Goal: Task Accomplishment & Management: Manage account settings

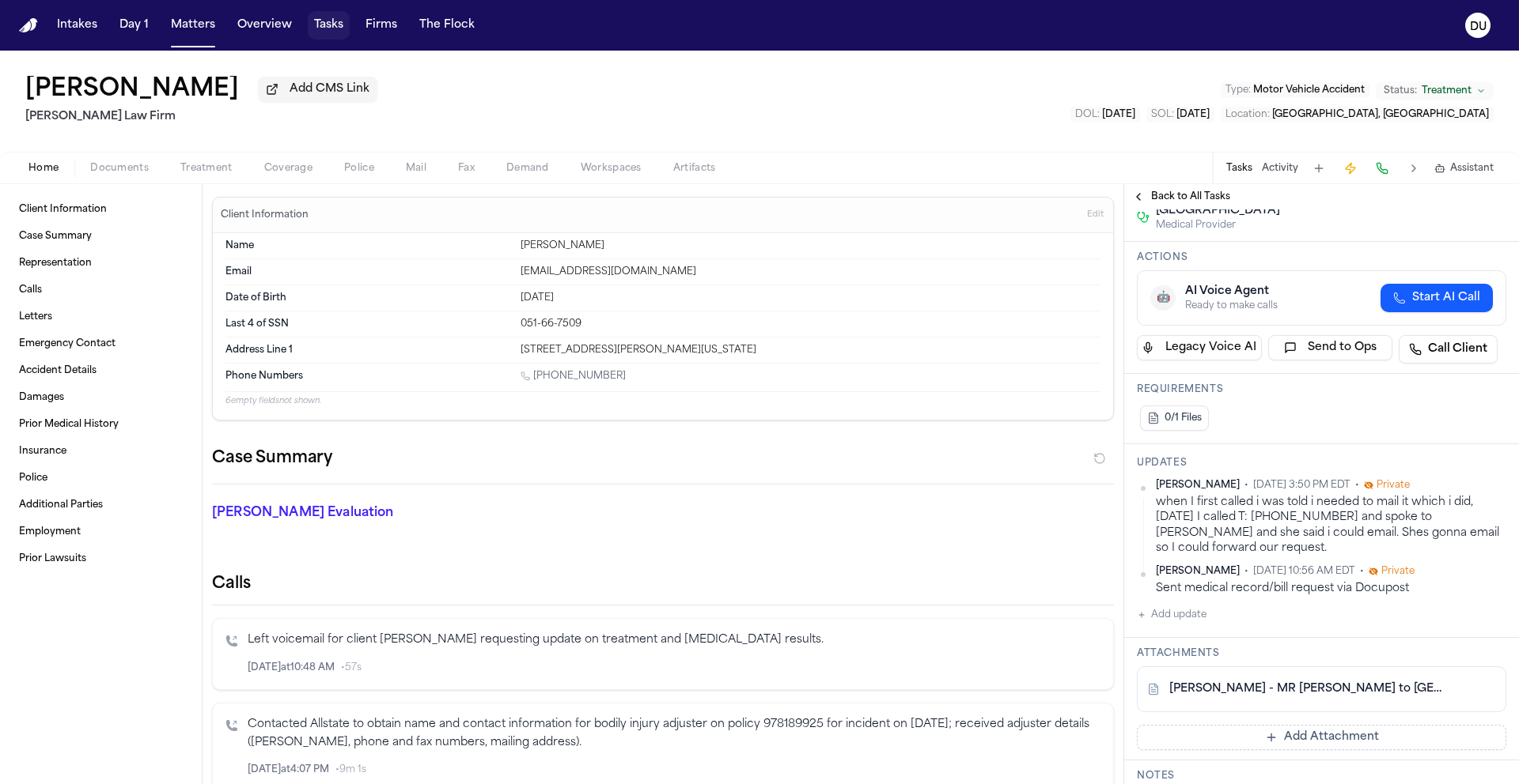
click at [322, 27] on button "Tasks" at bounding box center [328, 25] width 42 height 29
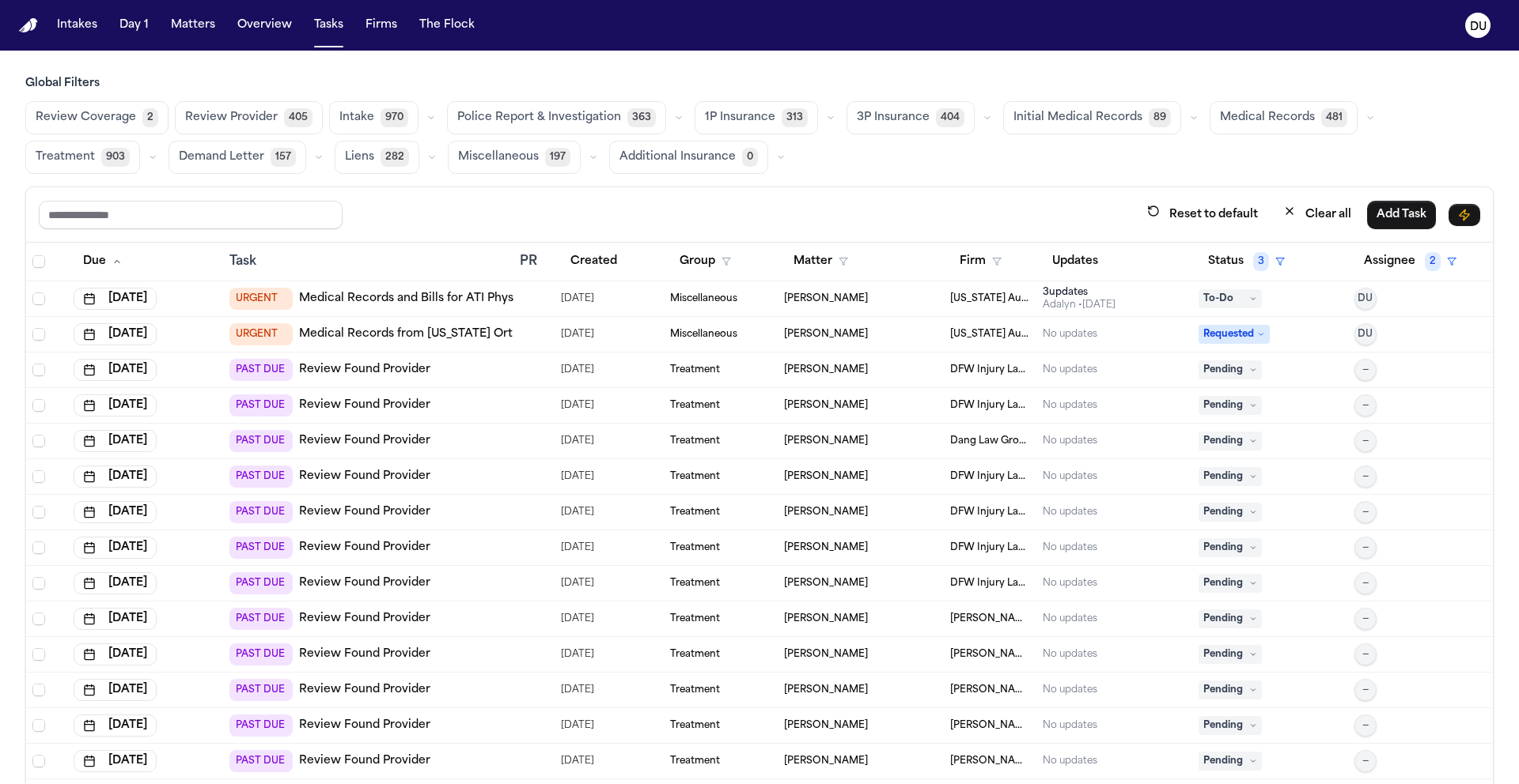
click at [444, 299] on link "Medical Records and Bills for ATI Physical Therapy [GEOGRAPHIC_DATA]" at bounding box center [504, 299] width 411 height 16
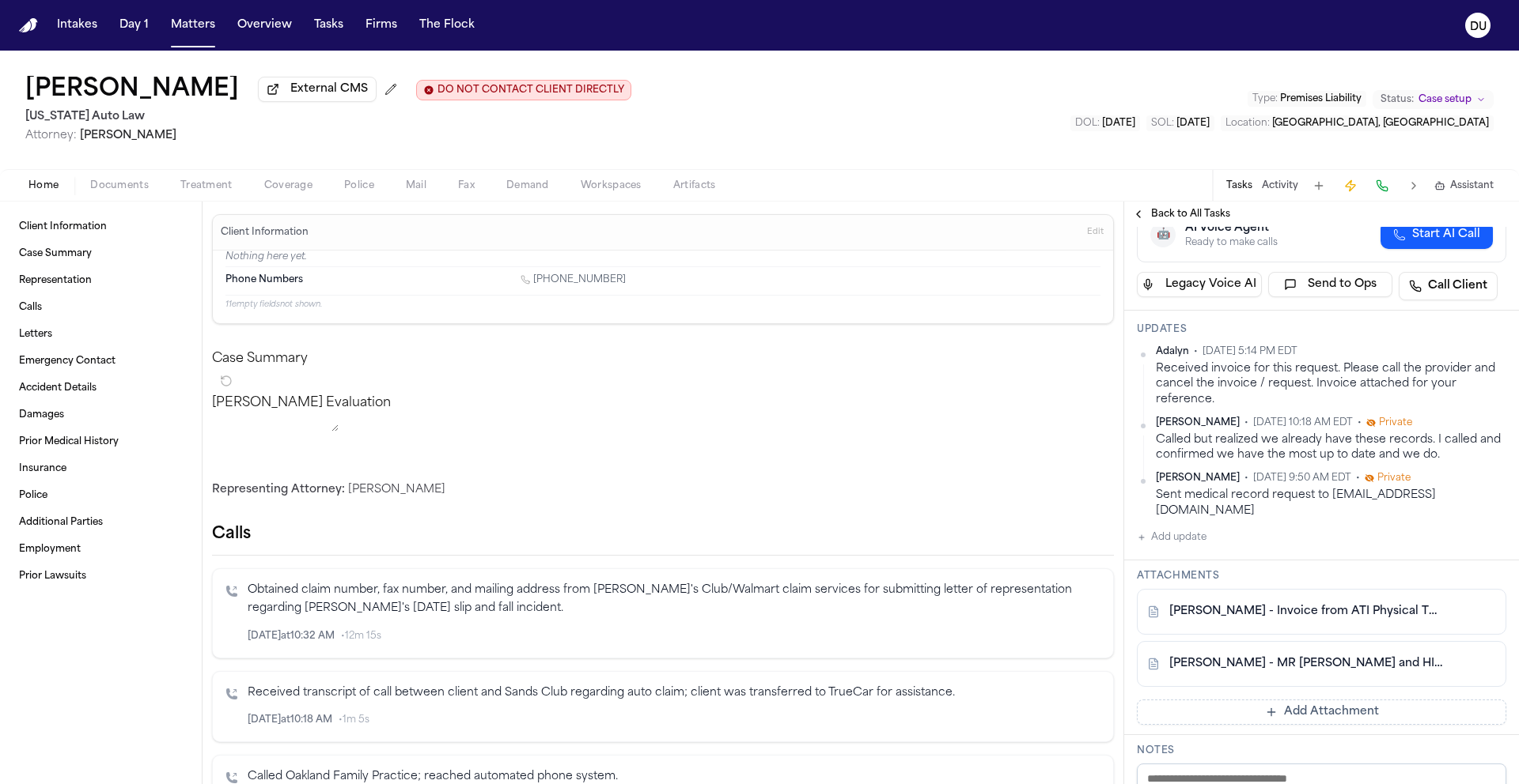
scroll to position [234, 0]
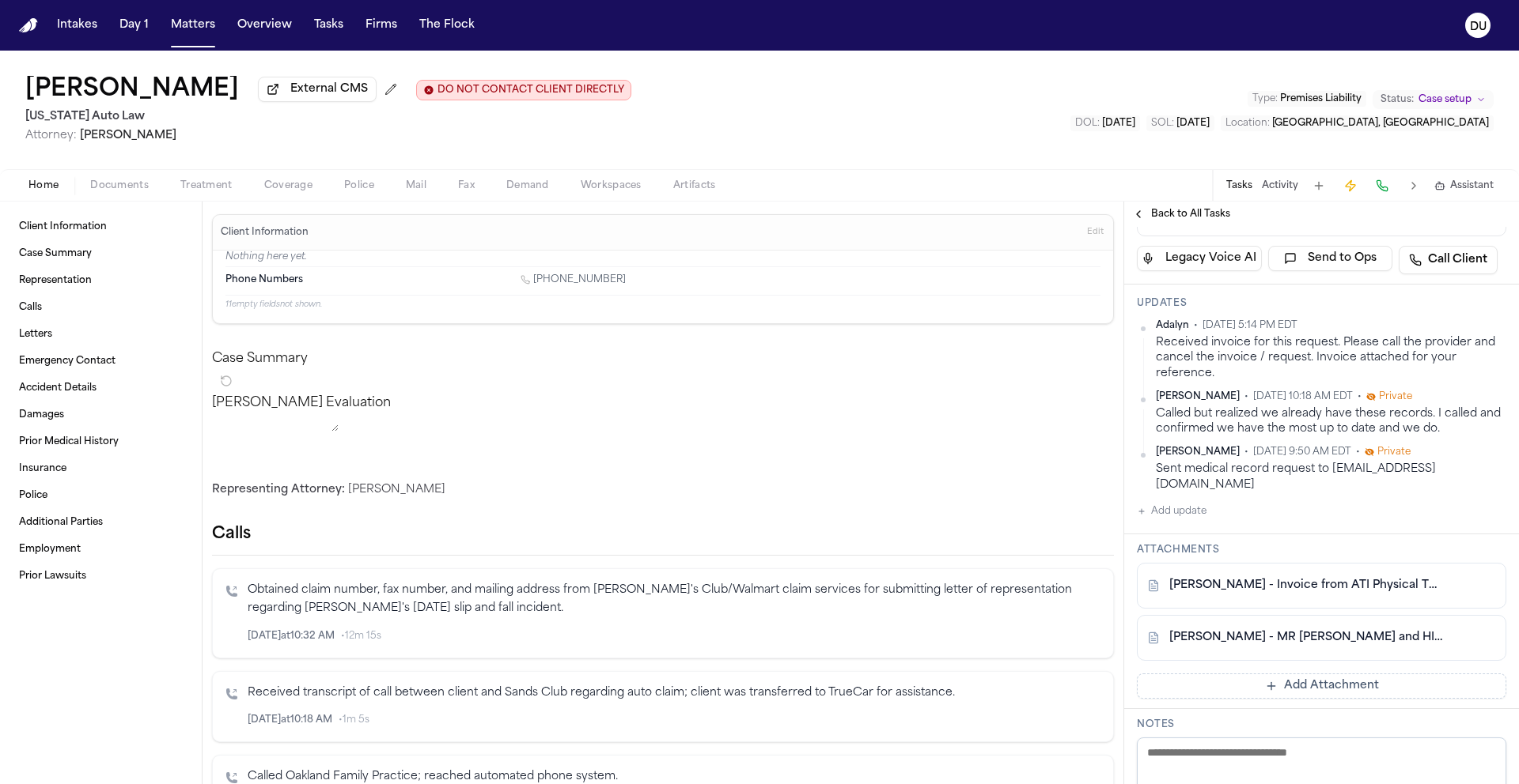
click at [1287, 593] on link "S. Williams - Invoice from ATI Physical Therapy - 8.14.25" at bounding box center [1305, 586] width 273 height 16
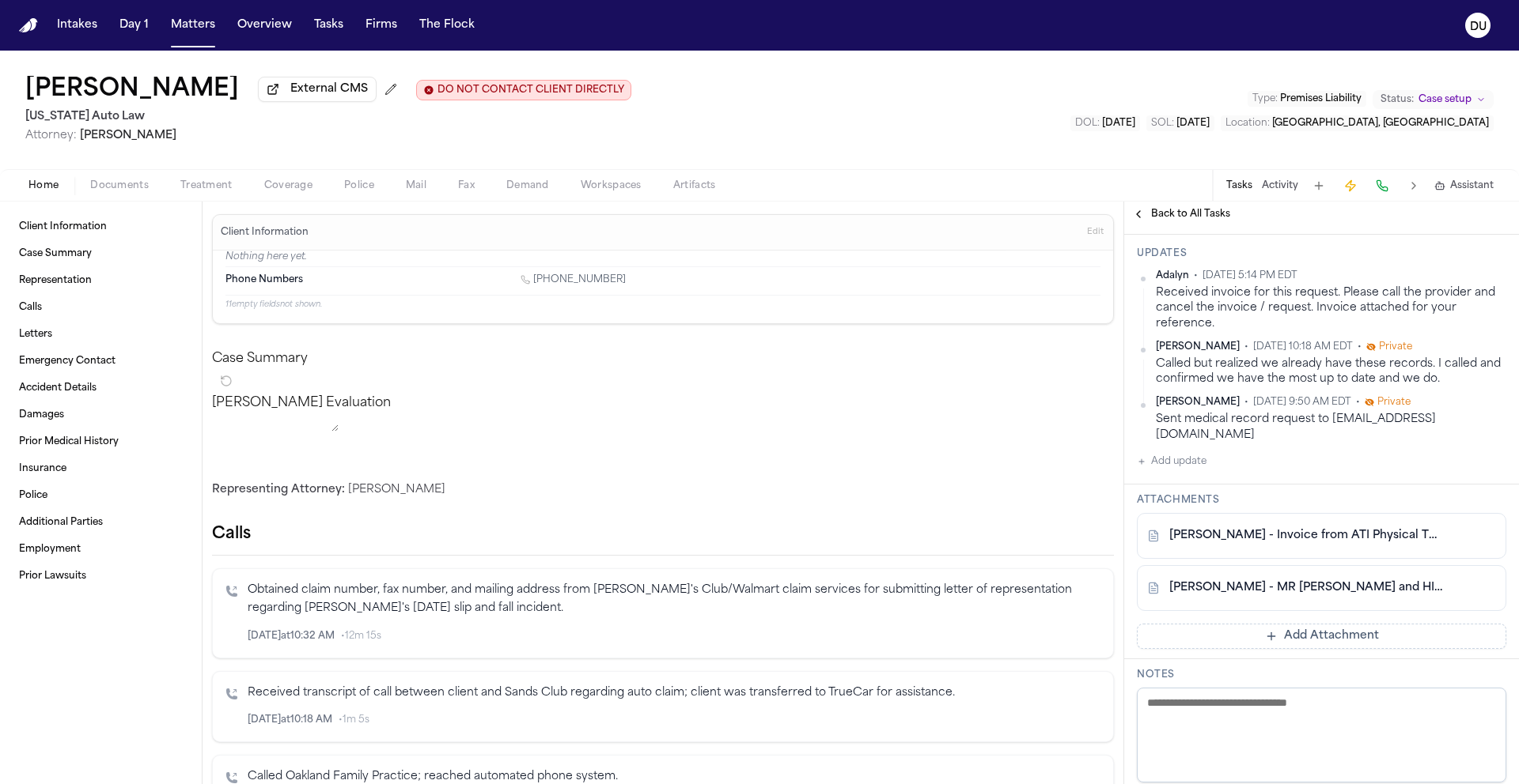
scroll to position [0, 0]
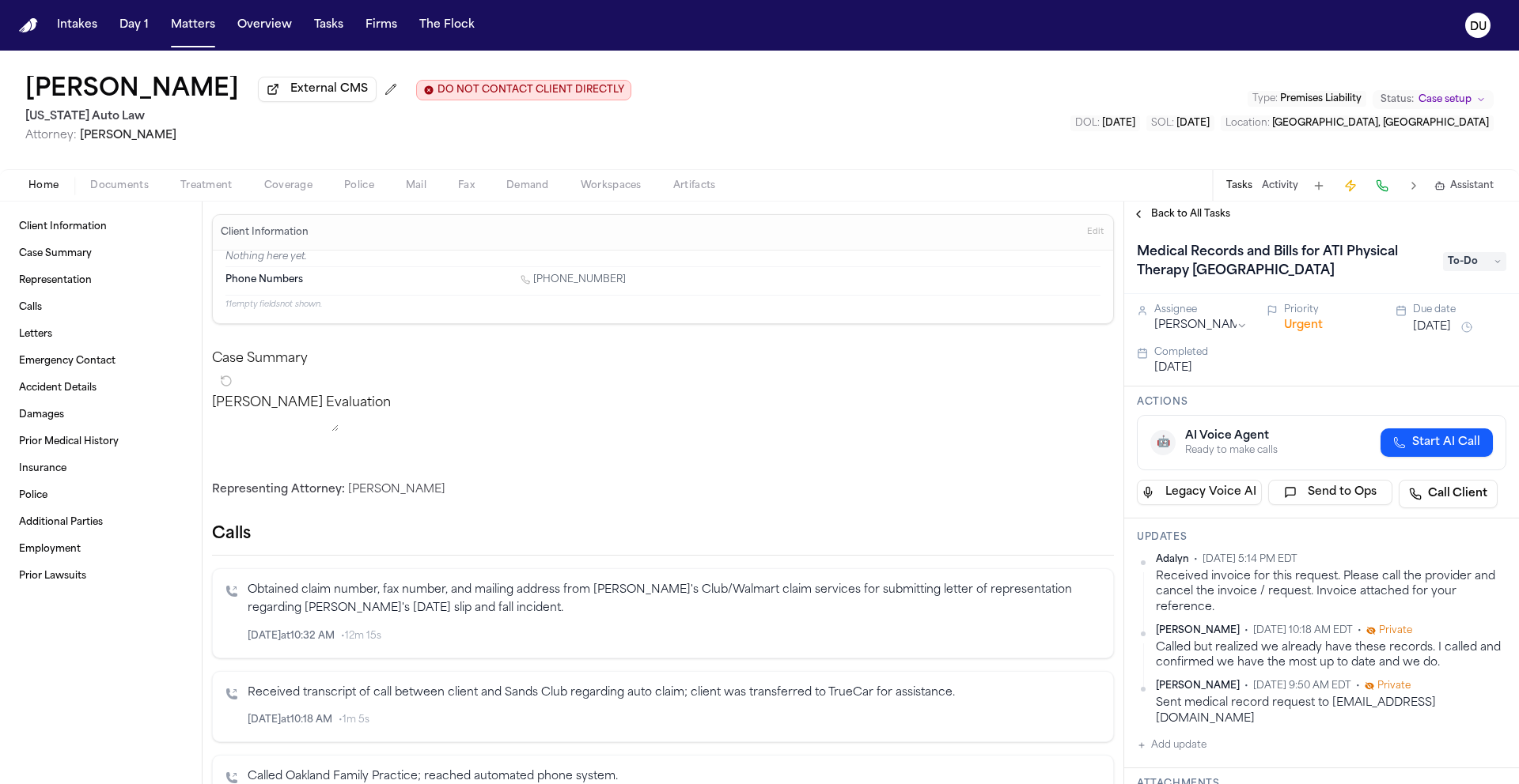
click at [1473, 264] on span "To-Do" at bounding box center [1474, 261] width 63 height 19
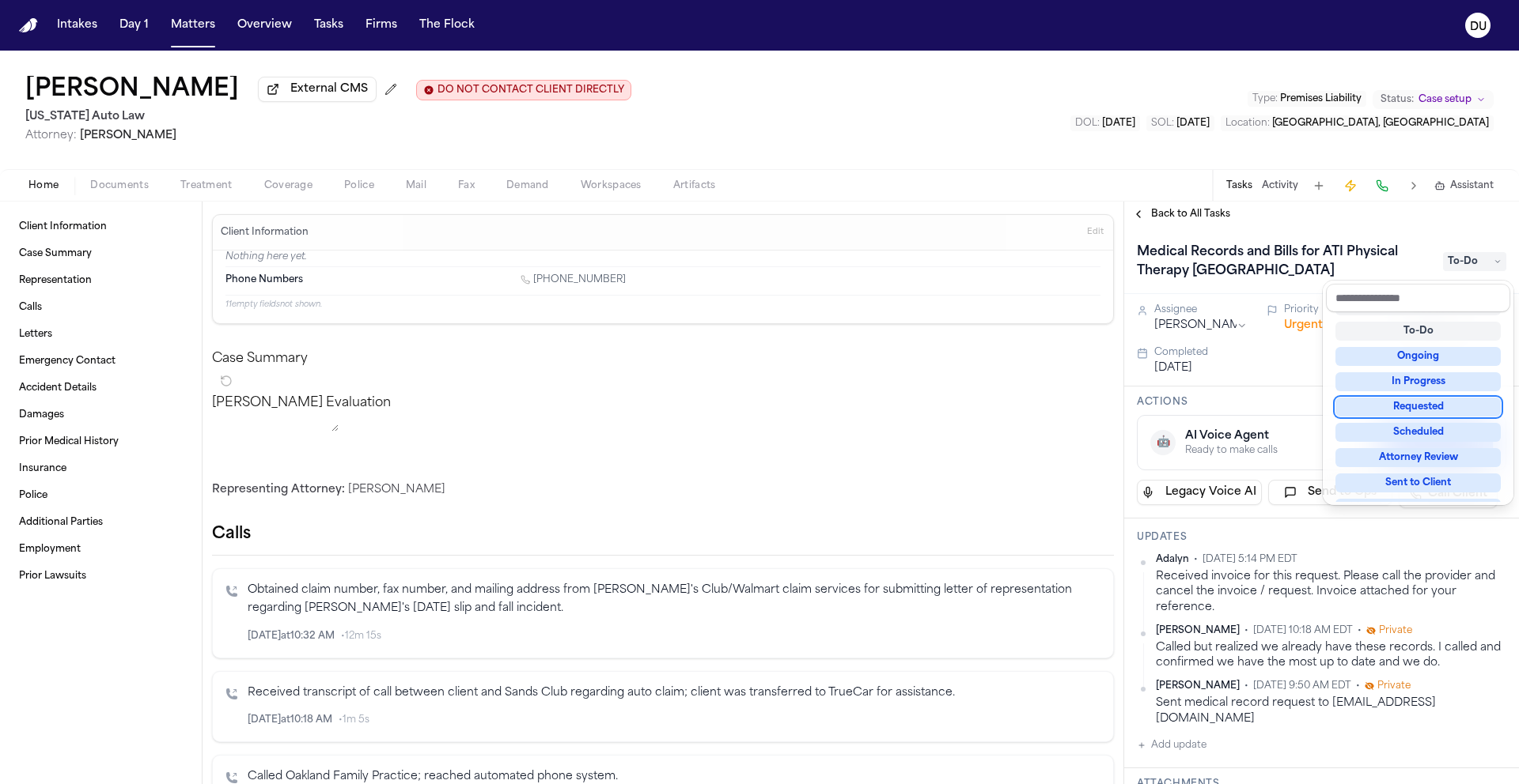
click at [1439, 411] on div "Requested" at bounding box center [1417, 407] width 165 height 19
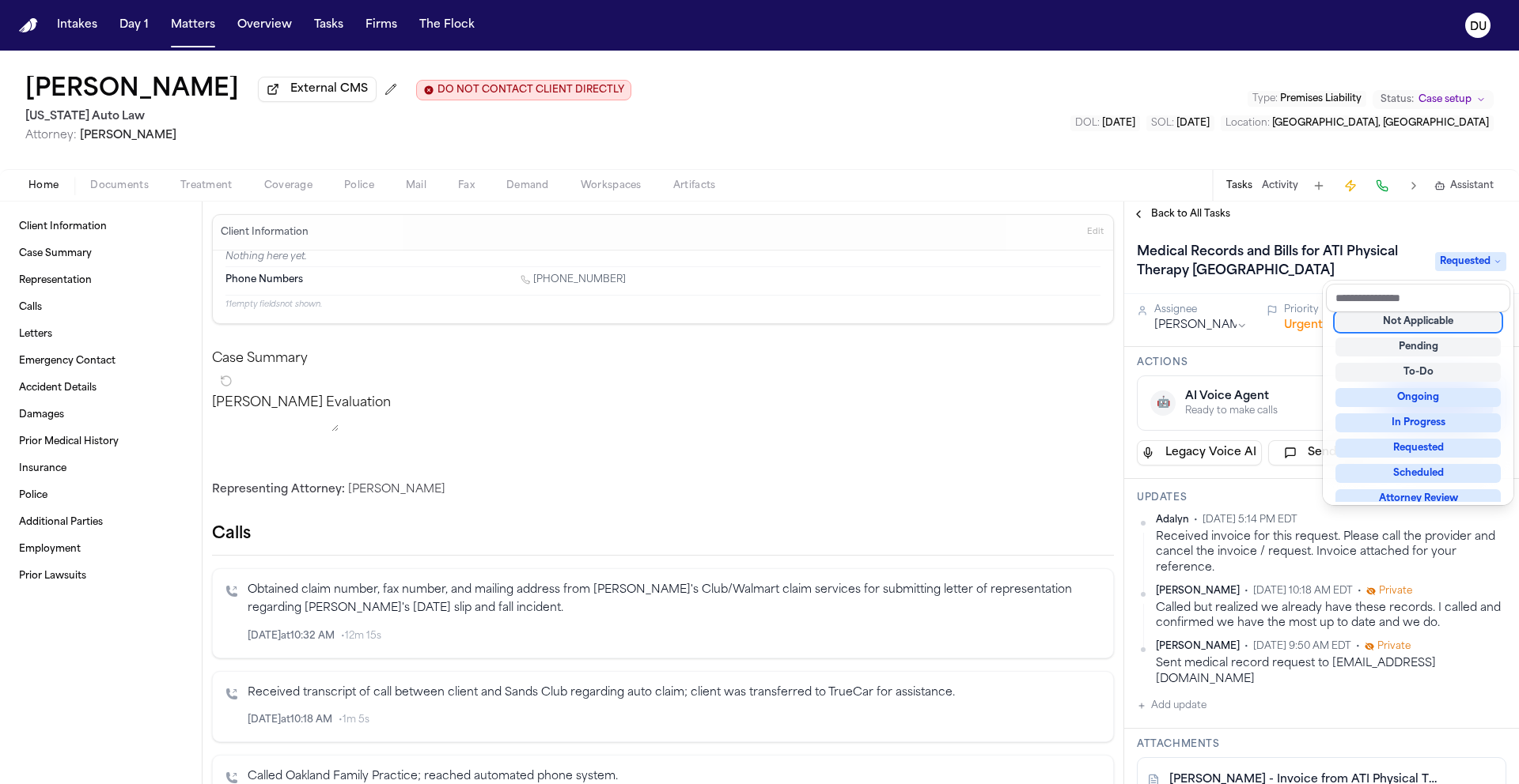
click at [1425, 248] on div "Medical Records and Bills for ATI Physical Therapy Rosehill Requested" at bounding box center [1322, 261] width 369 height 44
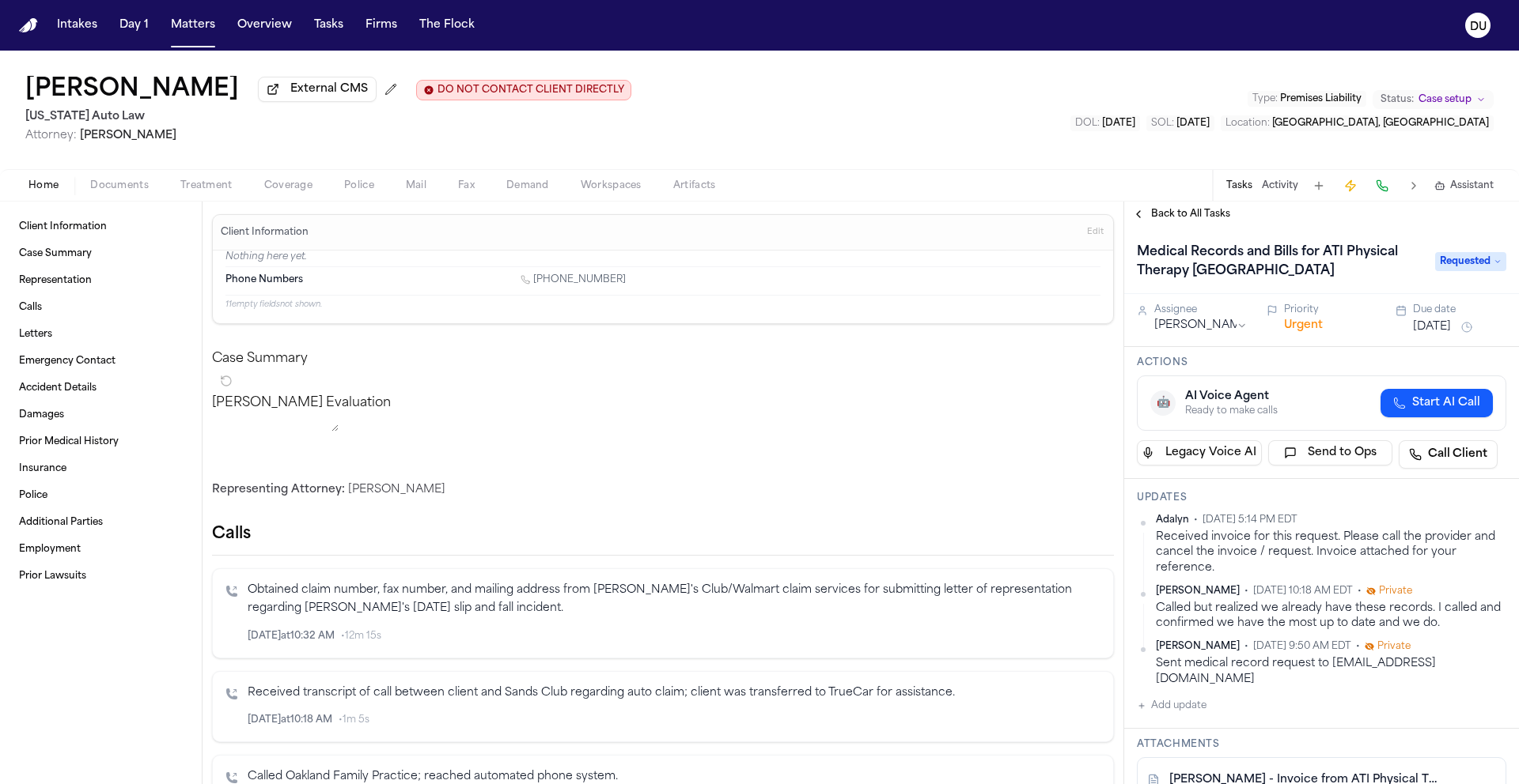
click at [1443, 332] on button "[DATE]" at bounding box center [1431, 327] width 38 height 16
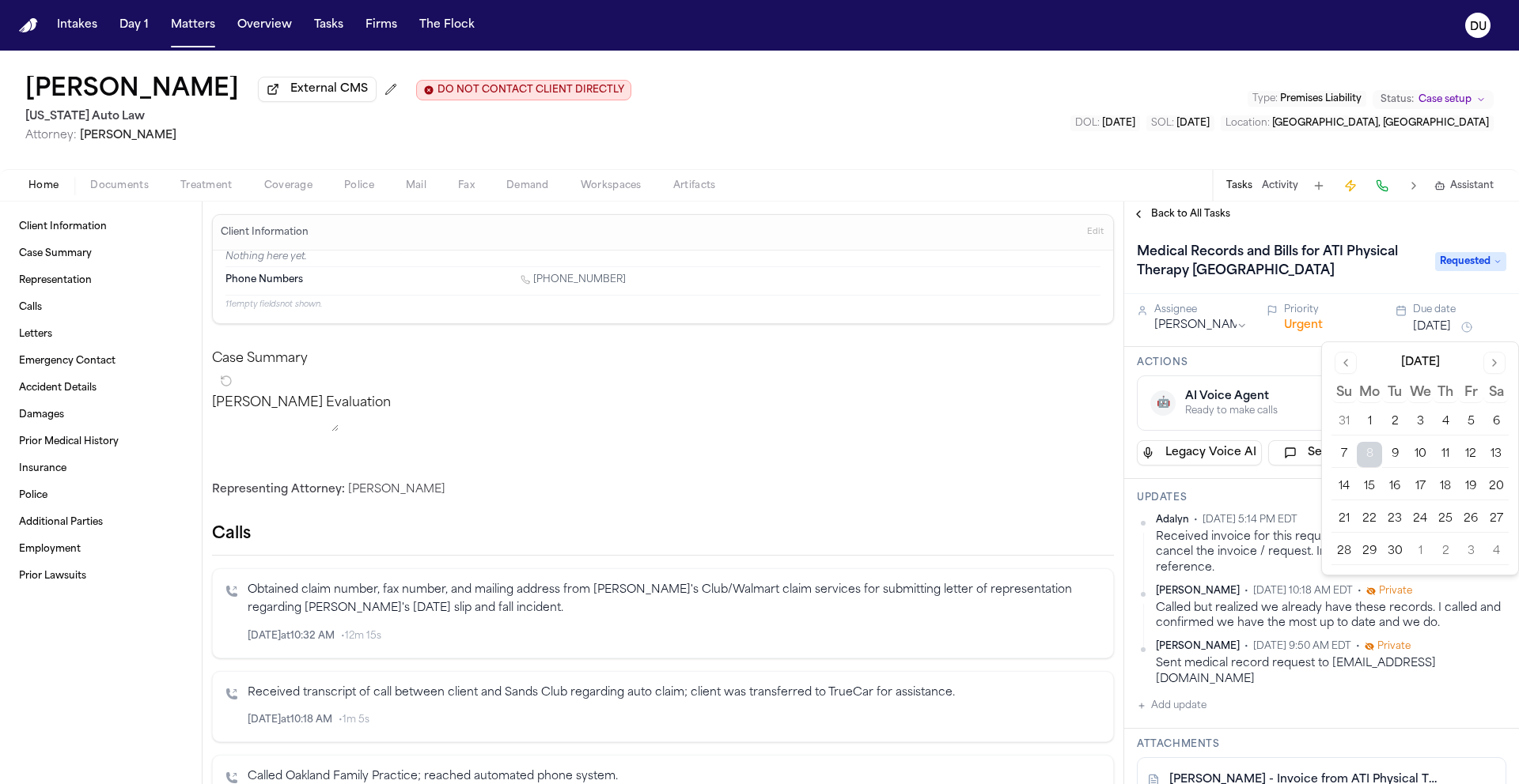
click at [1424, 233] on div "Medical Records and Bills for ATI Physical Therapy Rosehill Requested" at bounding box center [1322, 260] width 395 height 67
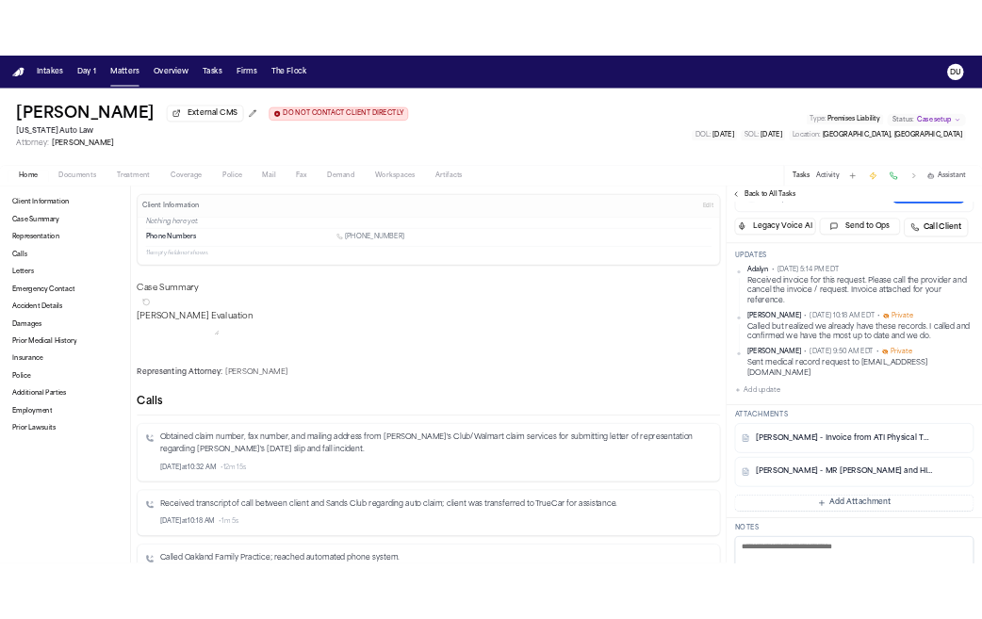
scroll to position [33, 0]
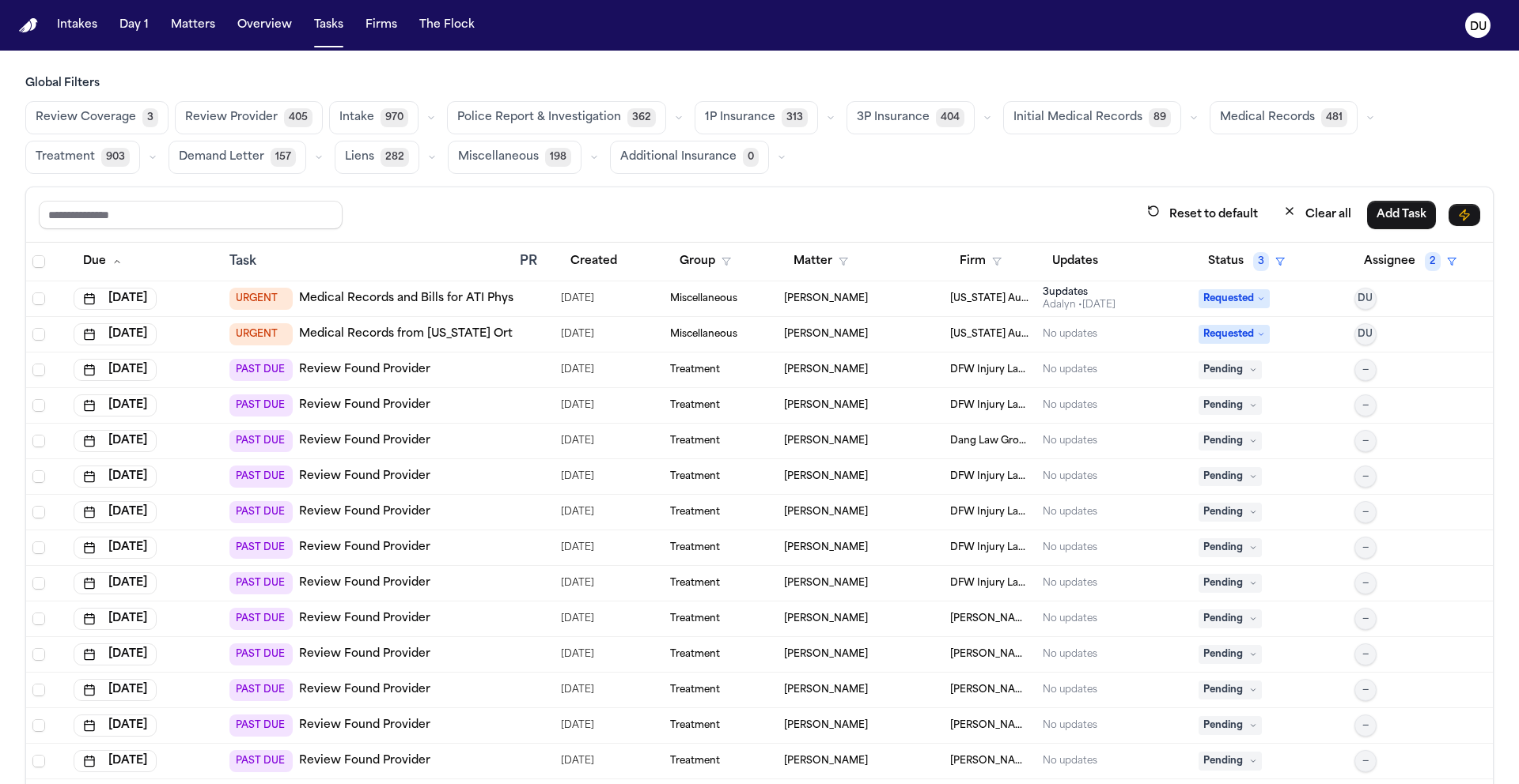
click at [375, 335] on link "Medical Records from [US_STATE] Orthopedic Specialists" at bounding box center [460, 334] width 322 height 16
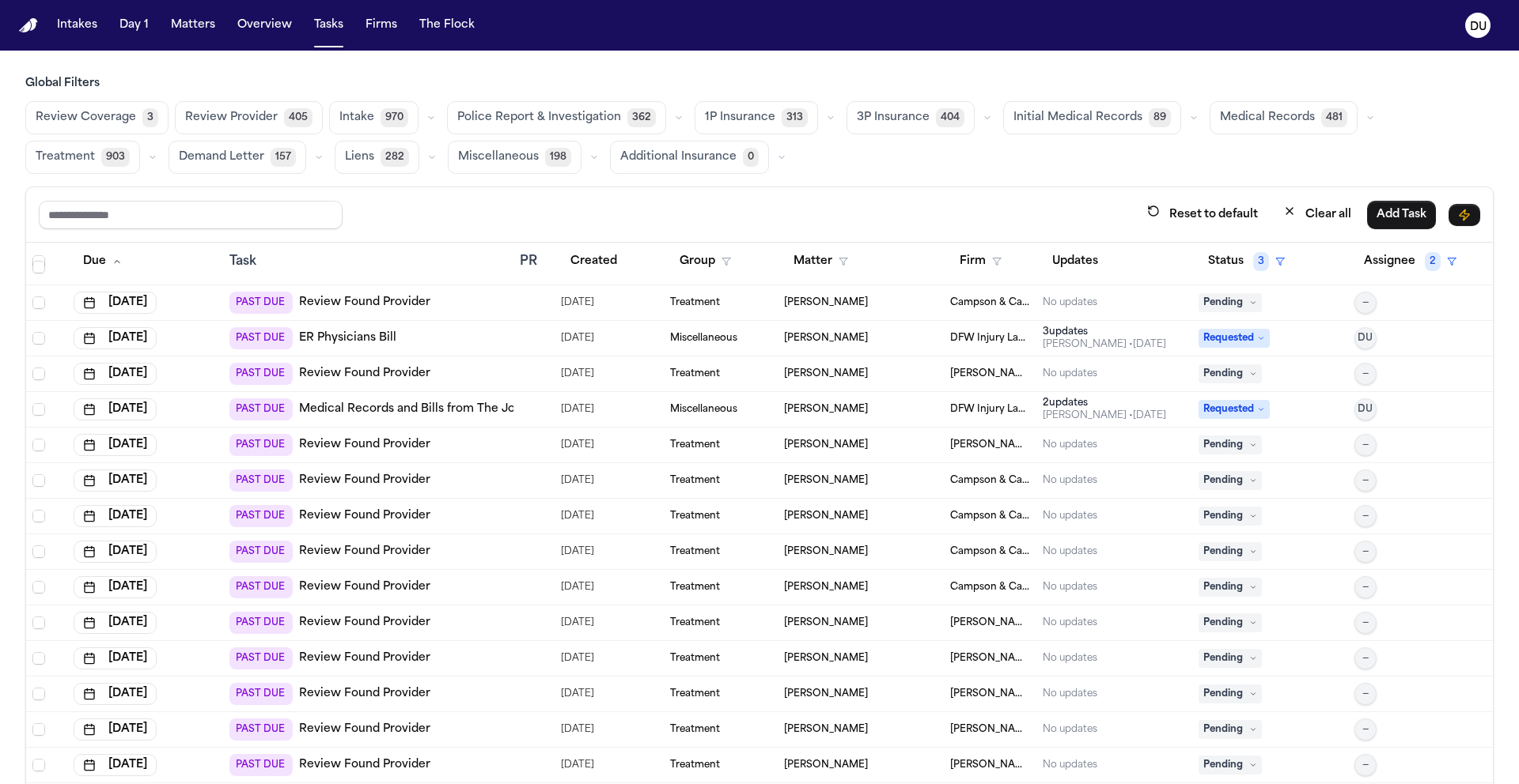
scroll to position [9164, 0]
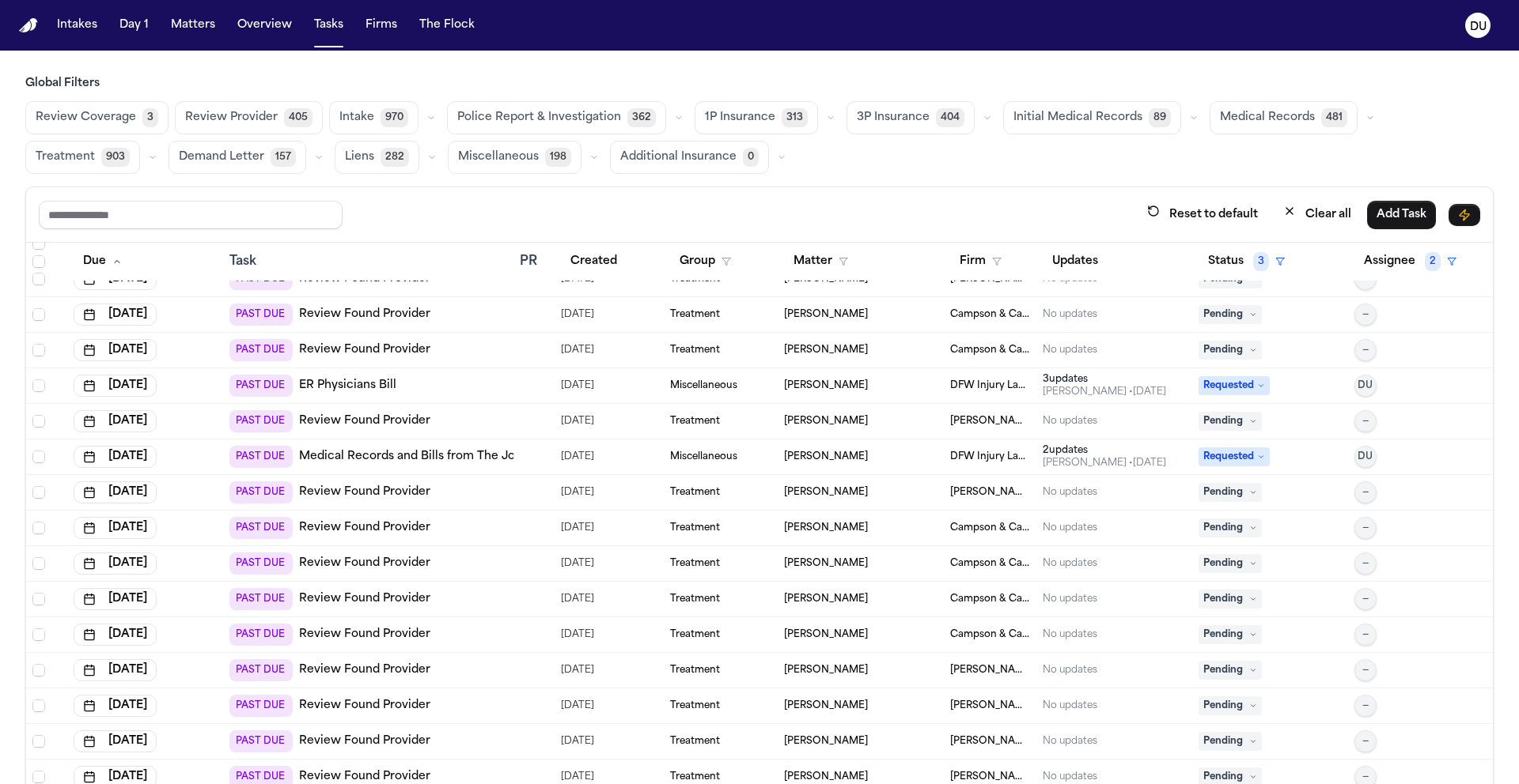
click at [421, 457] on link "Medical Records and Bills from The Joint Chiropractic" at bounding box center [466, 457] width 334 height 16
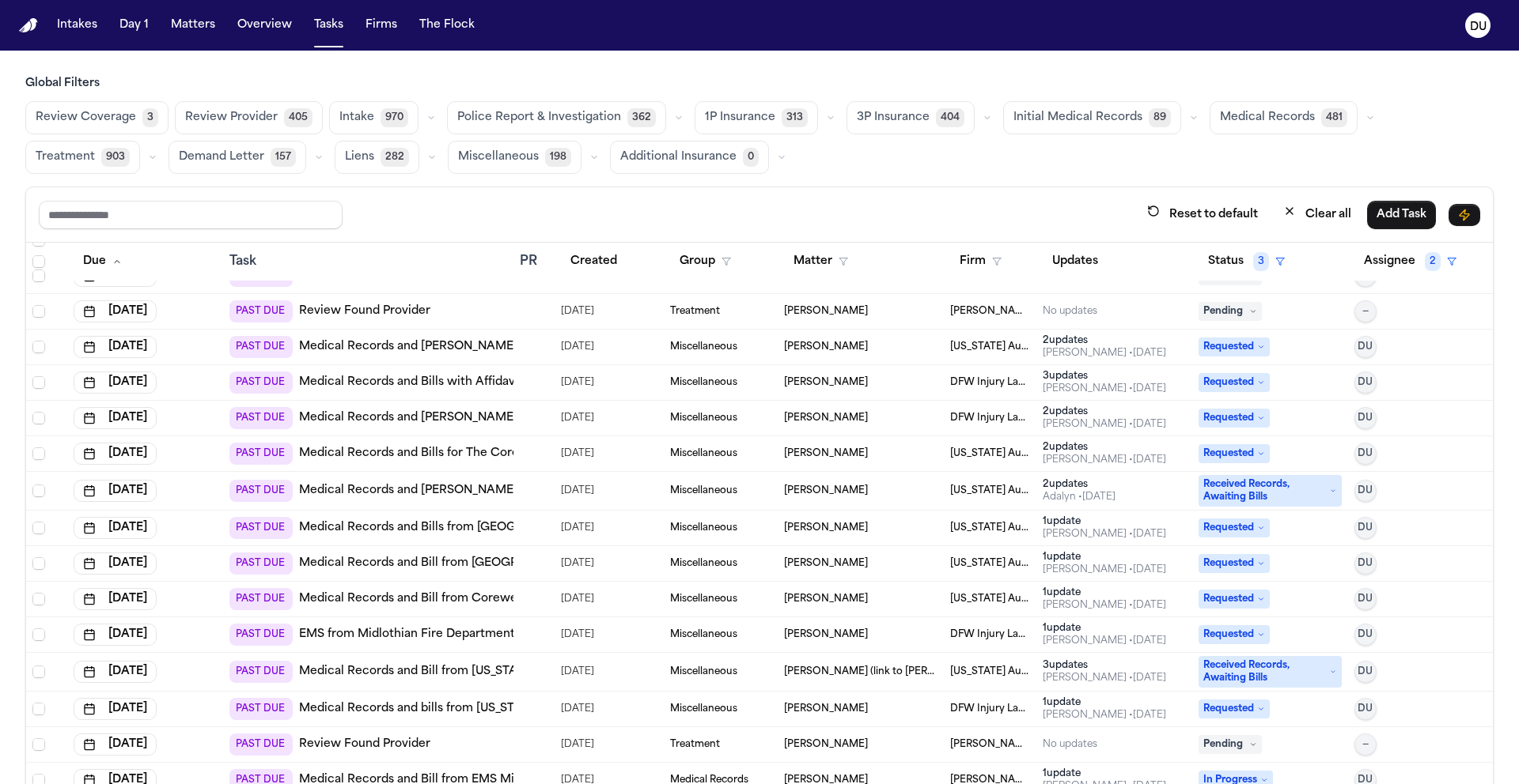
scroll to position [10141, 0]
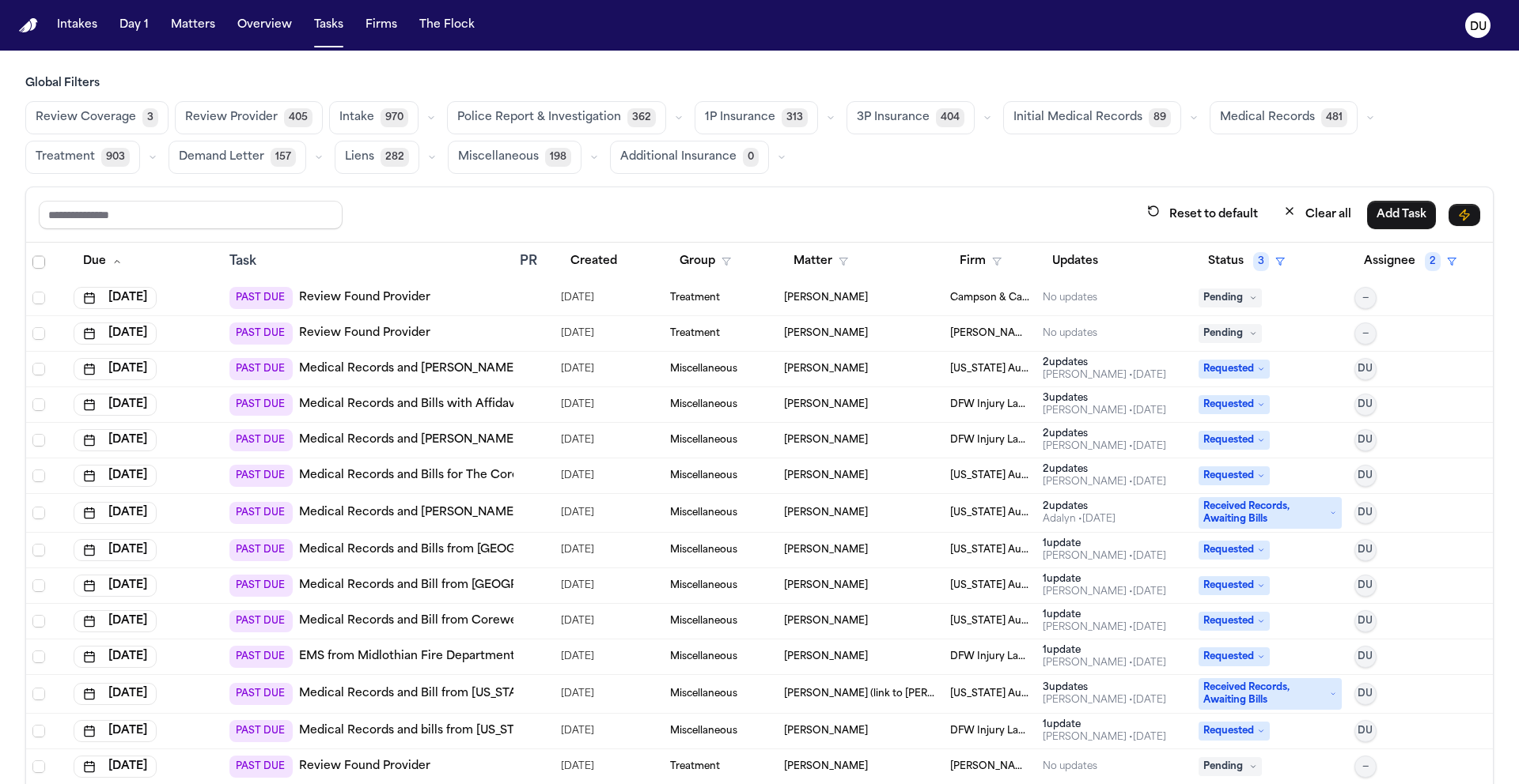
click at [479, 368] on link "Medical Records and [PERSON_NAME] from [PERSON_NAME]-GoHealth Urgent Care" at bounding box center [538, 368] width 479 height 16
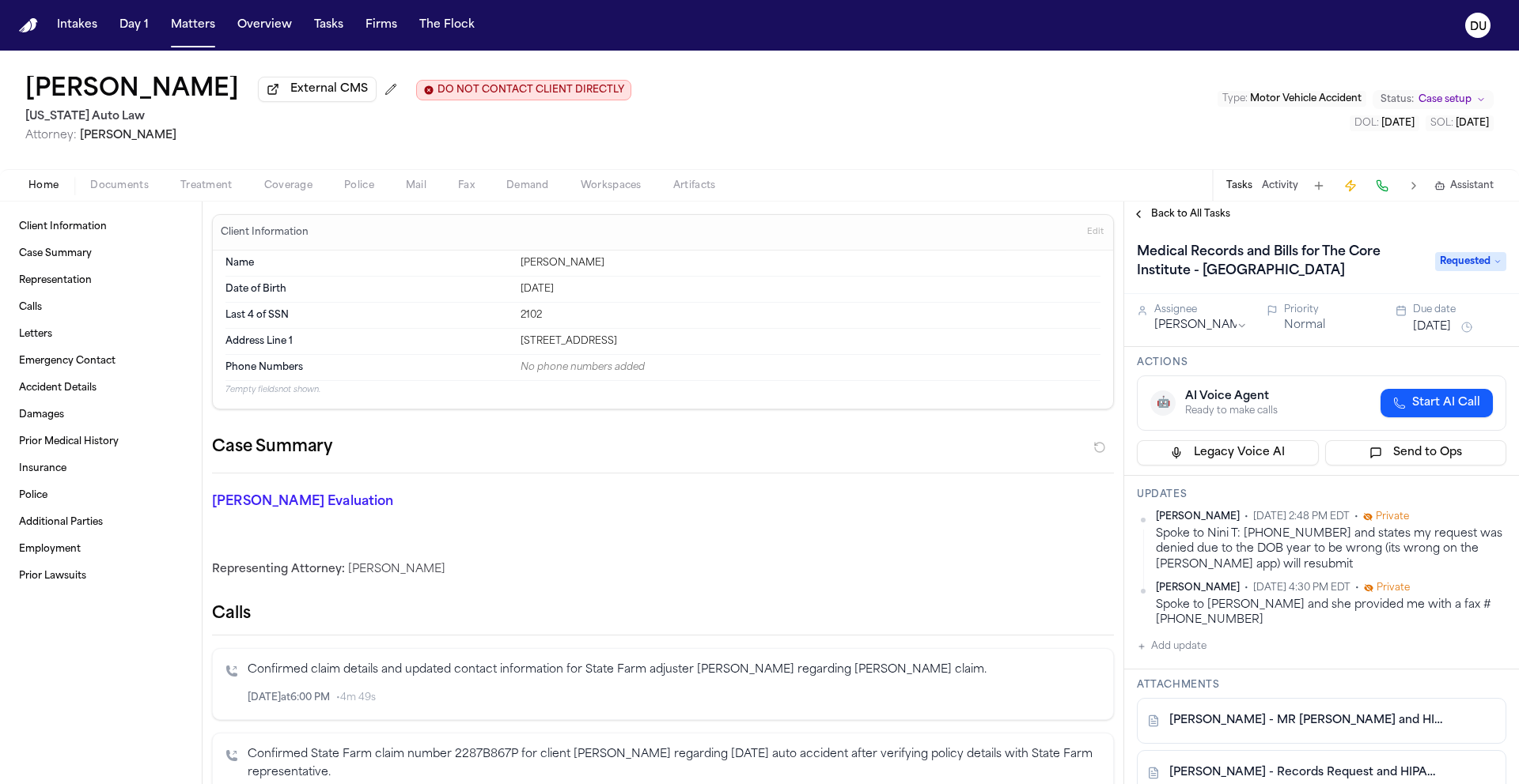
click at [1087, 237] on span "Edit" at bounding box center [1095, 232] width 17 height 11
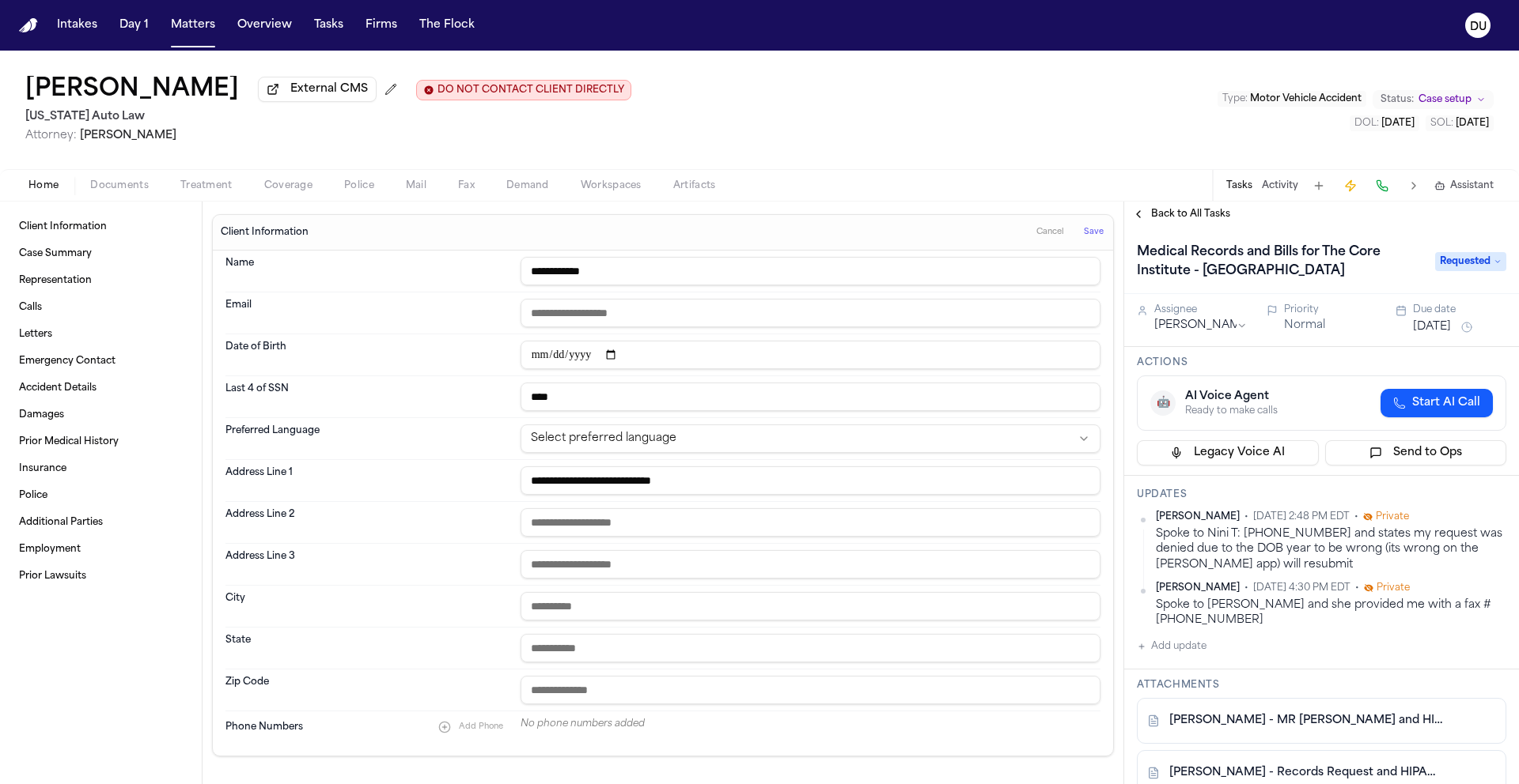
click at [588, 363] on input "**********" at bounding box center [810, 355] width 579 height 29
click at [593, 361] on input "**********" at bounding box center [810, 355] width 579 height 29
type input "**********"
click at [1086, 236] on span "Save" at bounding box center [1093, 232] width 20 height 11
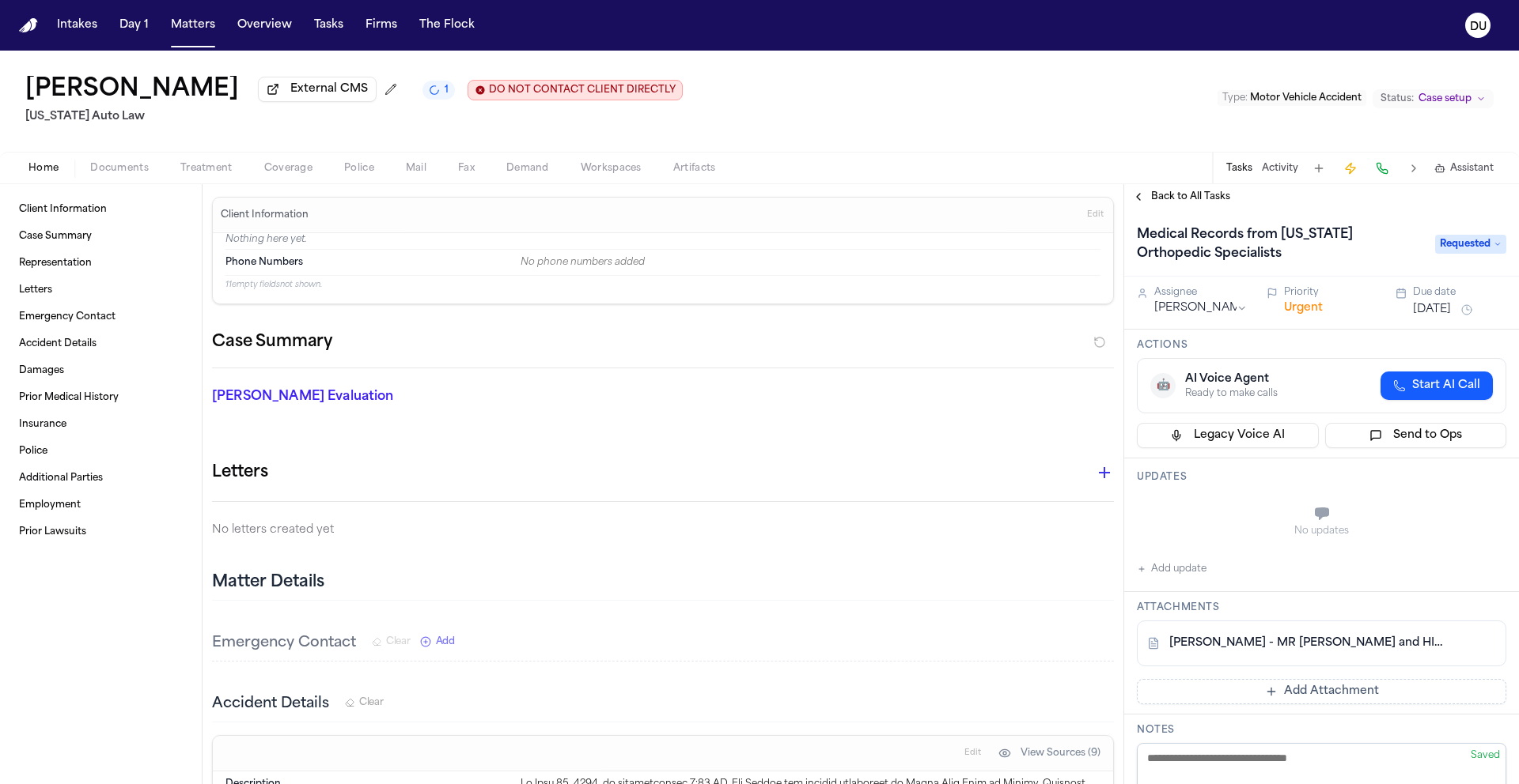
click at [1342, 641] on link "L. Gatson - MR Request and HIPAA Auth to Michigan Orthopedic Specialists - 9.5.…" at bounding box center [1305, 643] width 273 height 16
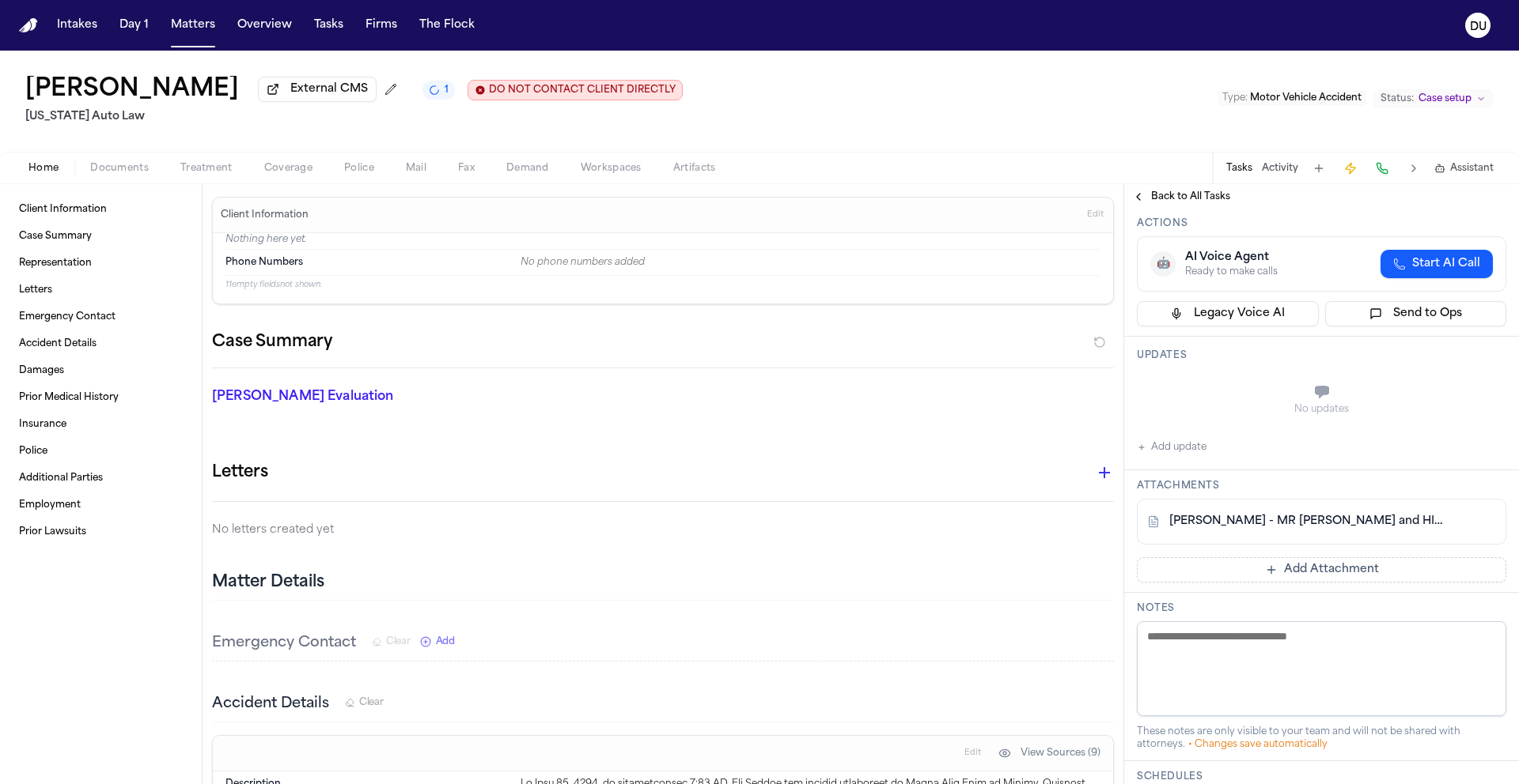
scroll to position [296, 0]
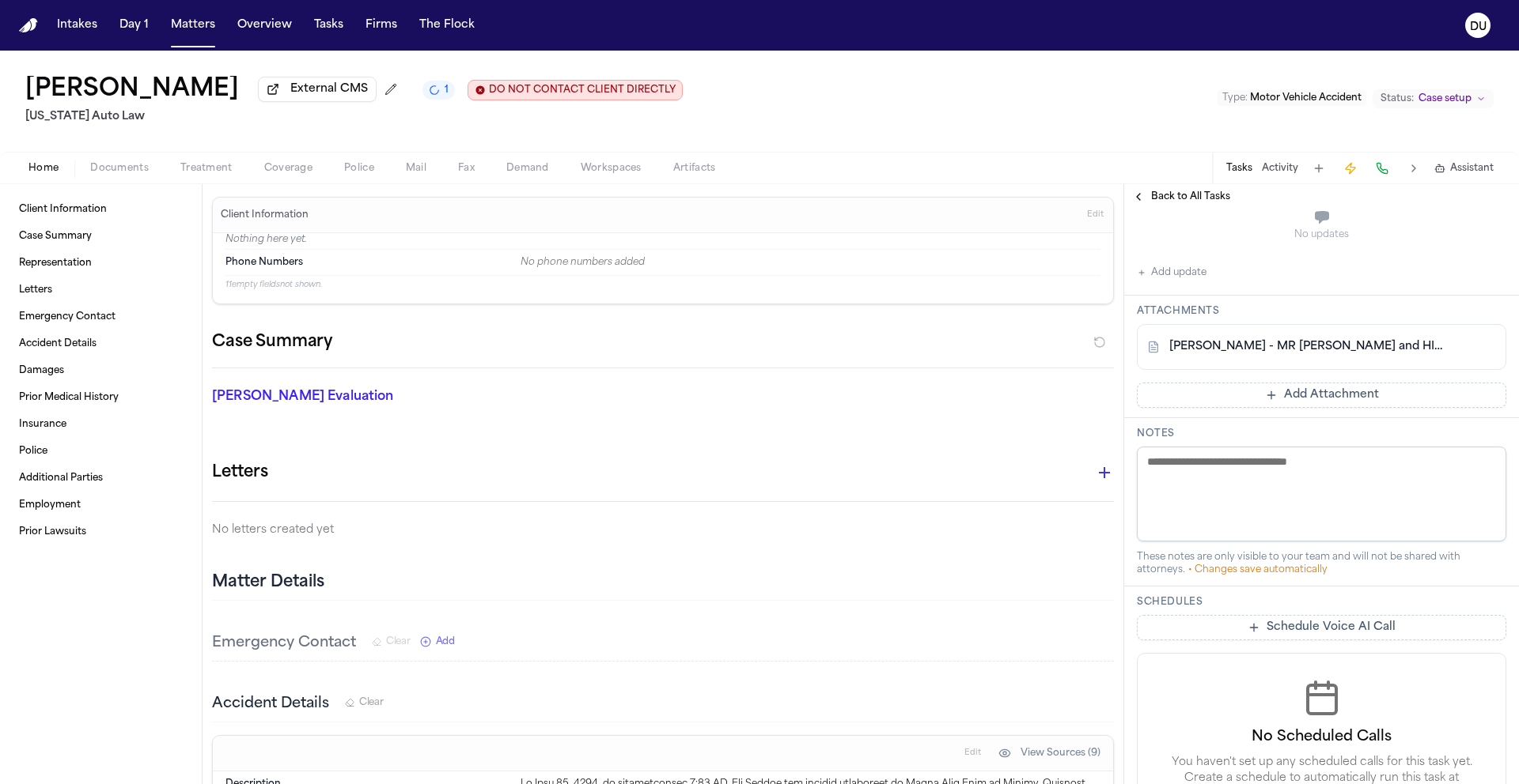
click at [1275, 348] on link "L. Gatson - MR Request and HIPAA Auth to Michigan Orthopedic Specialists - 9.5.…" at bounding box center [1305, 347] width 273 height 16
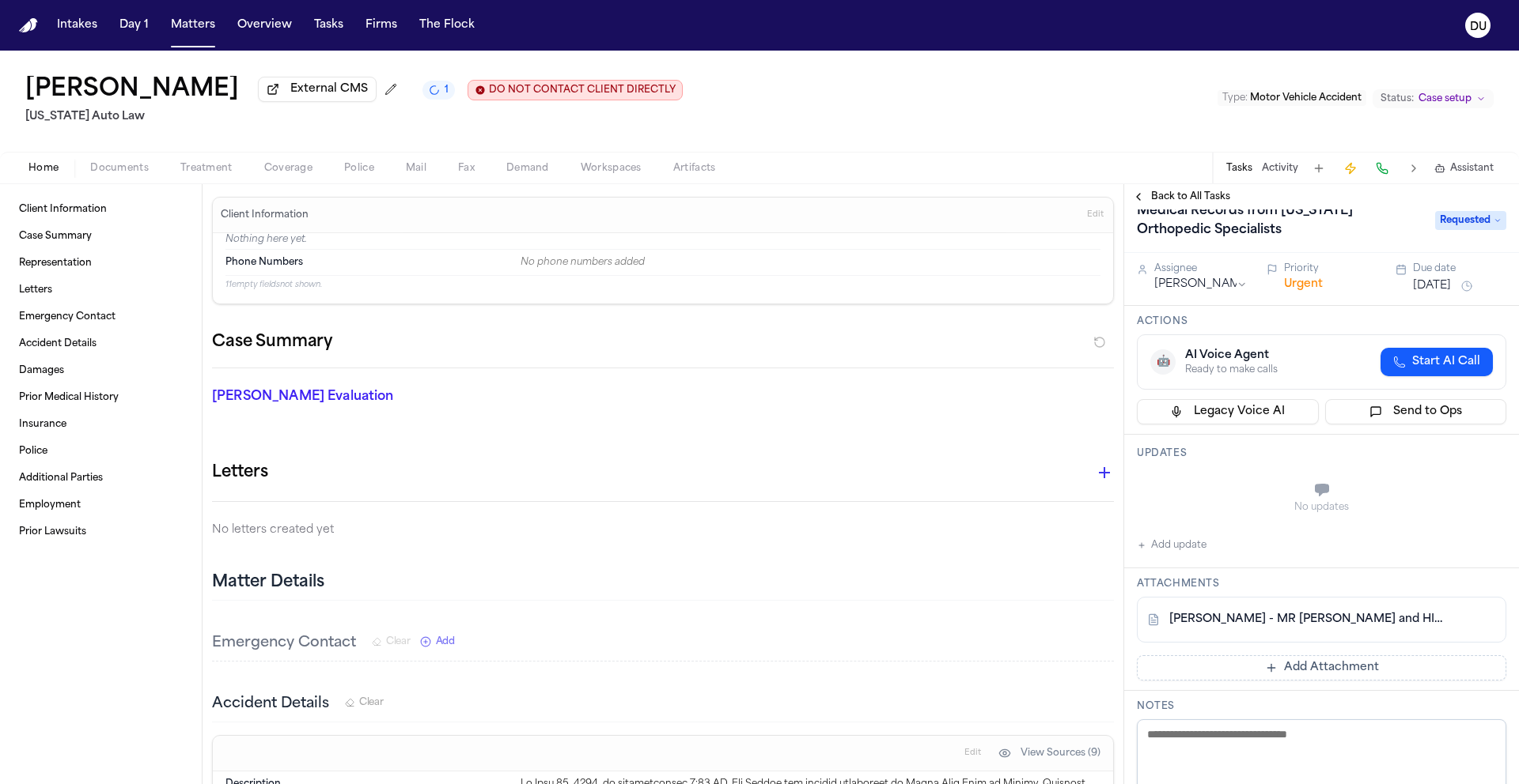
scroll to position [20, 0]
click at [1243, 625] on link "L. Gatson - MR Request and HIPAA Auth to Michigan Orthopedic Specialists - 9.5.…" at bounding box center [1305, 623] width 273 height 16
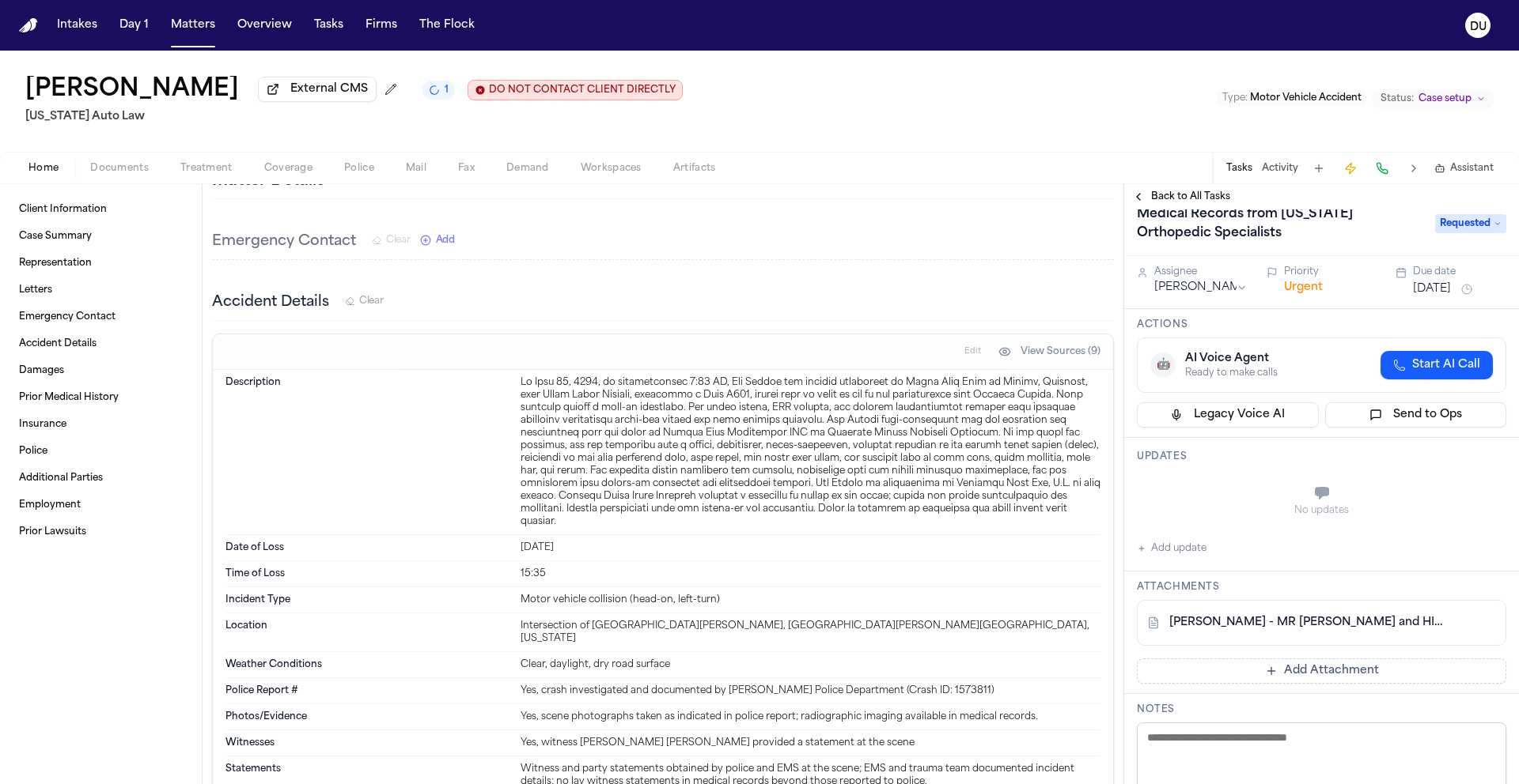
scroll to position [431, 0]
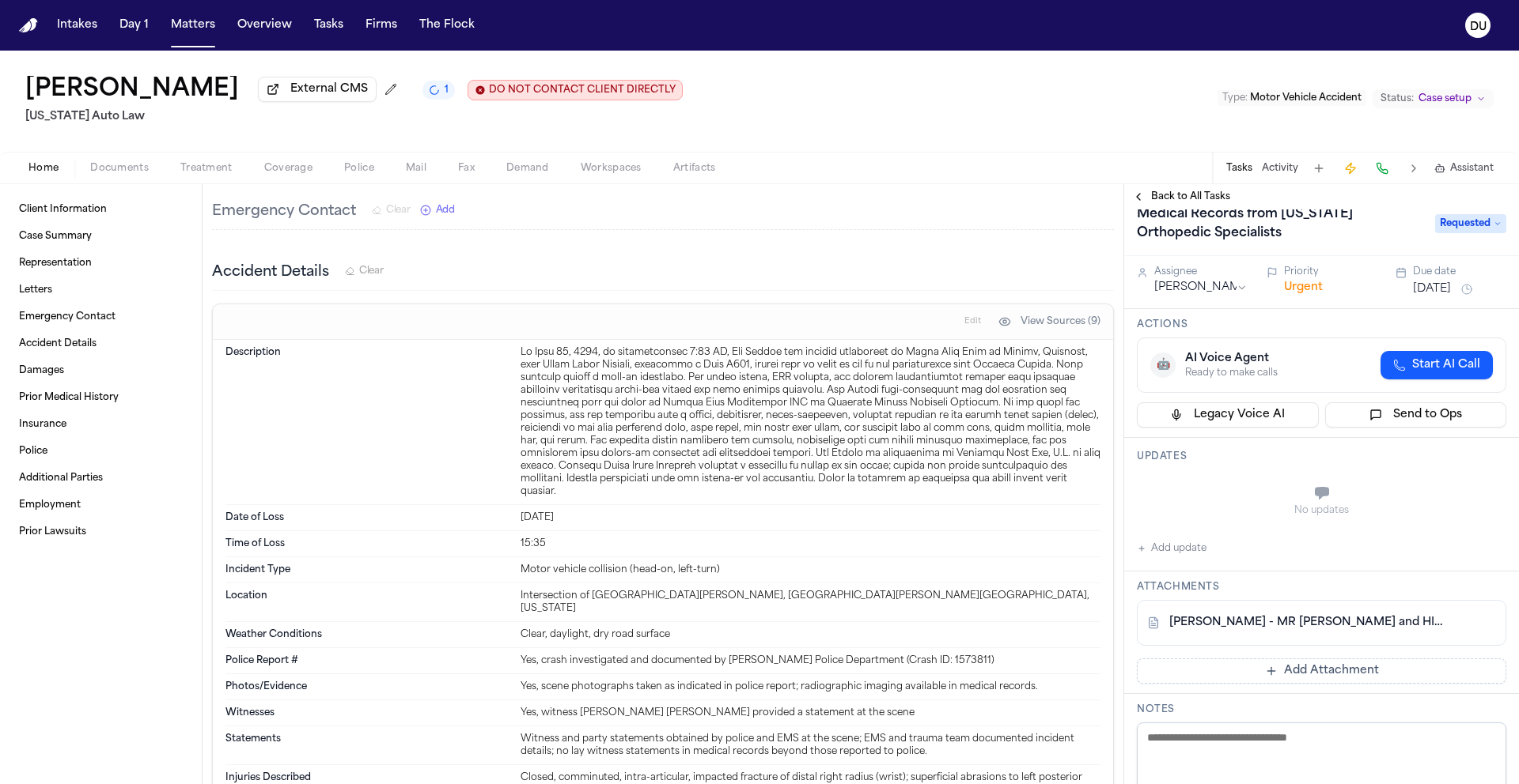
drag, startPoint x: 797, startPoint y: 209, endPoint x: 825, endPoint y: 191, distance: 33.3
click at [798, 209] on div "Emergency Contact Clear Add" at bounding box center [663, 212] width 902 height 35
click at [1171, 556] on button "Add update" at bounding box center [1171, 548] width 70 height 19
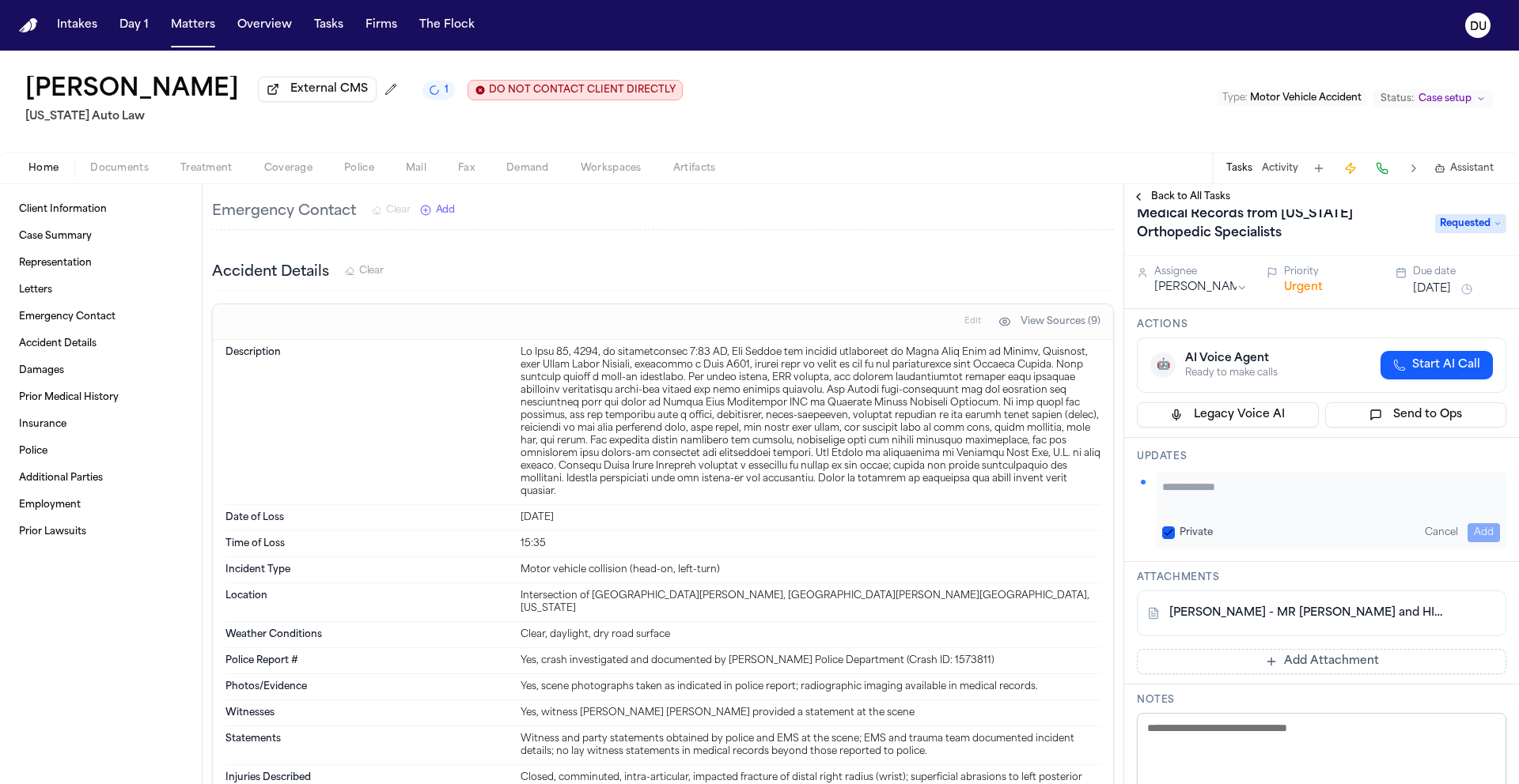
click at [1238, 508] on textarea "Add your update" at bounding box center [1331, 495] width 338 height 32
type textarea "*"
paste textarea "**********"
type textarea "**********"
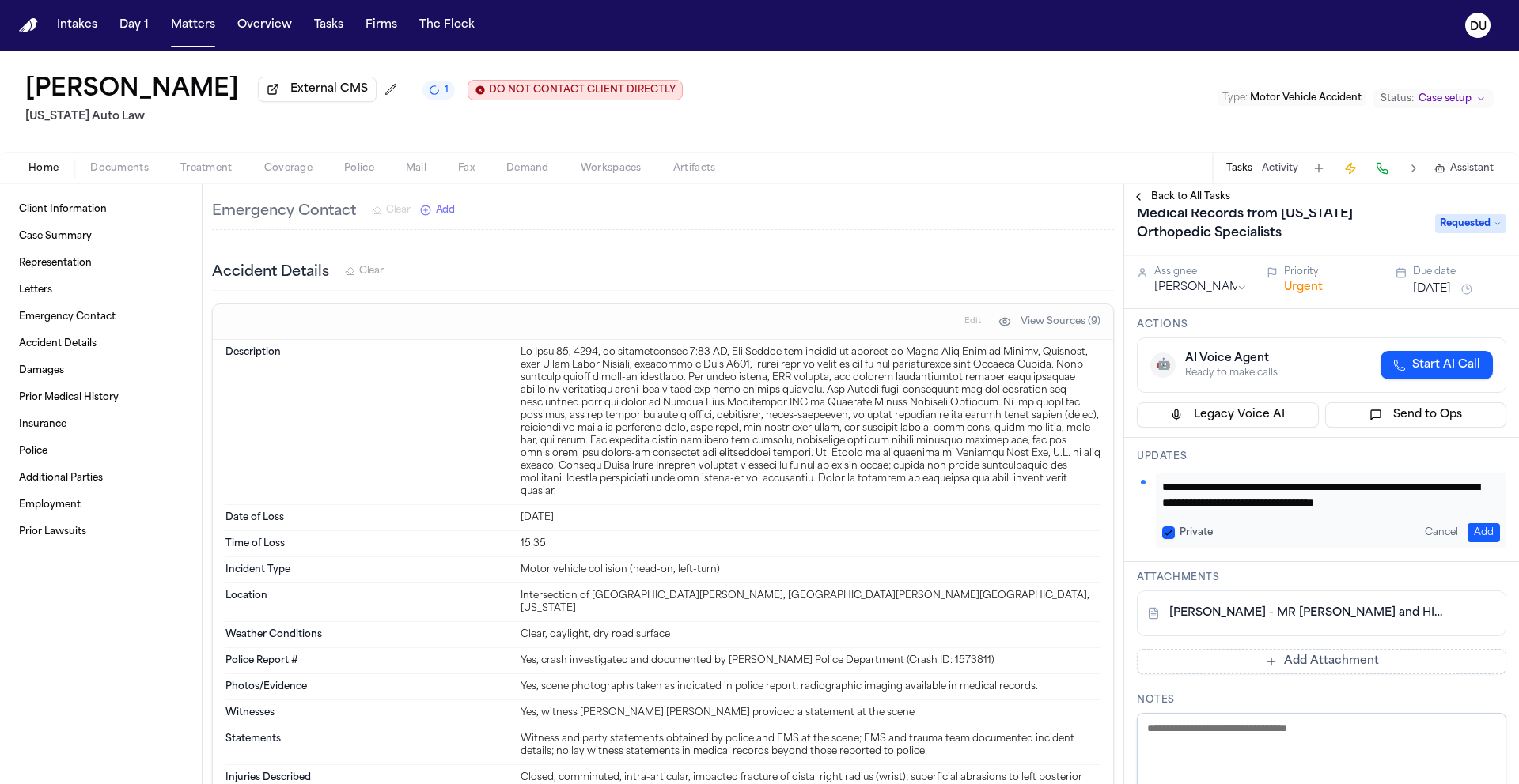
click at [1472, 536] on button "Add" at bounding box center [1483, 533] width 33 height 19
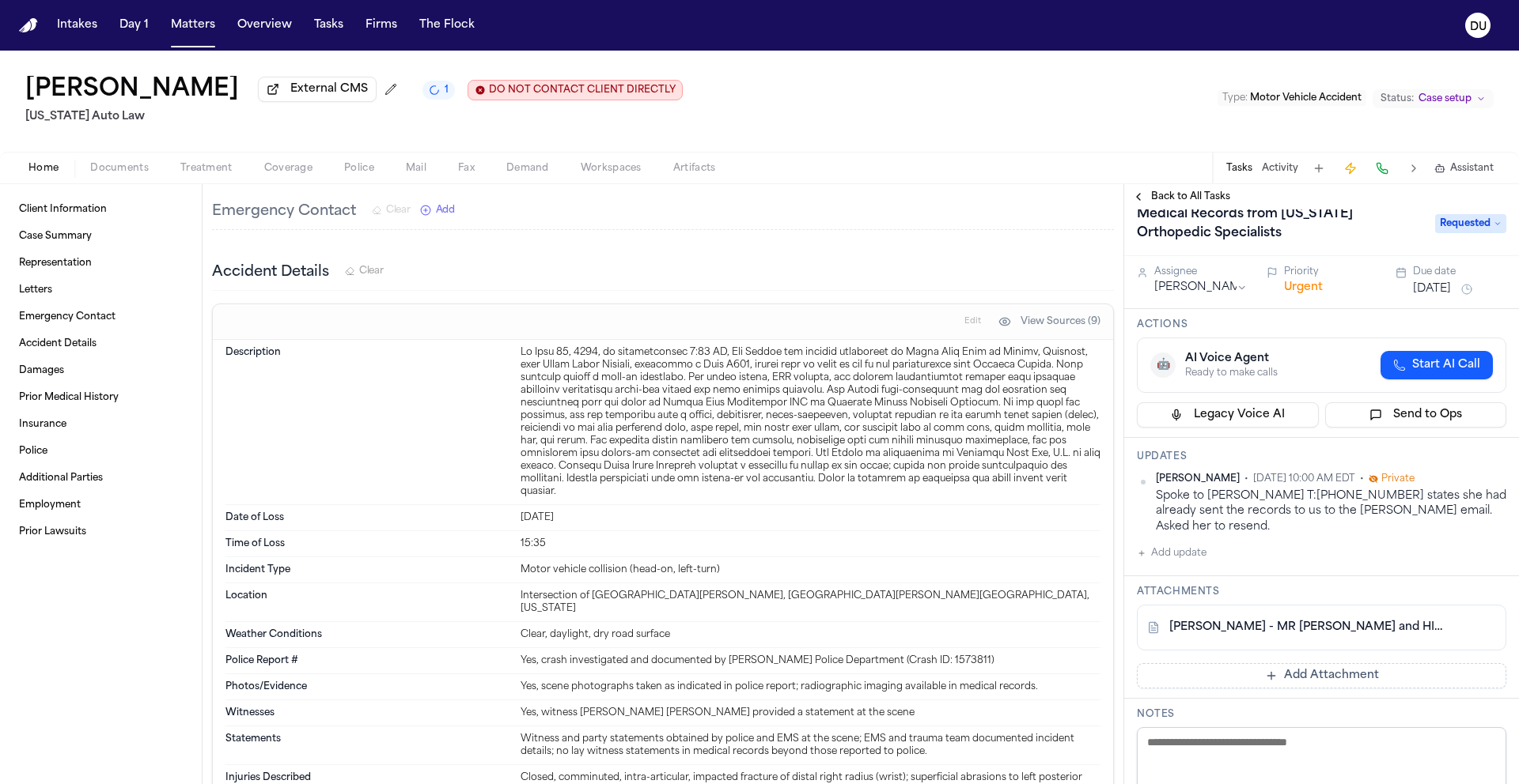
click at [1435, 295] on button "[DATE]" at bounding box center [1431, 289] width 38 height 16
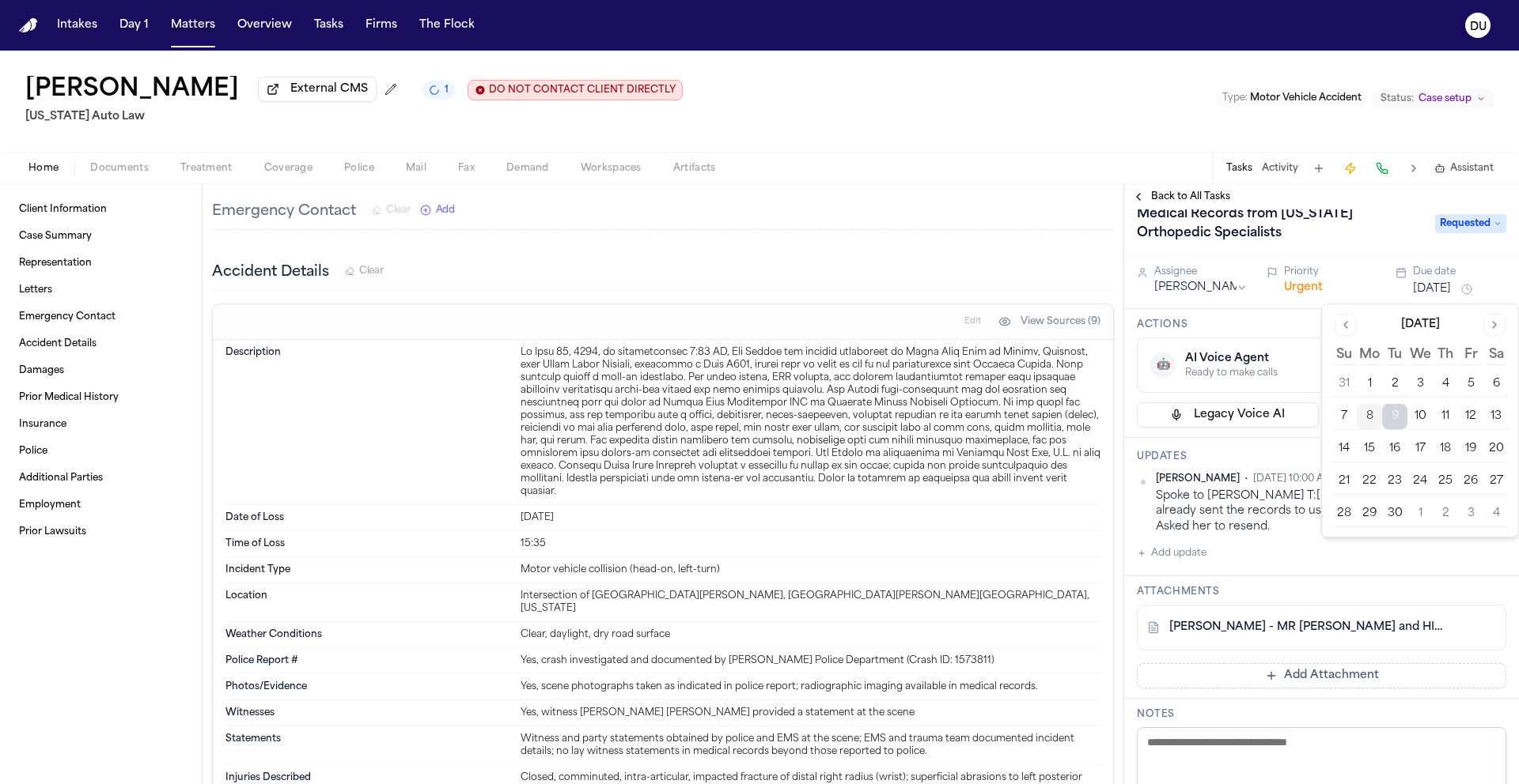
click at [1444, 416] on button "11" at bounding box center [1445, 416] width 25 height 25
click at [1167, 107] on div "Lea Gatson External CMS 1 DO NOT CONTACT CLIENT DIRECTLY DO NOT CONTACT Michiga…" at bounding box center [759, 101] width 1519 height 102
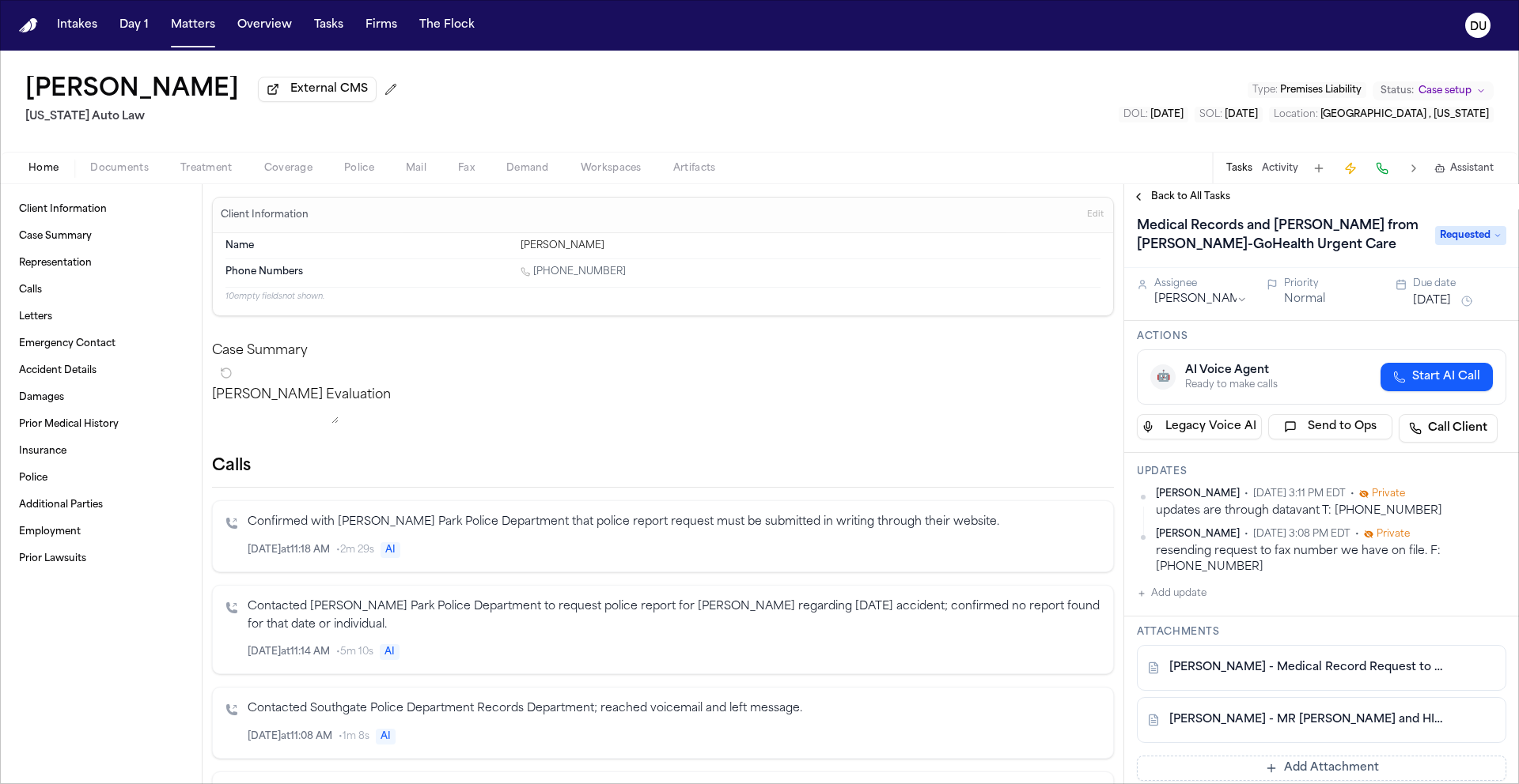
scroll to position [21, 0]
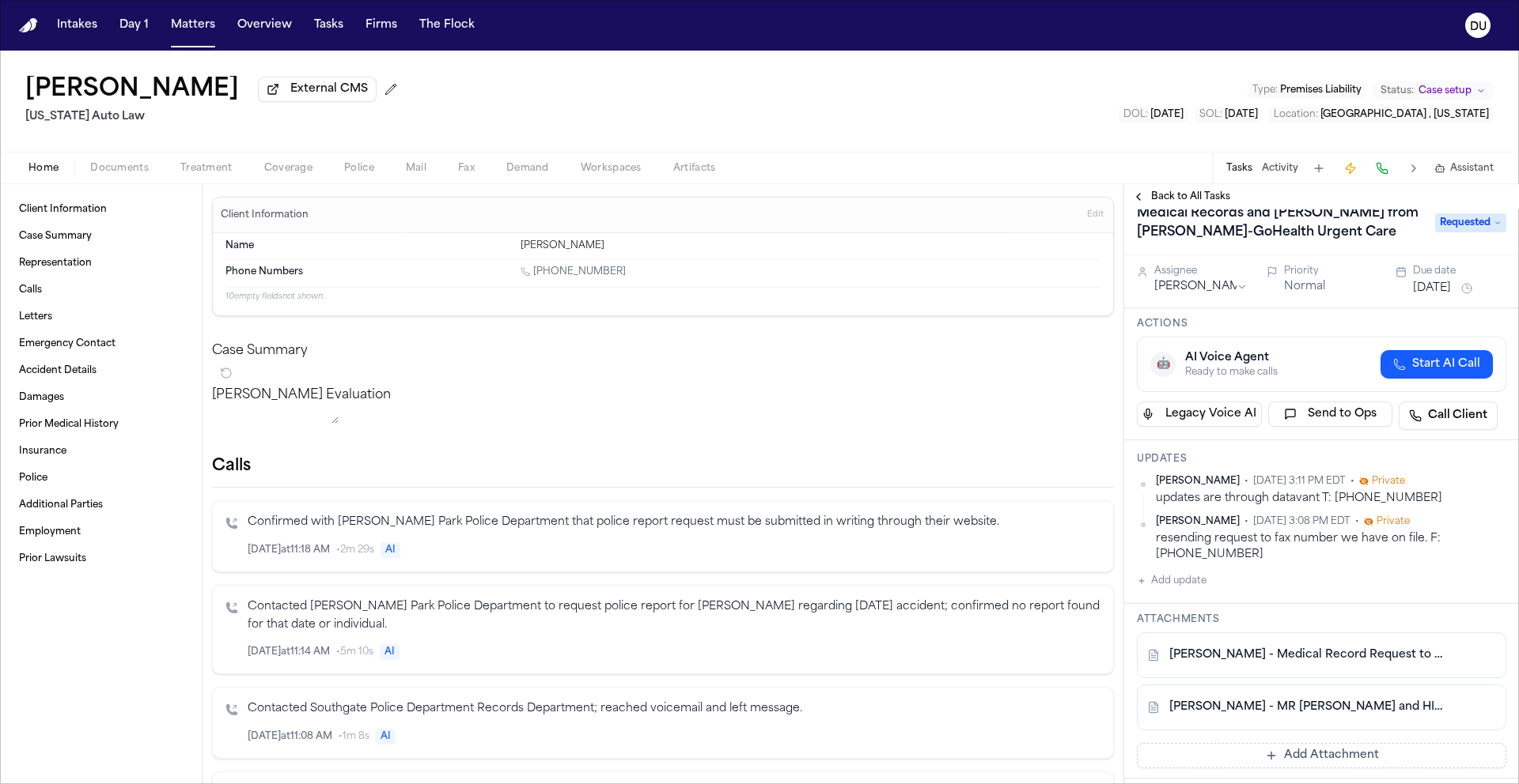
click at [1364, 713] on link "F. Fleming - MR Request and HIPAA Auth to Henry Ford-GoHealth Urgent Care - 8.2…" at bounding box center [1305, 708] width 273 height 16
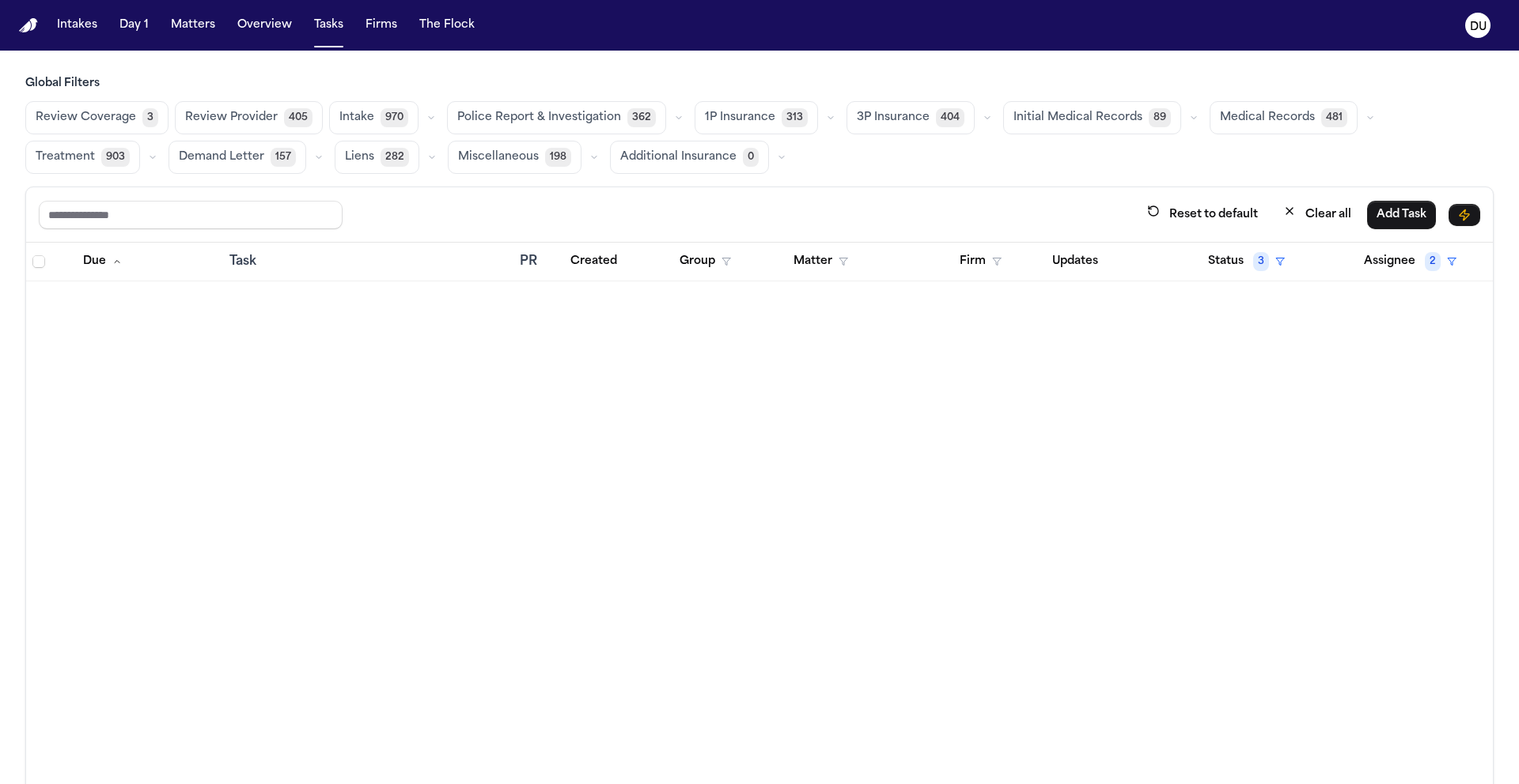
scroll to position [10141, 0]
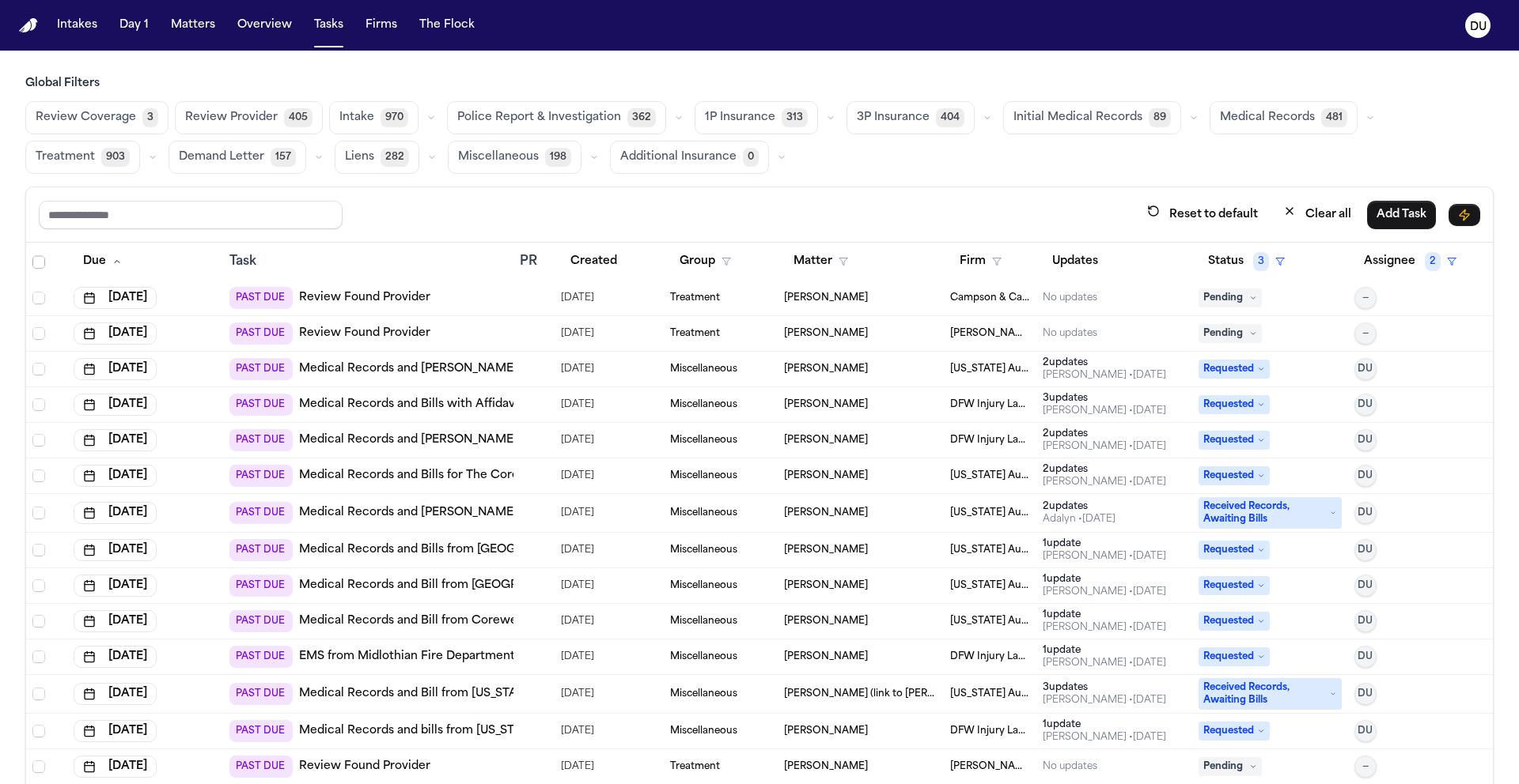
click at [34, 27] on img "Home" at bounding box center [29, 26] width 19 height 15
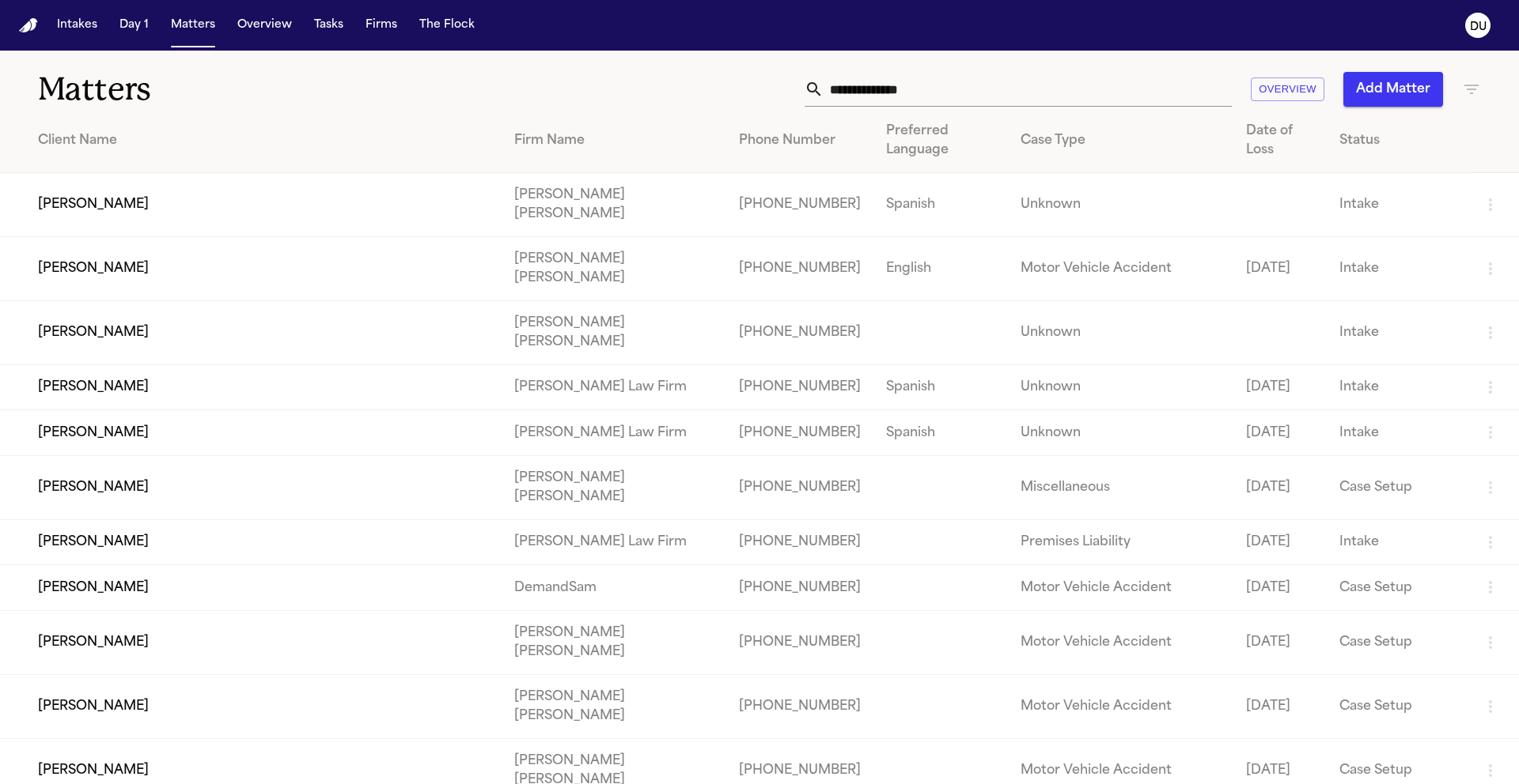
click at [974, 93] on input "text" at bounding box center [1028, 89] width 408 height 34
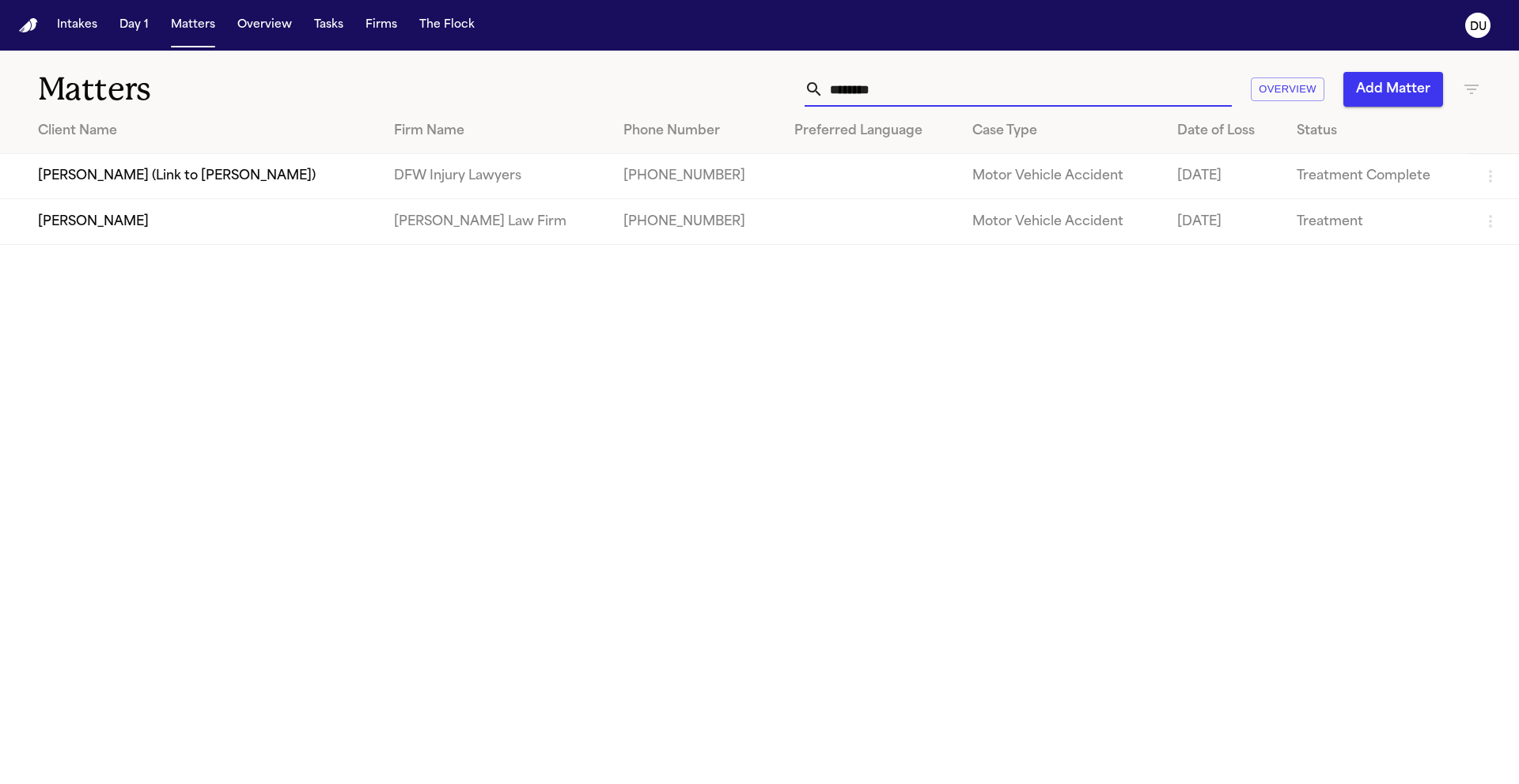
type input "*******"
click at [610, 238] on td "[PHONE_NUMBER]" at bounding box center [695, 222] width 170 height 45
click at [244, 232] on td "[PERSON_NAME]" at bounding box center [191, 222] width 381 height 45
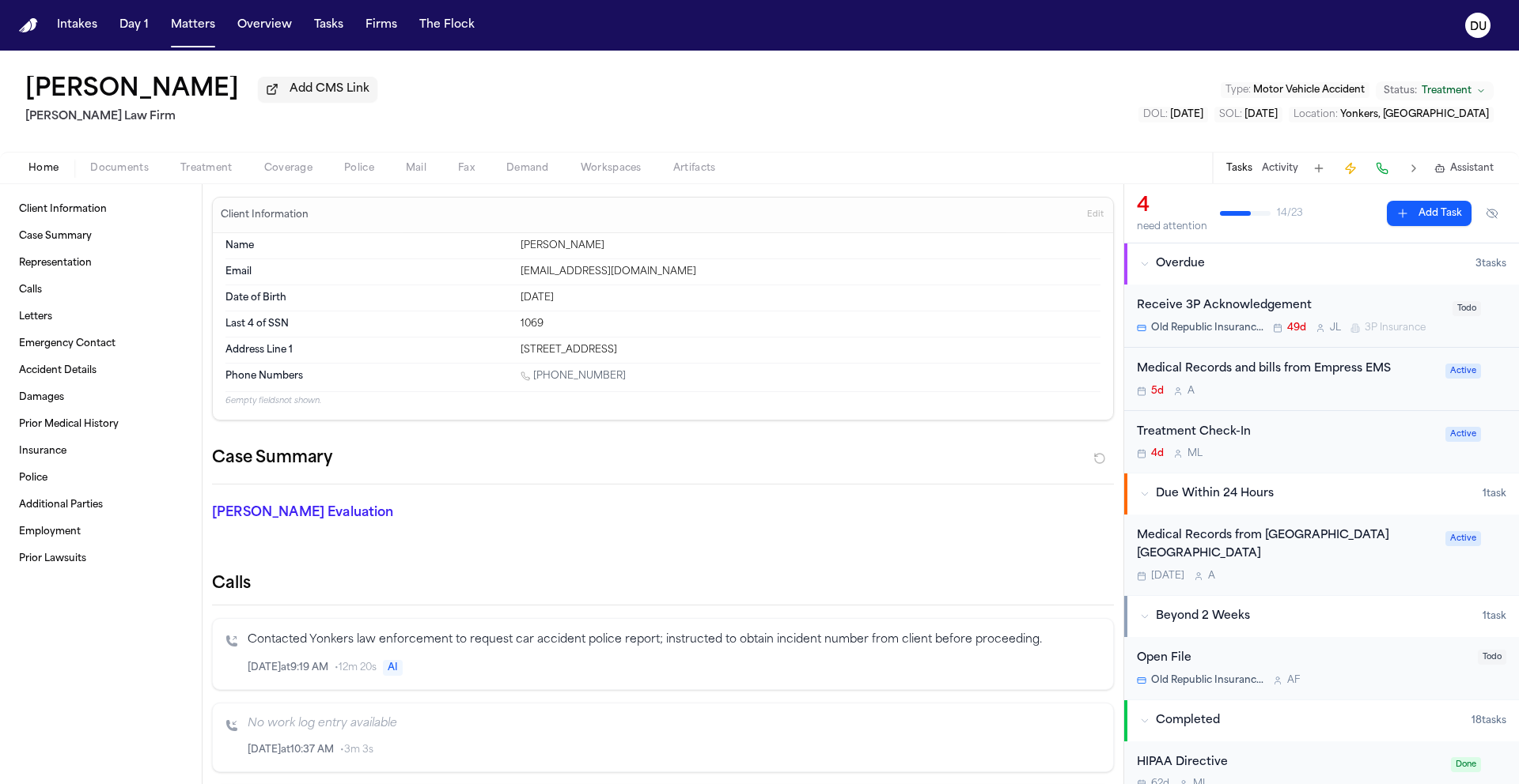
click at [1287, 536] on div "Medical Records from St. John's Riverside Hospital Yonkers" at bounding box center [1286, 545] width 299 height 36
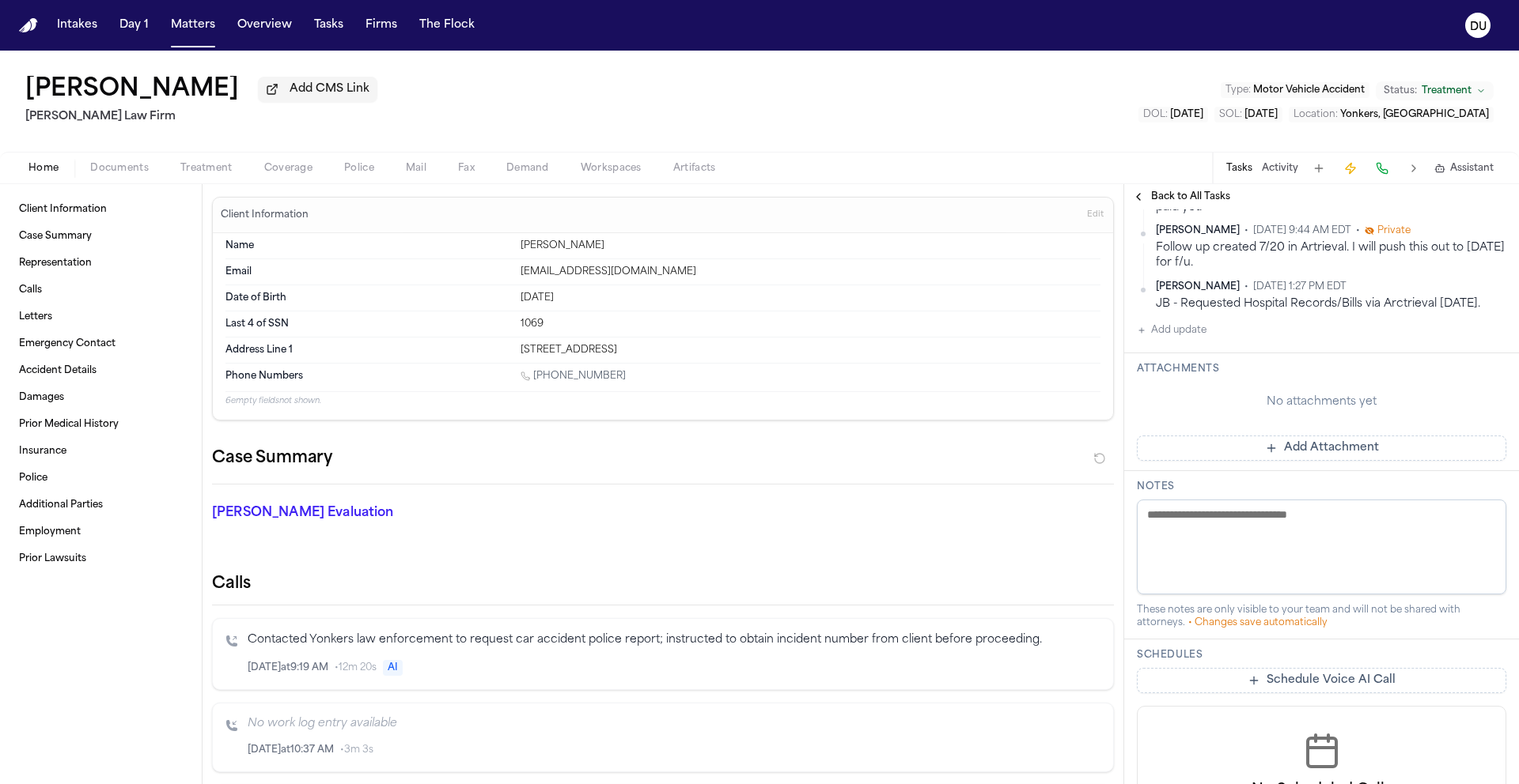
scroll to position [435, 0]
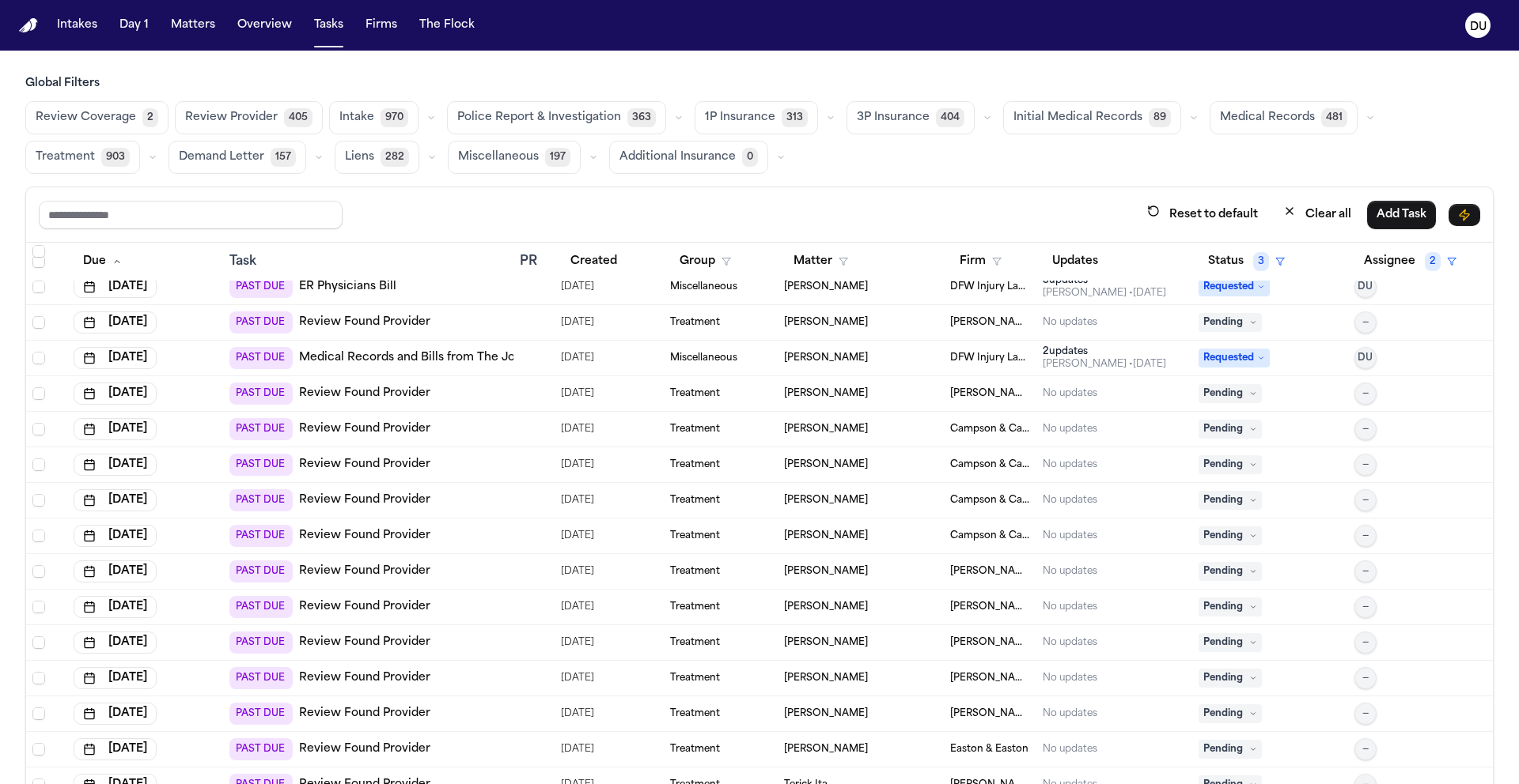
scroll to position [9149, 0]
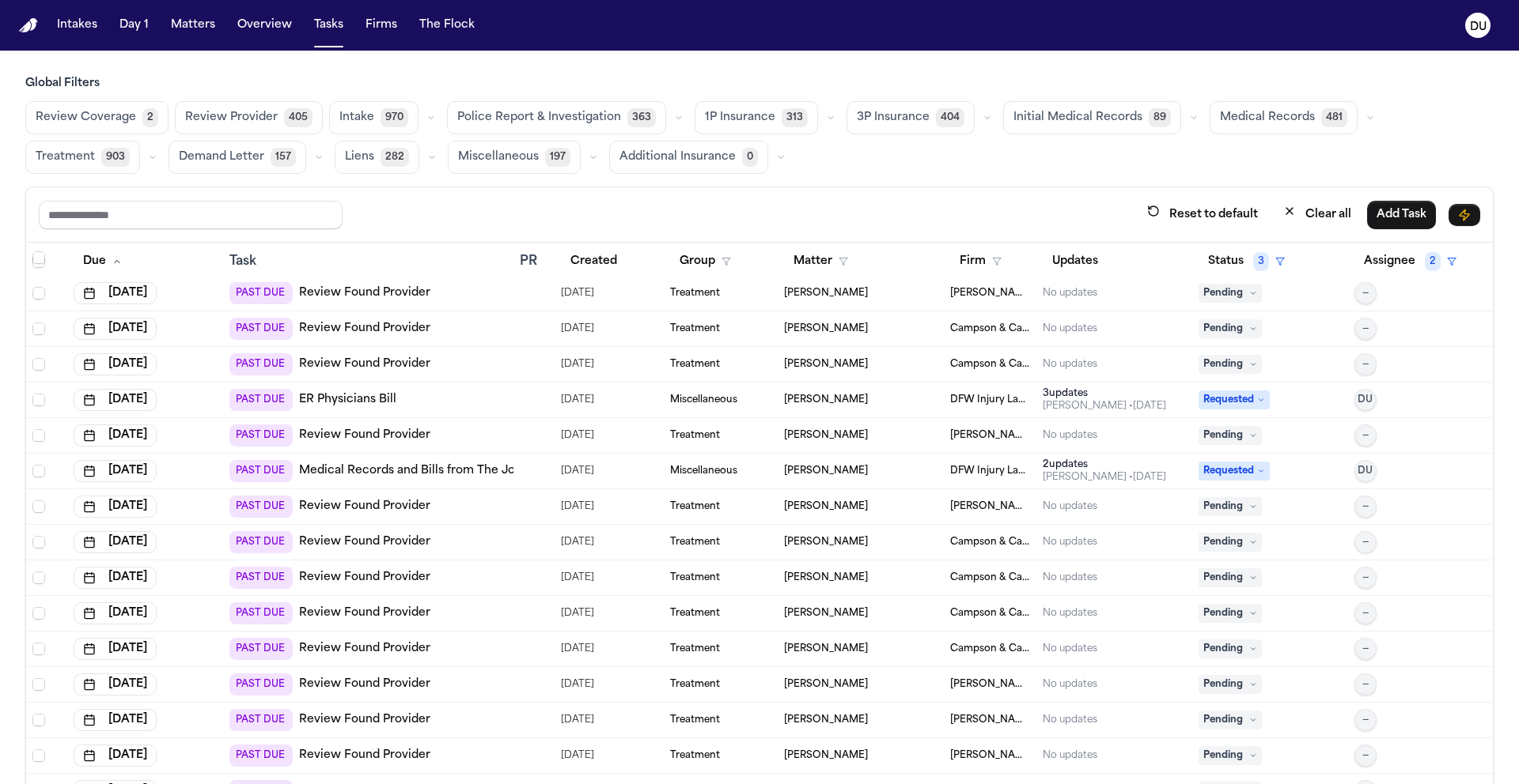
click at [470, 471] on link "Medical Records and Bills from The Joint Chiropractic" at bounding box center [466, 471] width 334 height 16
click at [371, 402] on link "ER Physicians Bill" at bounding box center [348, 400] width 97 height 16
click at [29, 18] on img "Home" at bounding box center [29, 26] width 19 height 15
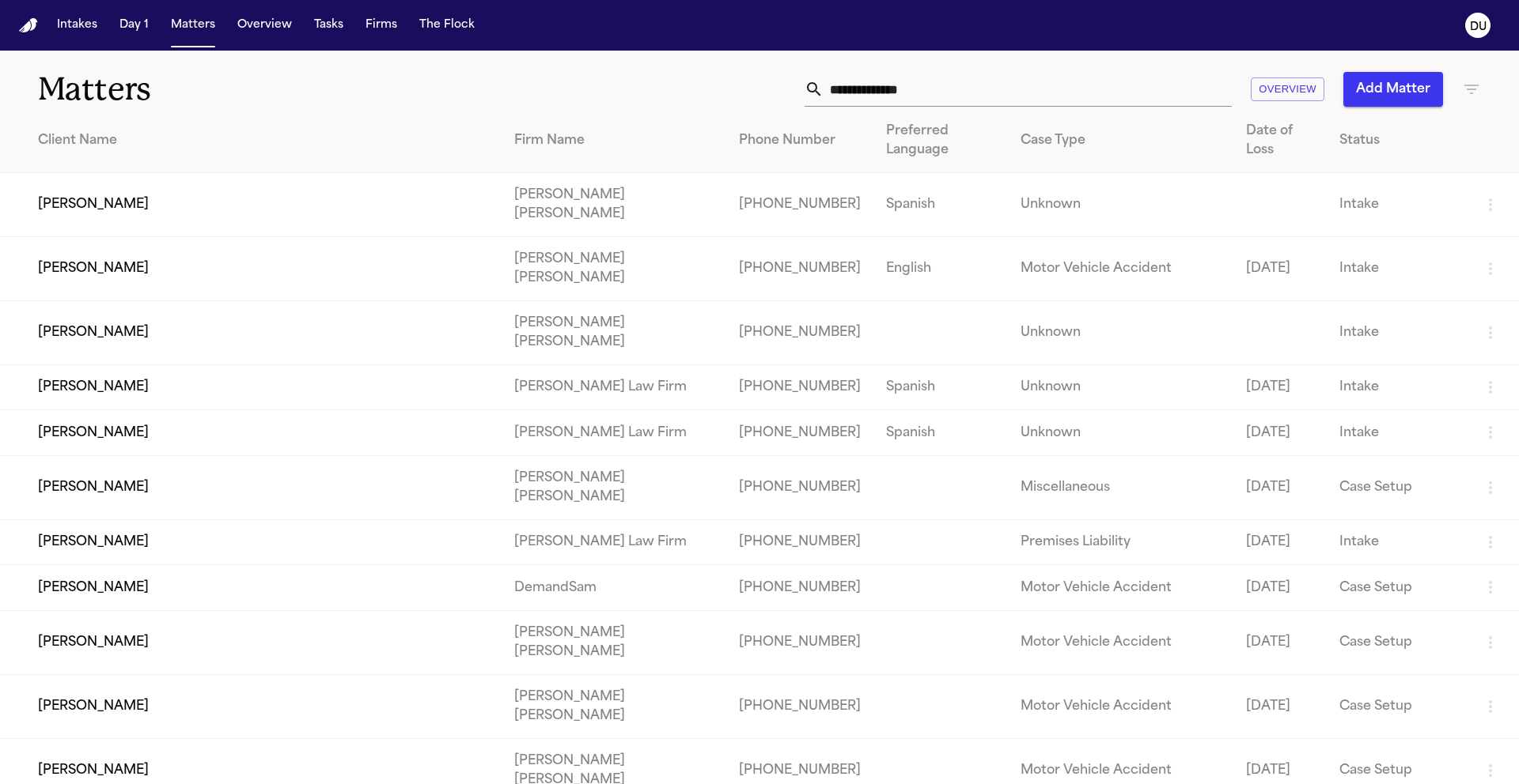
click at [1017, 91] on input "text" at bounding box center [1028, 89] width 408 height 34
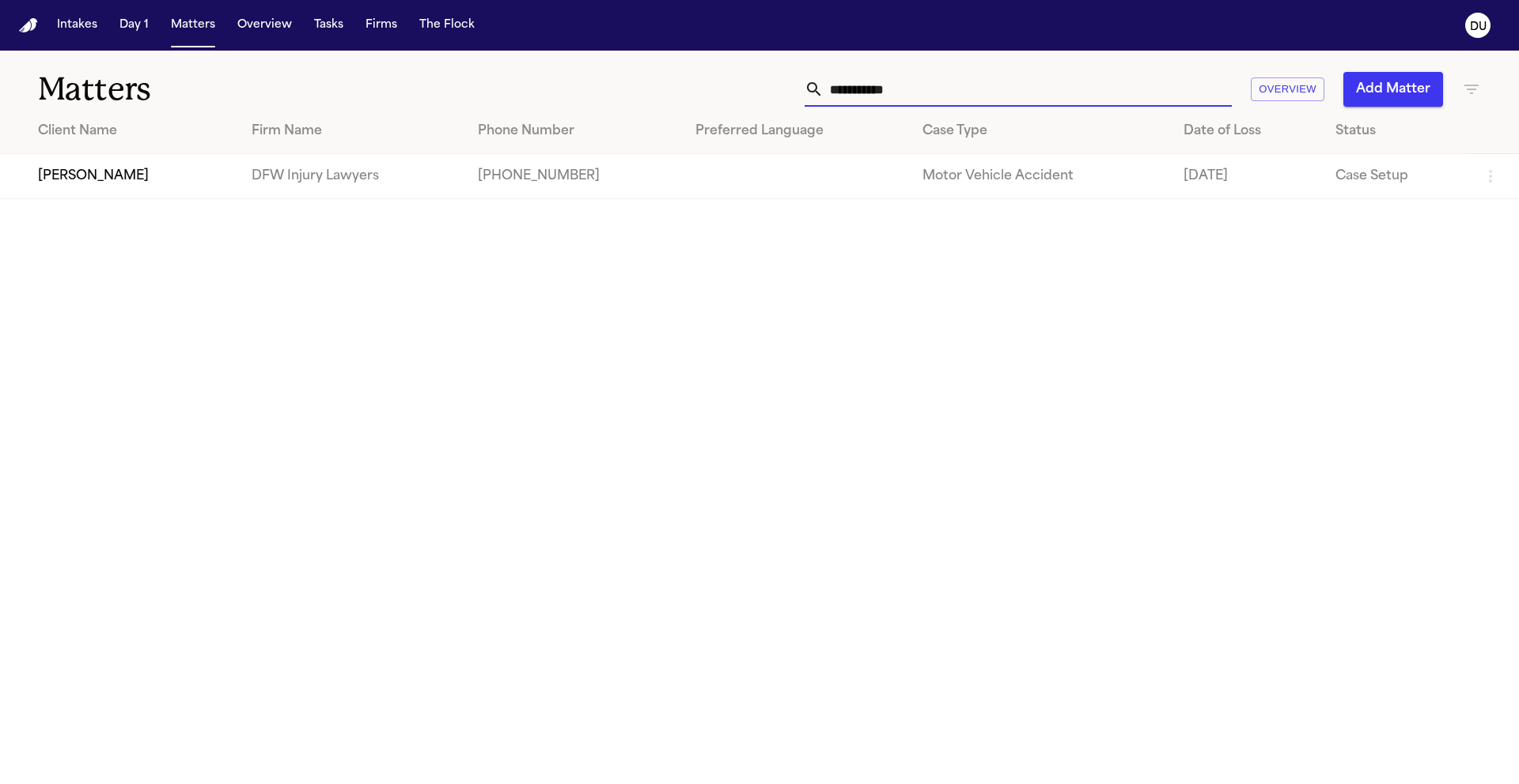
type input "**********"
click at [590, 175] on td "+19724678140" at bounding box center [574, 177] width 217 height 45
click at [160, 183] on td "Phillip Sam" at bounding box center [119, 177] width 238 height 45
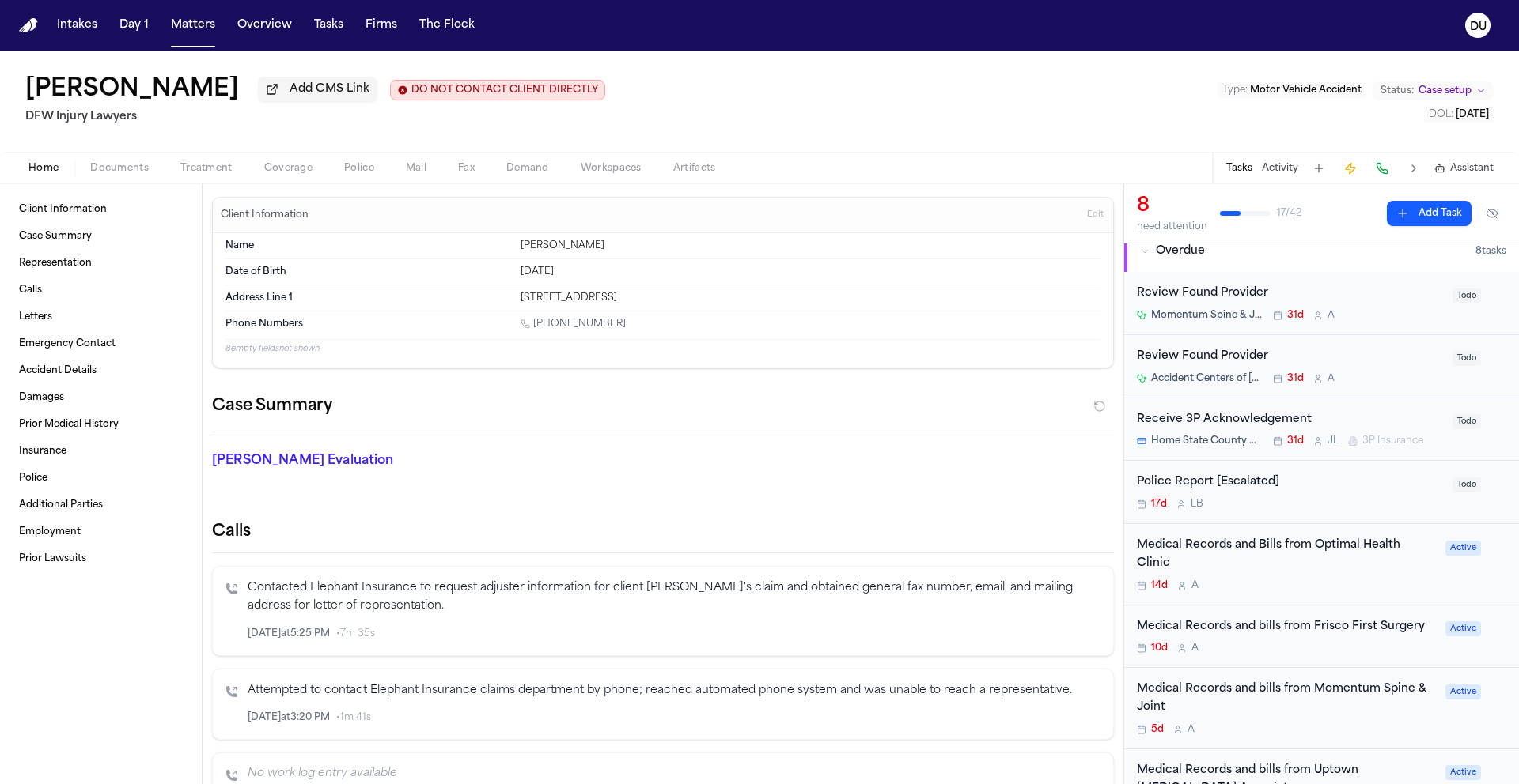
scroll to position [29, 0]
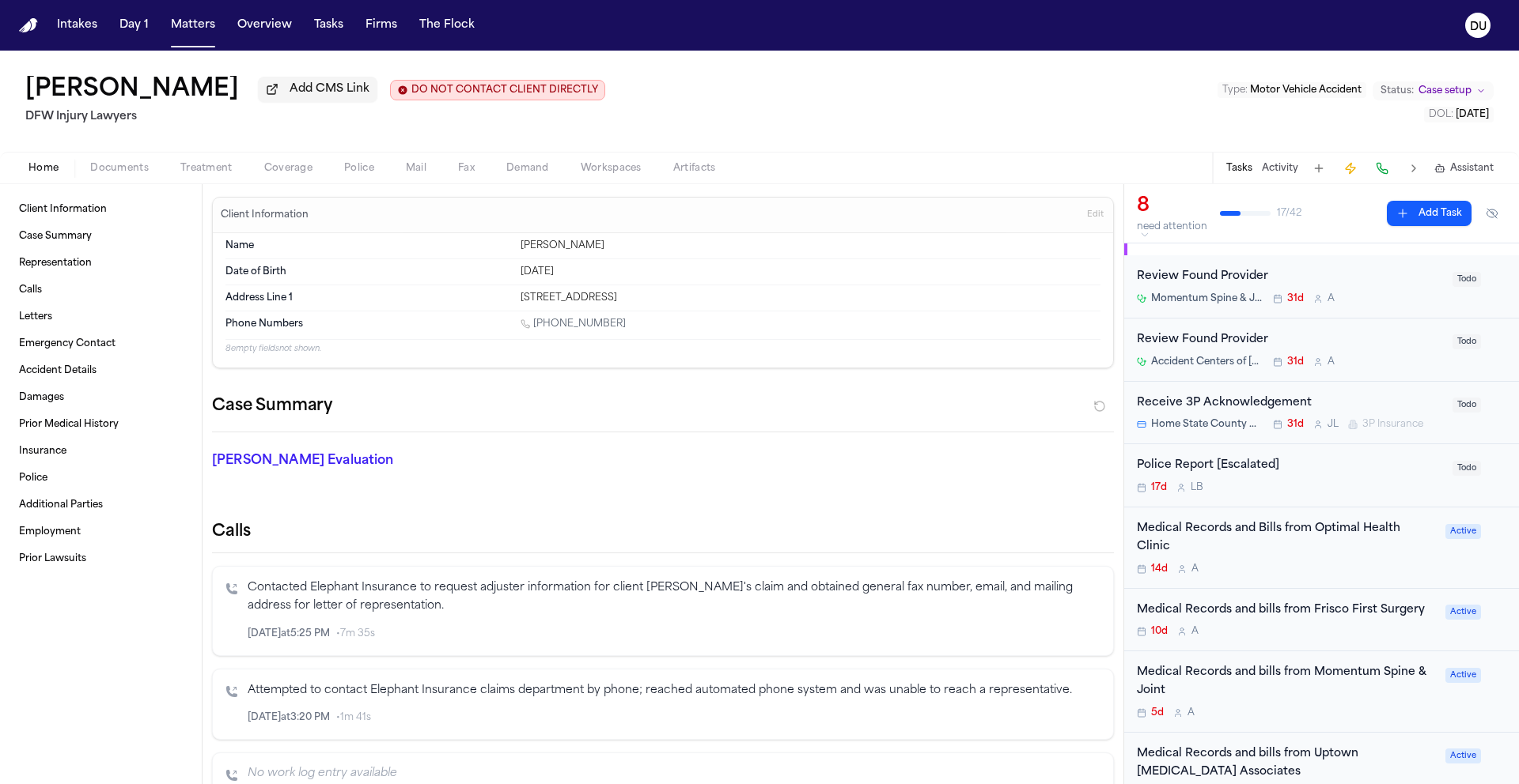
click at [1234, 609] on div "Medical Records and bills from Frisco First Surgery" at bounding box center [1286, 611] width 299 height 18
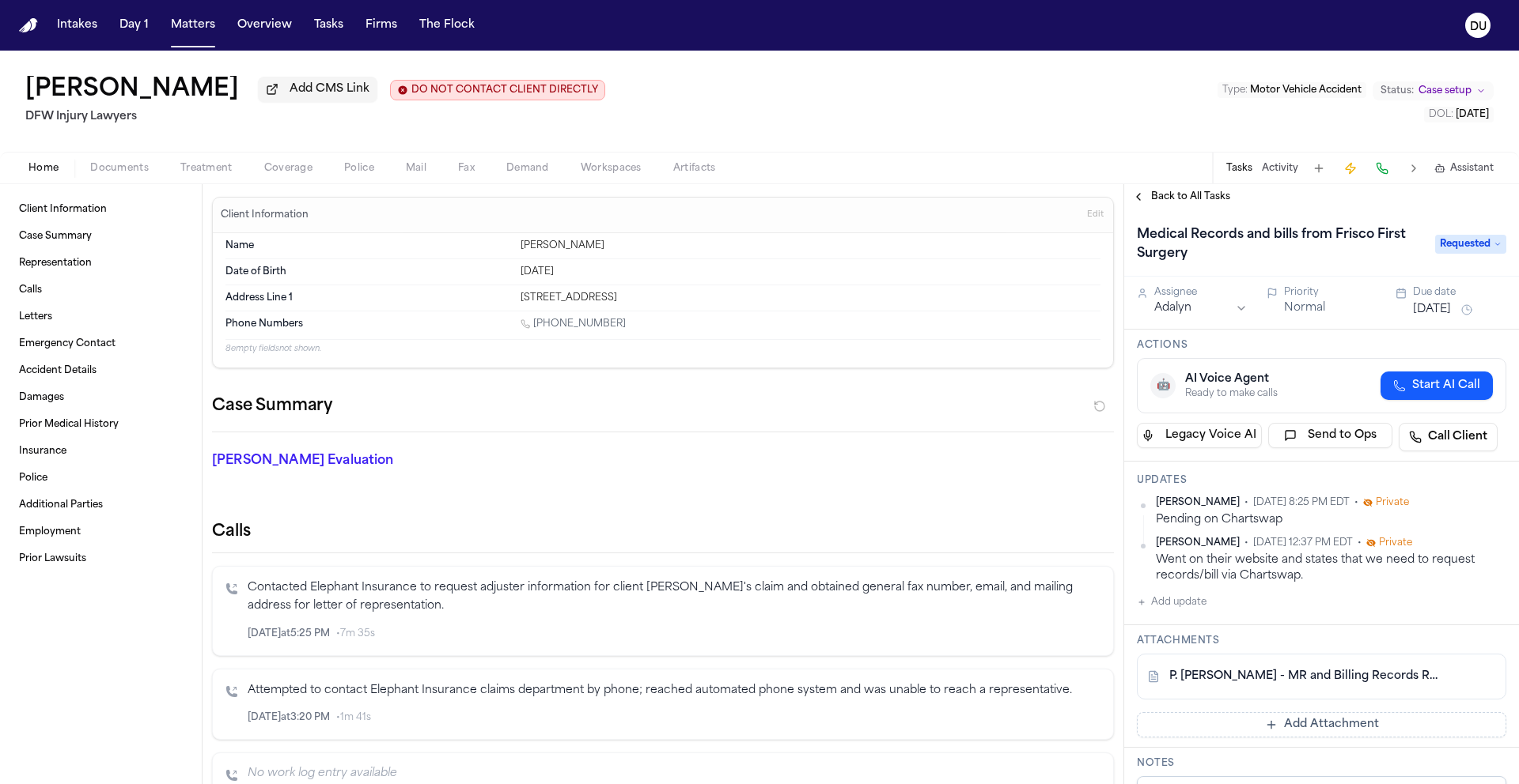
click at [1439, 248] on span "Requested" at bounding box center [1470, 244] width 71 height 19
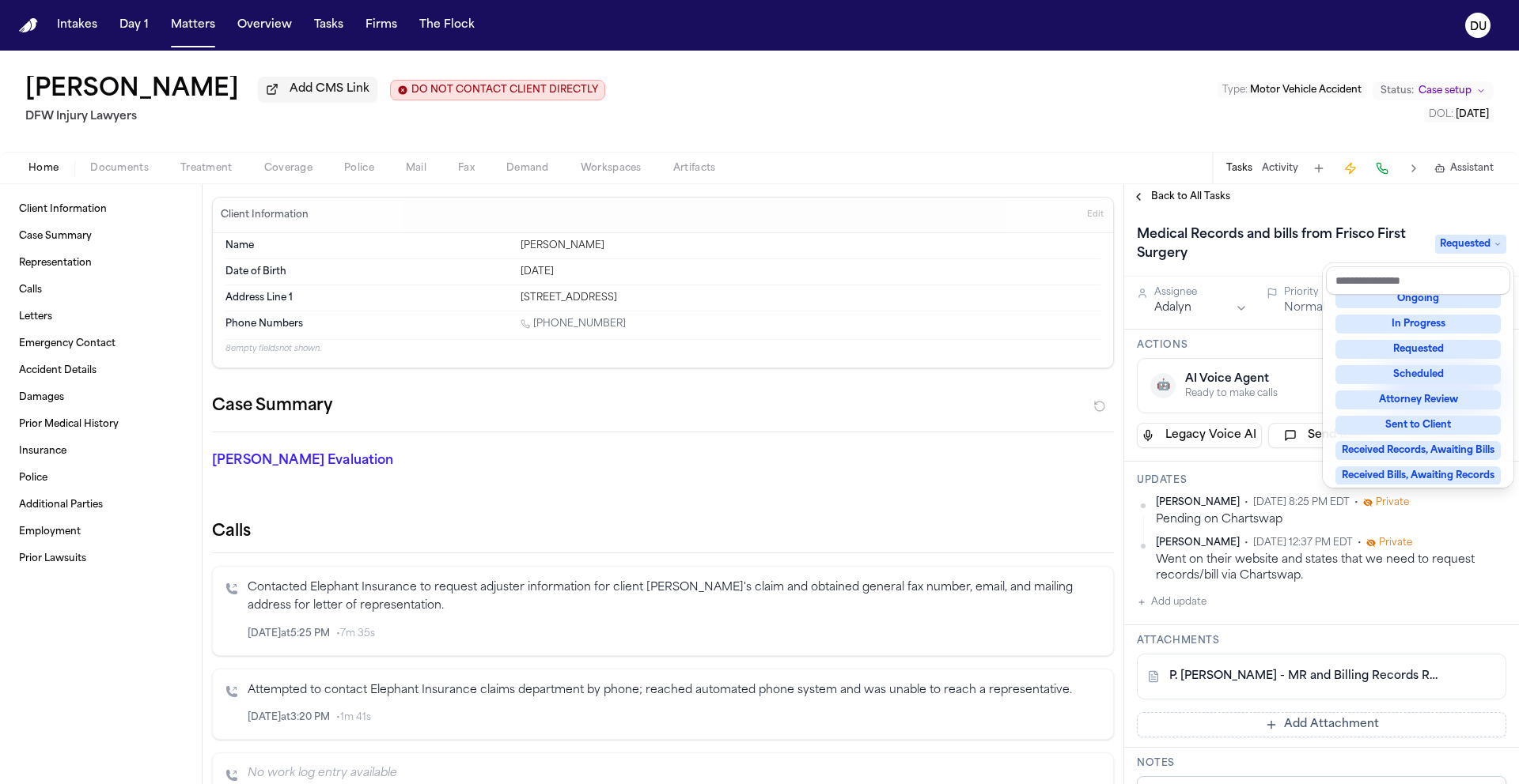
scroll to position [247, 0]
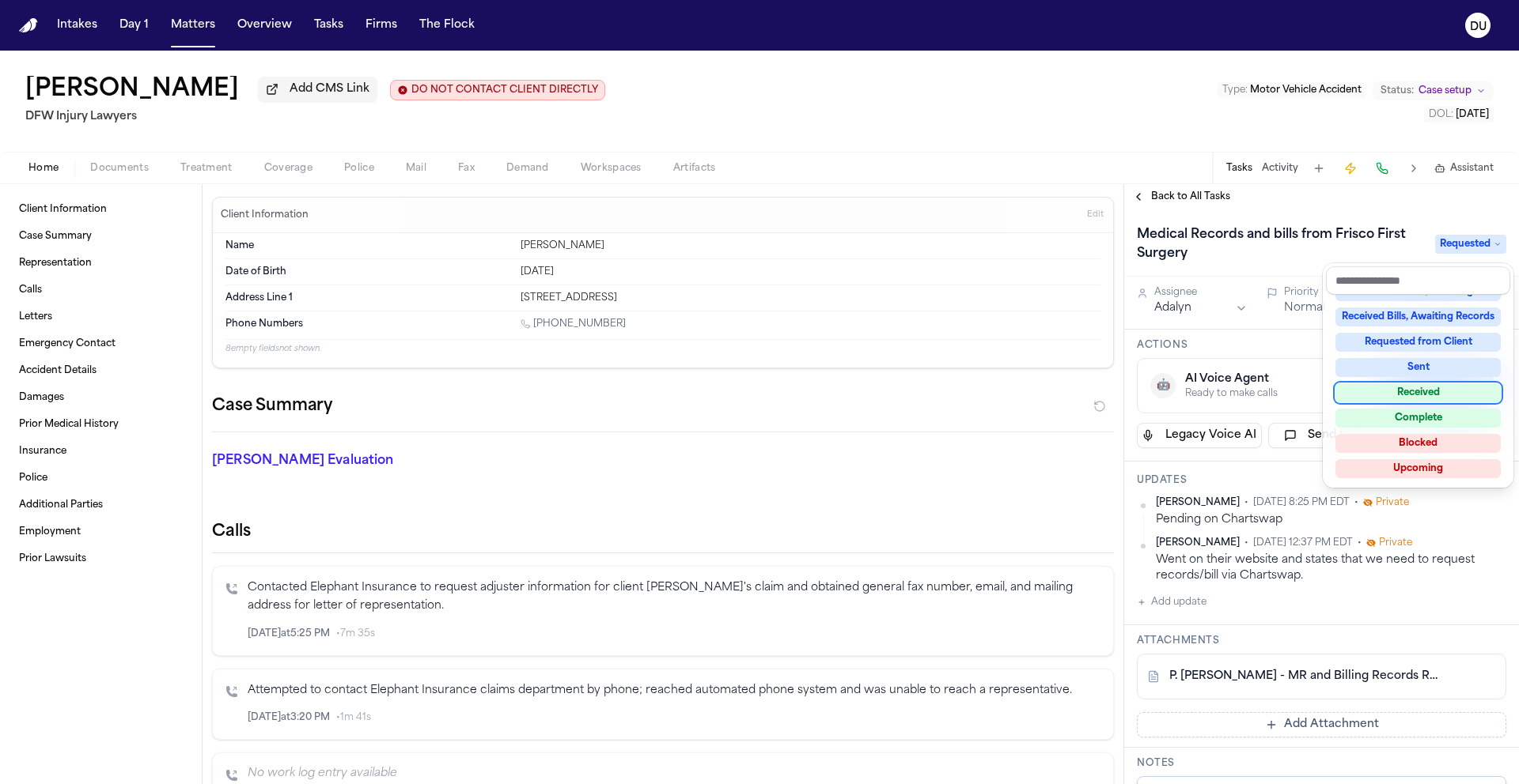
click at [1420, 395] on div "Received" at bounding box center [1417, 393] width 165 height 19
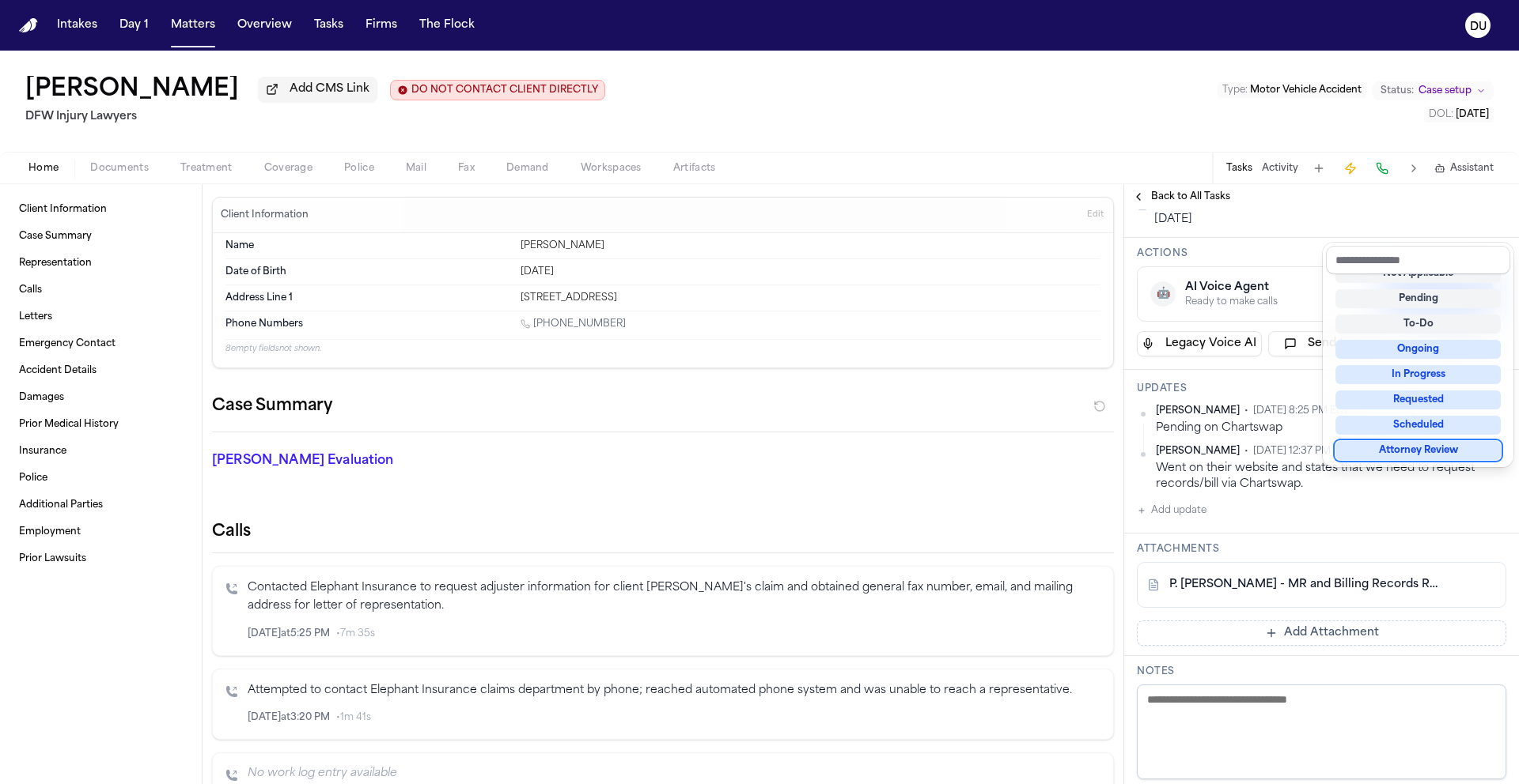
scroll to position [302, 0]
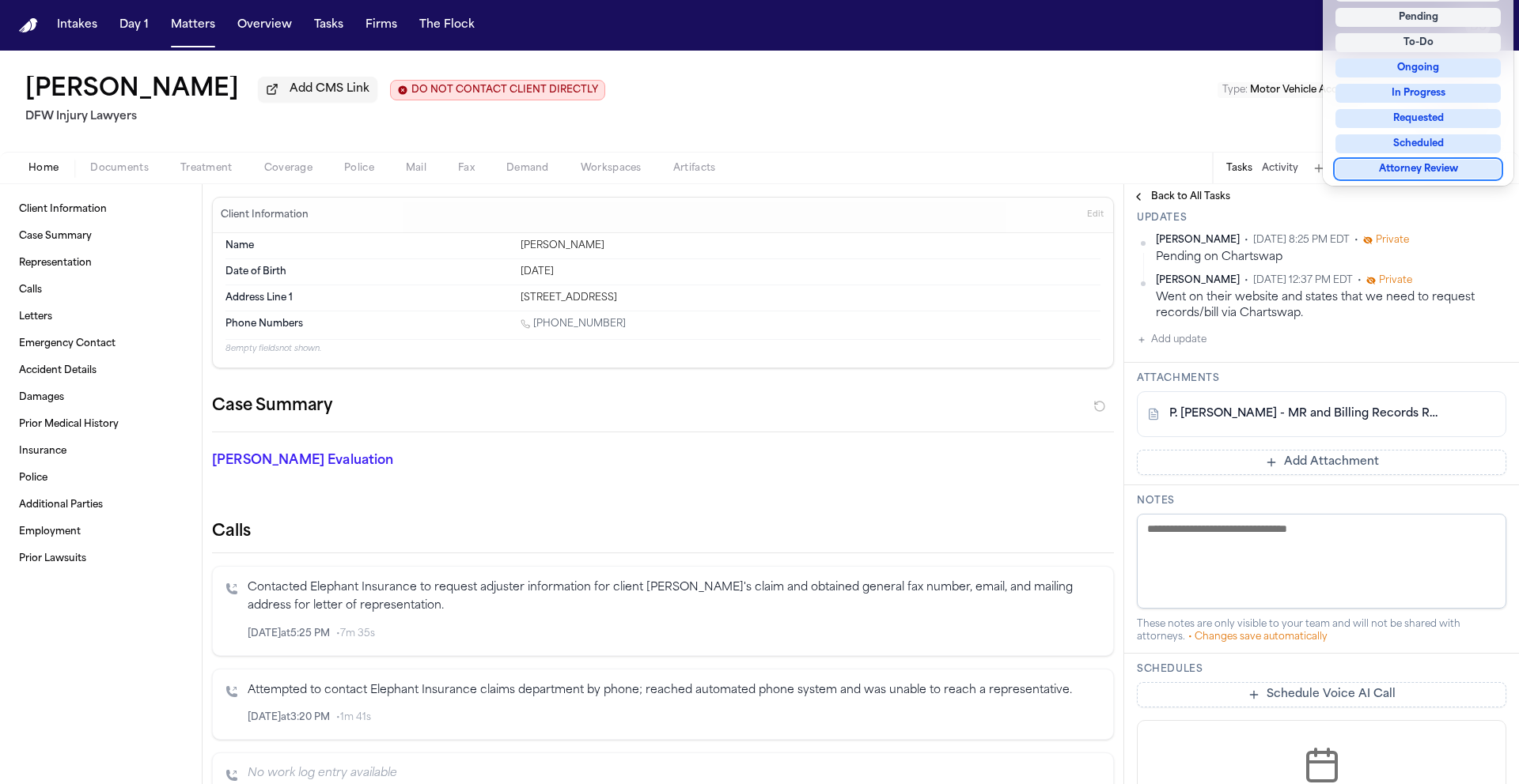
click at [1290, 470] on div "Medical Records and bills from Frisco First Surgery Received Assignee Adalyn Pr…" at bounding box center [1322, 436] width 395 height 1058
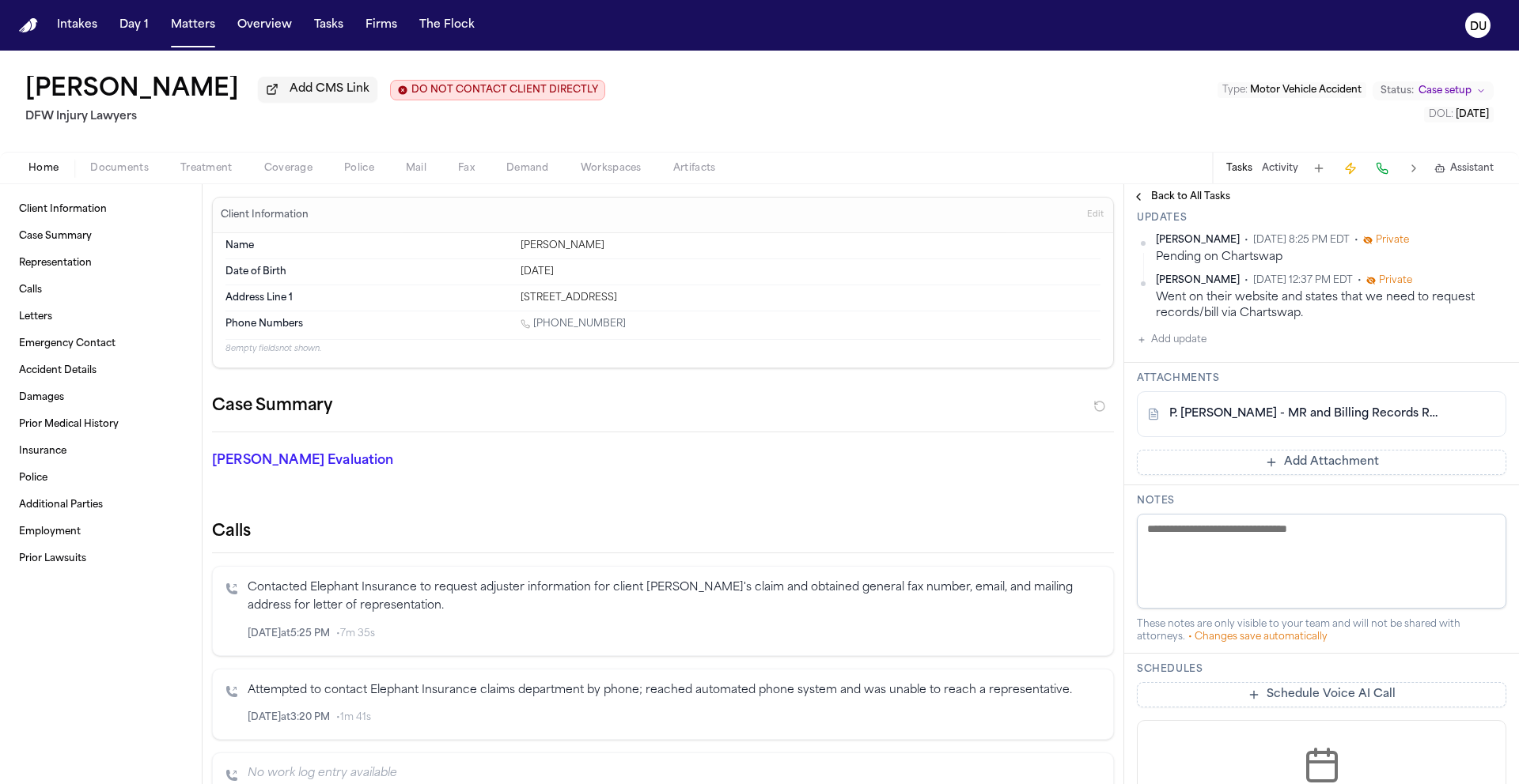
click at [1283, 468] on button "Add Attachment" at bounding box center [1322, 463] width 369 height 25
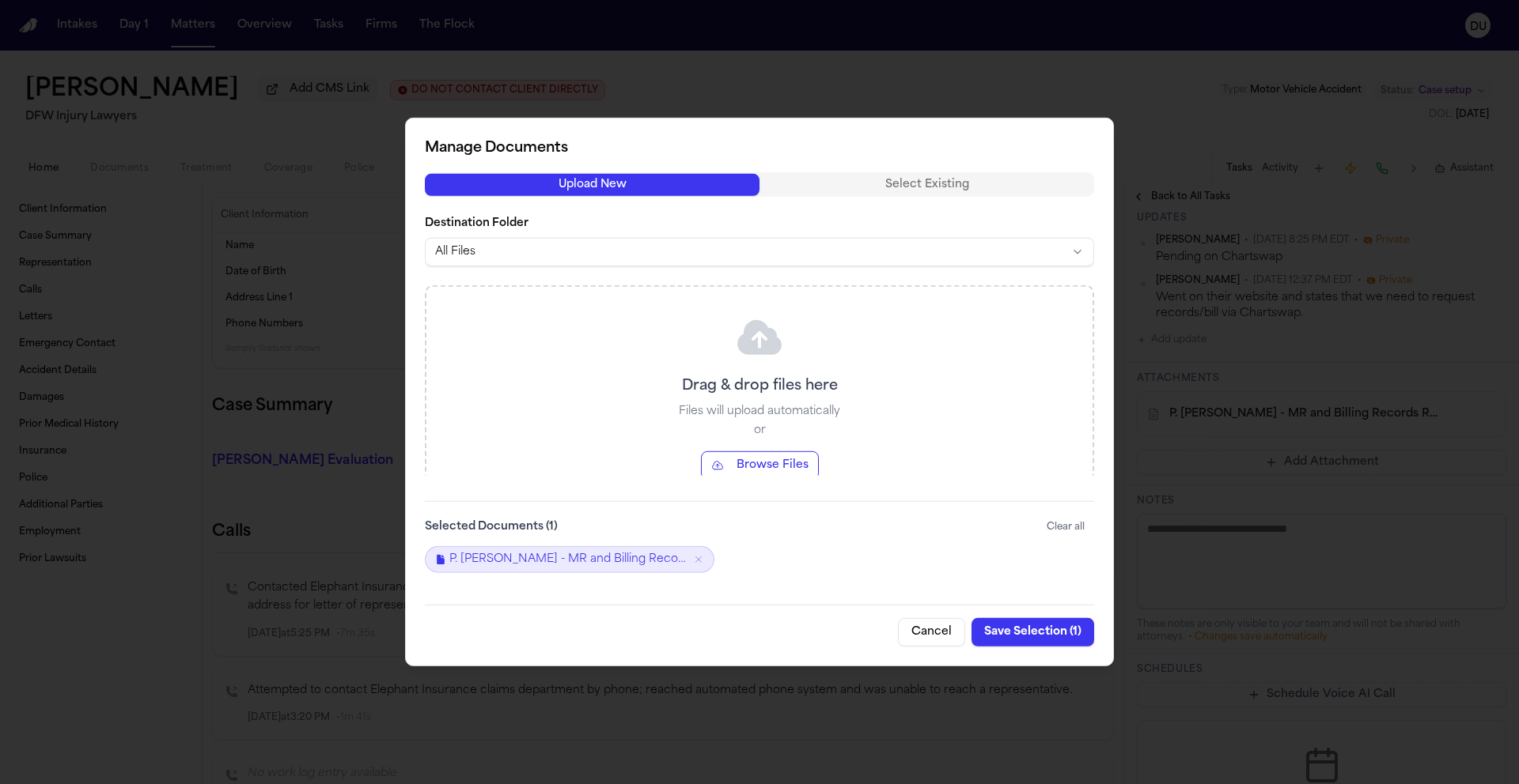
click at [777, 455] on button "Browse Files" at bounding box center [760, 466] width 118 height 29
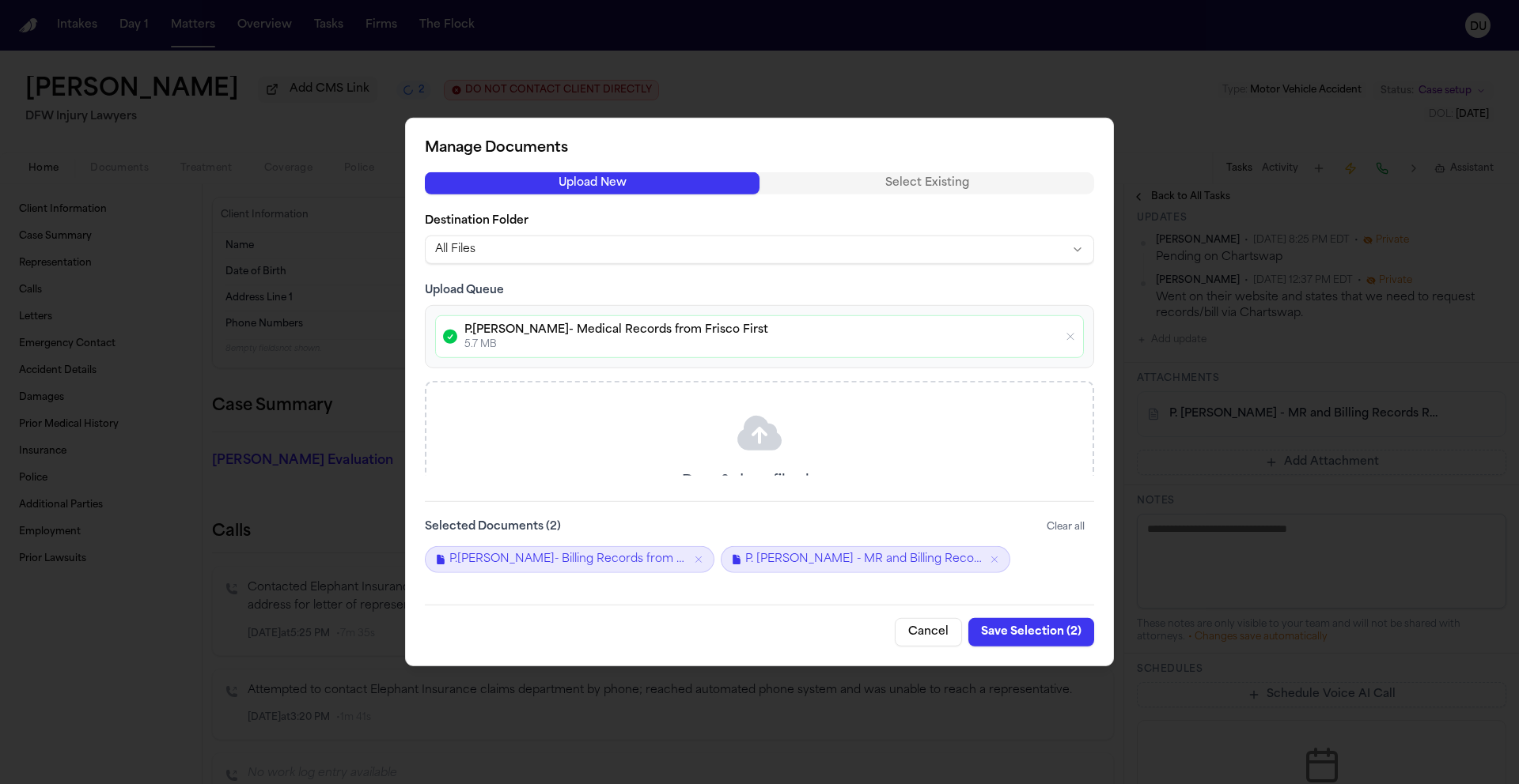
click at [1040, 633] on button "Save Selection ( 2 )" at bounding box center [1031, 633] width 126 height 29
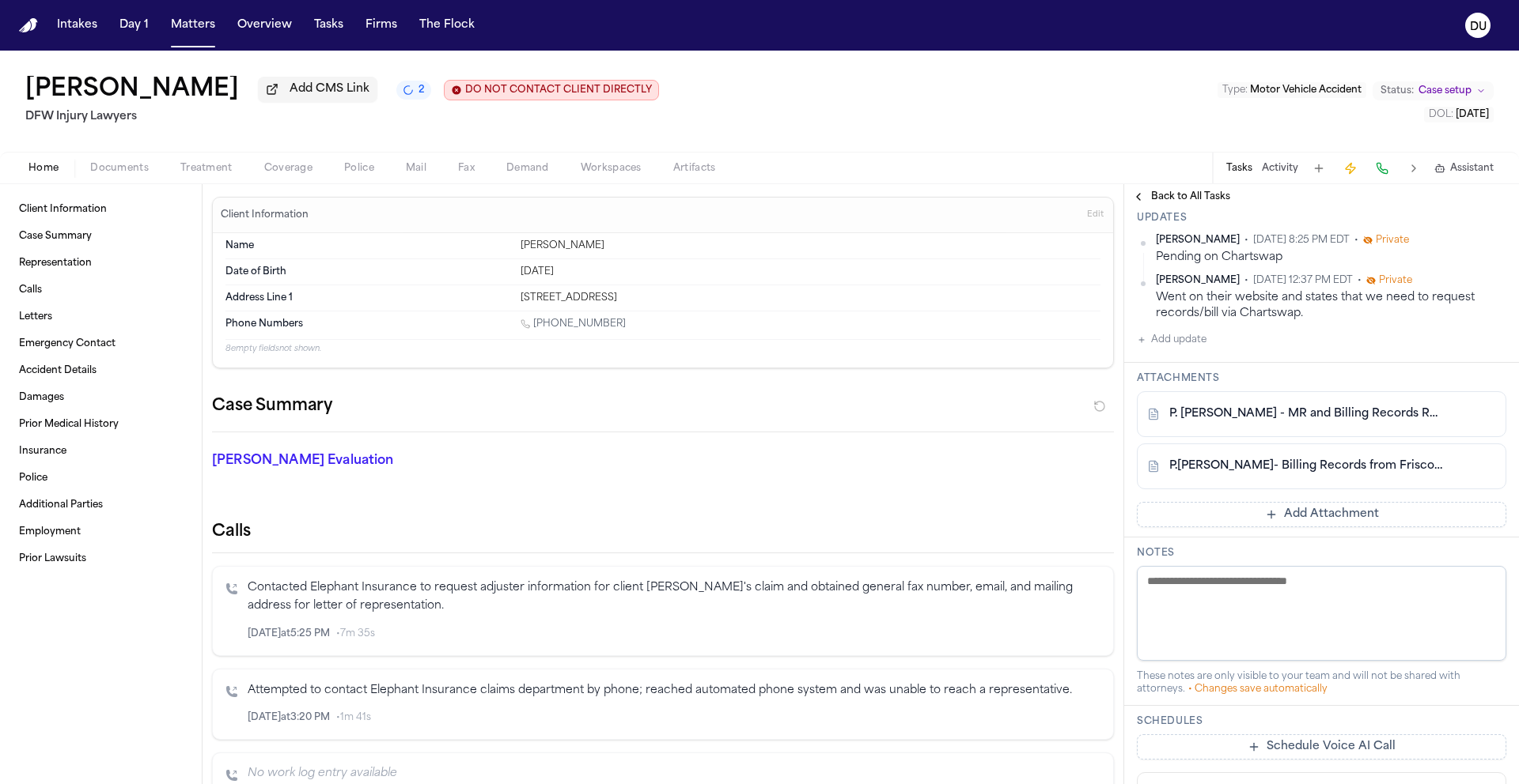
click at [1411, 521] on button "Add Attachment" at bounding box center [1322, 515] width 369 height 25
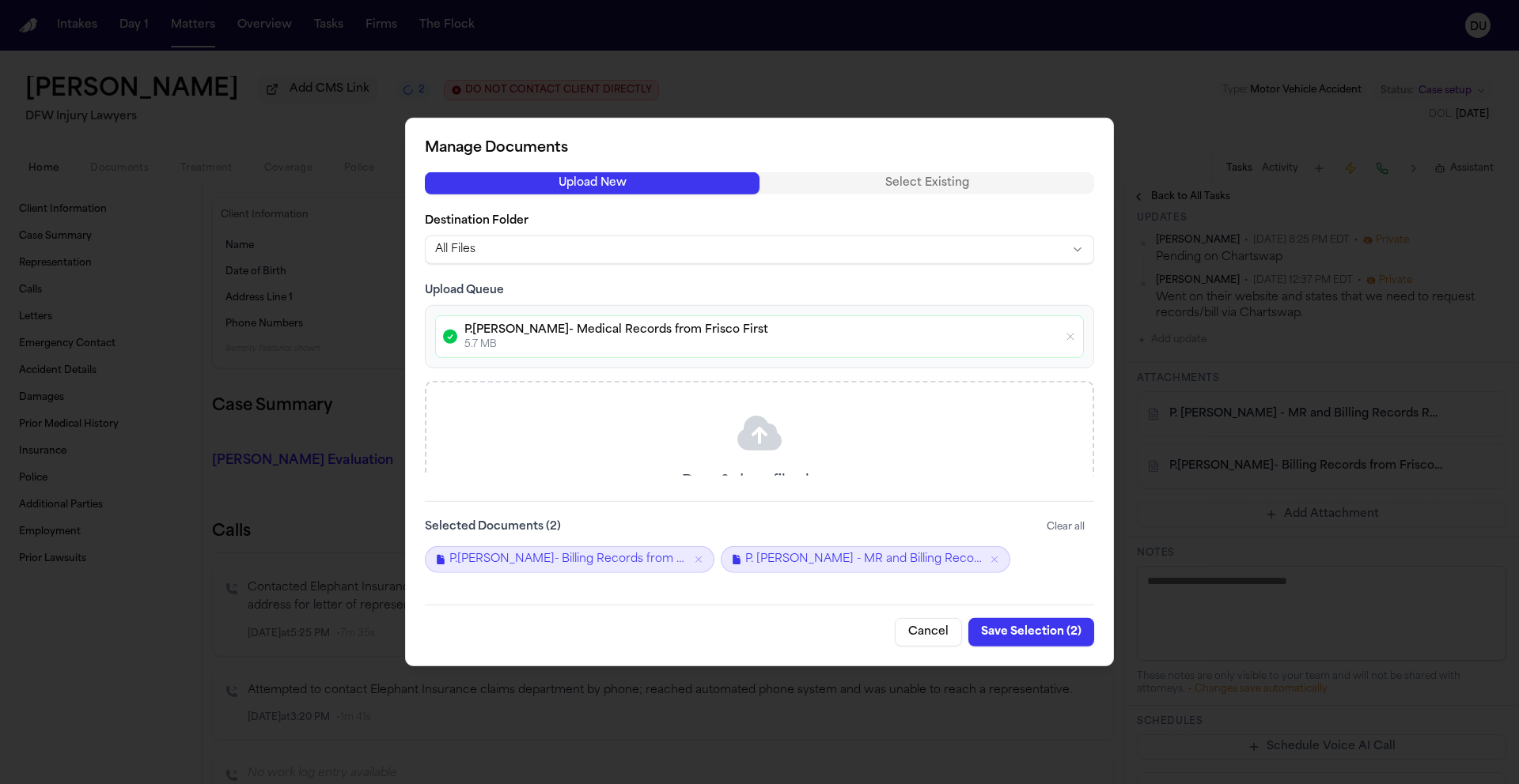
click at [646, 327] on p "P.Sam- Medical Records from Frisco First" at bounding box center [761, 330] width 593 height 16
click at [1073, 337] on icon "button" at bounding box center [1070, 337] width 13 height 13
click at [1071, 335] on icon "button" at bounding box center [1070, 337] width 13 height 13
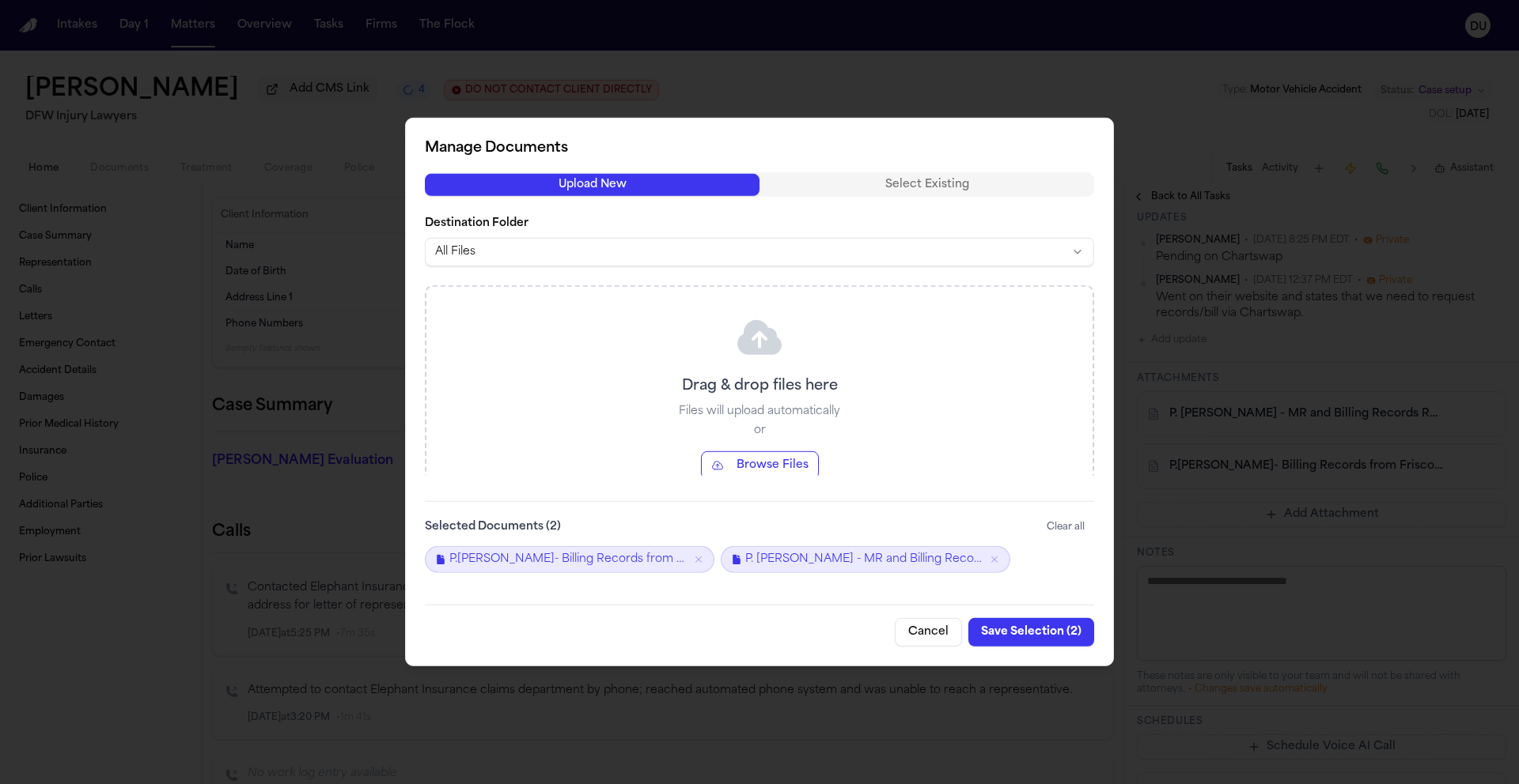
click at [698, 561] on icon "Remove P.Sam- Billing Records from Frisco First Surgery Center" at bounding box center [698, 559] width 11 height 11
click at [659, 381] on div "Drag & drop files here Files will upload automatically or Browse Files" at bounding box center [759, 396] width 666 height 218
click at [761, 463] on button "Browse Files" at bounding box center [760, 466] width 118 height 29
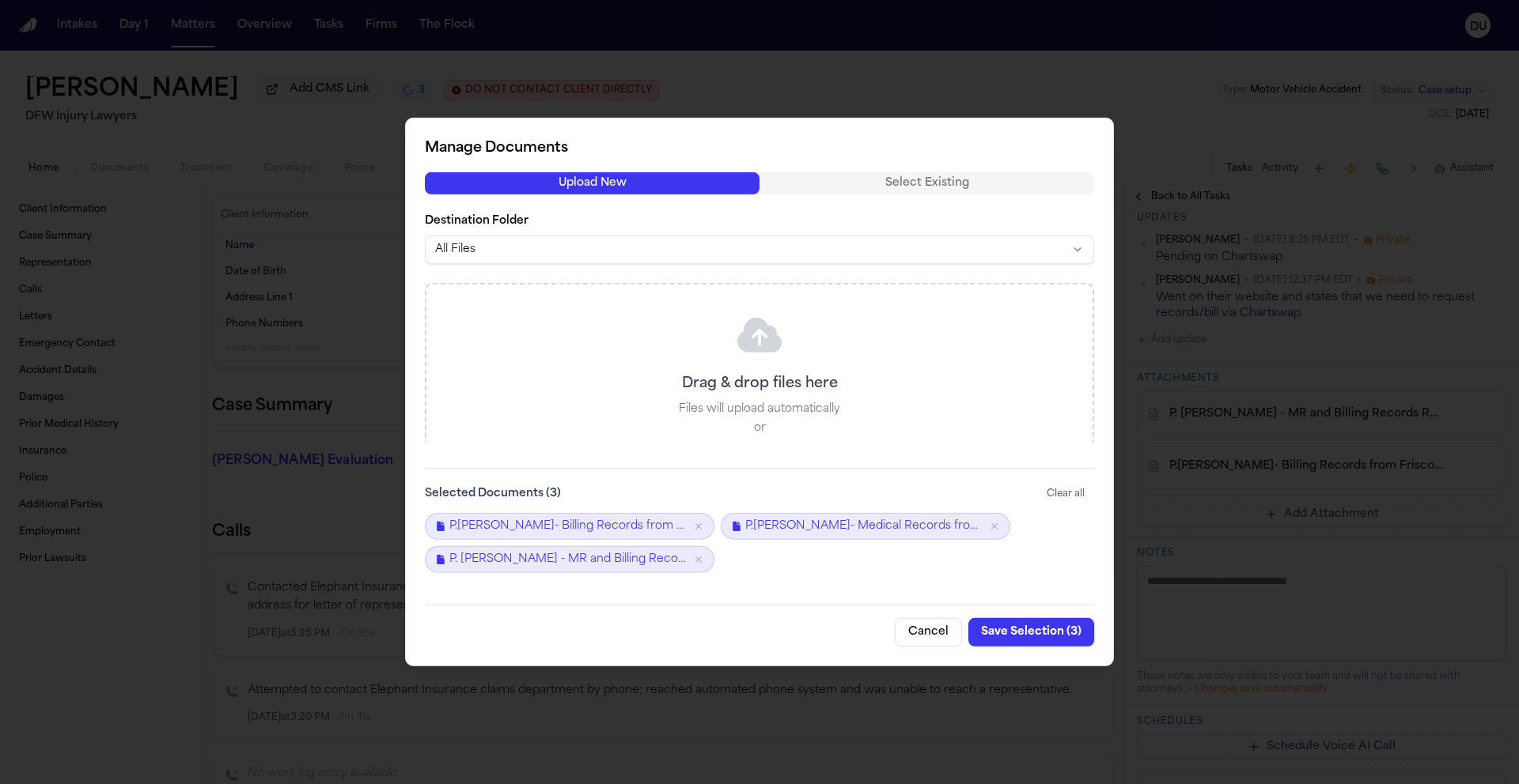
click at [1017, 638] on button "Save Selection ( 3 )" at bounding box center [1031, 633] width 126 height 29
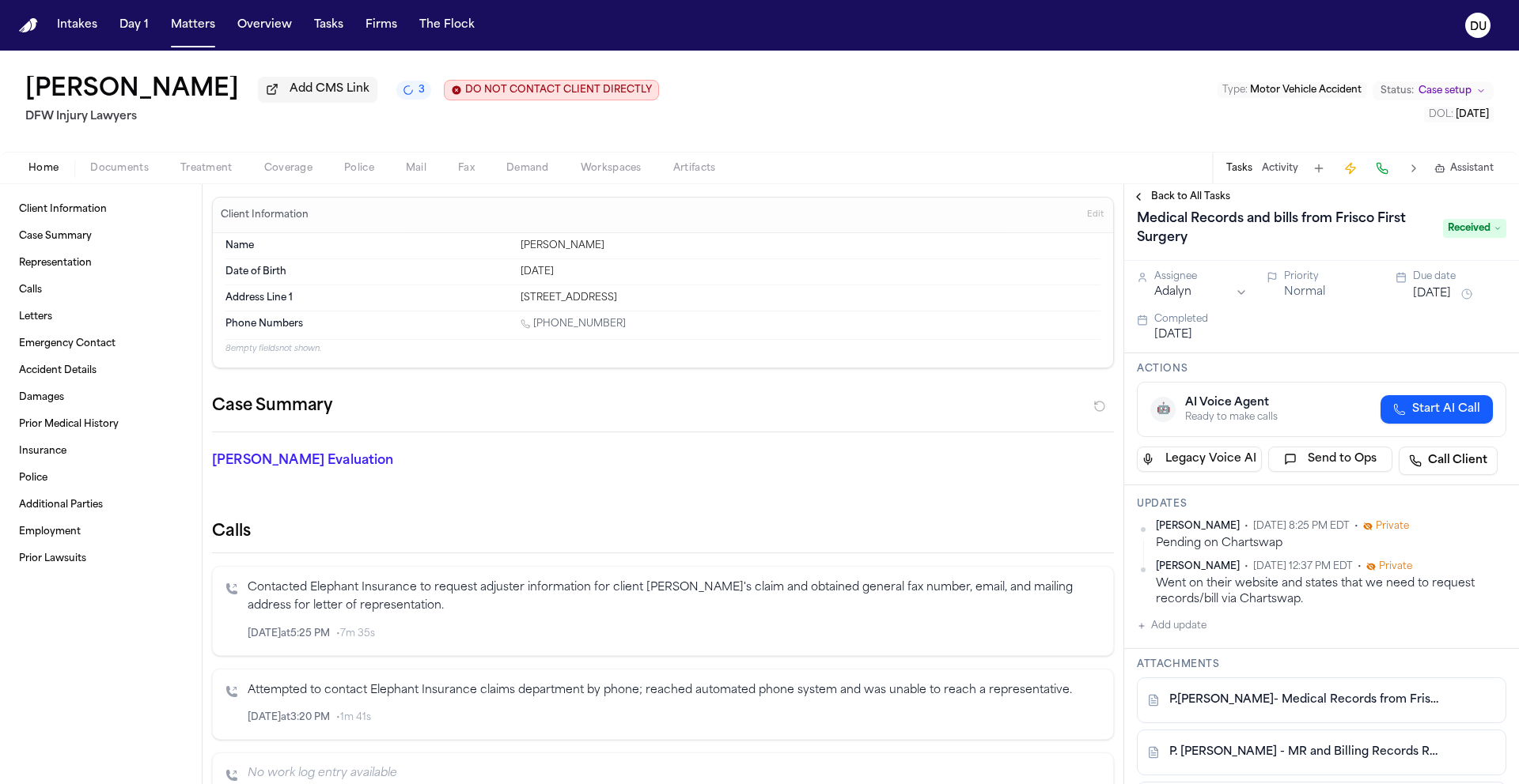
scroll to position [0, 0]
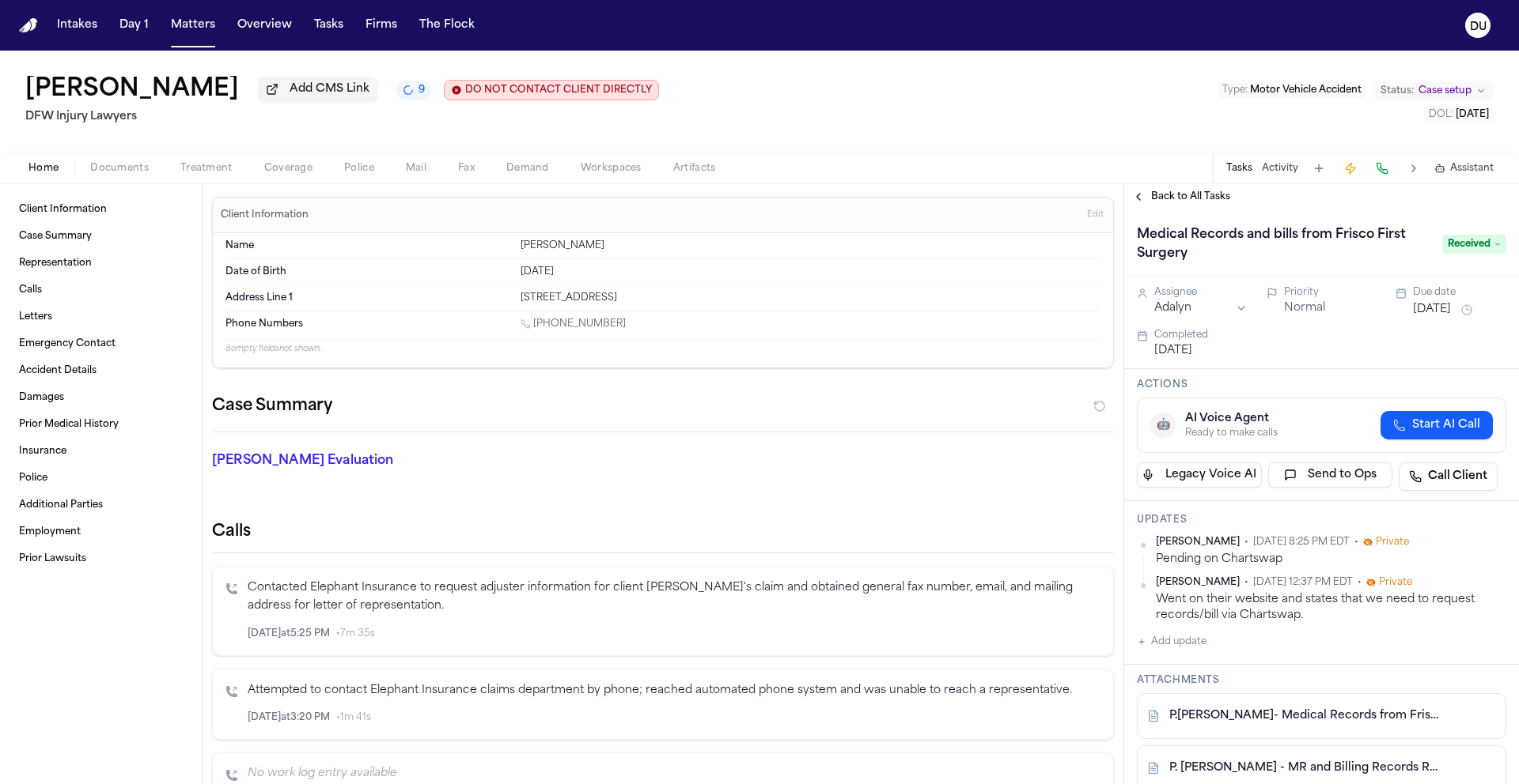
click at [1196, 647] on button "Add update" at bounding box center [1171, 642] width 70 height 19
click at [1244, 652] on textarea "Add your update" at bounding box center [1331, 655] width 338 height 32
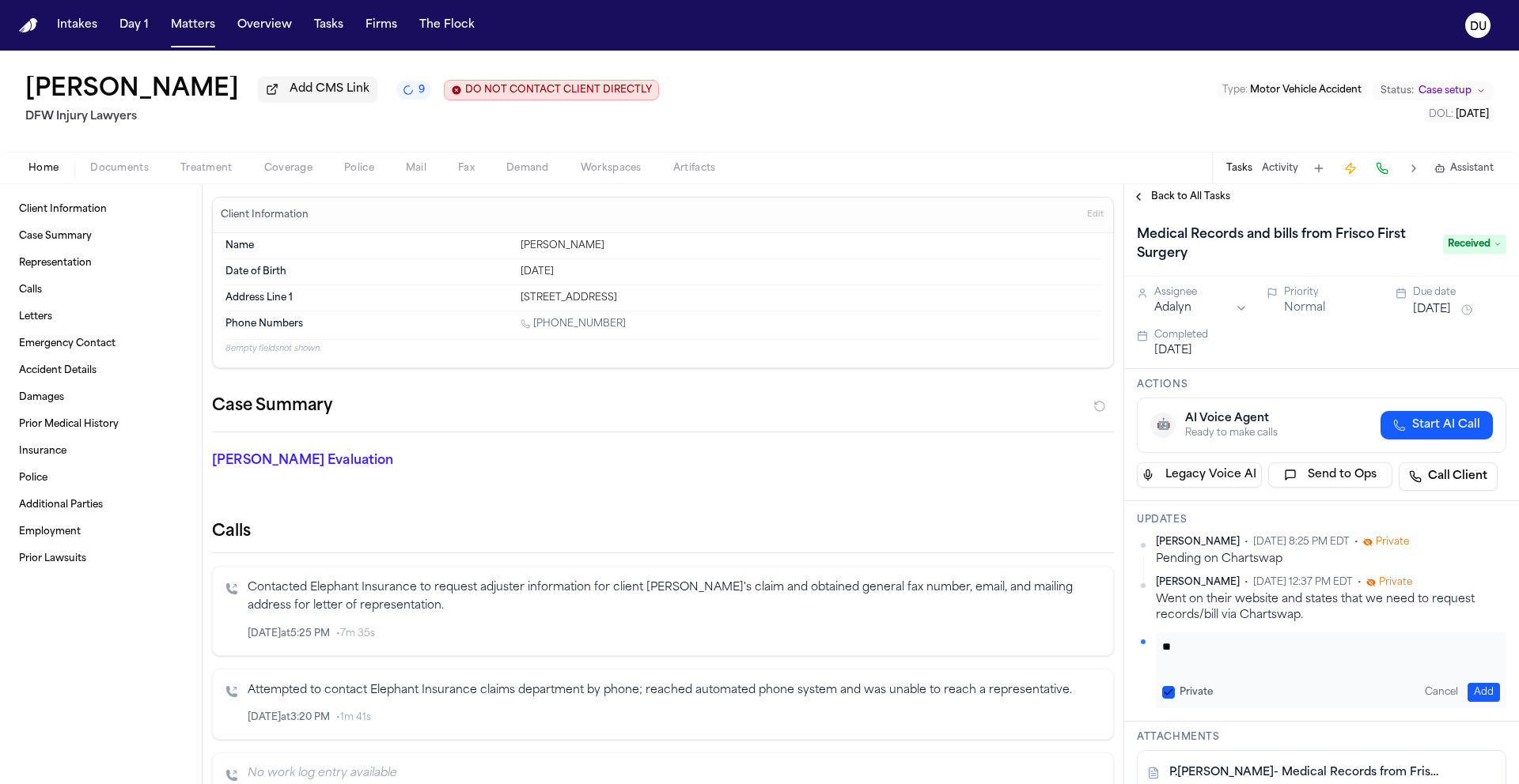
type textarea "*"
type textarea "**********"
click at [1481, 694] on button "Add" at bounding box center [1483, 693] width 33 height 19
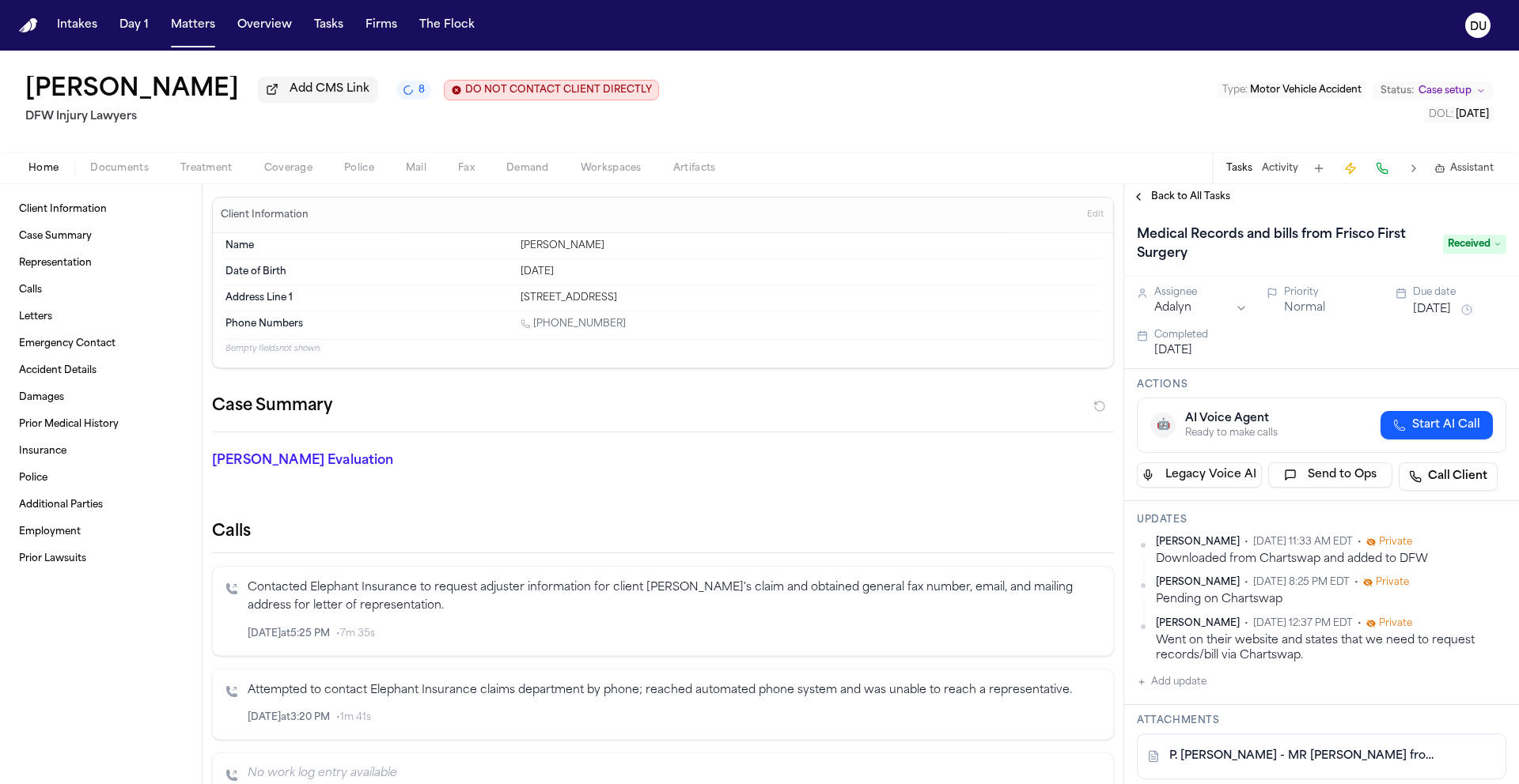
click at [14, 21] on nav "Intakes Day 1 Matters Overview Tasks Firms The Flock DU" at bounding box center [759, 25] width 1519 height 50
click at [30, 24] on img "Home" at bounding box center [29, 26] width 19 height 15
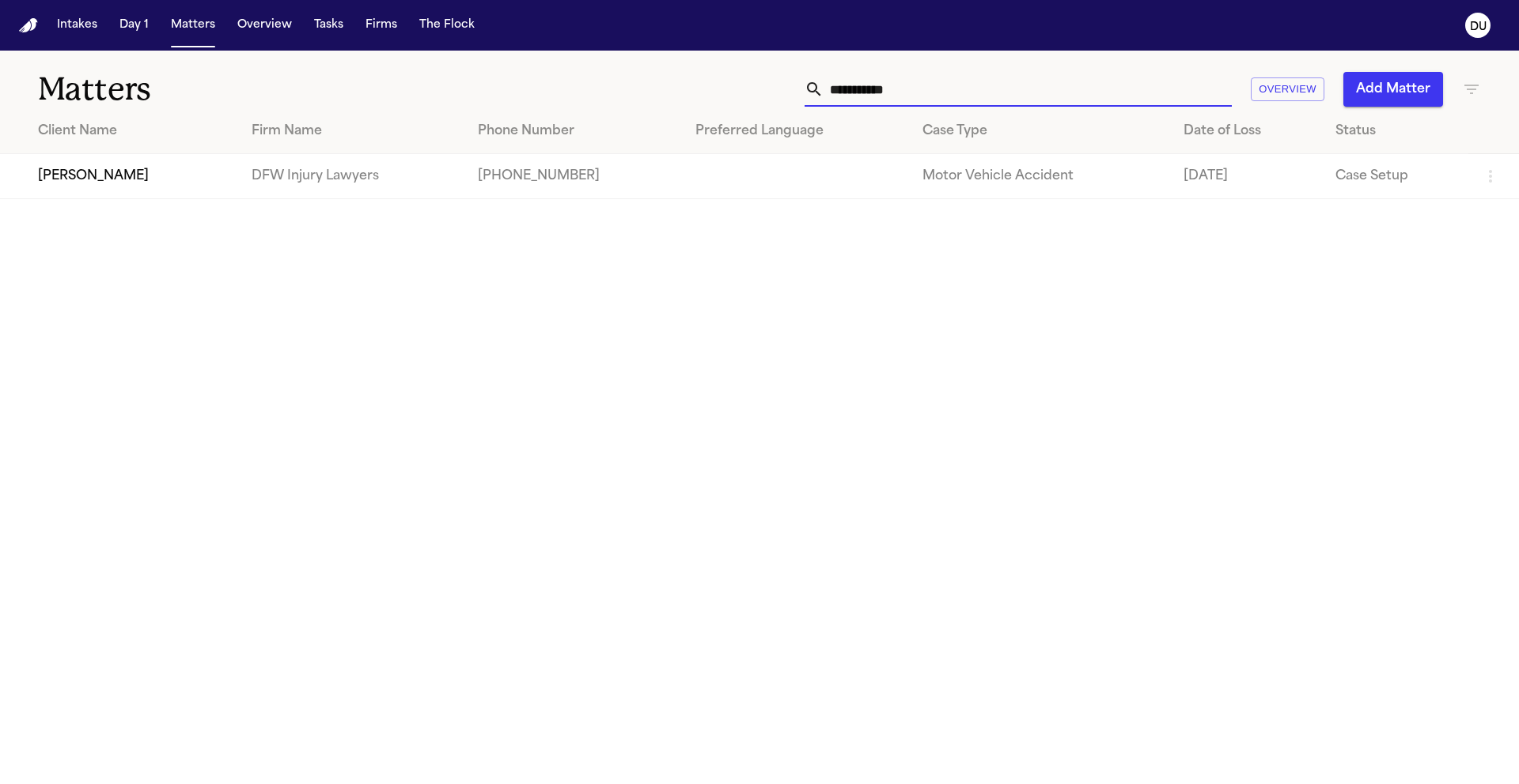
drag, startPoint x: 974, startPoint y: 102, endPoint x: 821, endPoint y: 99, distance: 153.0
click at [822, 99] on div "**********" at bounding box center [1018, 89] width 427 height 34
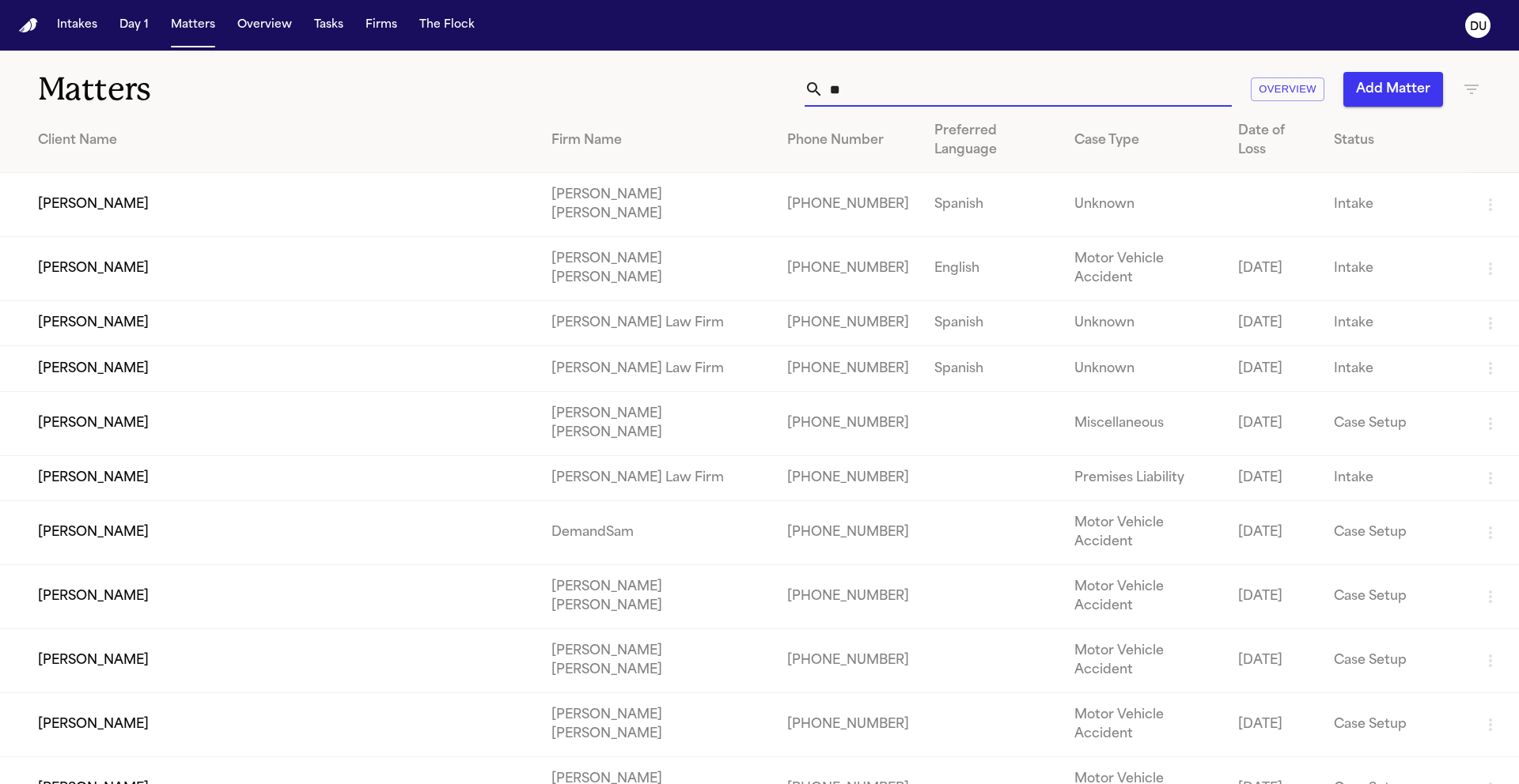
type input "*"
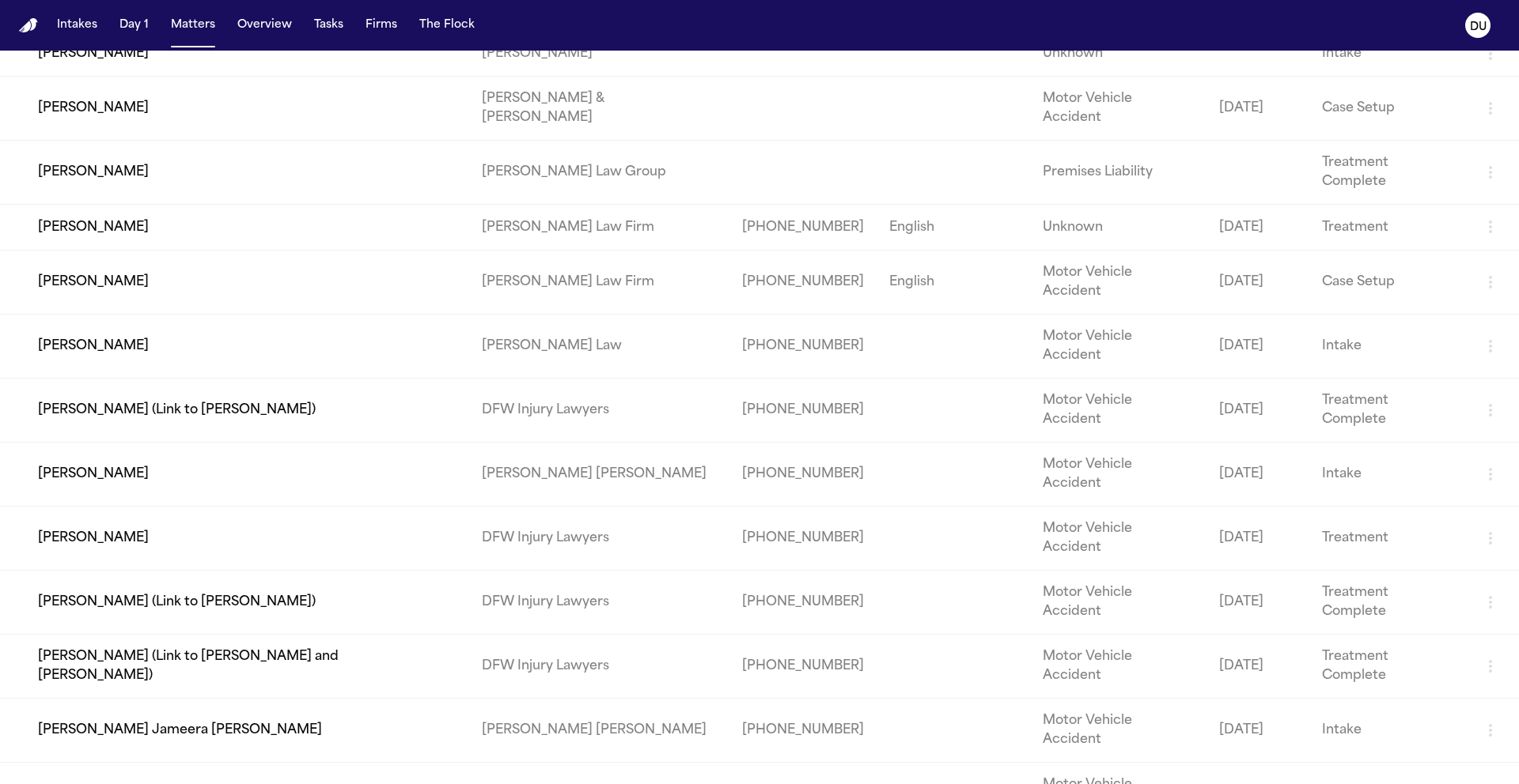
scroll to position [212, 0]
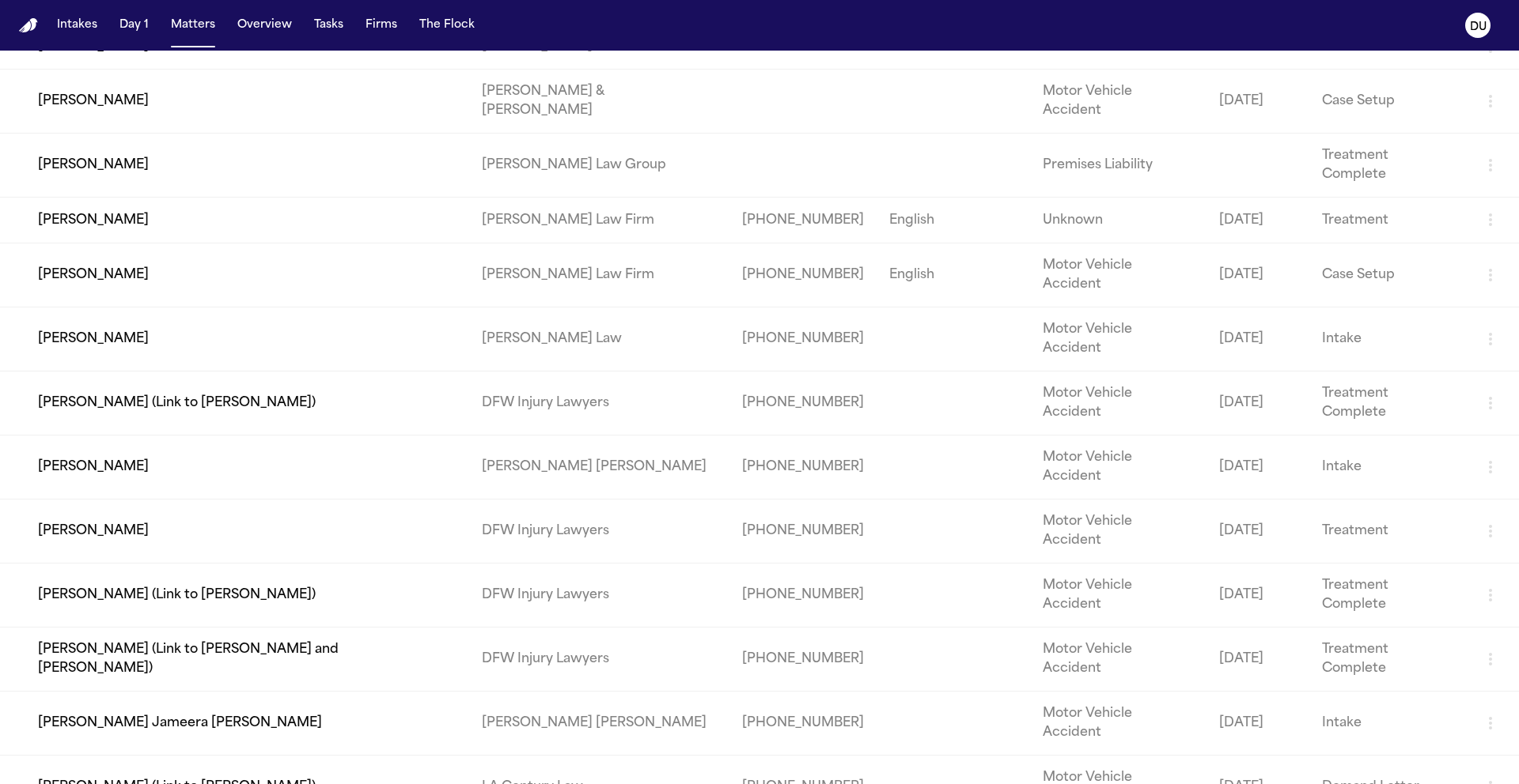
type input "*****"
click at [212, 627] on td "[PERSON_NAME] (Link to [PERSON_NAME] and [PERSON_NAME])" at bounding box center [234, 659] width 469 height 64
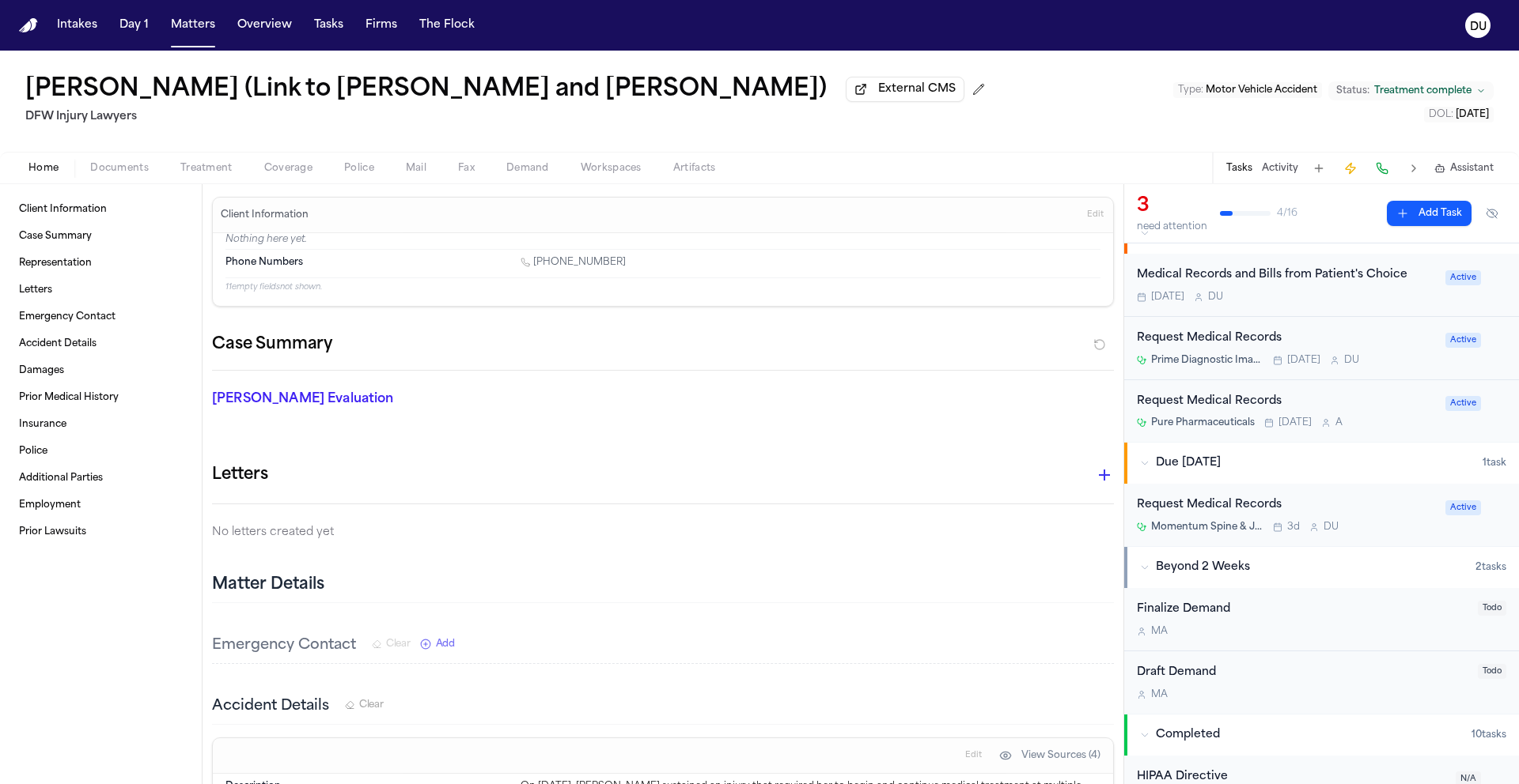
scroll to position [161, 0]
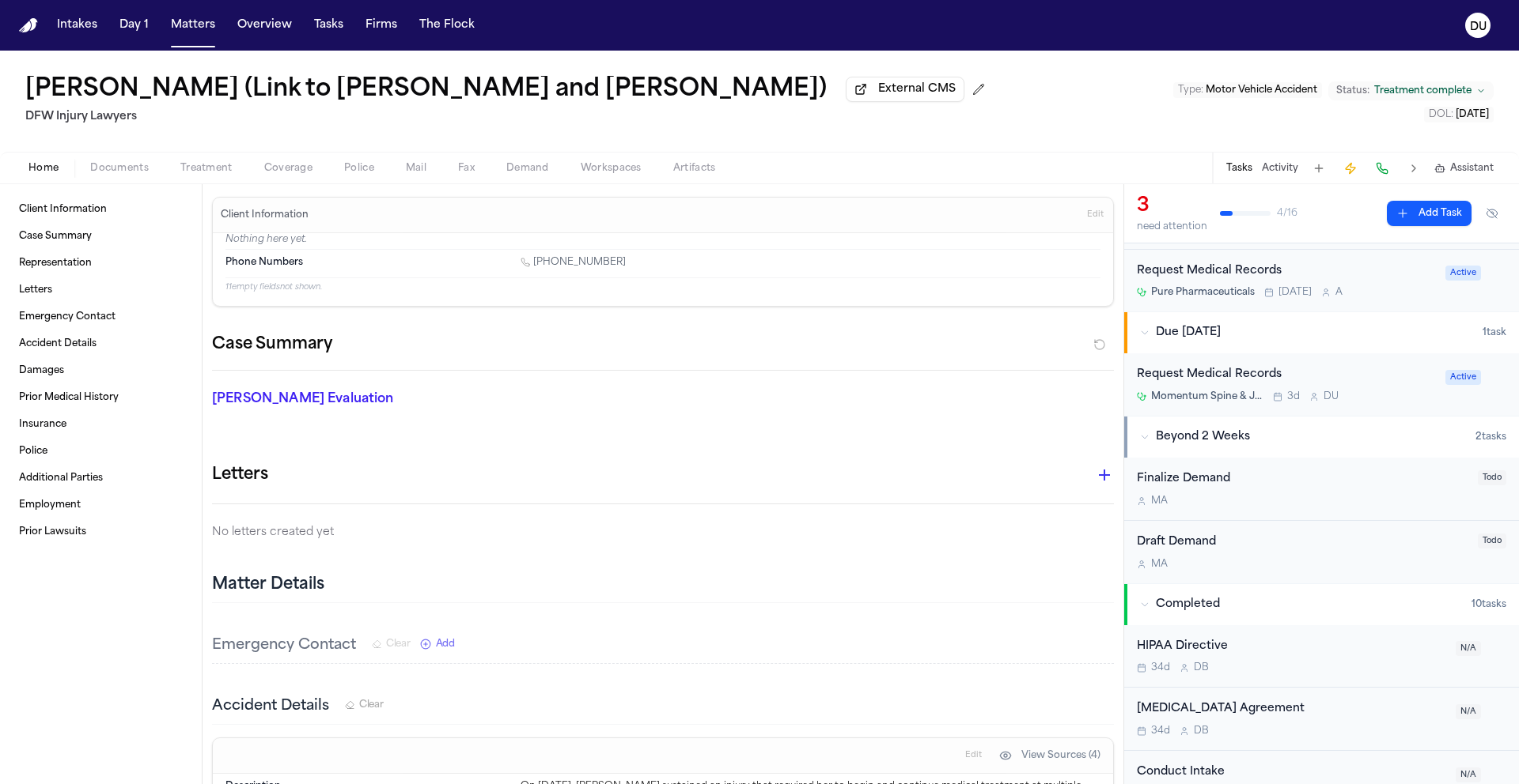
click at [1234, 381] on div "Request Medical Records" at bounding box center [1286, 375] width 299 height 18
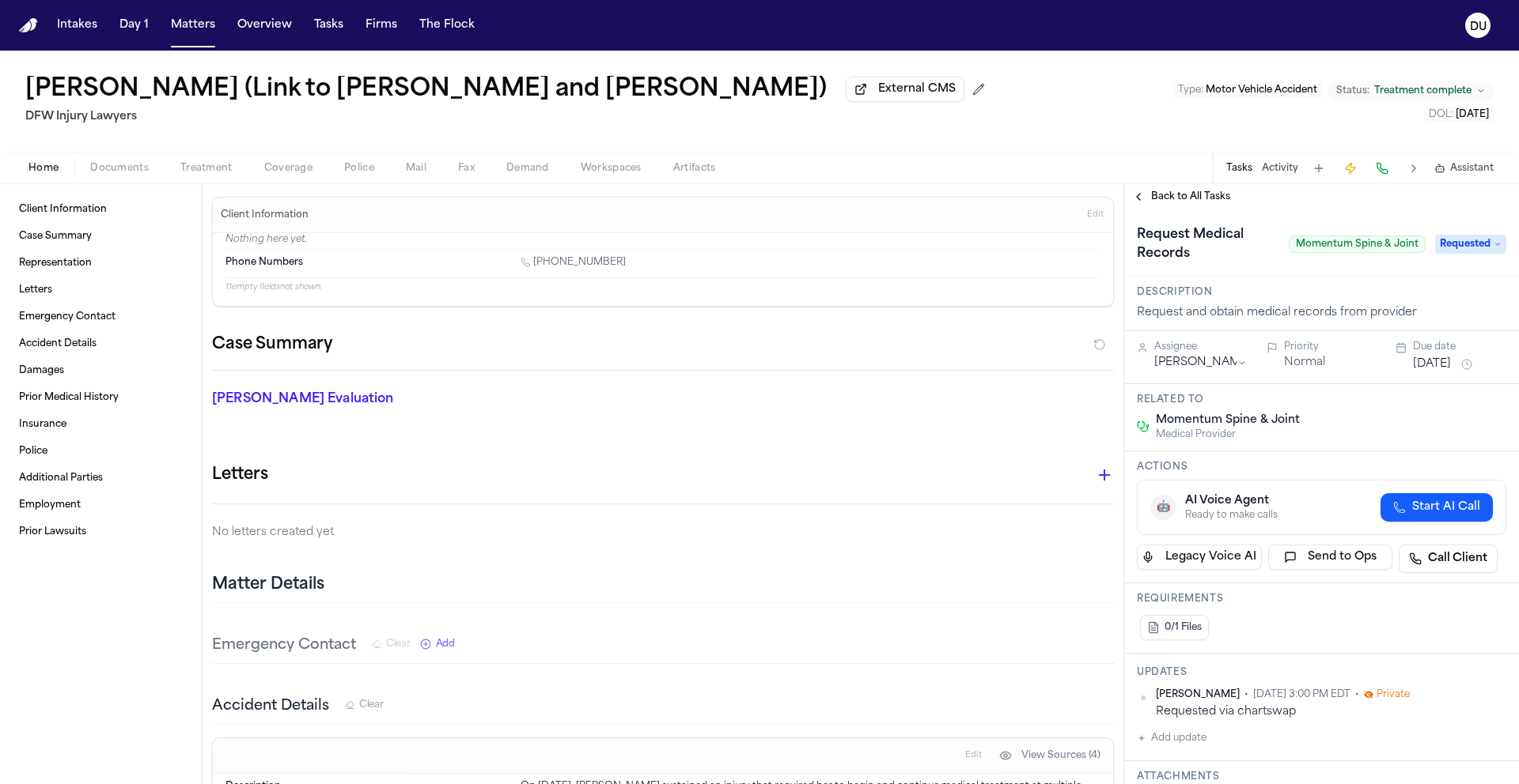
click at [1457, 245] on span "Requested" at bounding box center [1470, 244] width 71 height 19
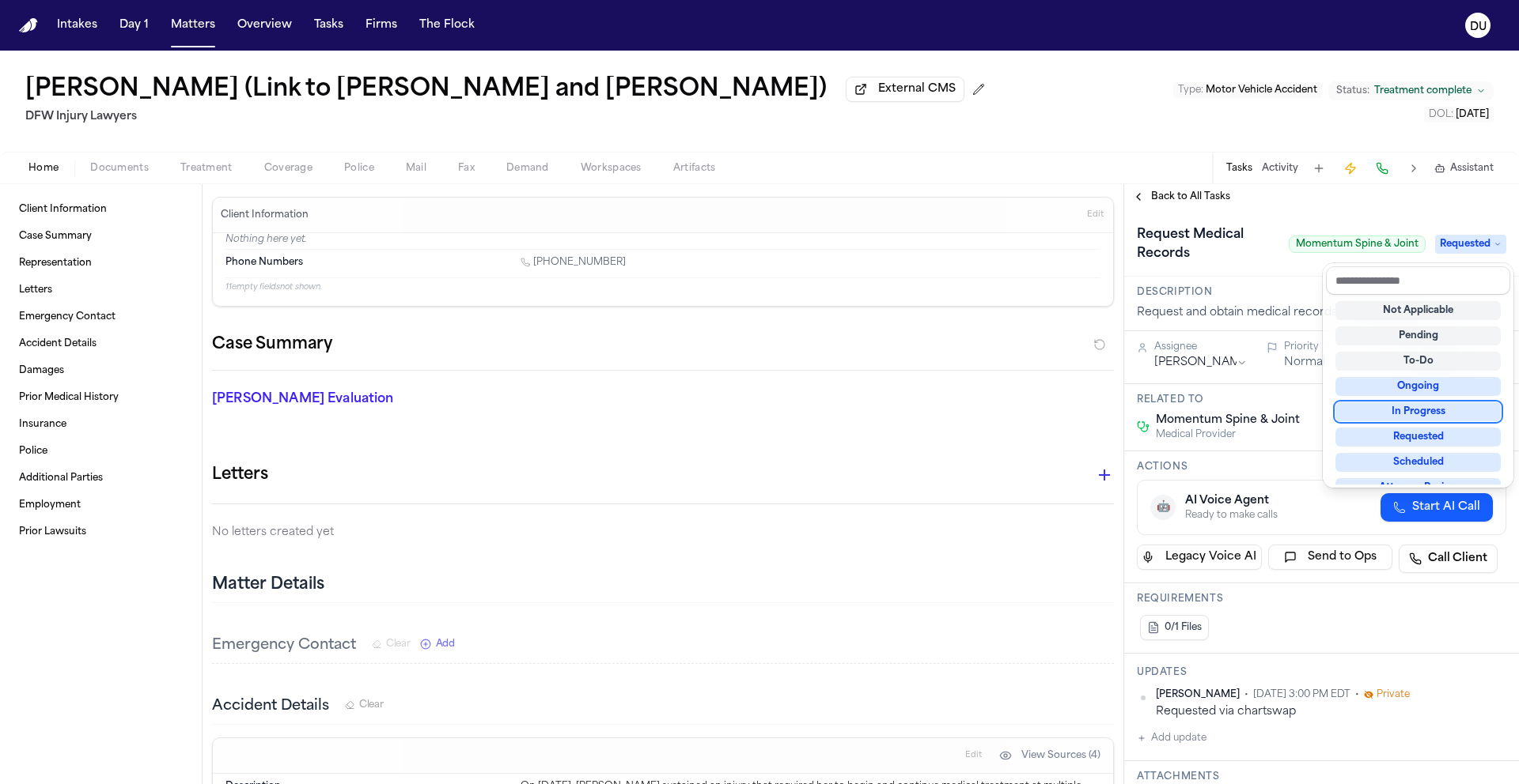
scroll to position [124, 0]
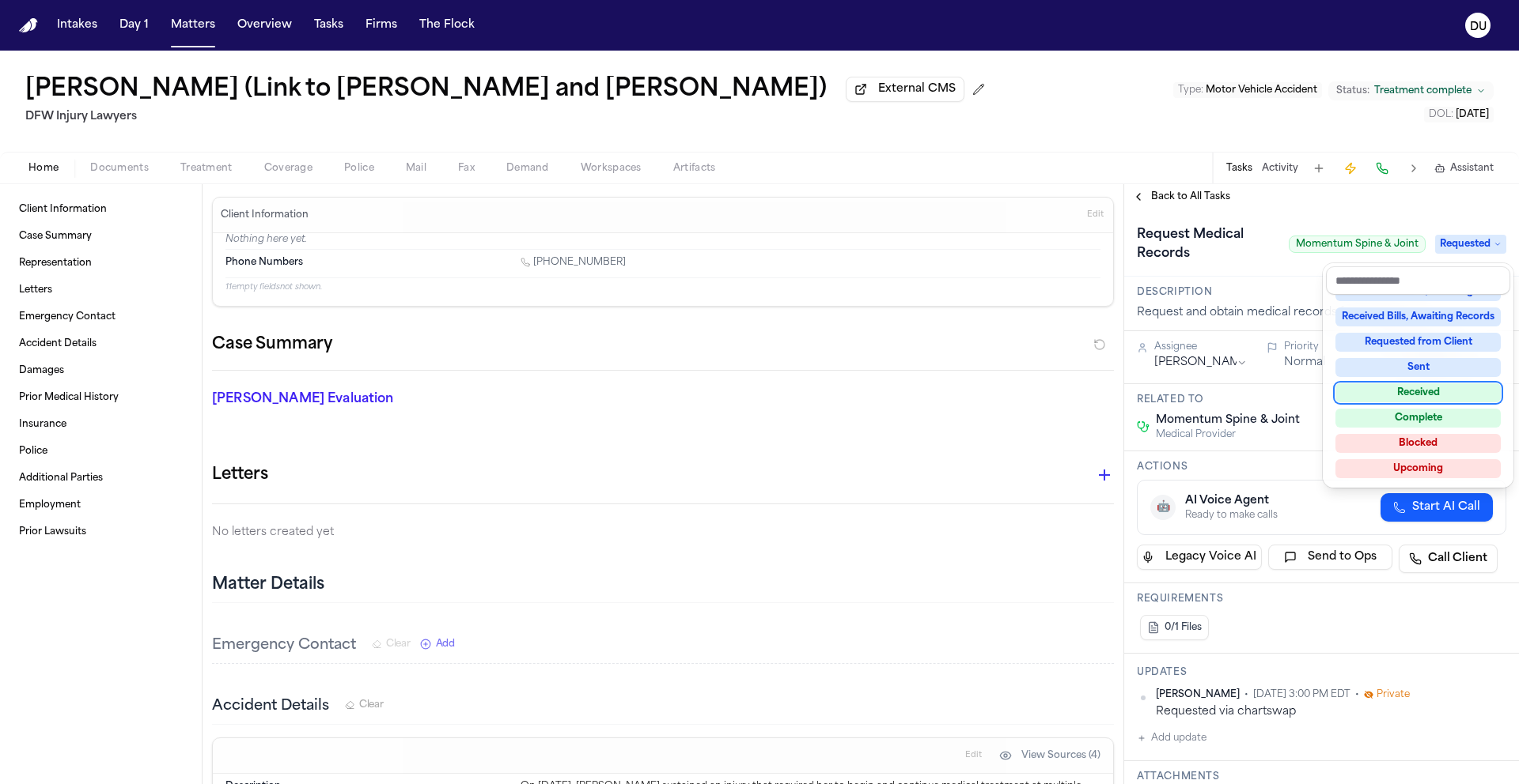
click at [1411, 395] on div "Received" at bounding box center [1417, 393] width 165 height 19
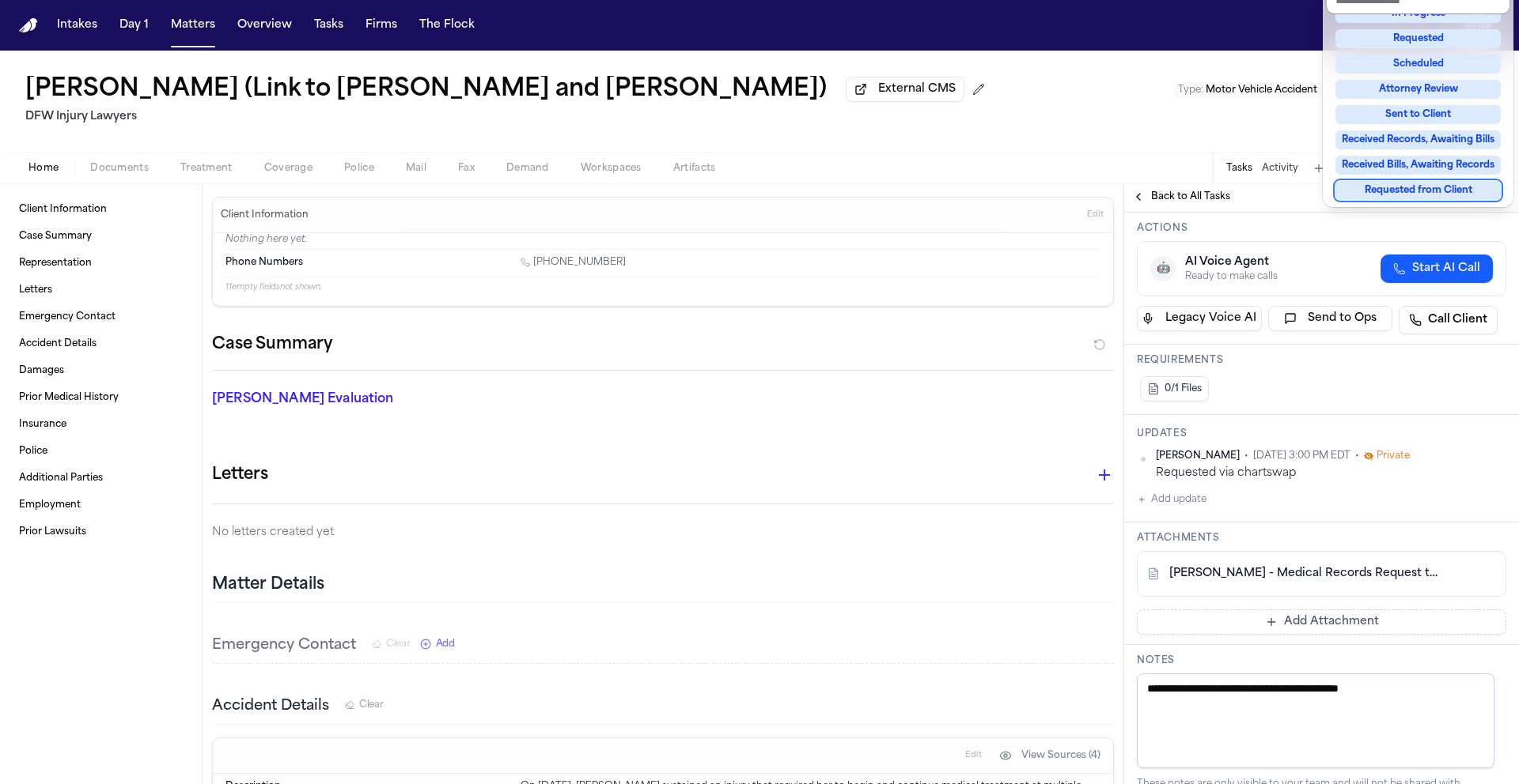
scroll to position [280, 0]
click at [1203, 623] on div "**********" at bounding box center [1322, 525] width 395 height 1194
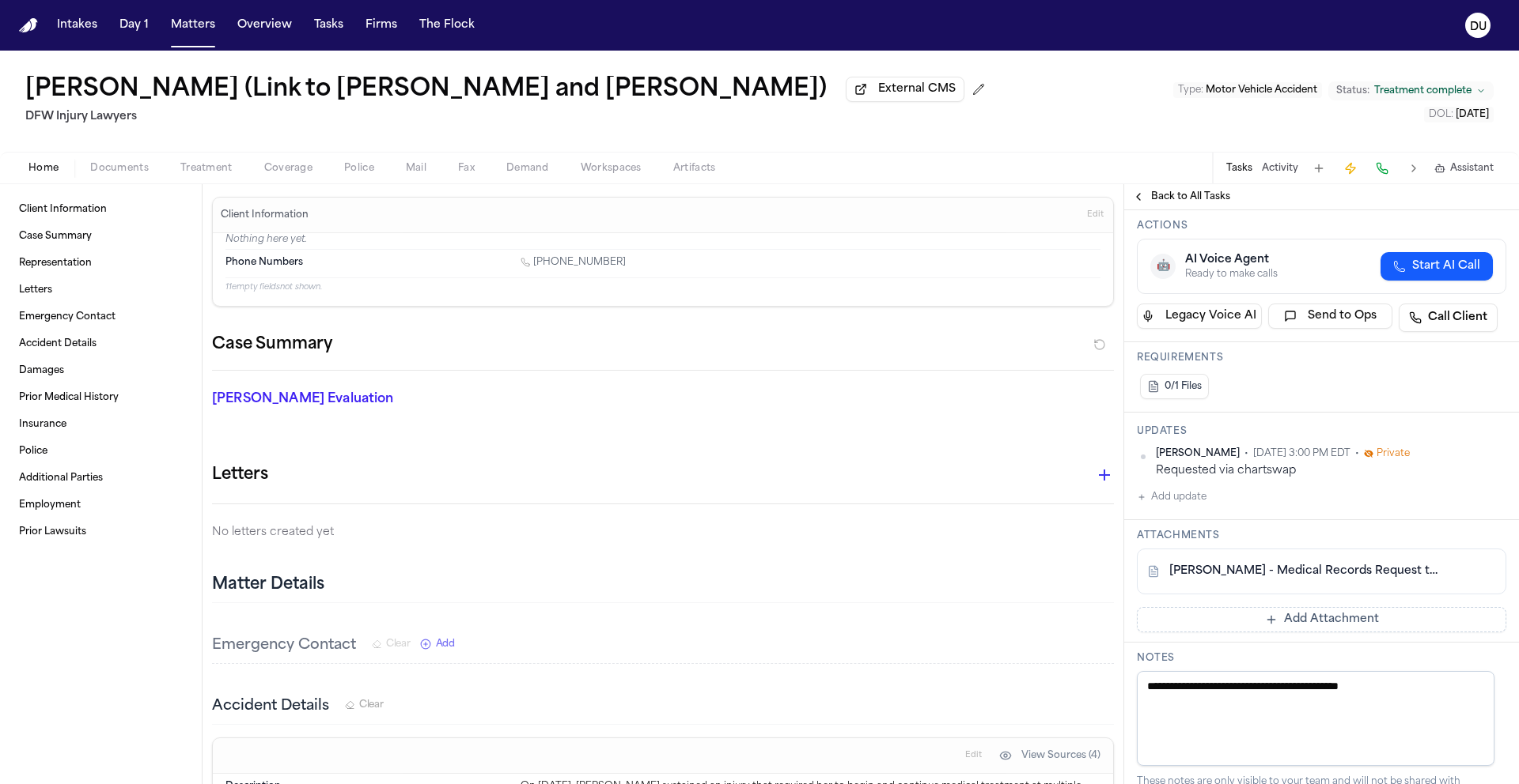
click at [1223, 624] on button "Add Attachment" at bounding box center [1322, 619] width 369 height 25
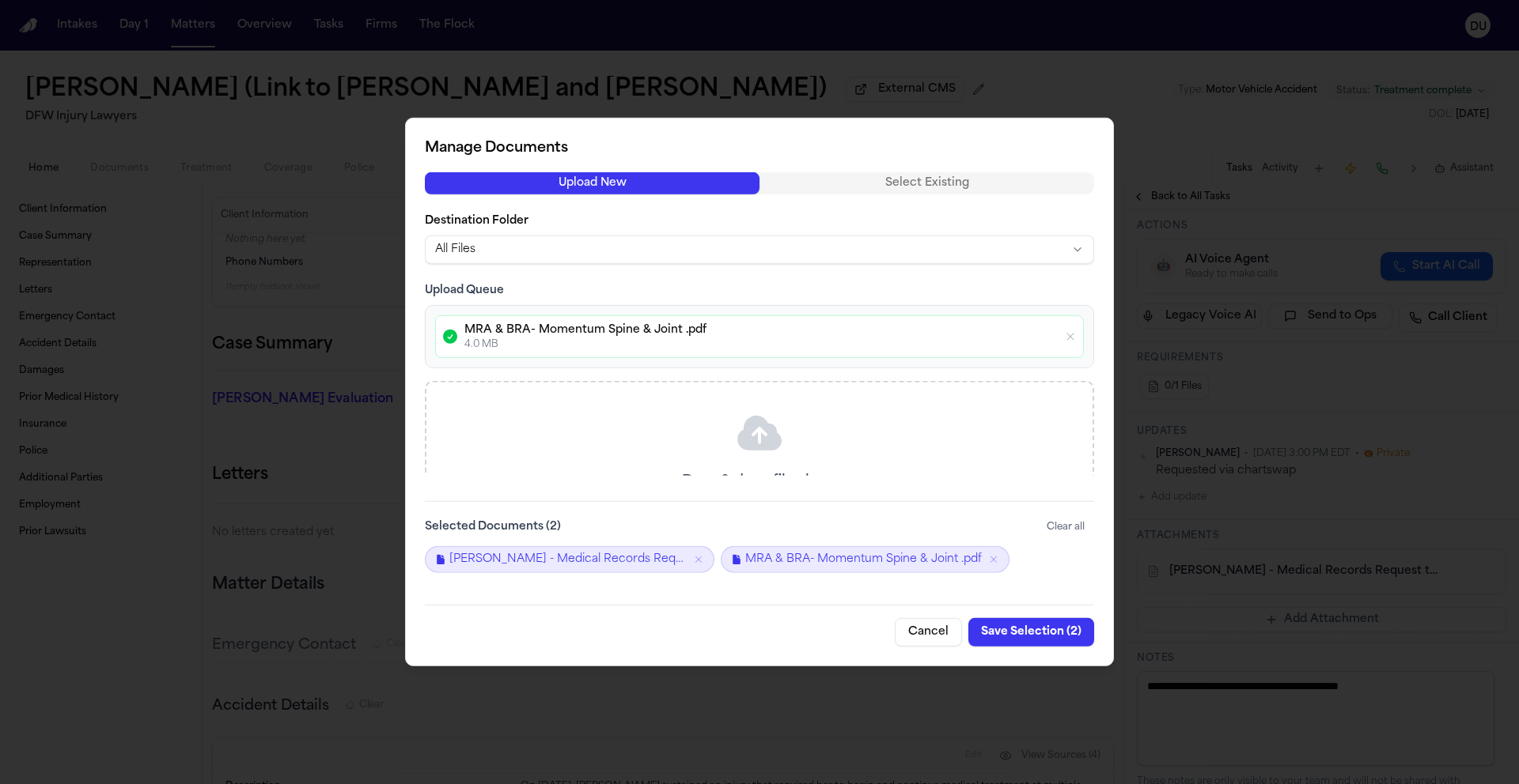
click at [1040, 635] on button "Save Selection ( 2 )" at bounding box center [1031, 633] width 126 height 29
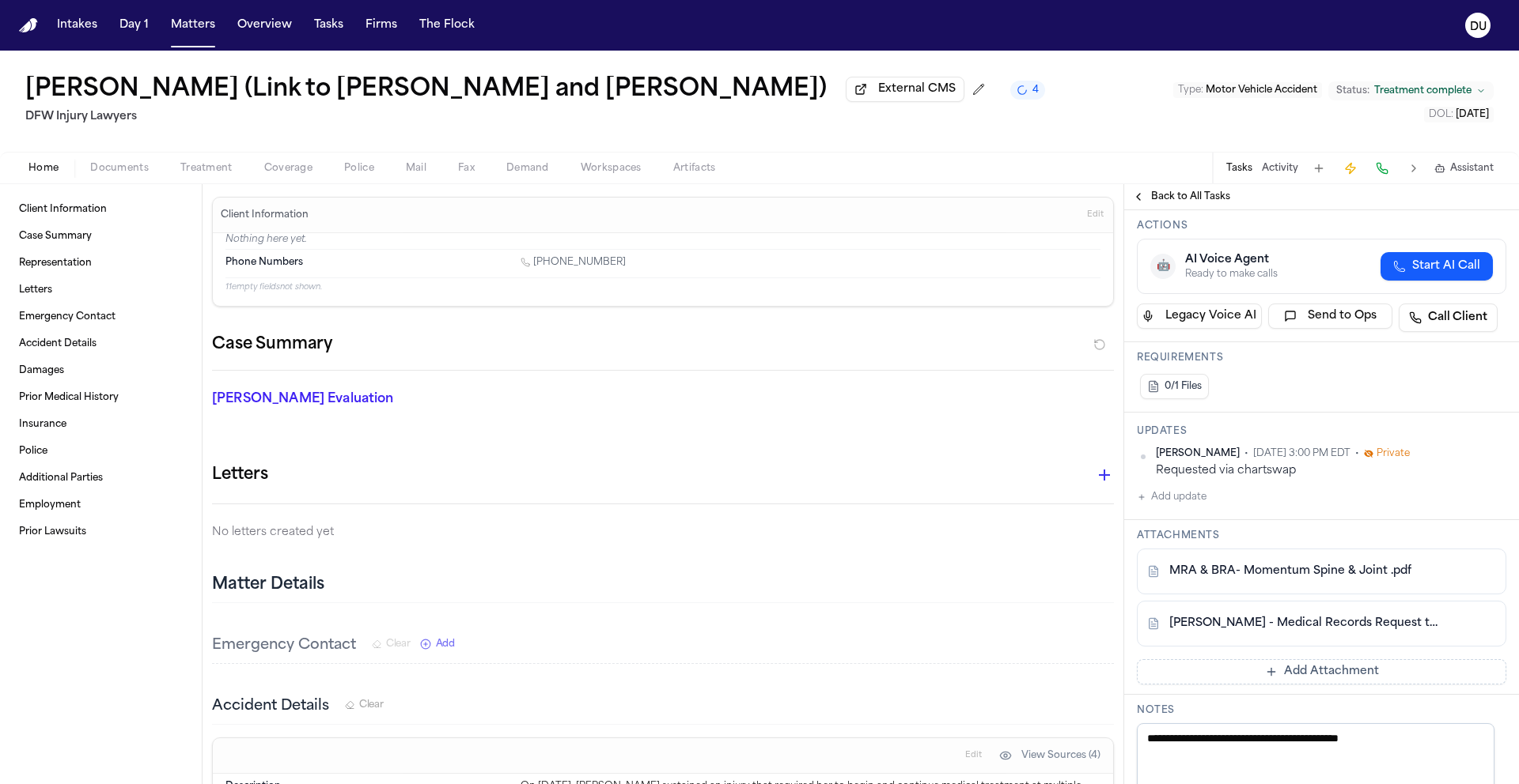
click at [1169, 497] on button "Add update" at bounding box center [1171, 497] width 70 height 19
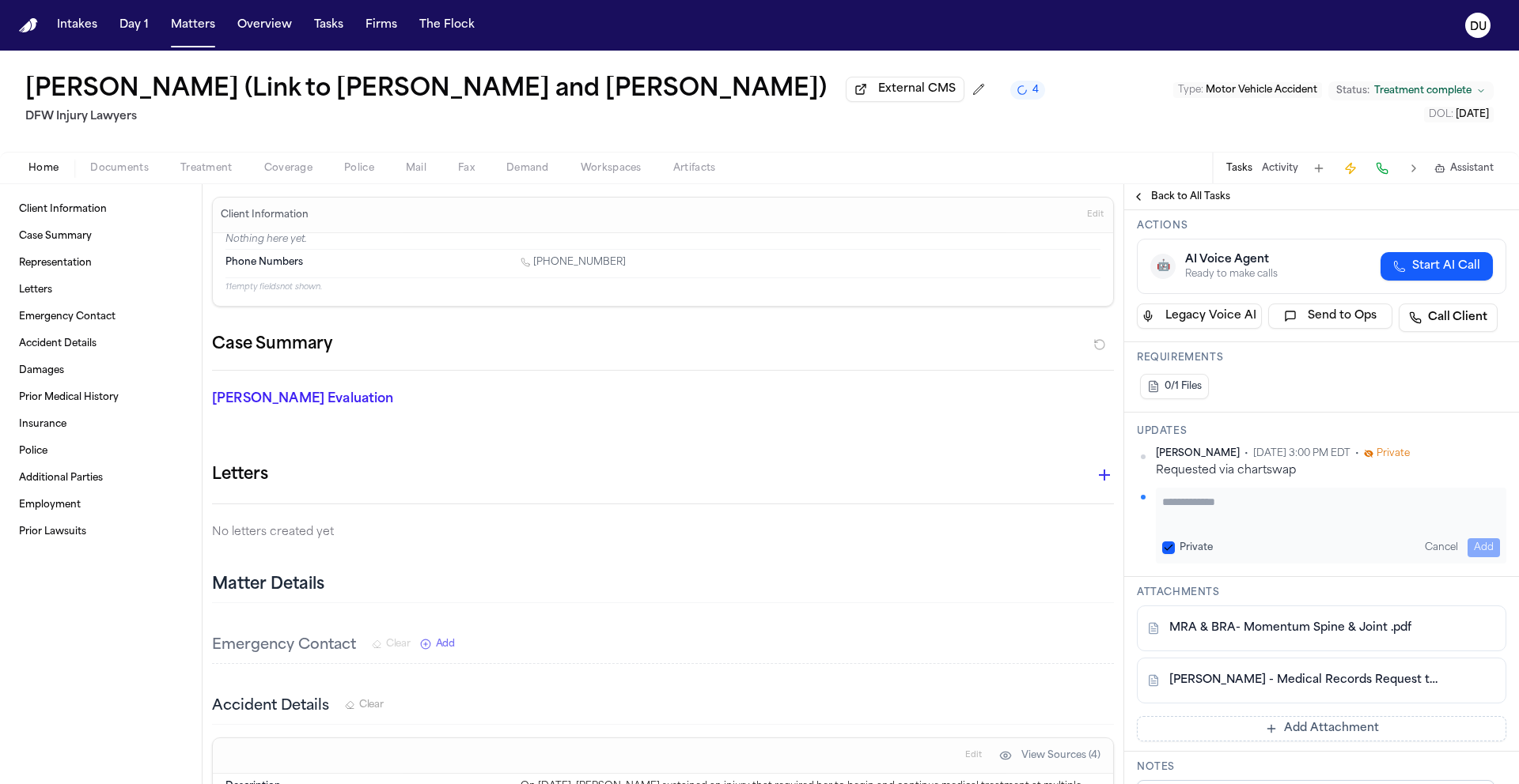
click at [1208, 500] on textarea "Add your update" at bounding box center [1331, 510] width 338 height 32
type textarea "**********"
click at [1467, 548] on button "Add" at bounding box center [1483, 547] width 33 height 19
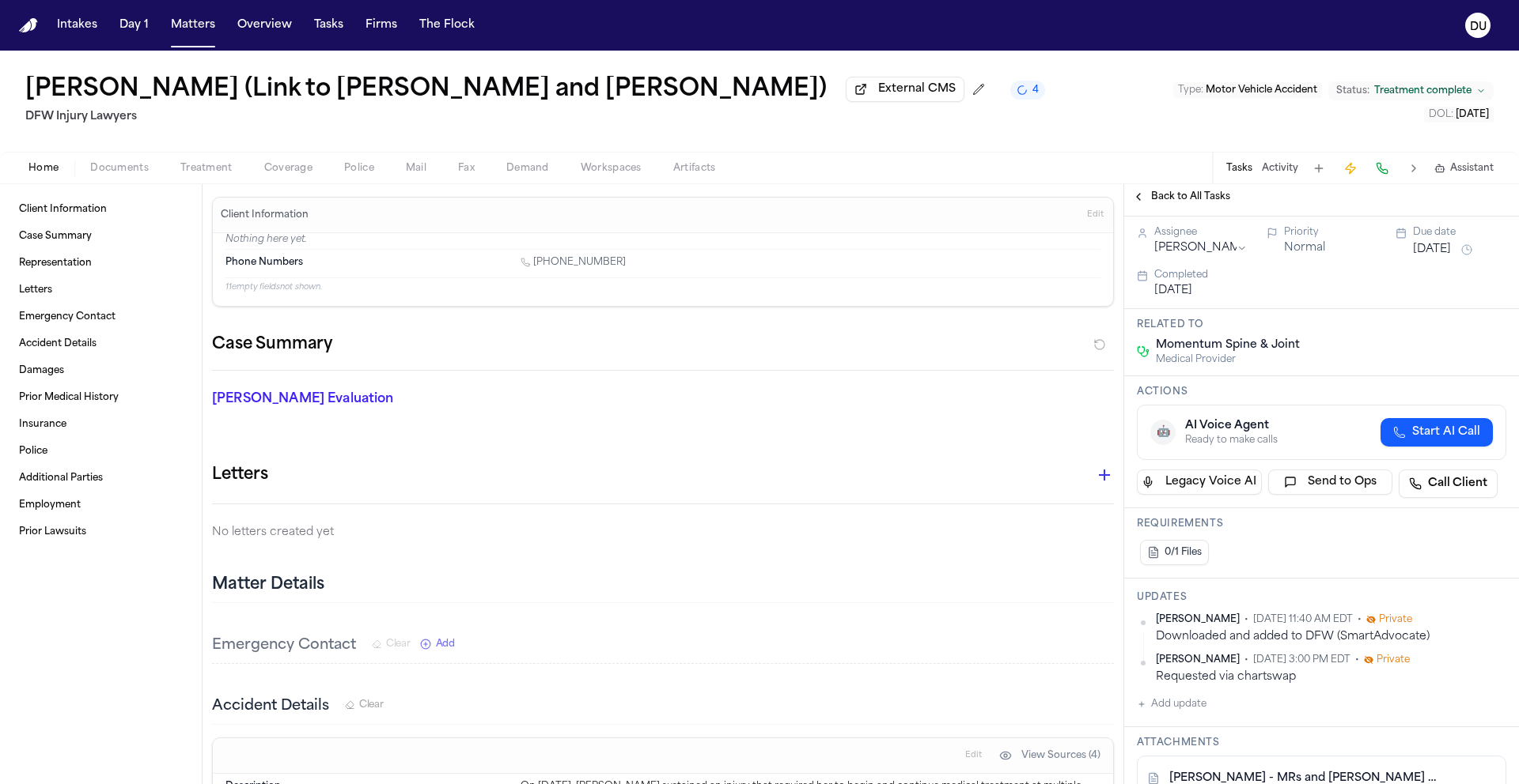
scroll to position [0, 0]
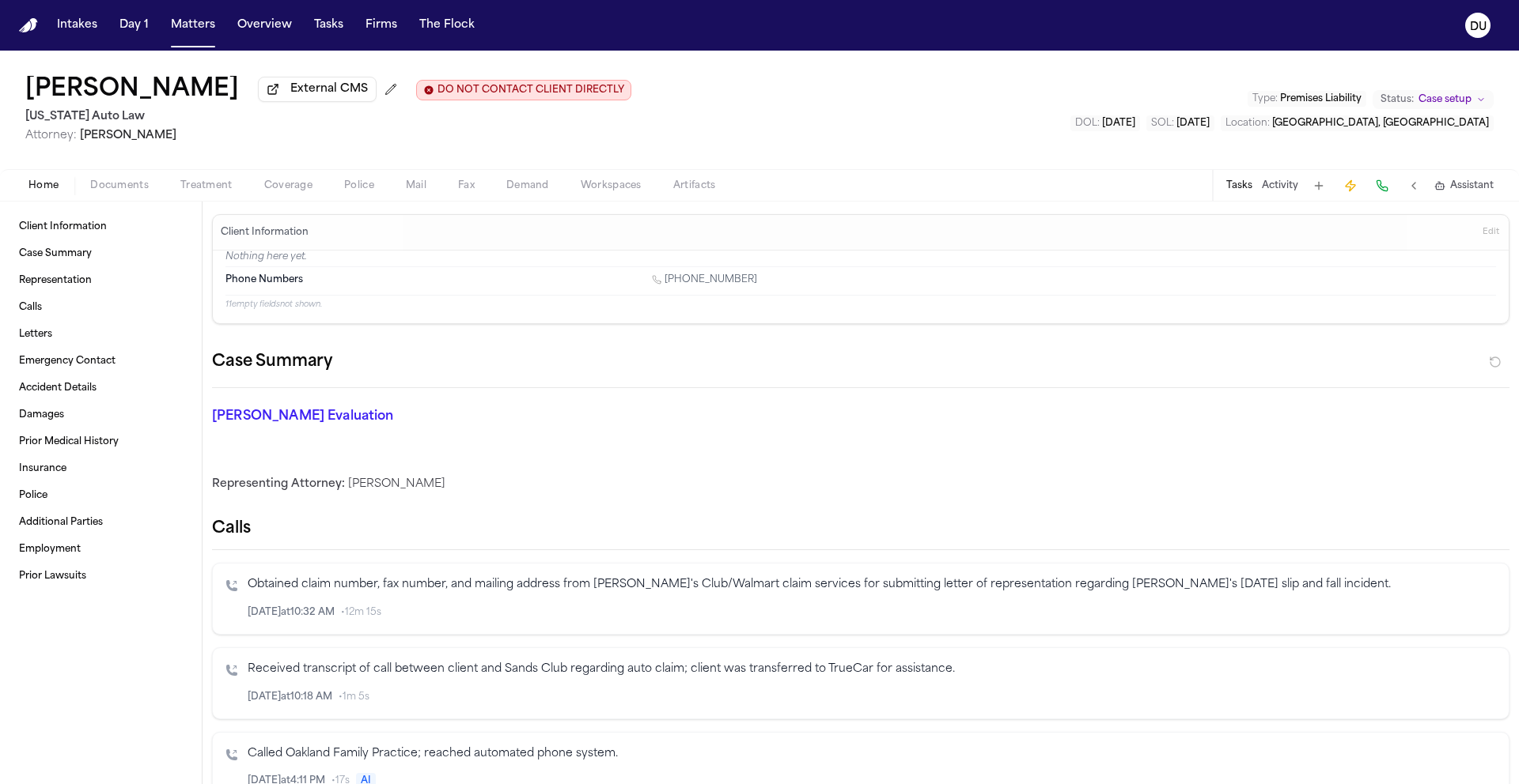
click at [29, 28] on img "Home" at bounding box center [29, 26] width 19 height 15
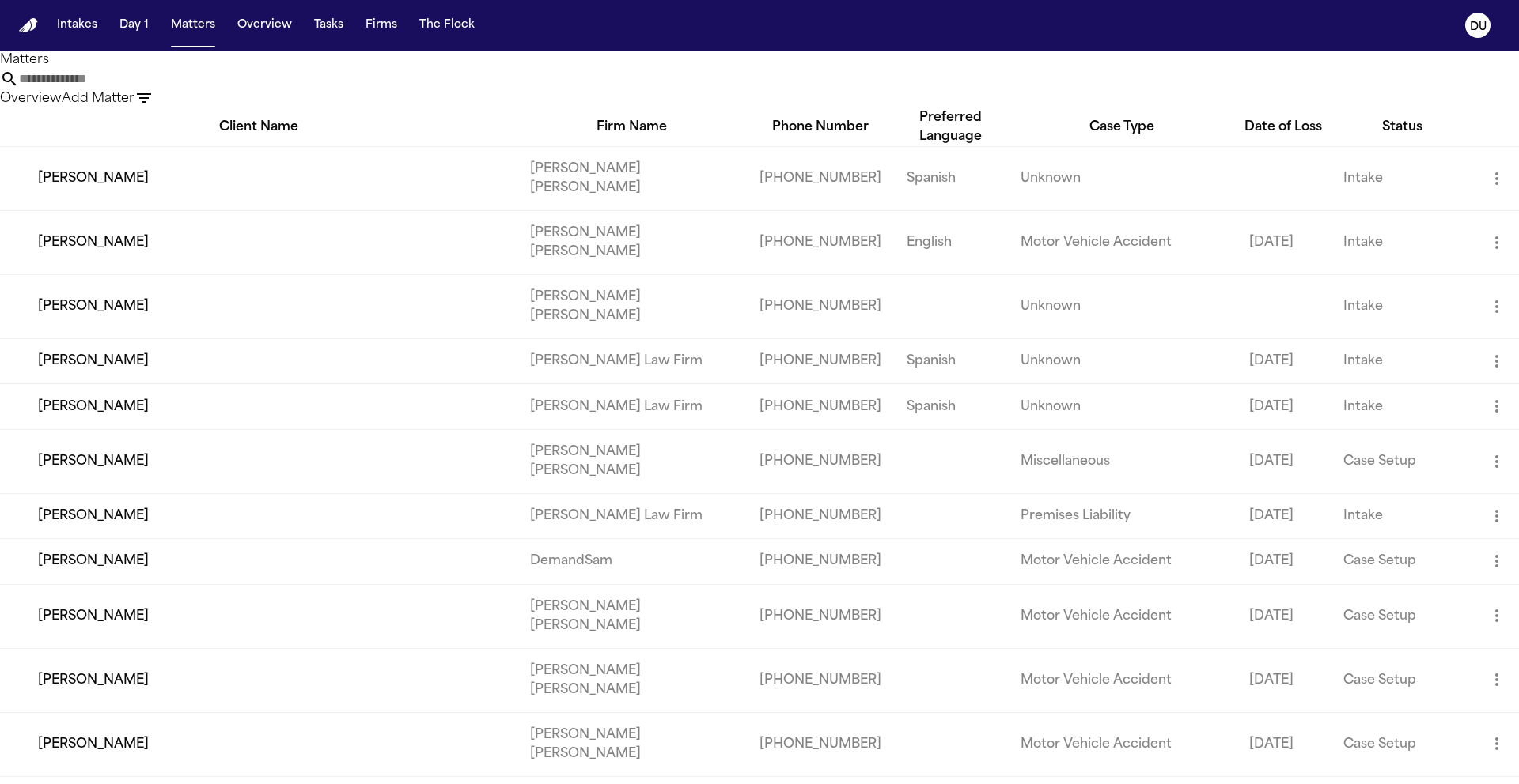
click at [145, 88] on input "text" at bounding box center [82, 79] width 127 height 19
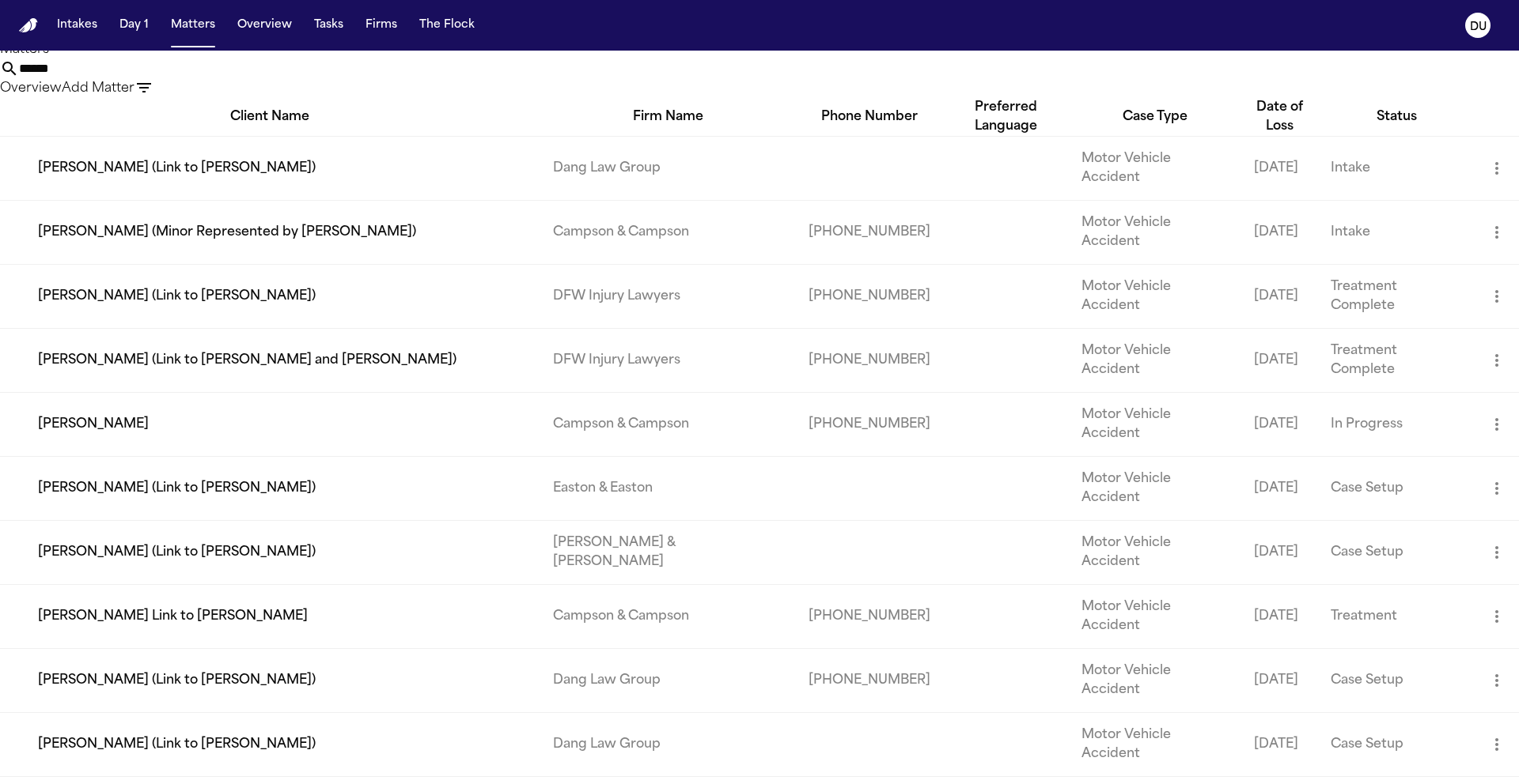
scroll to position [12, 0]
type input "******"
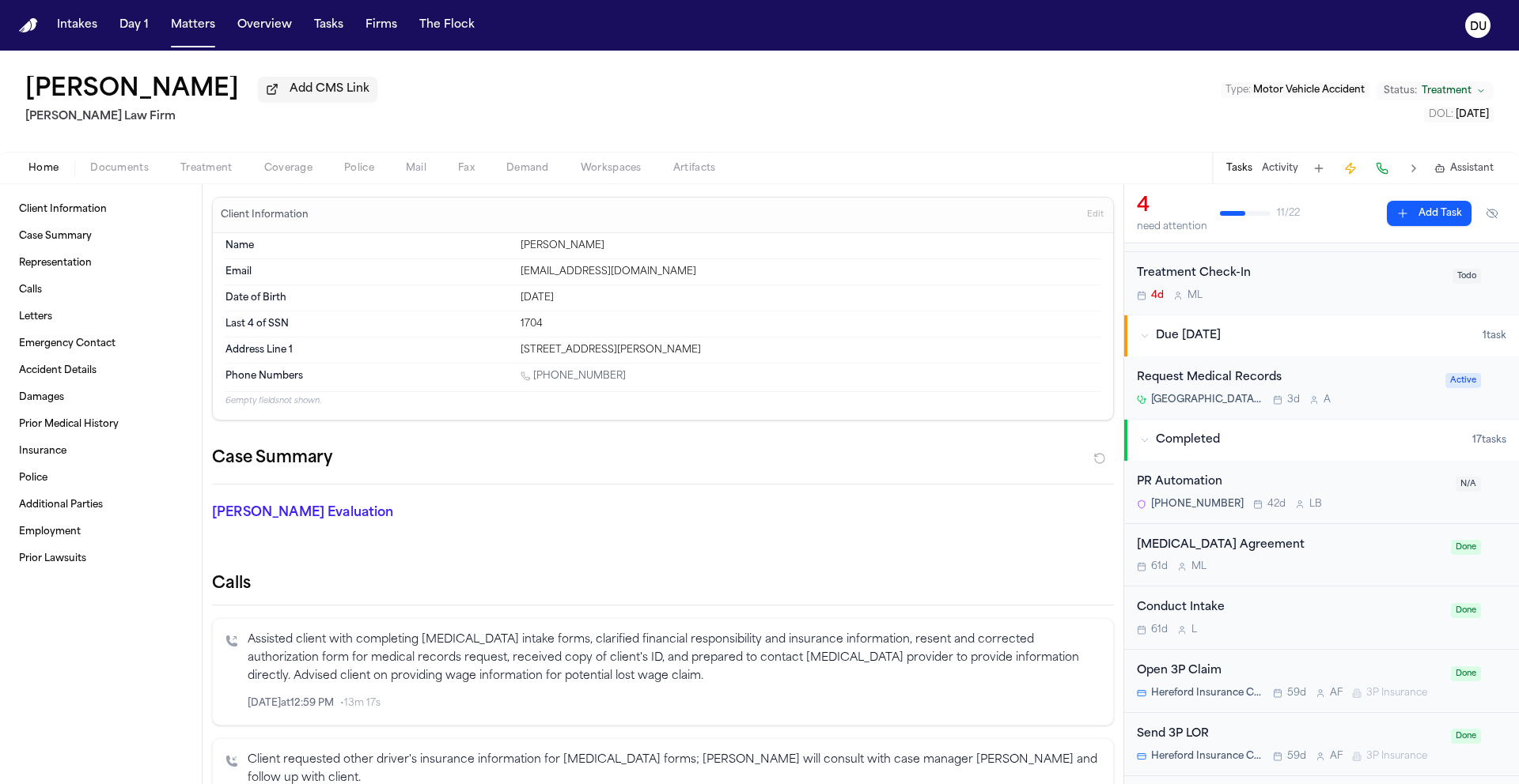
scroll to position [227, 0]
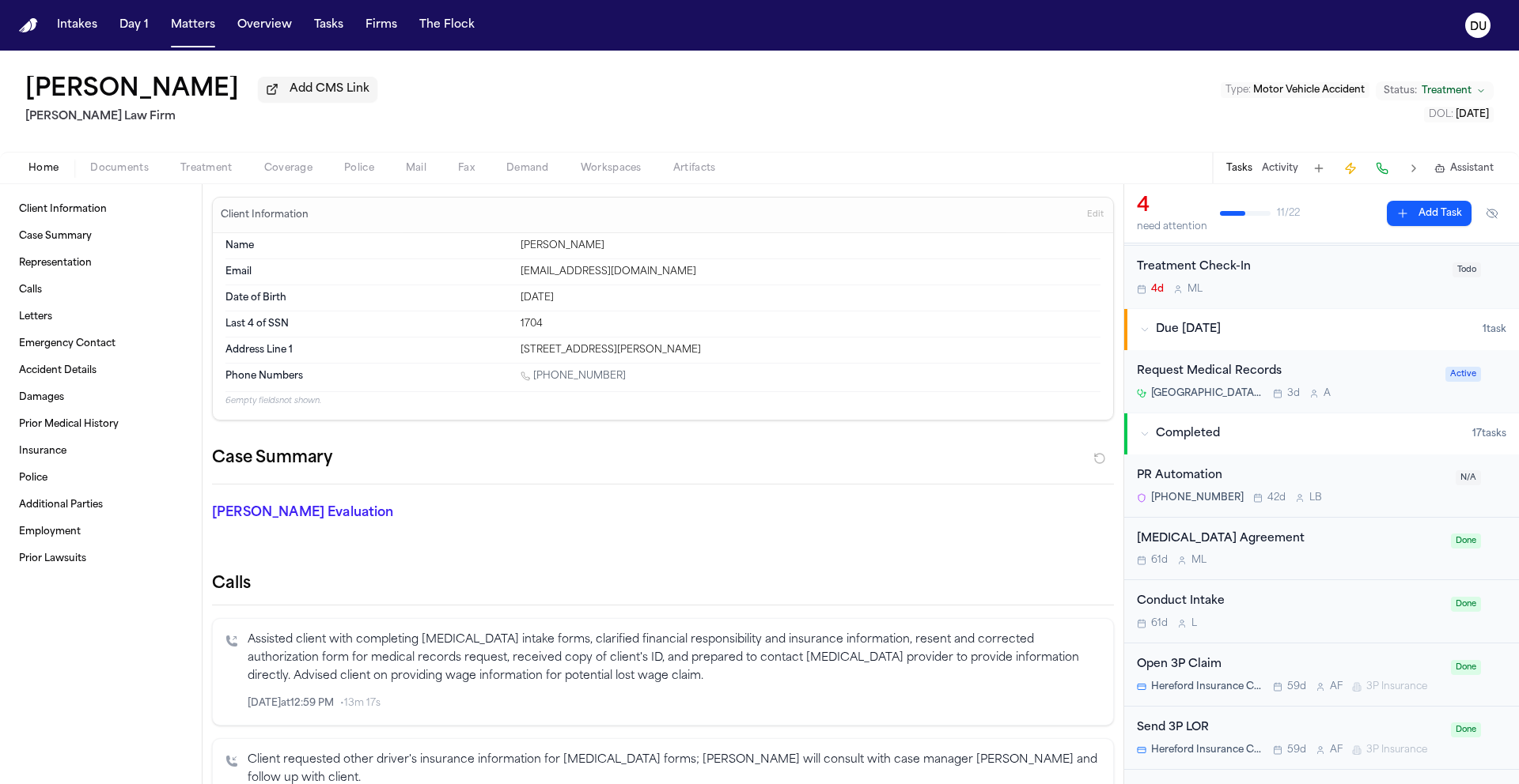
click at [1234, 374] on div "Request Medical Records" at bounding box center [1286, 372] width 299 height 18
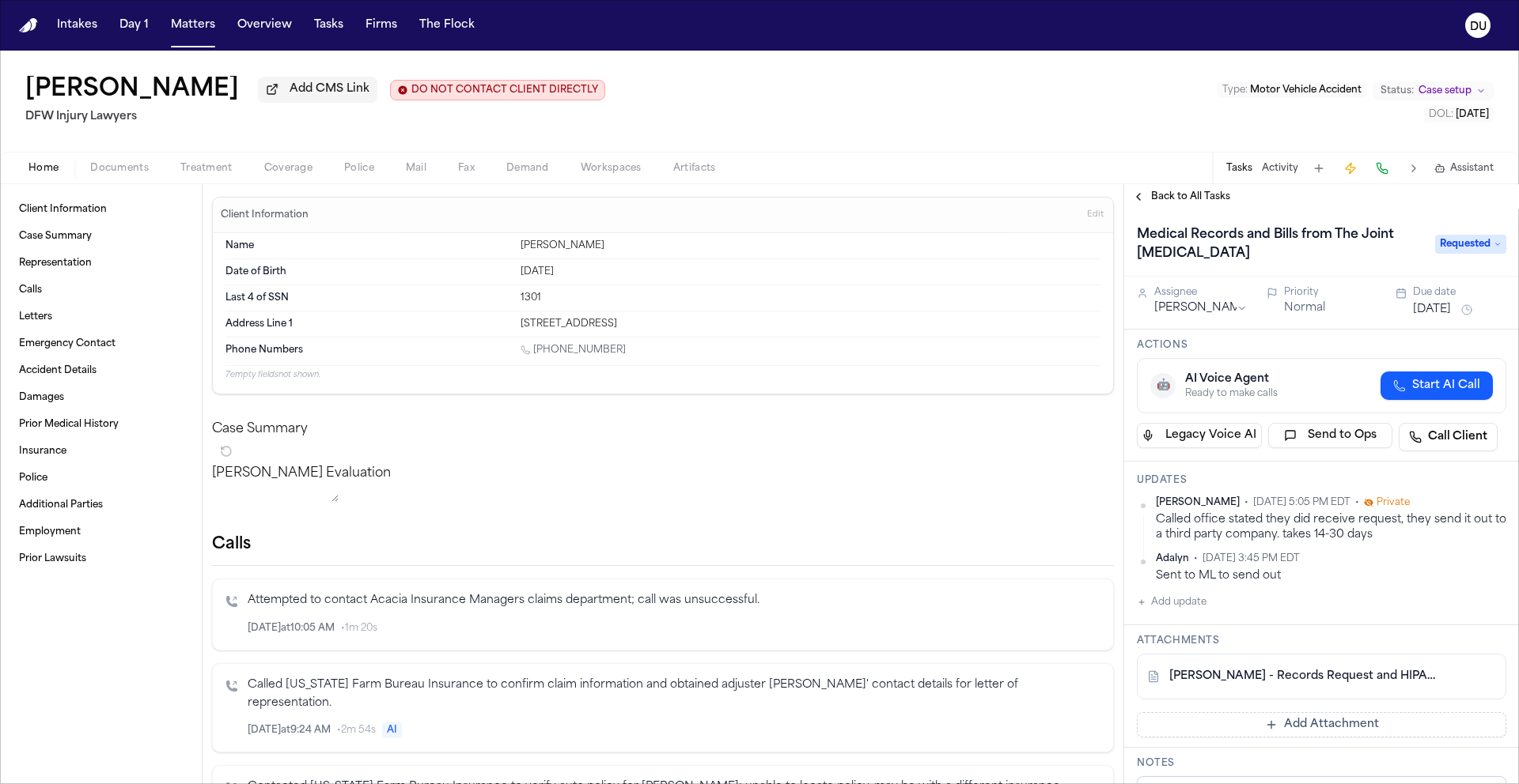
click at [1234, 677] on link "[PERSON_NAME] - Records Request and HIPAA Release to The Joint [MEDICAL_DATA] -…" at bounding box center [1305, 677] width 273 height 16
click at [1189, 599] on button "Add update" at bounding box center [1171, 602] width 70 height 19
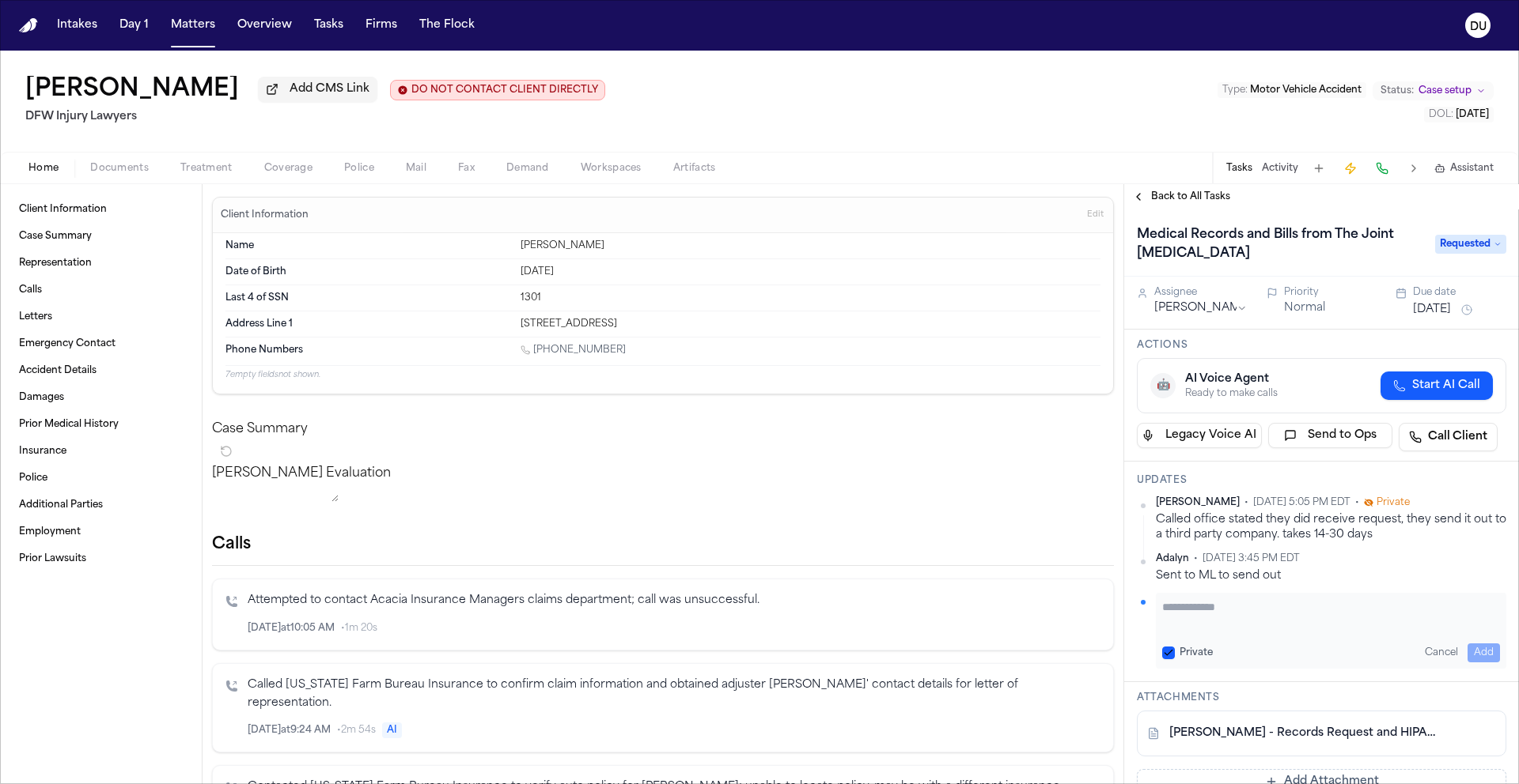
click at [1231, 617] on textarea "Add your update" at bounding box center [1331, 615] width 338 height 32
paste textarea "**********"
type textarea "**********"
click at [1467, 656] on button "Add" at bounding box center [1483, 653] width 33 height 19
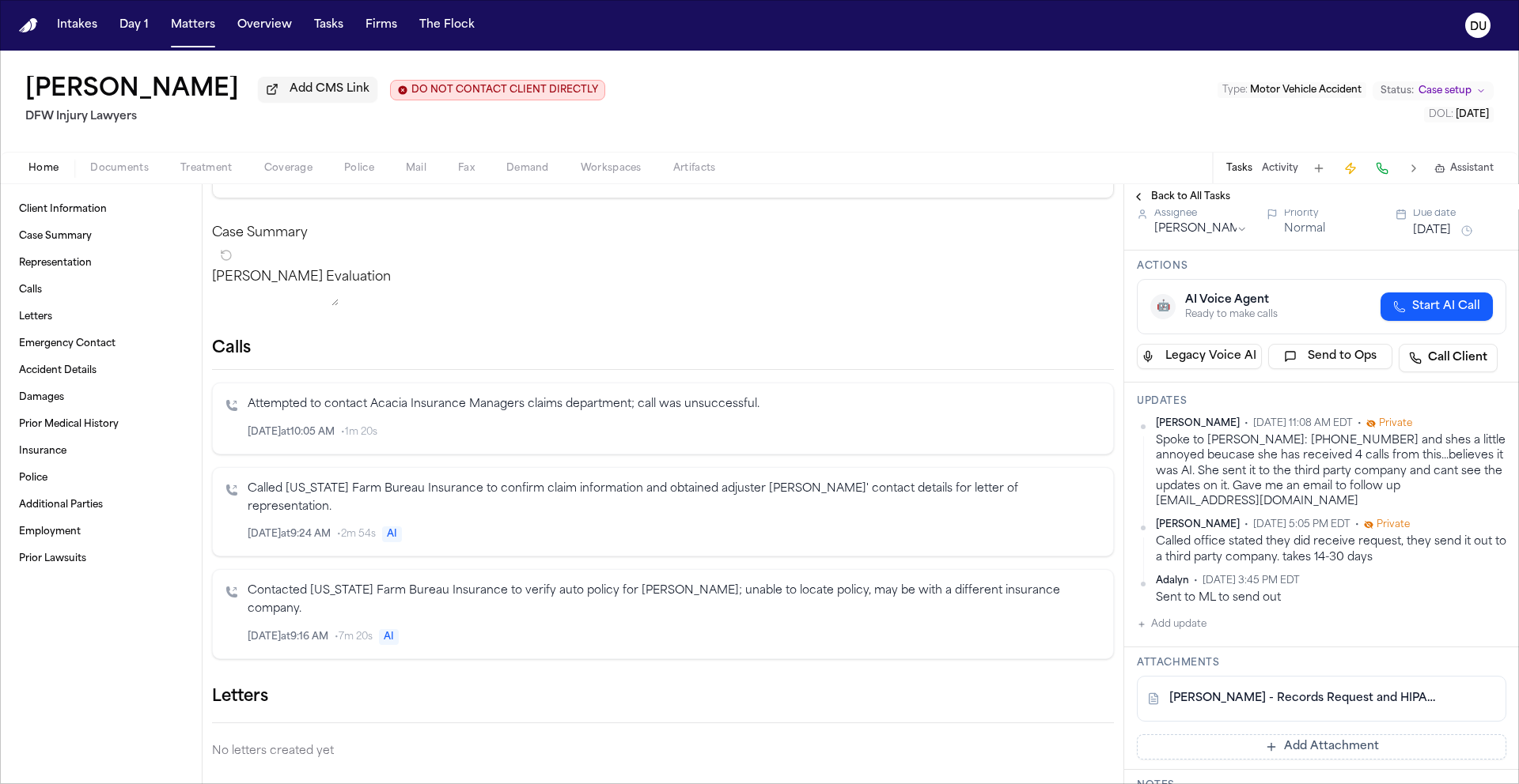
scroll to position [144, 0]
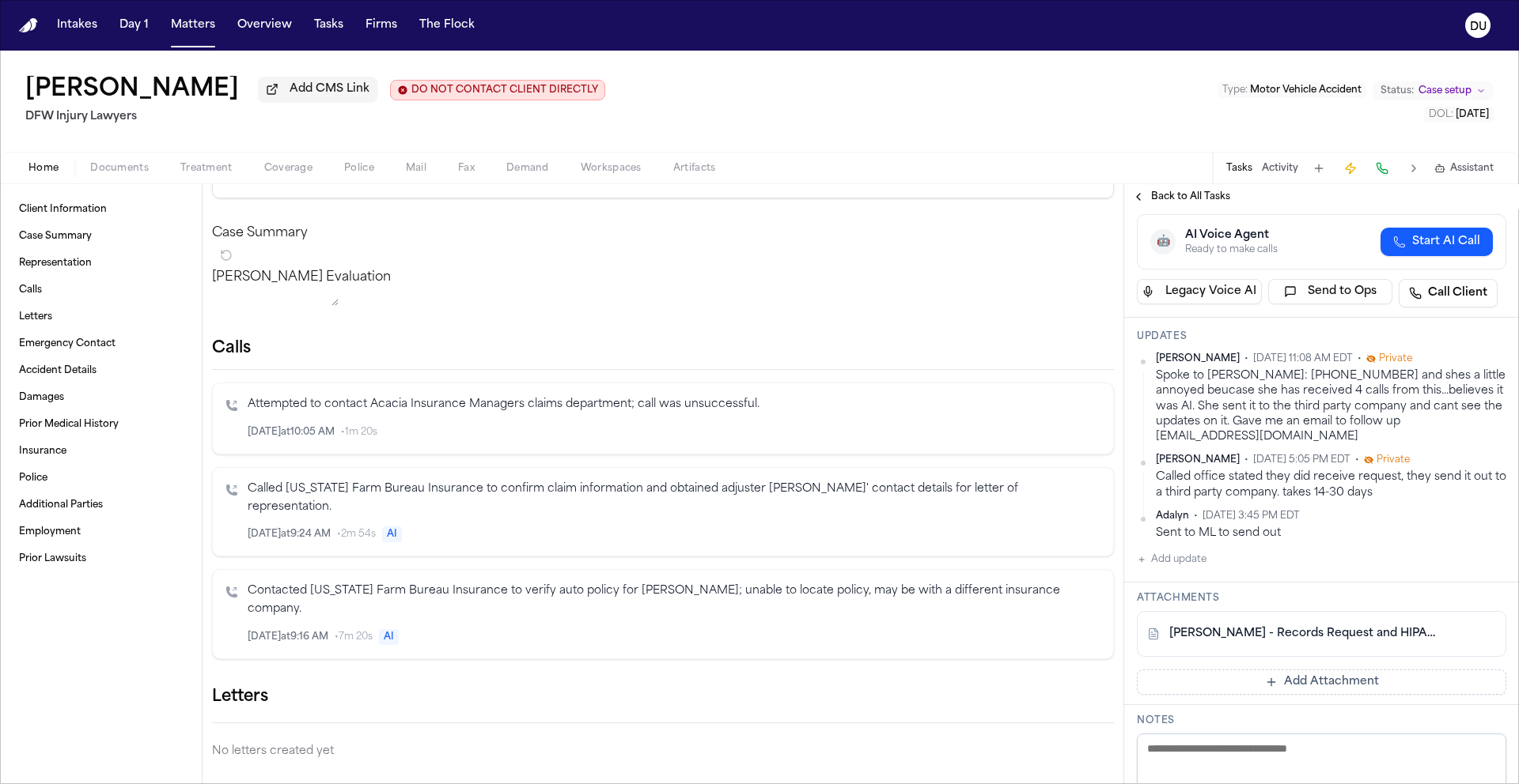
click at [1244, 638] on link "V. Hansken - Records Request and HIPAA Release to The Joint Chiropractic - 8.8.…" at bounding box center [1305, 634] width 273 height 16
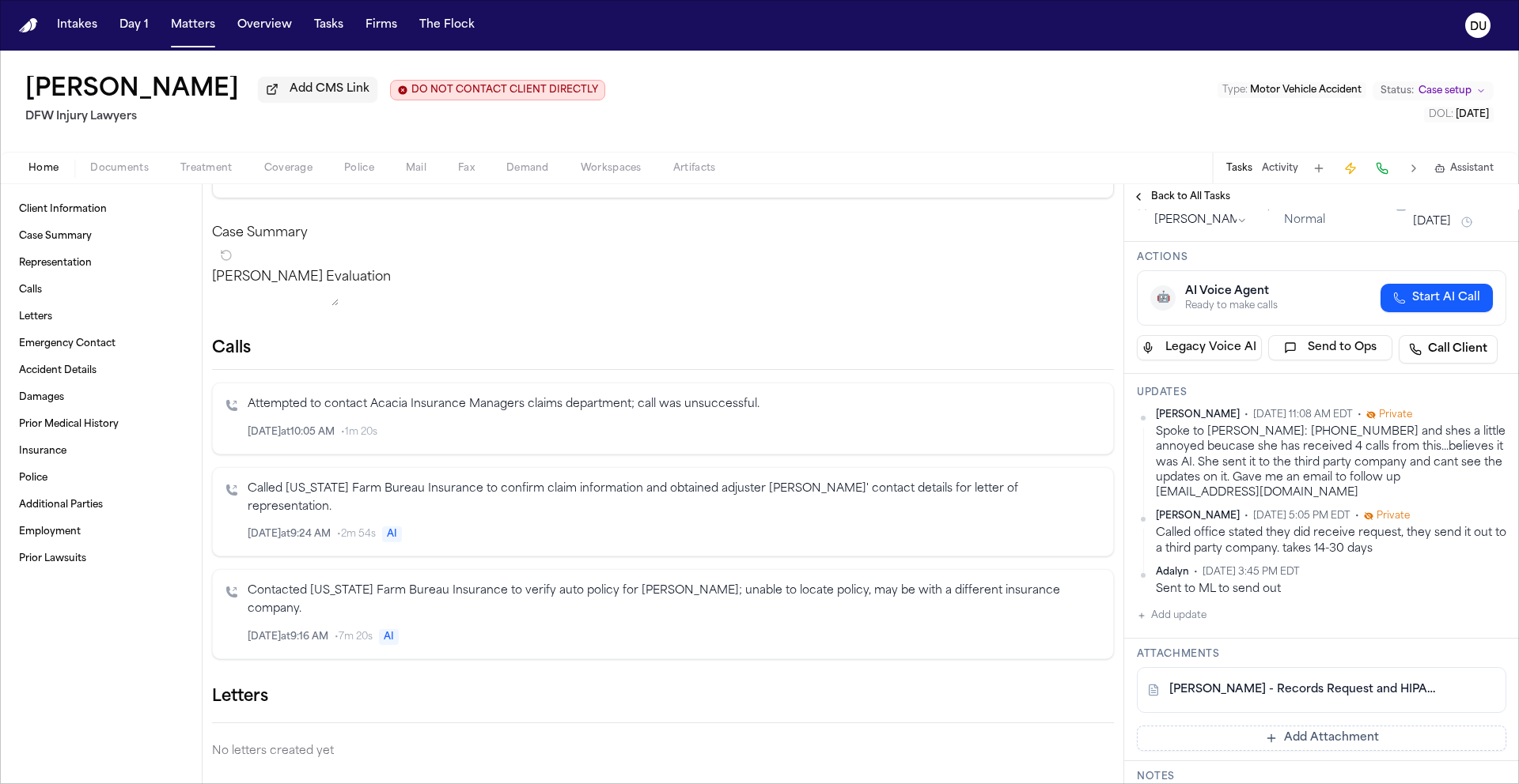
scroll to position [0, 0]
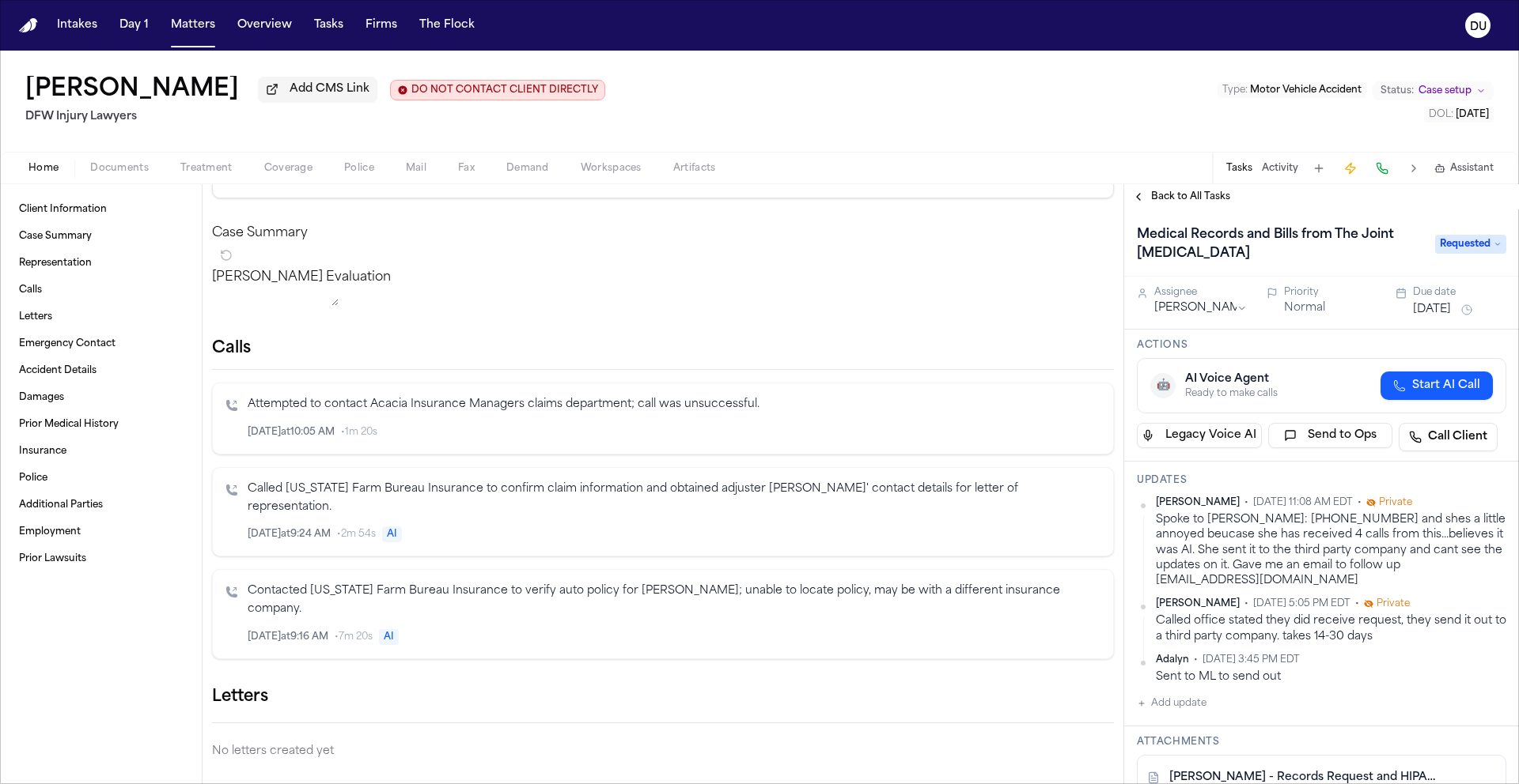
click at [1433, 318] on button "Aug 29, 2025" at bounding box center [1431, 310] width 38 height 16
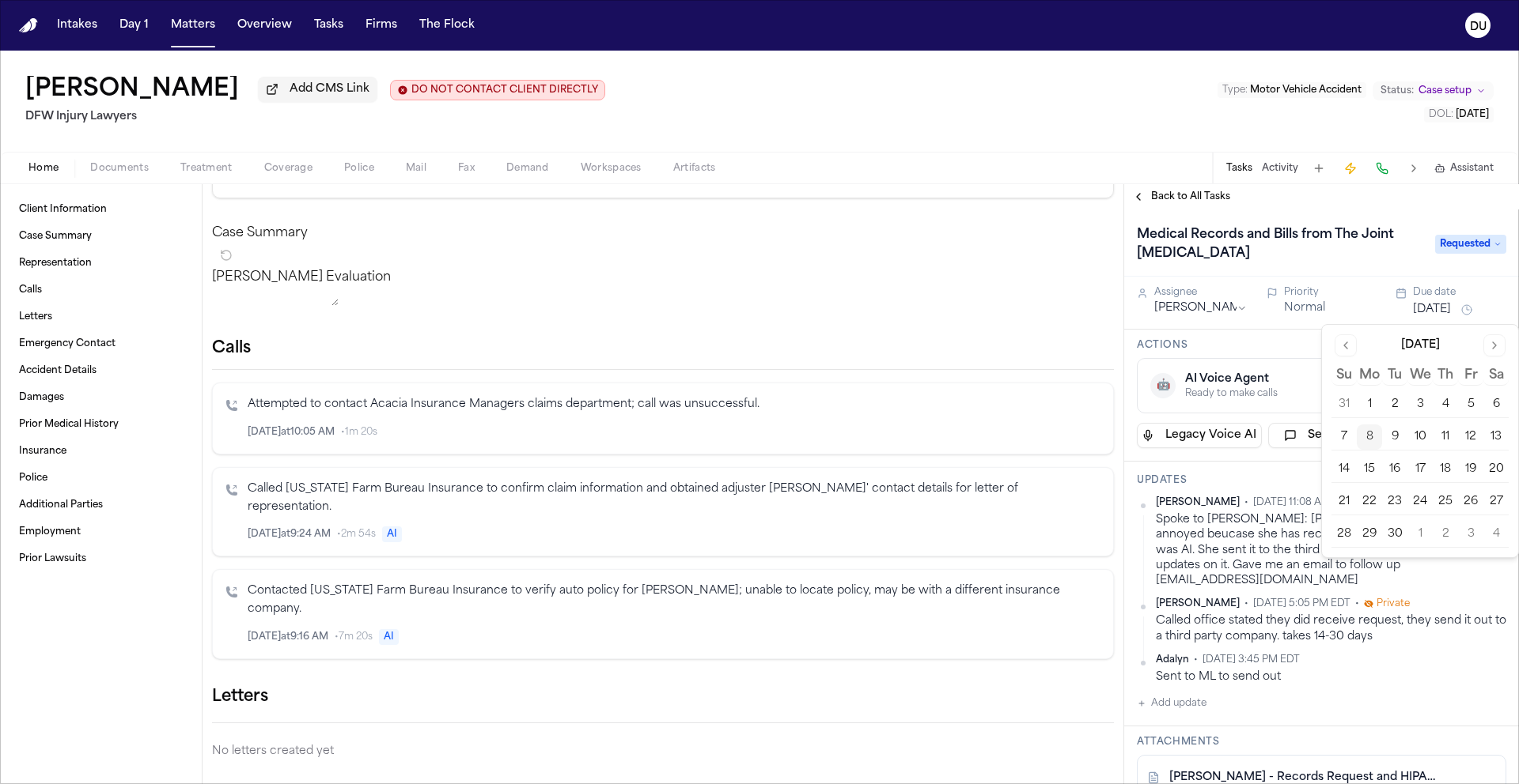
click at [1398, 437] on button "9" at bounding box center [1395, 437] width 25 height 25
click at [961, 123] on div "Vanessa Hansken Add CMS Link DO NOT CONTACT CLIENT DIRECTLY DO NOT CONTACT DFW …" at bounding box center [759, 101] width 1519 height 102
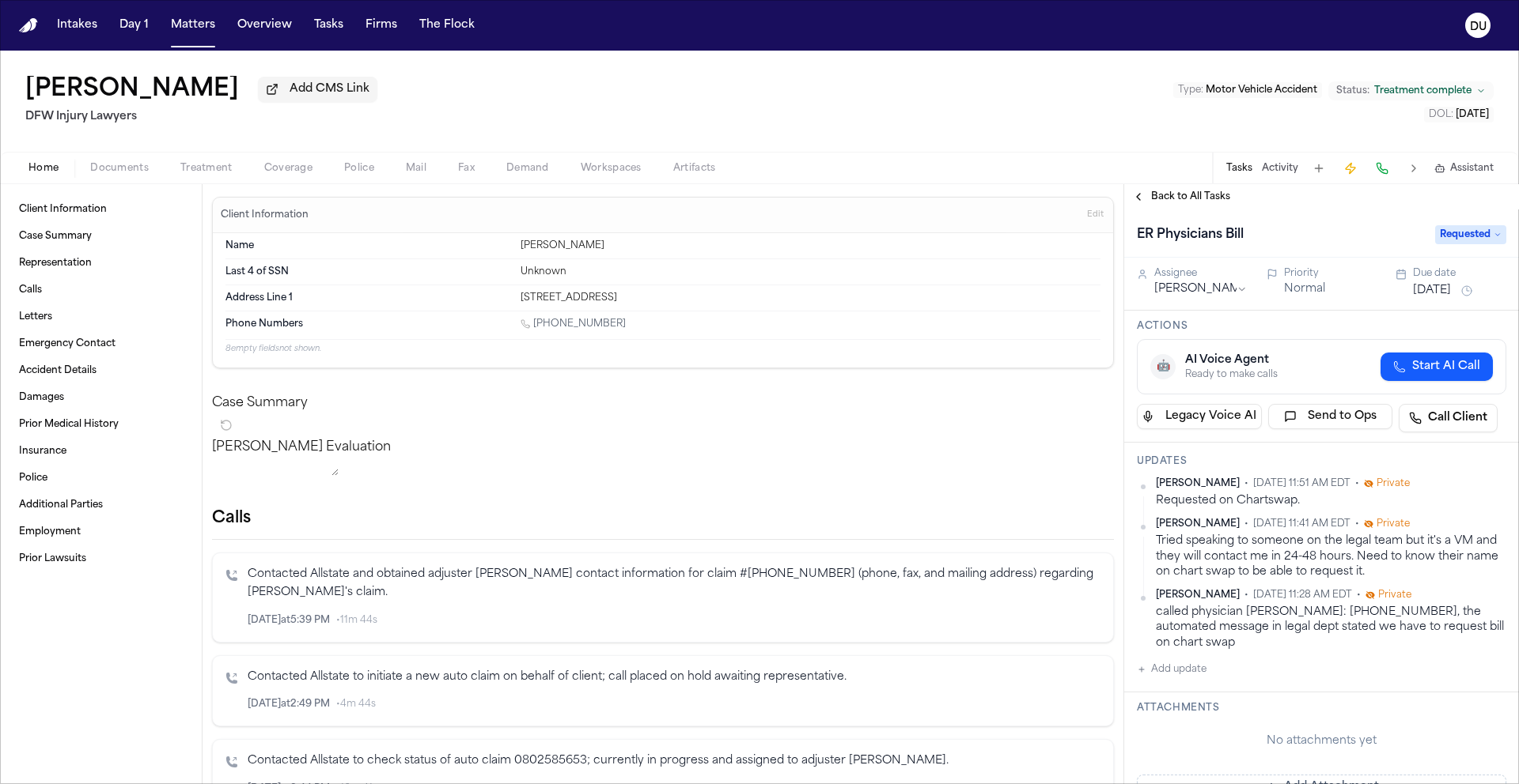
click at [1162, 674] on button "Add update" at bounding box center [1171, 670] width 70 height 19
click at [33, 23] on img "Home" at bounding box center [29, 26] width 19 height 15
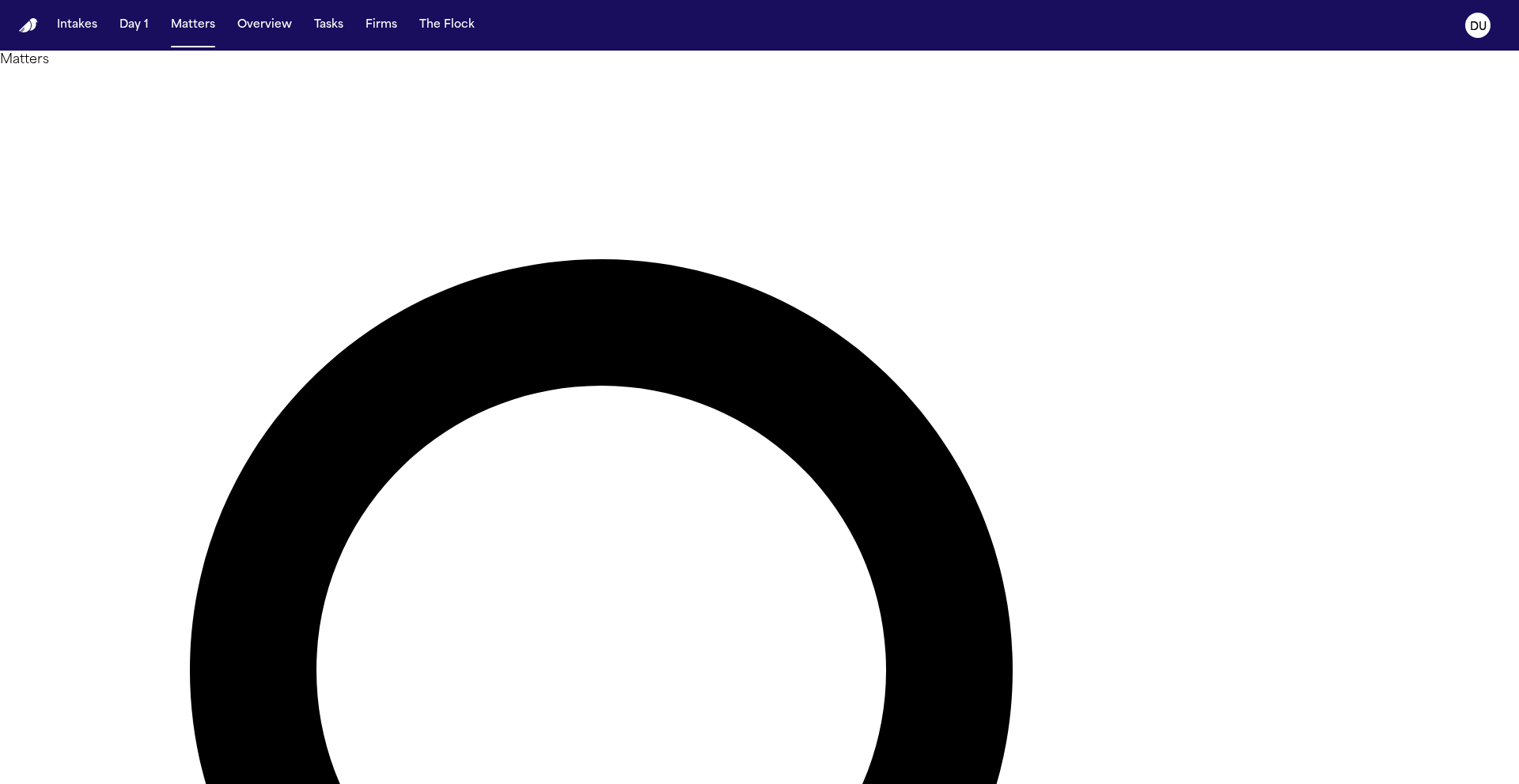
type input "**********"
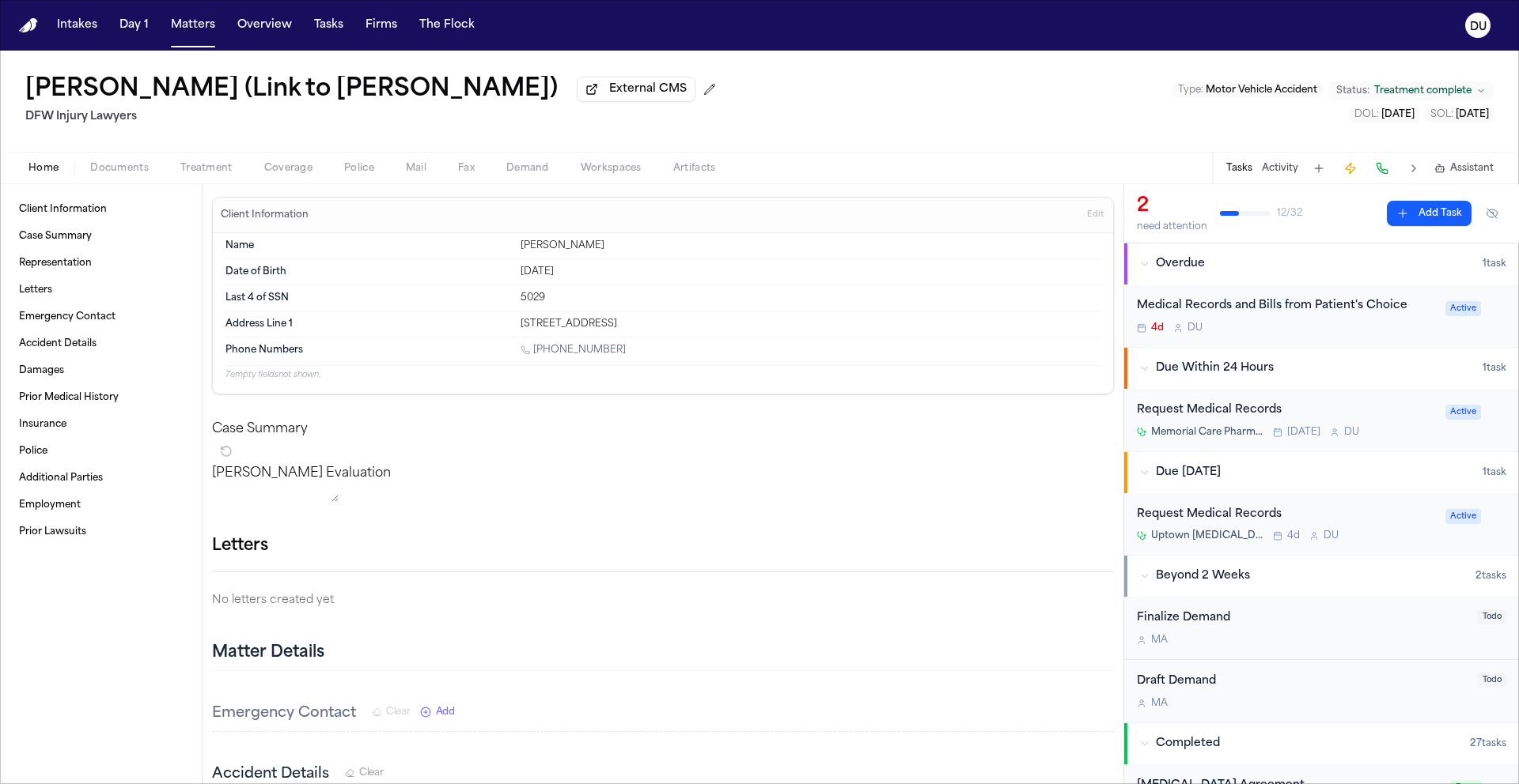
click at [1234, 416] on div "Request Medical Records" at bounding box center [1286, 411] width 299 height 18
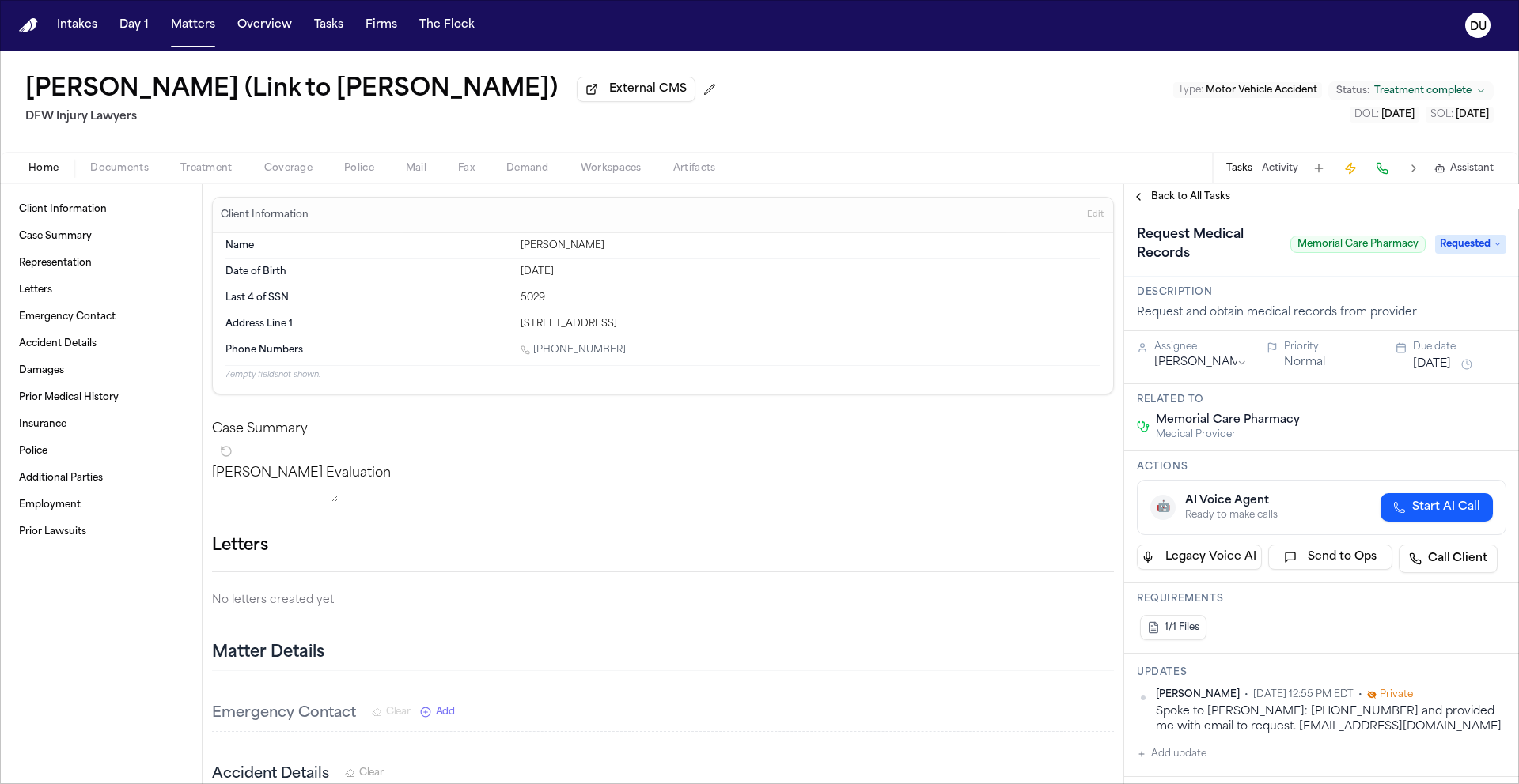
click at [1451, 244] on span "Requested" at bounding box center [1470, 244] width 71 height 19
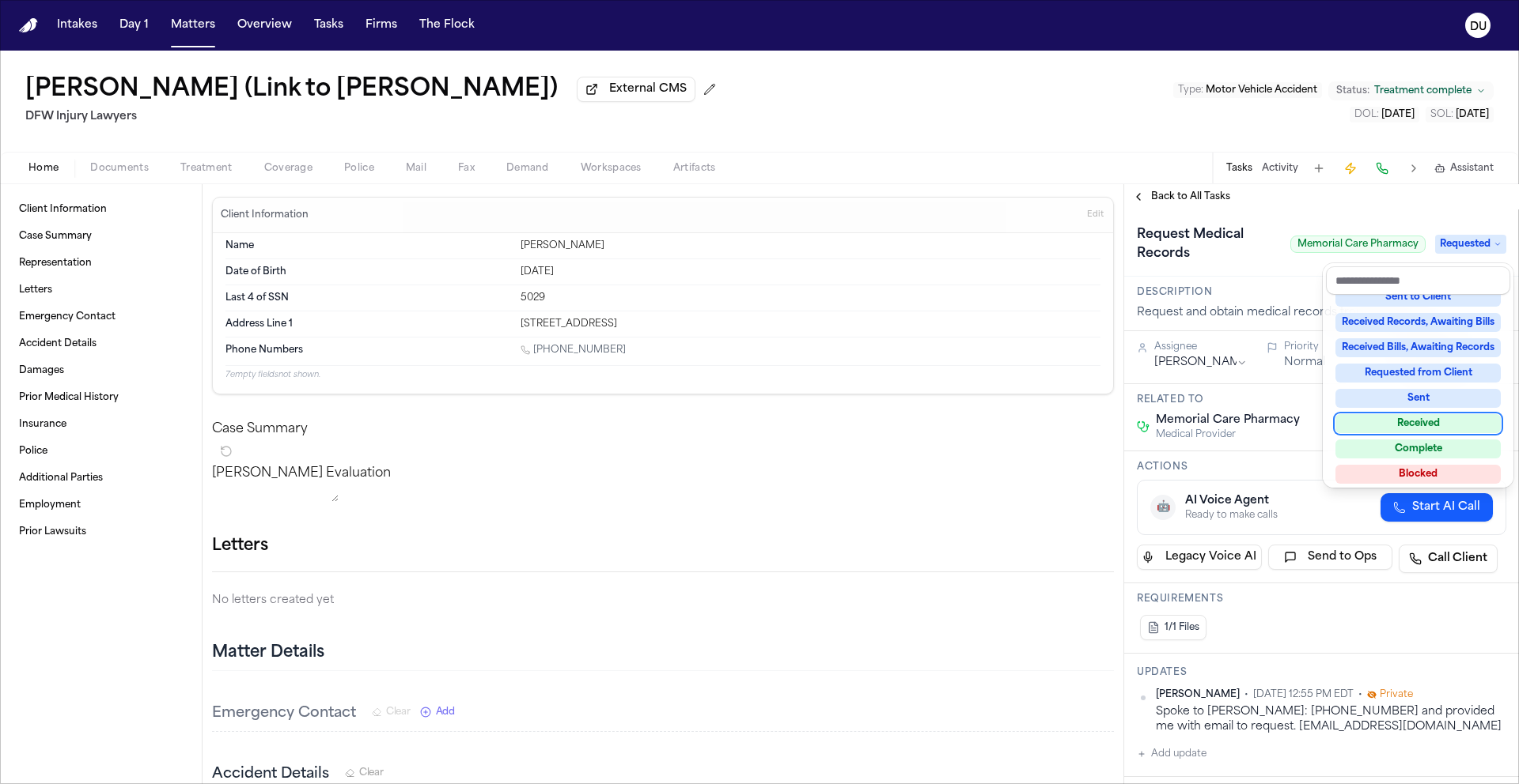
click at [1410, 418] on div "Received" at bounding box center [1417, 424] width 165 height 19
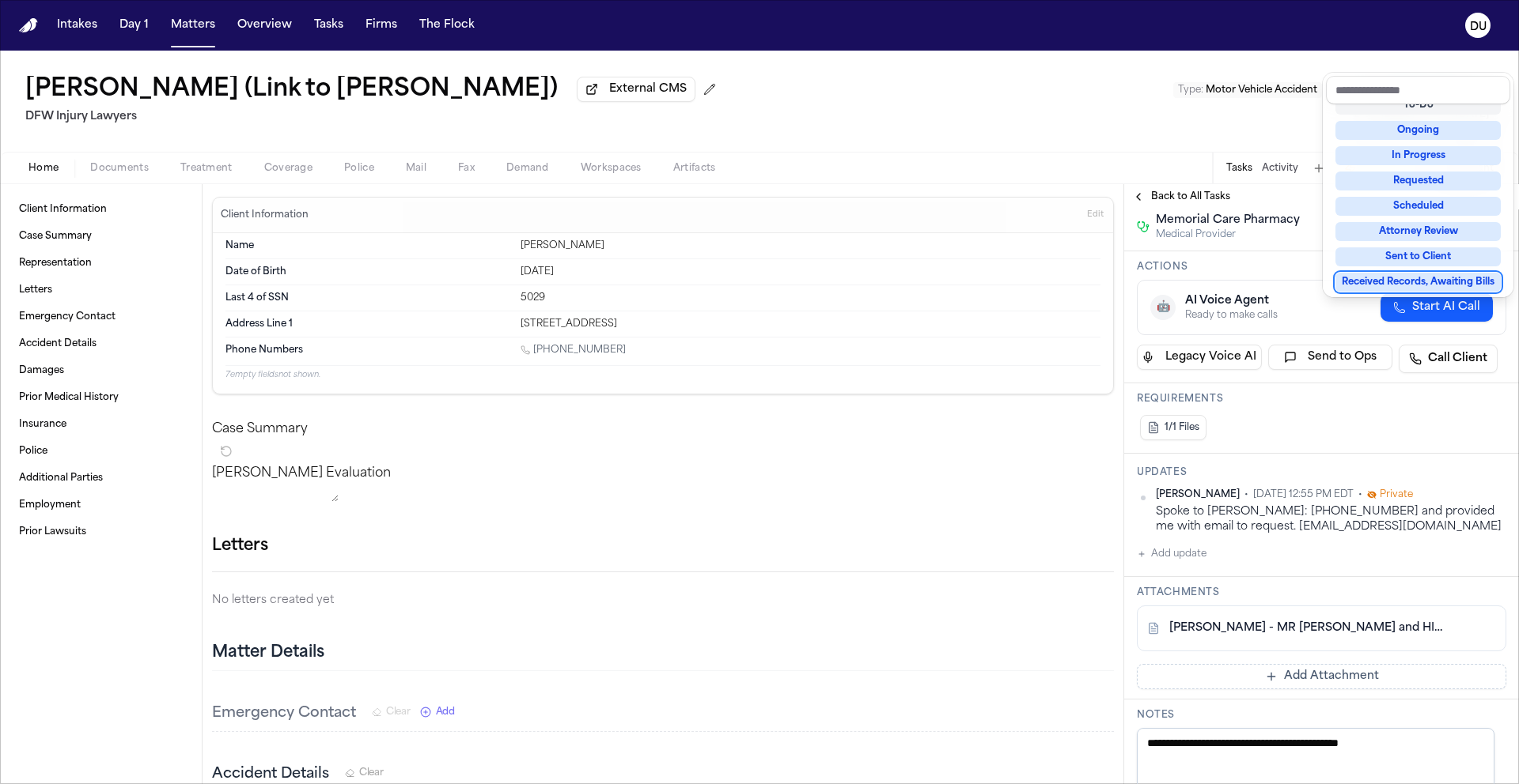
scroll to position [249, 0]
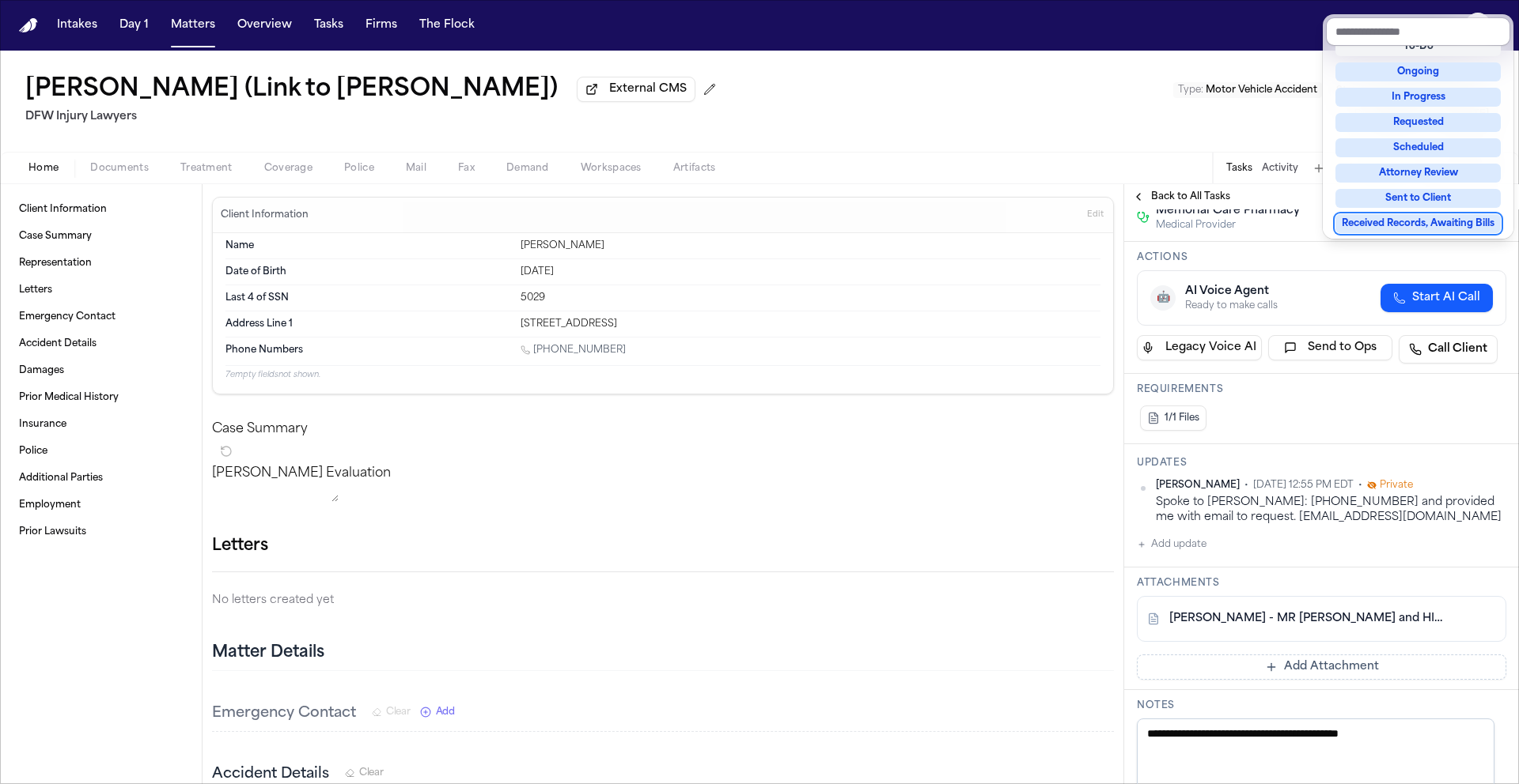
click at [1189, 540] on div "**********" at bounding box center [1322, 566] width 395 height 1210
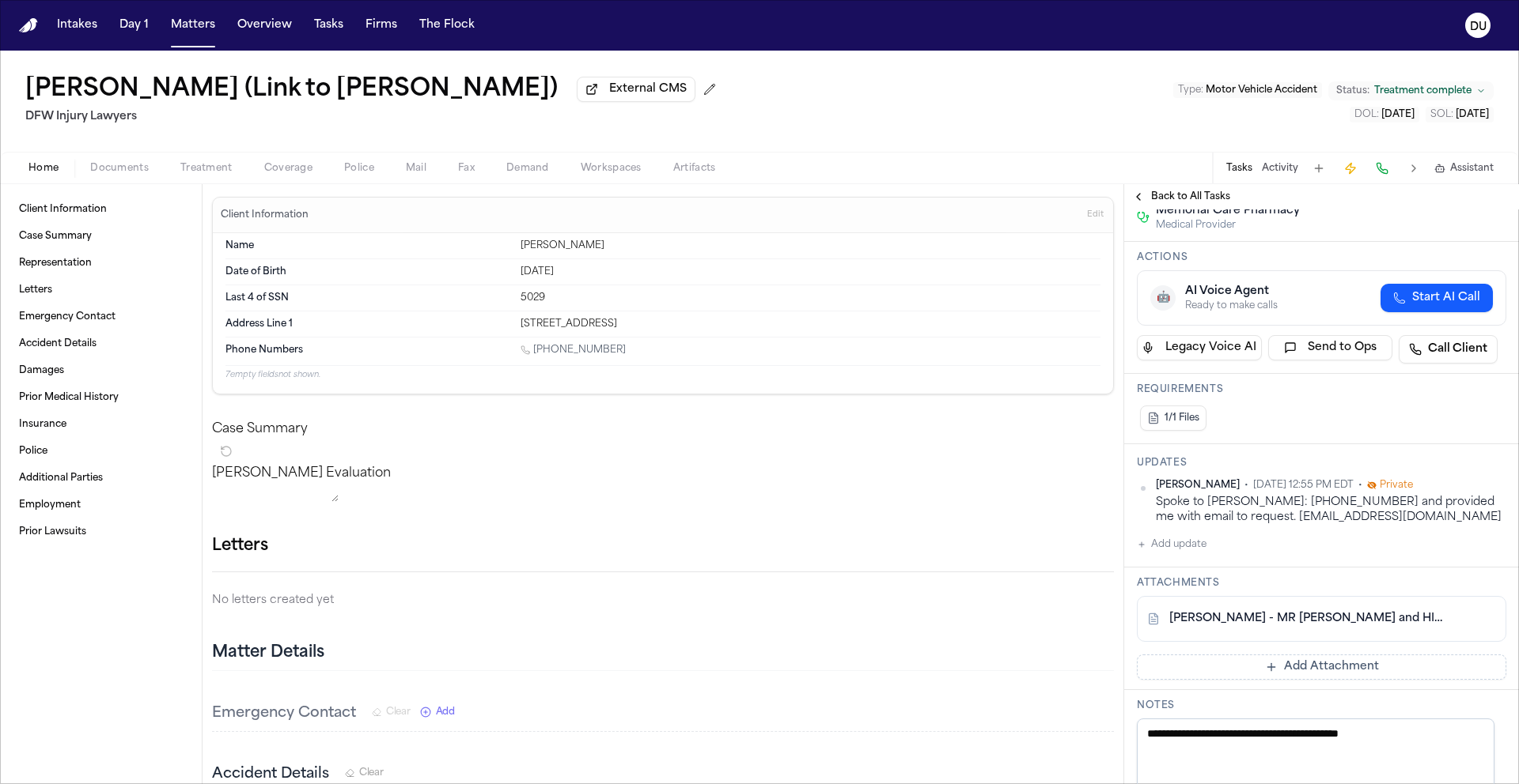
click at [1185, 546] on button "Add update" at bounding box center [1171, 545] width 70 height 19
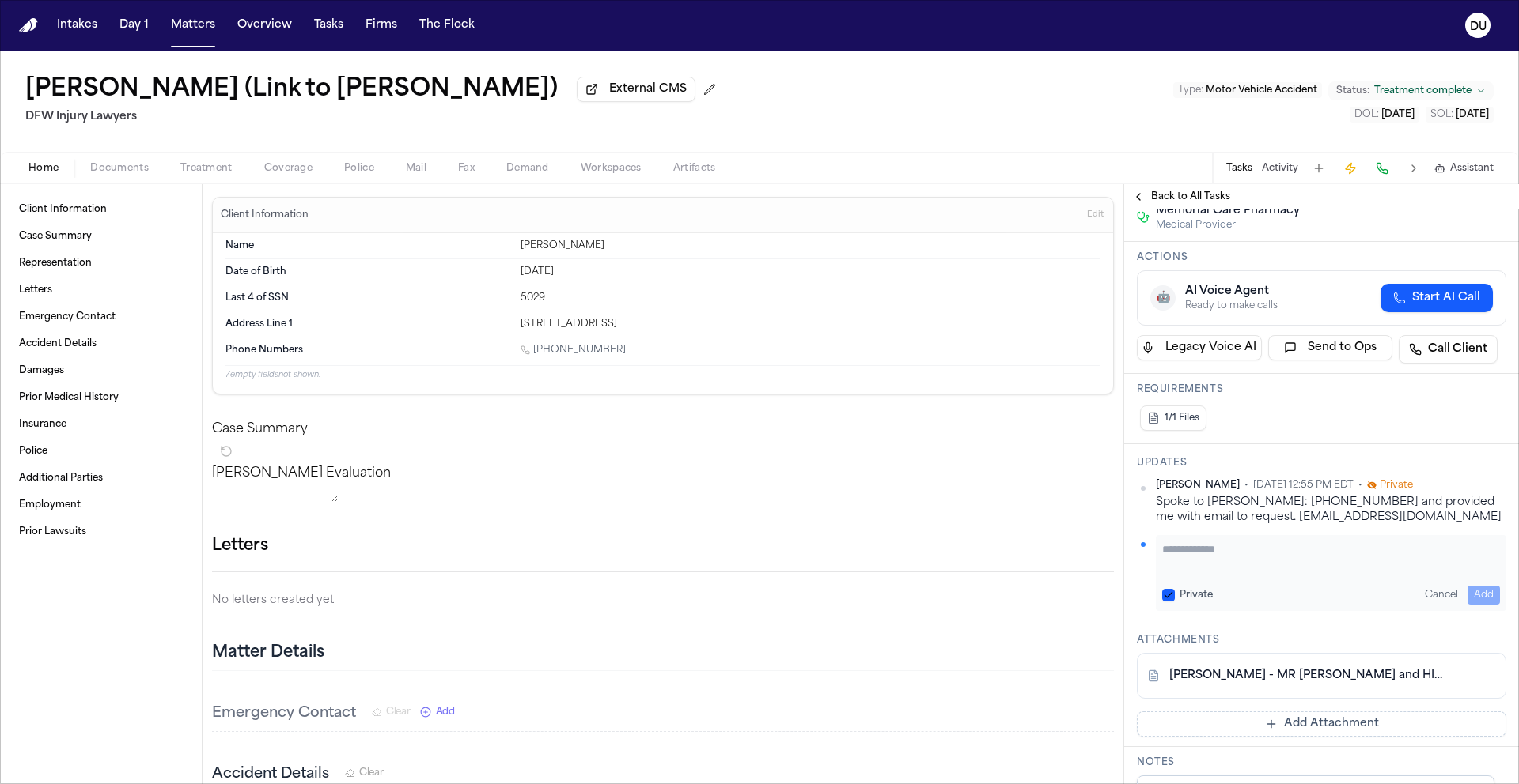
click at [1302, 579] on div "Private Cancel Add" at bounding box center [1330, 573] width 350 height 76
click at [1302, 568] on textarea "Add your update" at bounding box center [1331, 557] width 338 height 32
type textarea "**********"
click at [1484, 593] on button "Add" at bounding box center [1483, 595] width 33 height 19
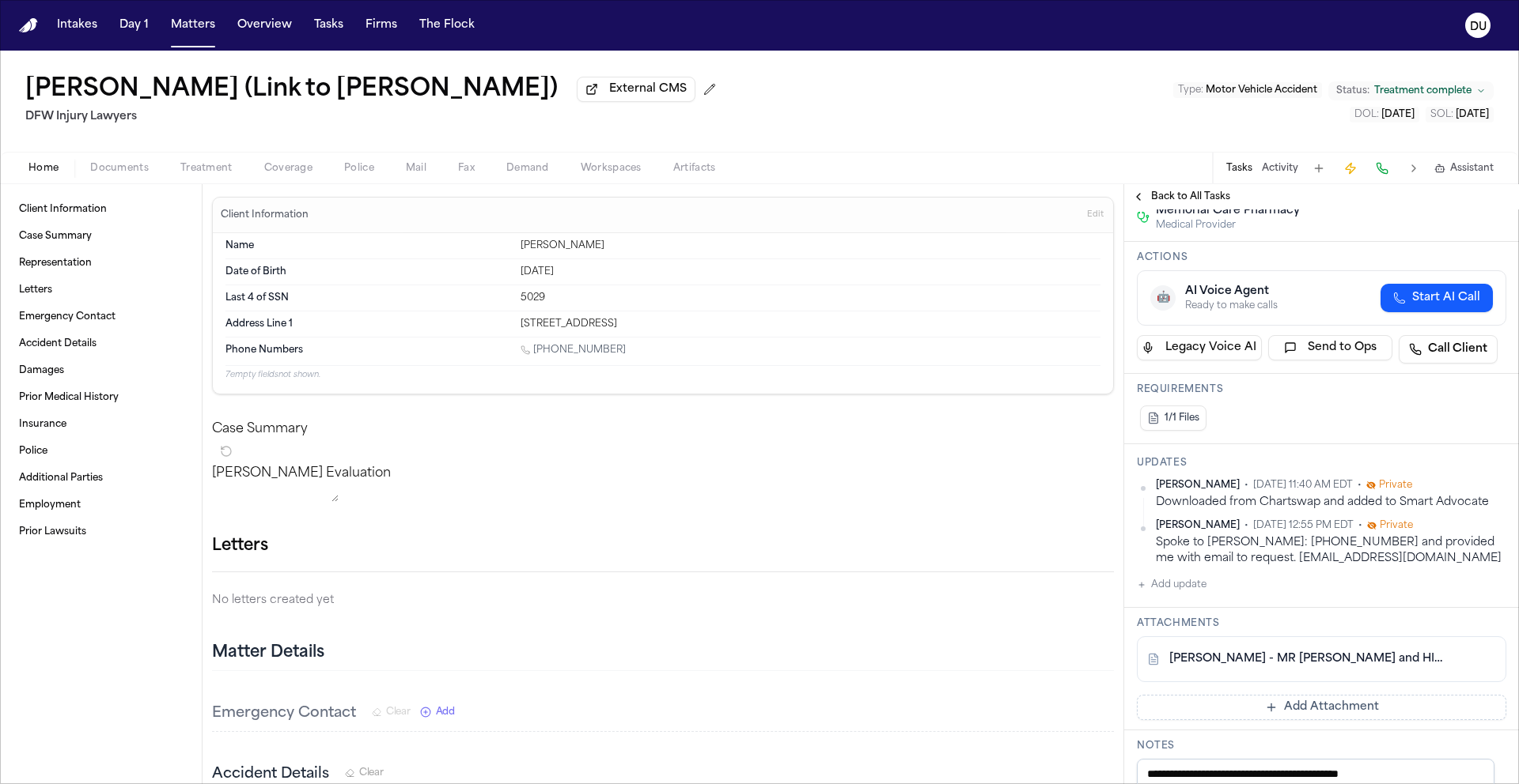
click at [19, 27] on img "Home" at bounding box center [29, 26] width 19 height 15
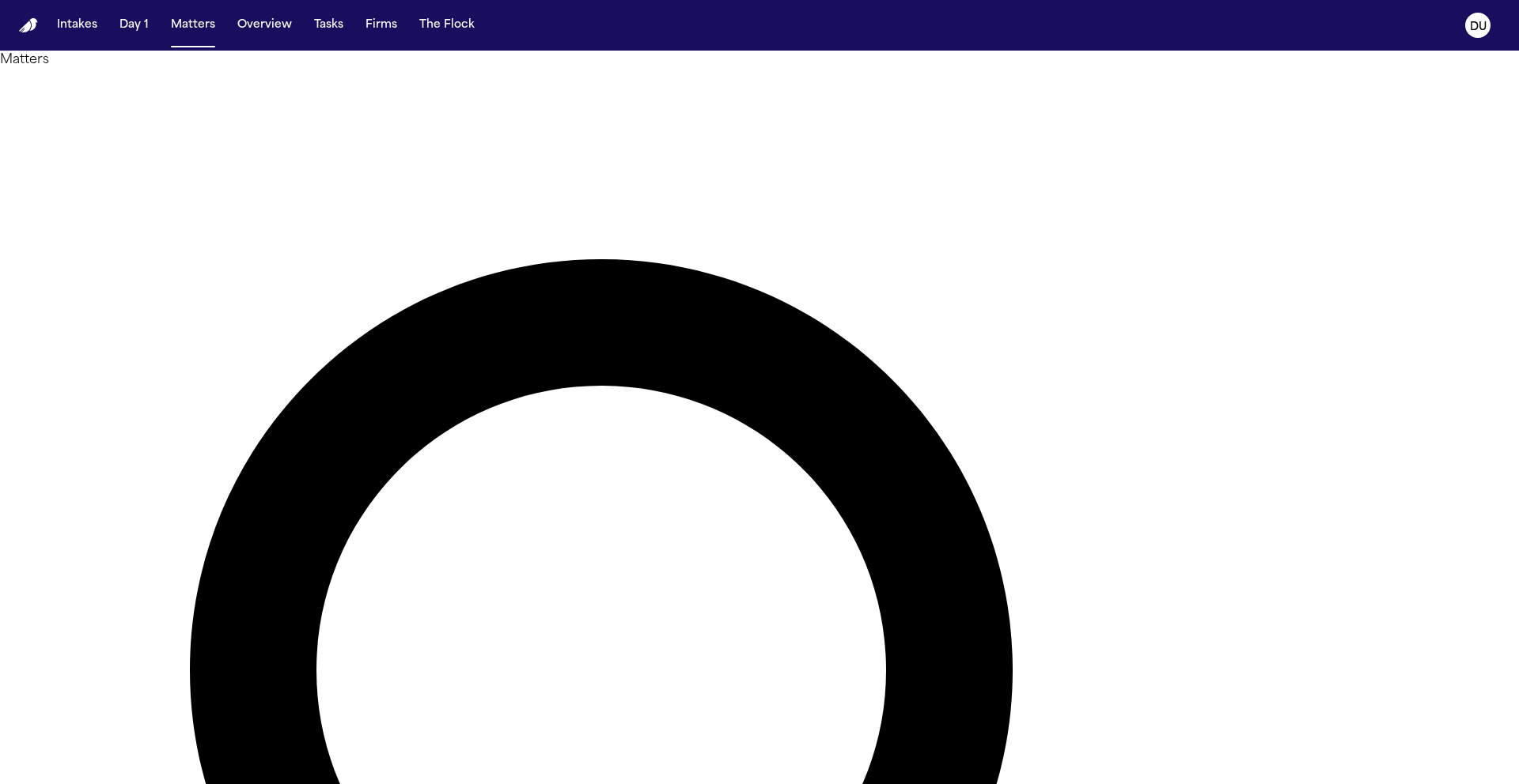
drag, startPoint x: 934, startPoint y: 85, endPoint x: 825, endPoint y: 88, distance: 109.0
type input "**********"
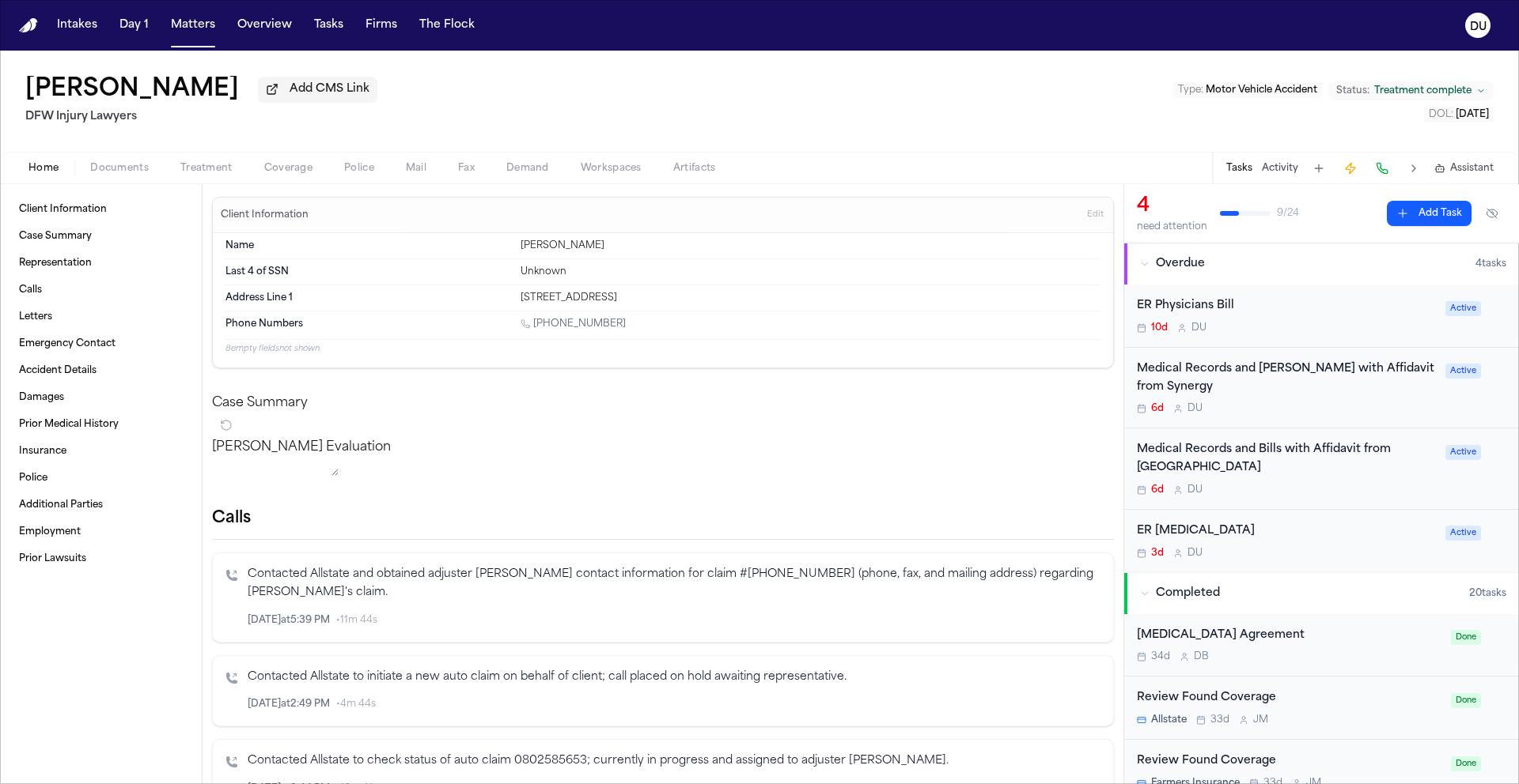
click at [1170, 298] on div "ER Physicians Bill 10d D U Active" at bounding box center [1322, 316] width 395 height 63
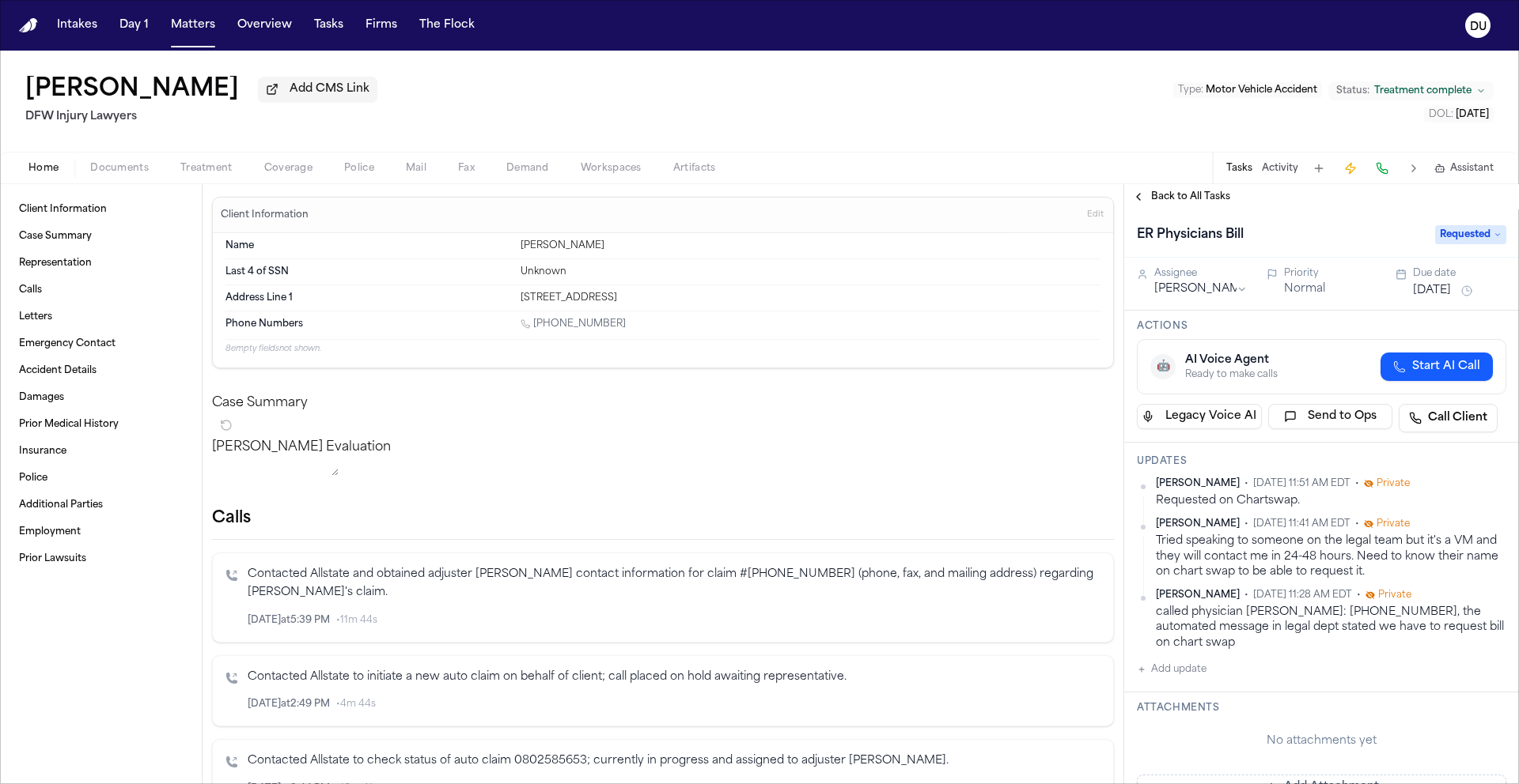
click at [1174, 677] on button "Add update" at bounding box center [1171, 670] width 70 height 19
click at [1228, 671] on textarea "Add your update" at bounding box center [1331, 682] width 338 height 32
type textarea "**********"
click at [1471, 712] on button "Add" at bounding box center [1483, 720] width 33 height 19
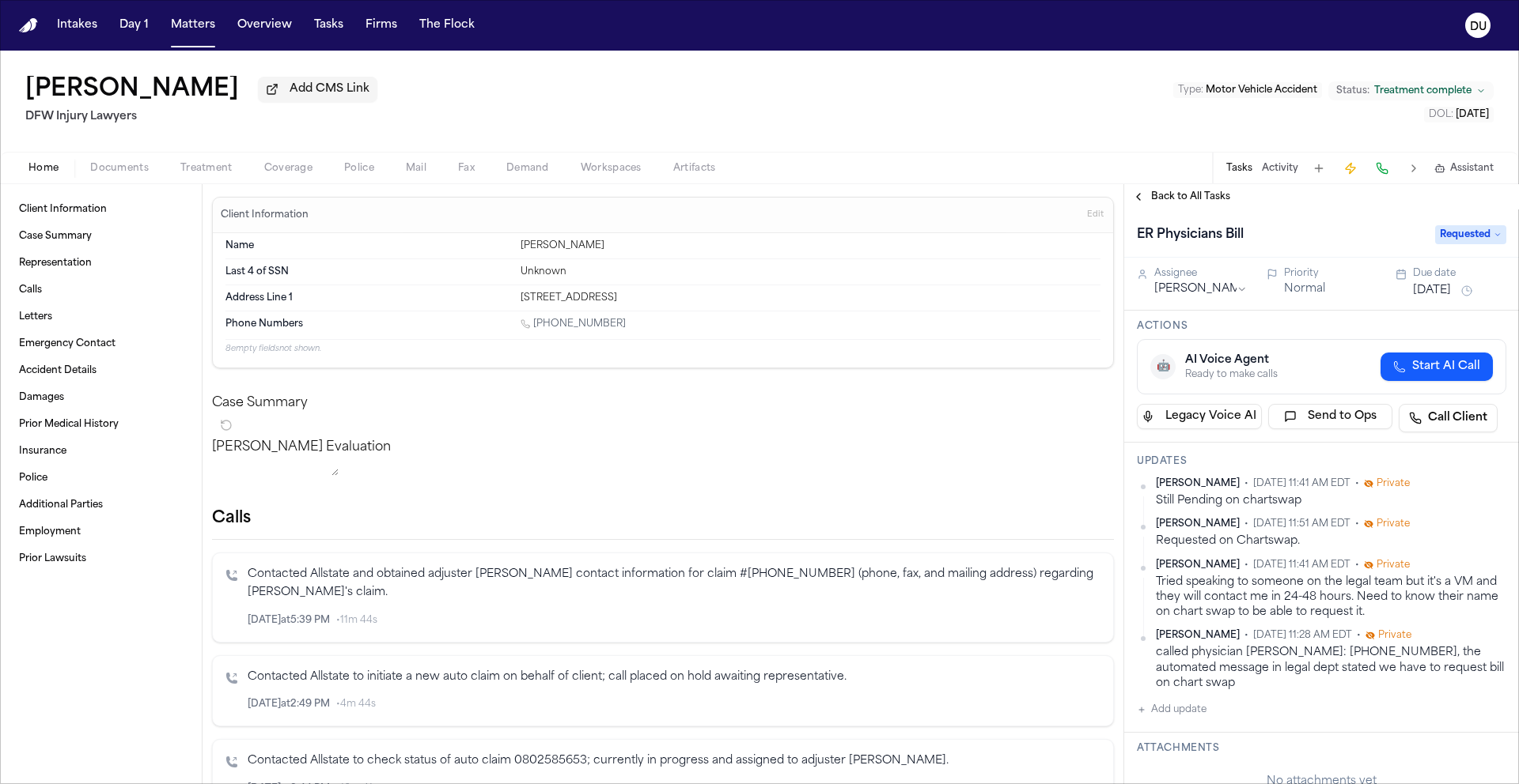
click at [1438, 292] on button "[DATE]" at bounding box center [1431, 290] width 38 height 16
click at [1444, 419] on button "11" at bounding box center [1445, 418] width 25 height 25
click at [1202, 209] on div "Back to All Tasks" at bounding box center [1322, 196] width 395 height 25
click at [1207, 198] on span "Back to All Tasks" at bounding box center [1191, 196] width 79 height 13
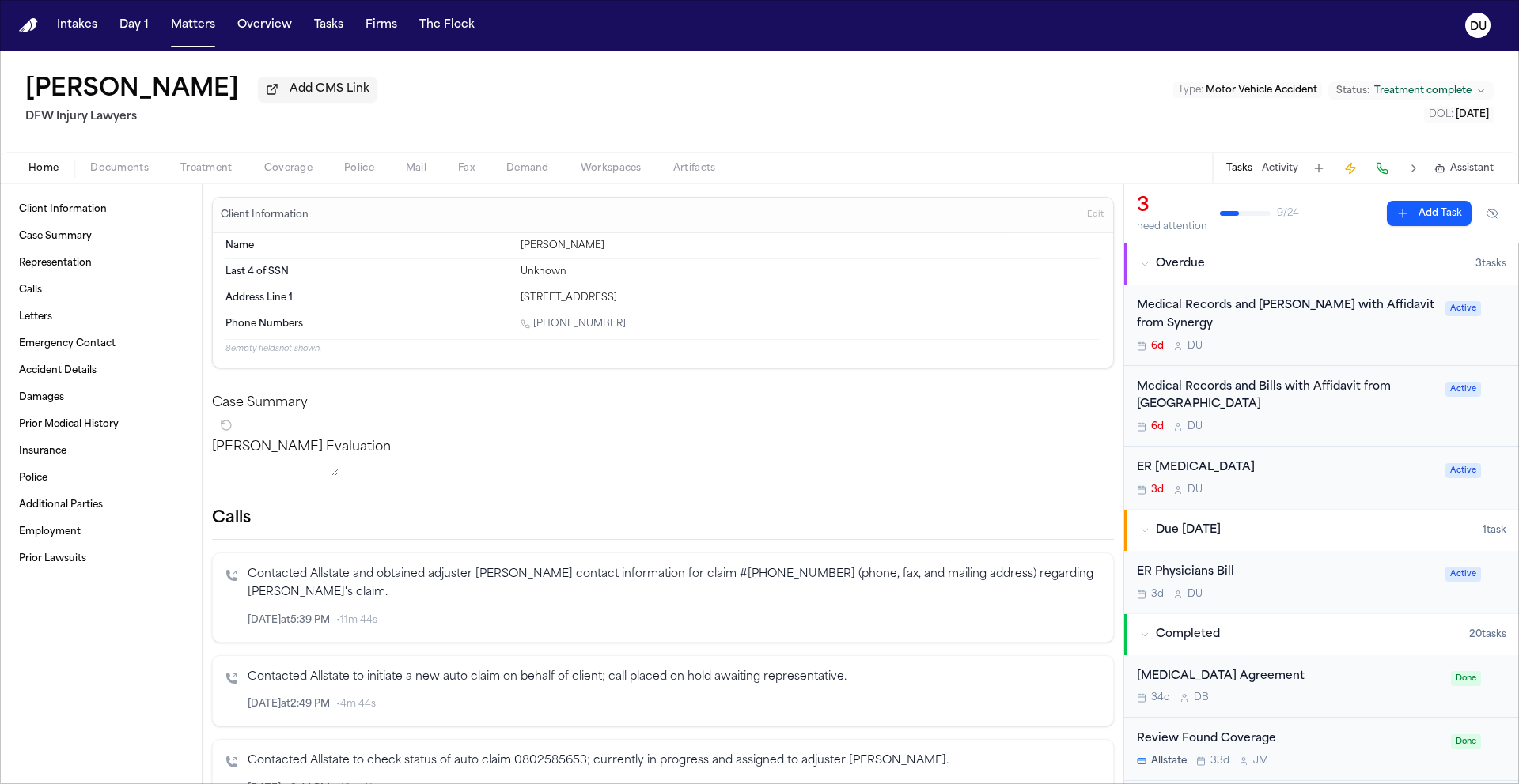
click at [1179, 475] on div "ER Radiology" at bounding box center [1286, 468] width 299 height 18
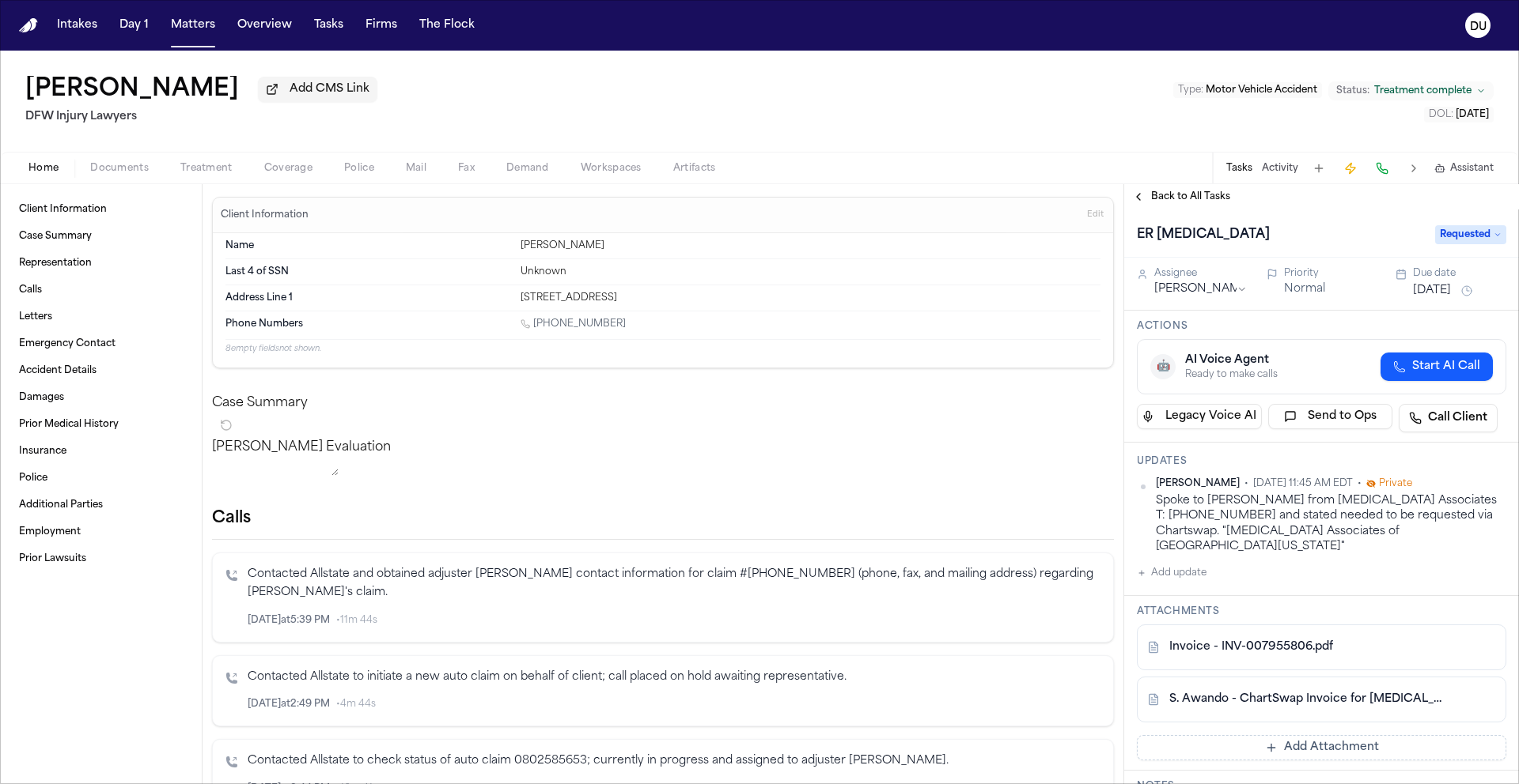
click at [1168, 565] on button "Add update" at bounding box center [1171, 573] width 70 height 19
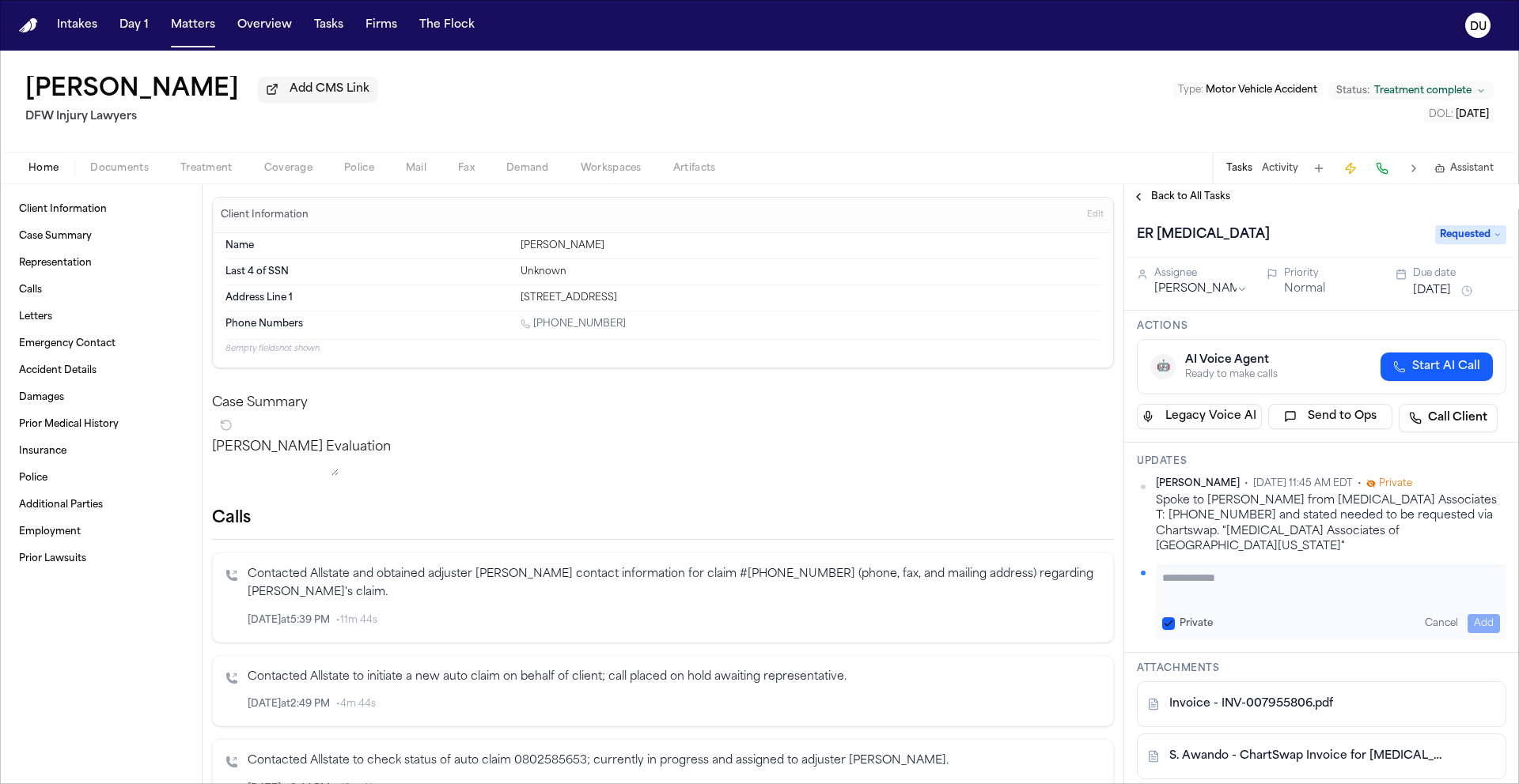
click at [1301, 572] on textarea "Add your update" at bounding box center [1331, 586] width 338 height 32
type textarea "**********"
click at [1481, 614] on button "Add" at bounding box center [1483, 624] width 33 height 19
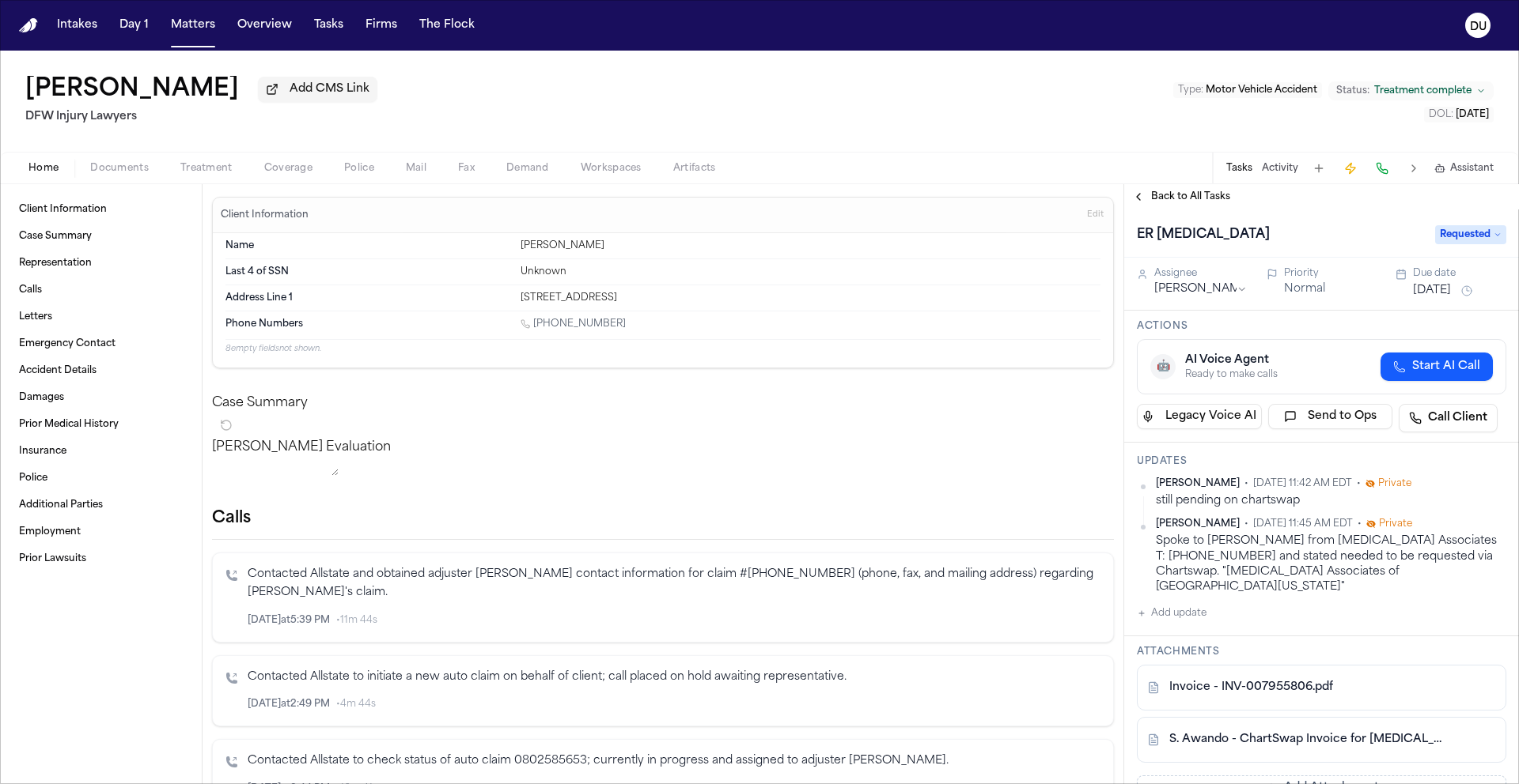
click at [1424, 297] on button "Sep 5, 2025" at bounding box center [1431, 290] width 38 height 16
click at [1445, 417] on button "11" at bounding box center [1445, 418] width 25 height 25
click at [1155, 152] on div "Sarah Awando Add CMS Link DFW Injury Lawyers Type : Motor Vehicle Accident Stat…" at bounding box center [759, 101] width 1519 height 102
click at [31, 27] on img "Home" at bounding box center [29, 26] width 19 height 15
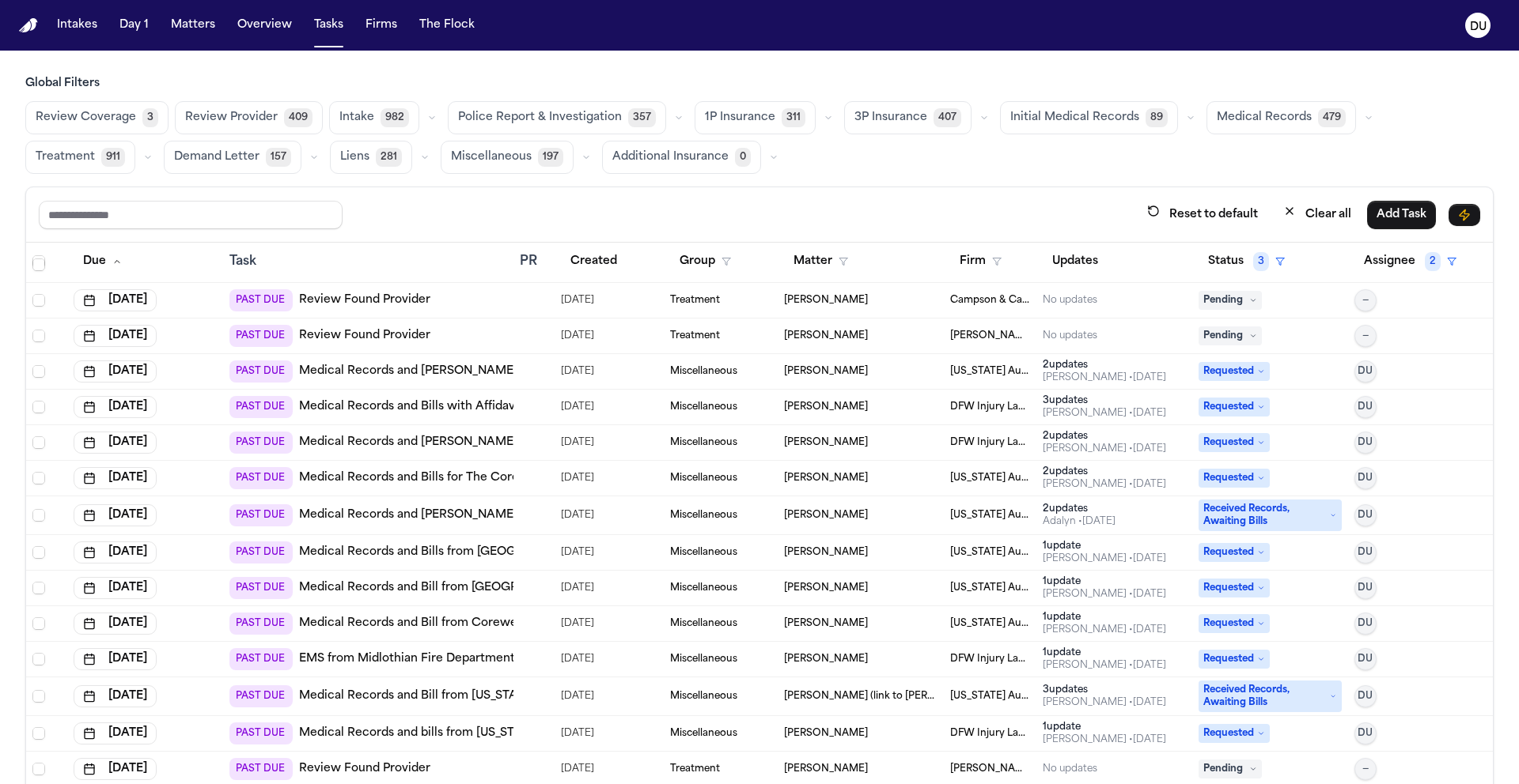
scroll to position [10044, 0]
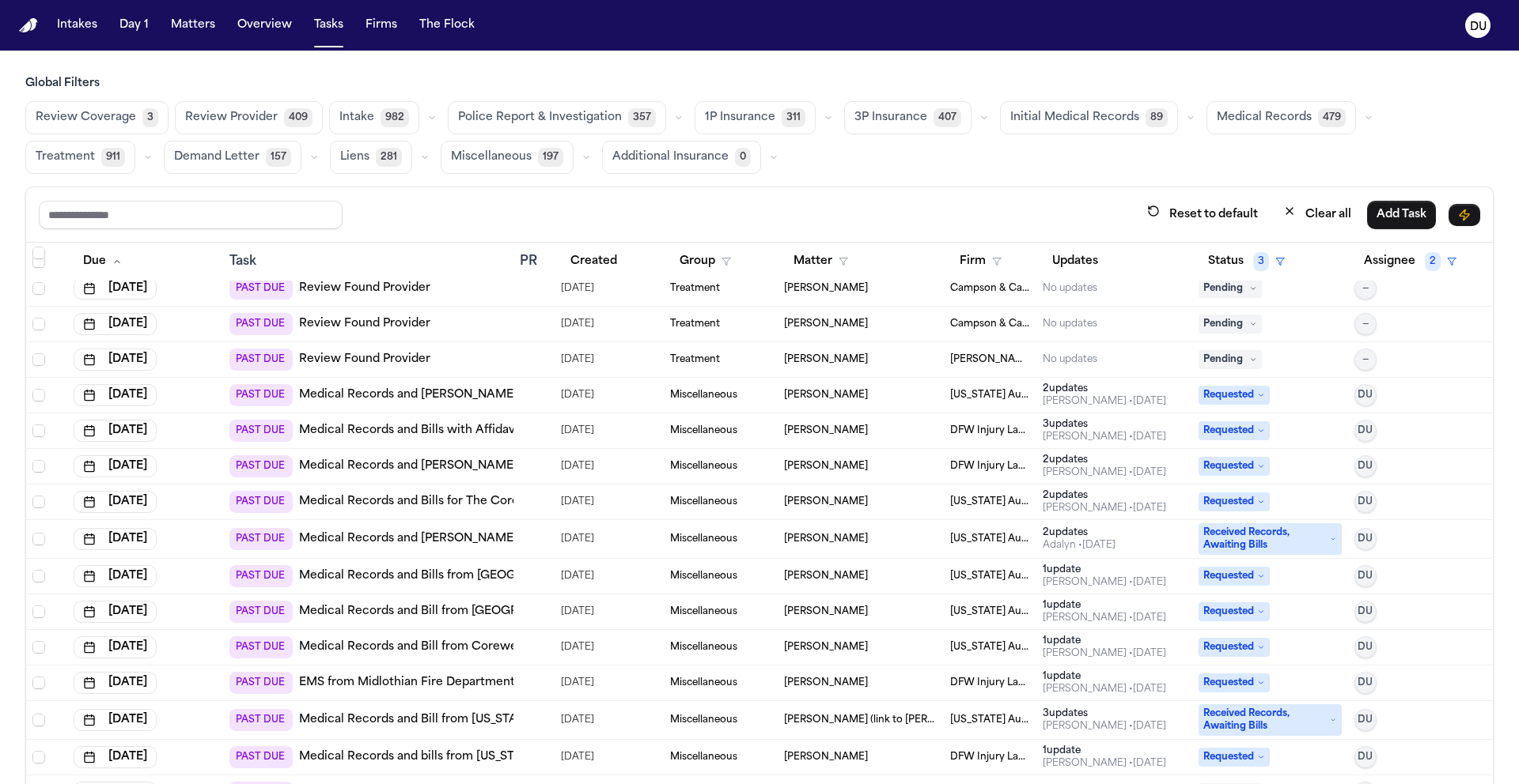
click at [443, 395] on link "Medical Records and [PERSON_NAME] from [PERSON_NAME]-GoHealth Urgent Care" at bounding box center [538, 395] width 479 height 16
click at [469, 429] on link "Medical Records and Bills with Affidavit from [GEOGRAPHIC_DATA]" at bounding box center [490, 431] width 381 height 16
click at [457, 463] on link "Medical Records and [PERSON_NAME] with Affidavit from Synergy" at bounding box center [487, 466] width 376 height 16
click at [468, 510] on div "PAST DUE Medical Records and Bills for The Core Institute - [GEOGRAPHIC_DATA]" at bounding box center [467, 502] width 475 height 22
click at [470, 499] on link "Medical Records and Bills for The Core Institute - [GEOGRAPHIC_DATA]" at bounding box center [501, 502] width 406 height 16
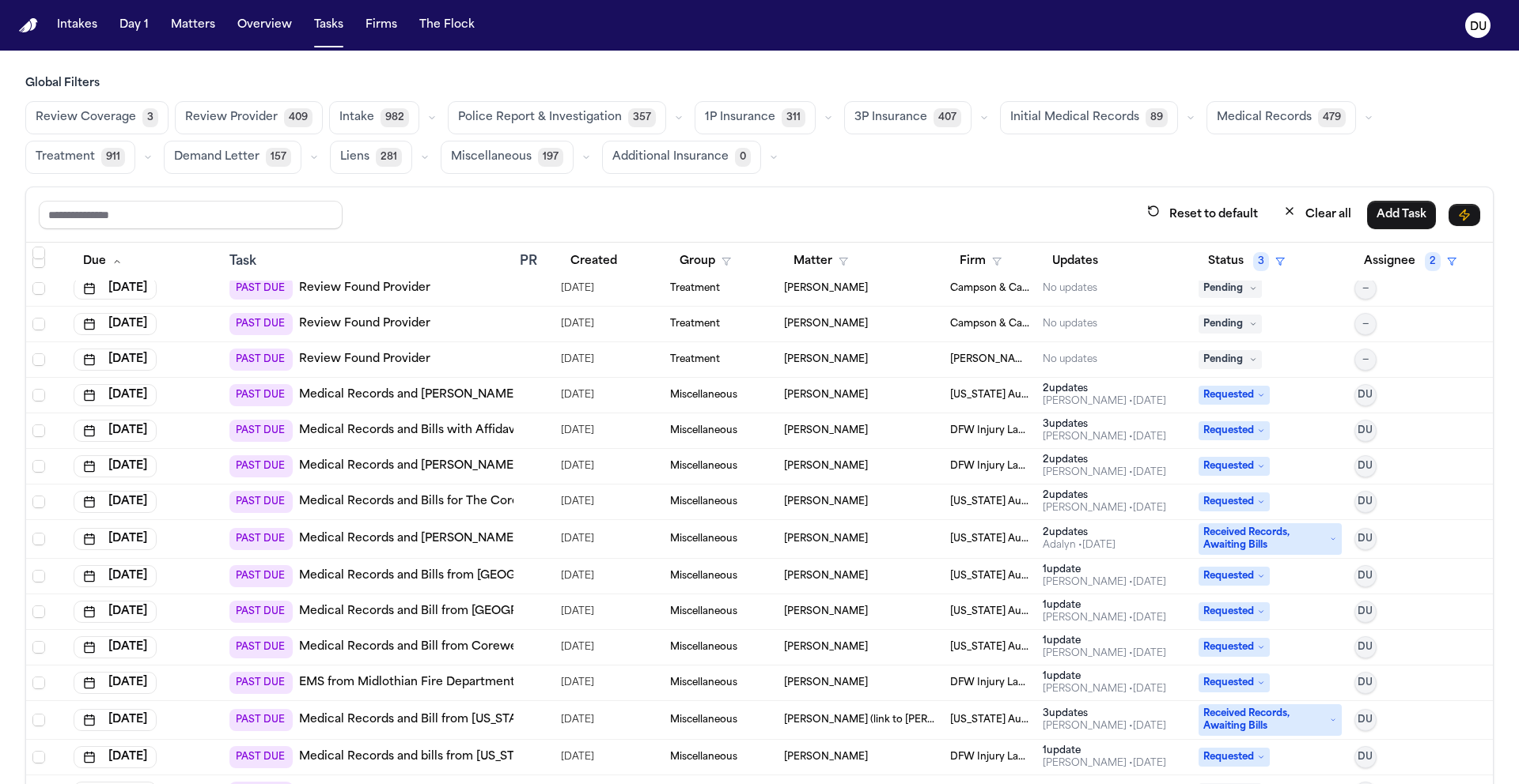
click at [474, 543] on link "Medical Records and [PERSON_NAME] from Get Well Urgent Care of [PERSON_NAME]" at bounding box center [542, 539] width 488 height 16
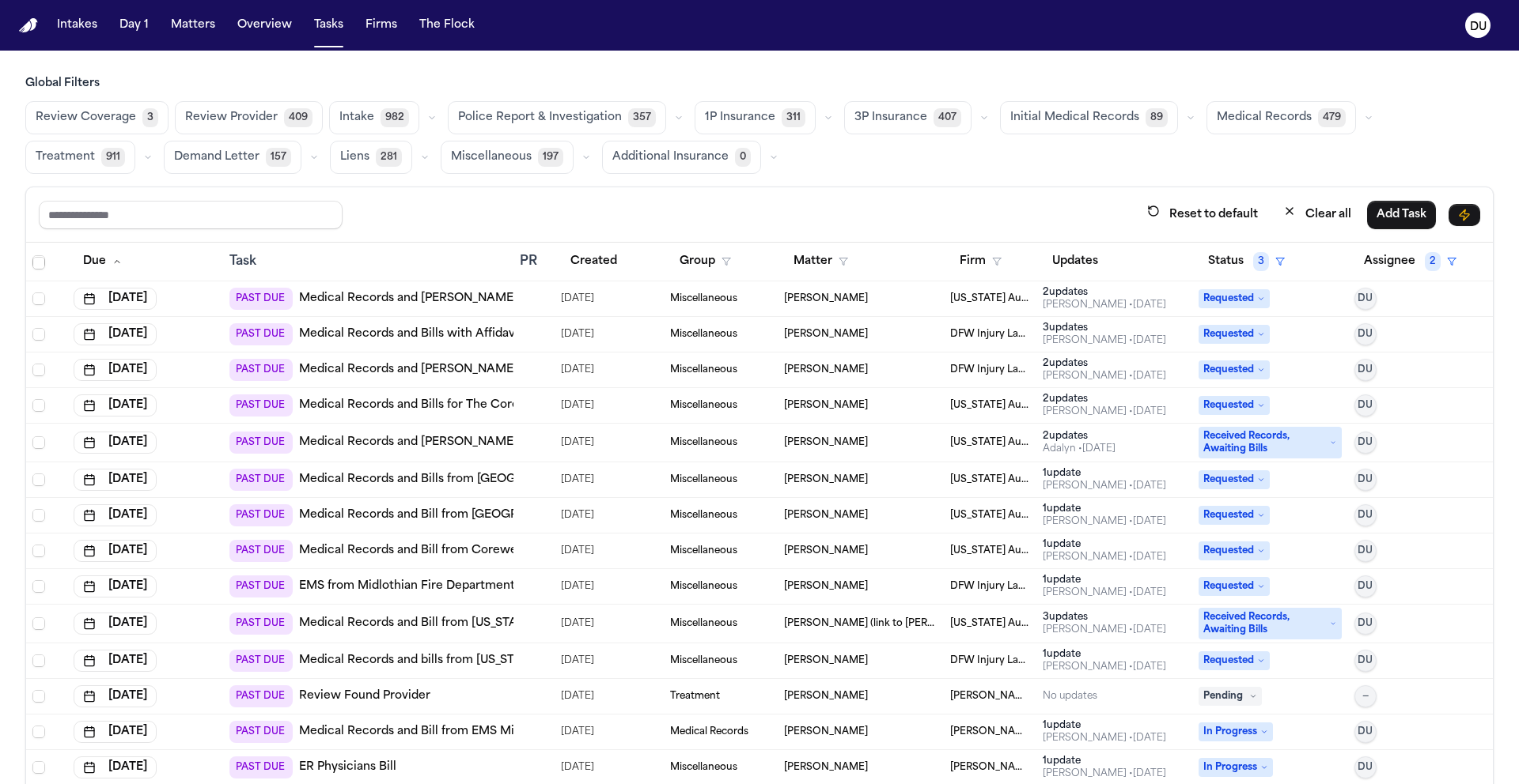
scroll to position [10163, 0]
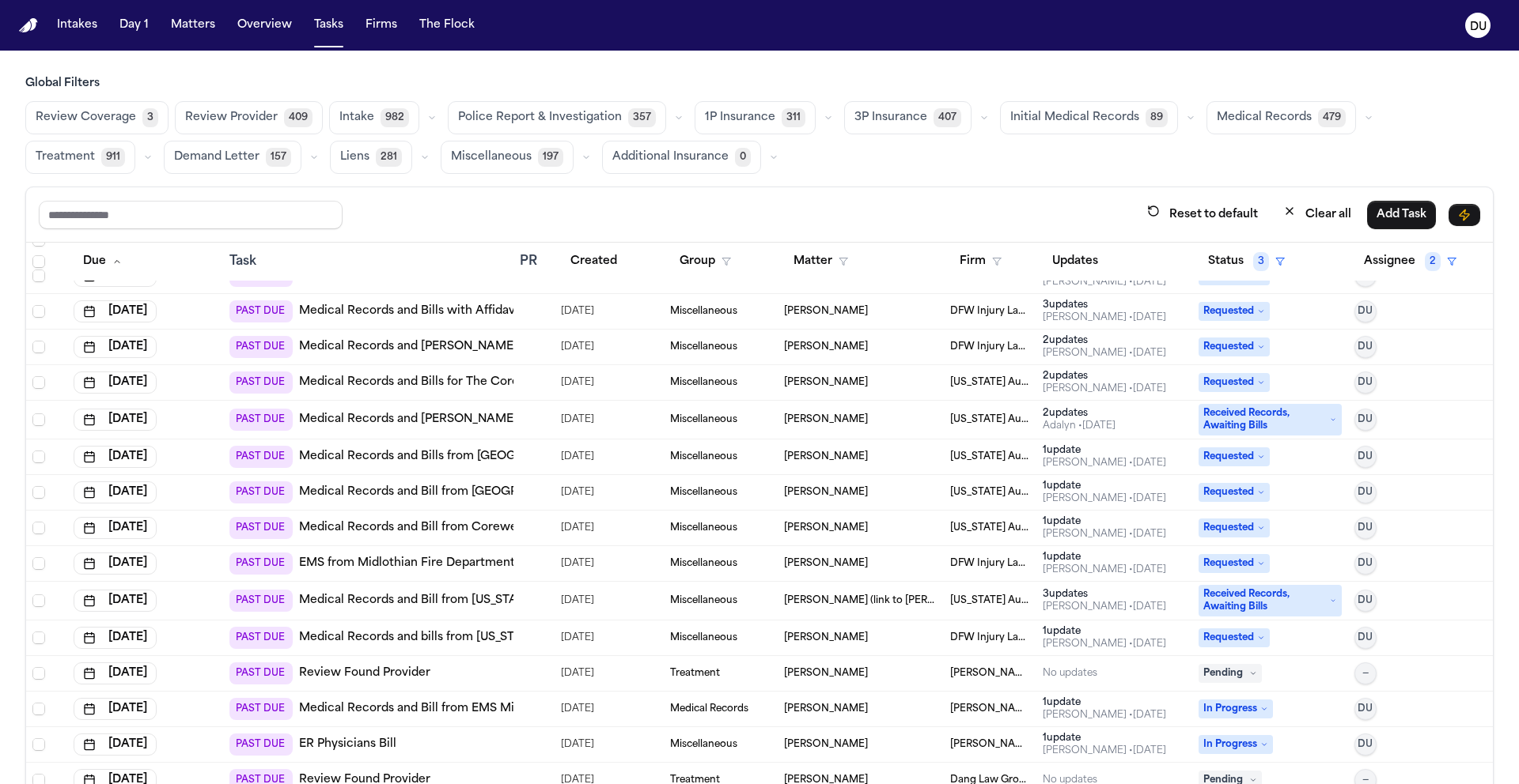
click at [434, 565] on link "EMS from Midlothian Fire Department" at bounding box center [406, 563] width 216 height 16
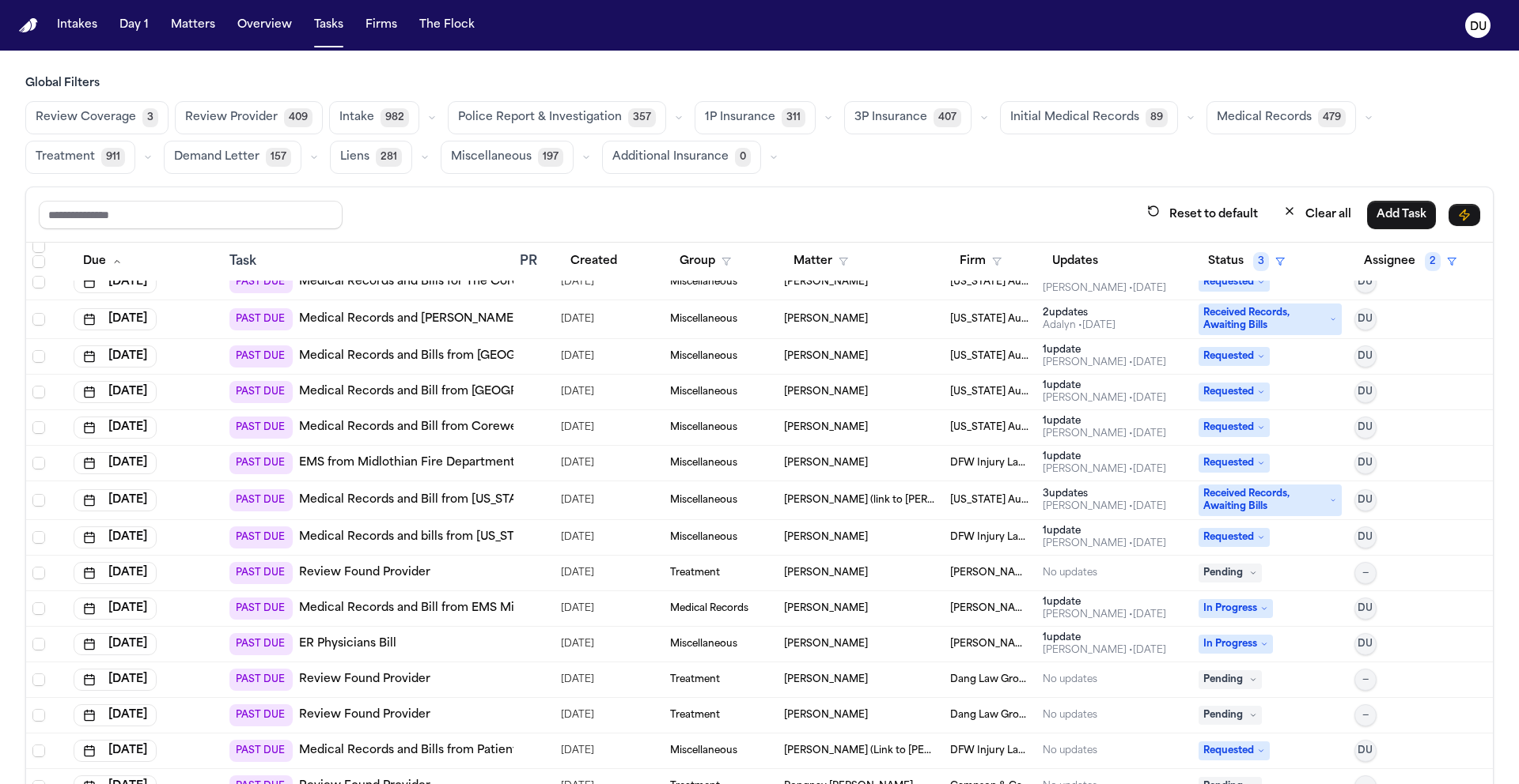
scroll to position [10276, 0]
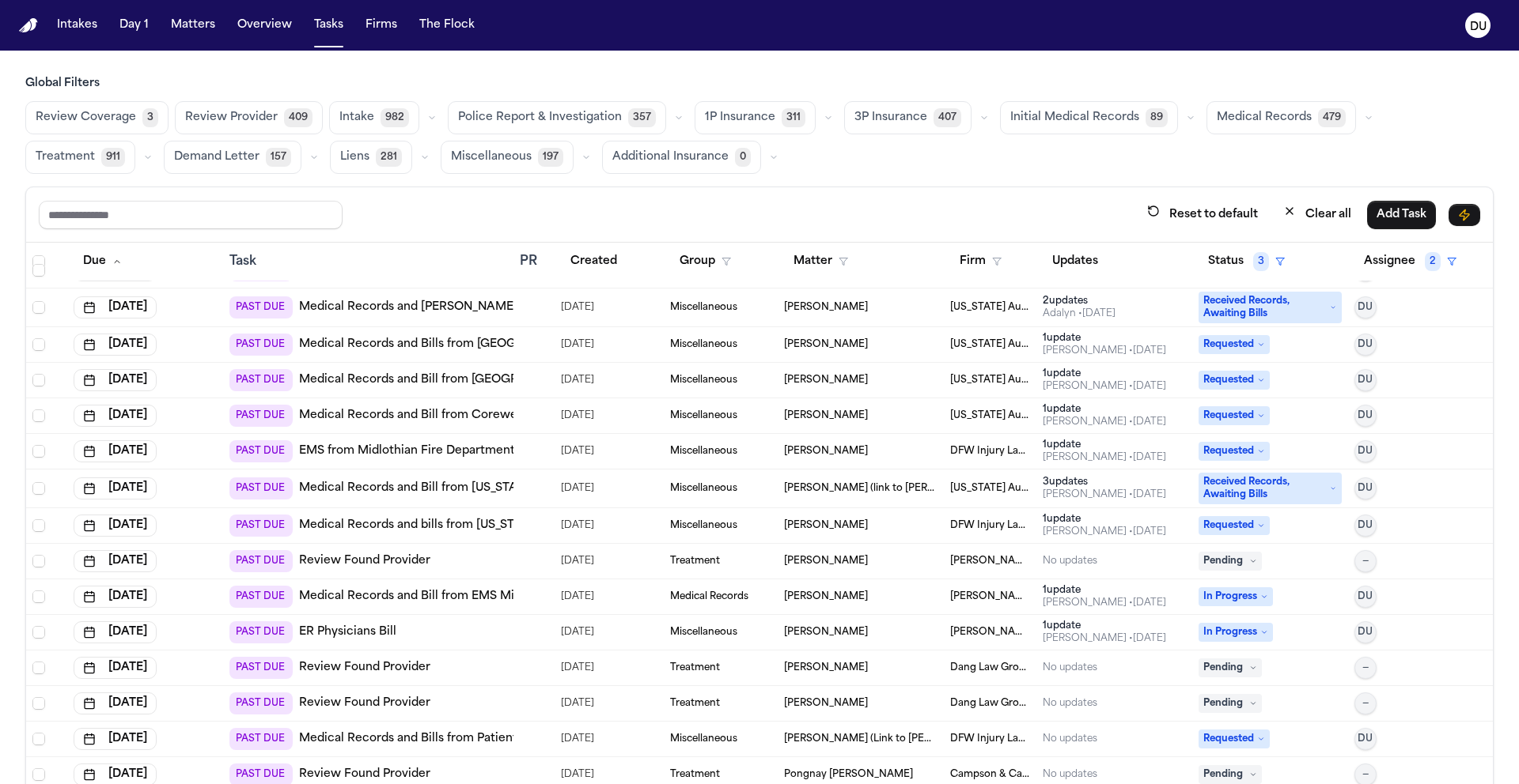
click at [455, 485] on link "Medical Records and Bill from [US_STATE] Pain Management Consultants" at bounding box center [505, 489] width 412 height 16
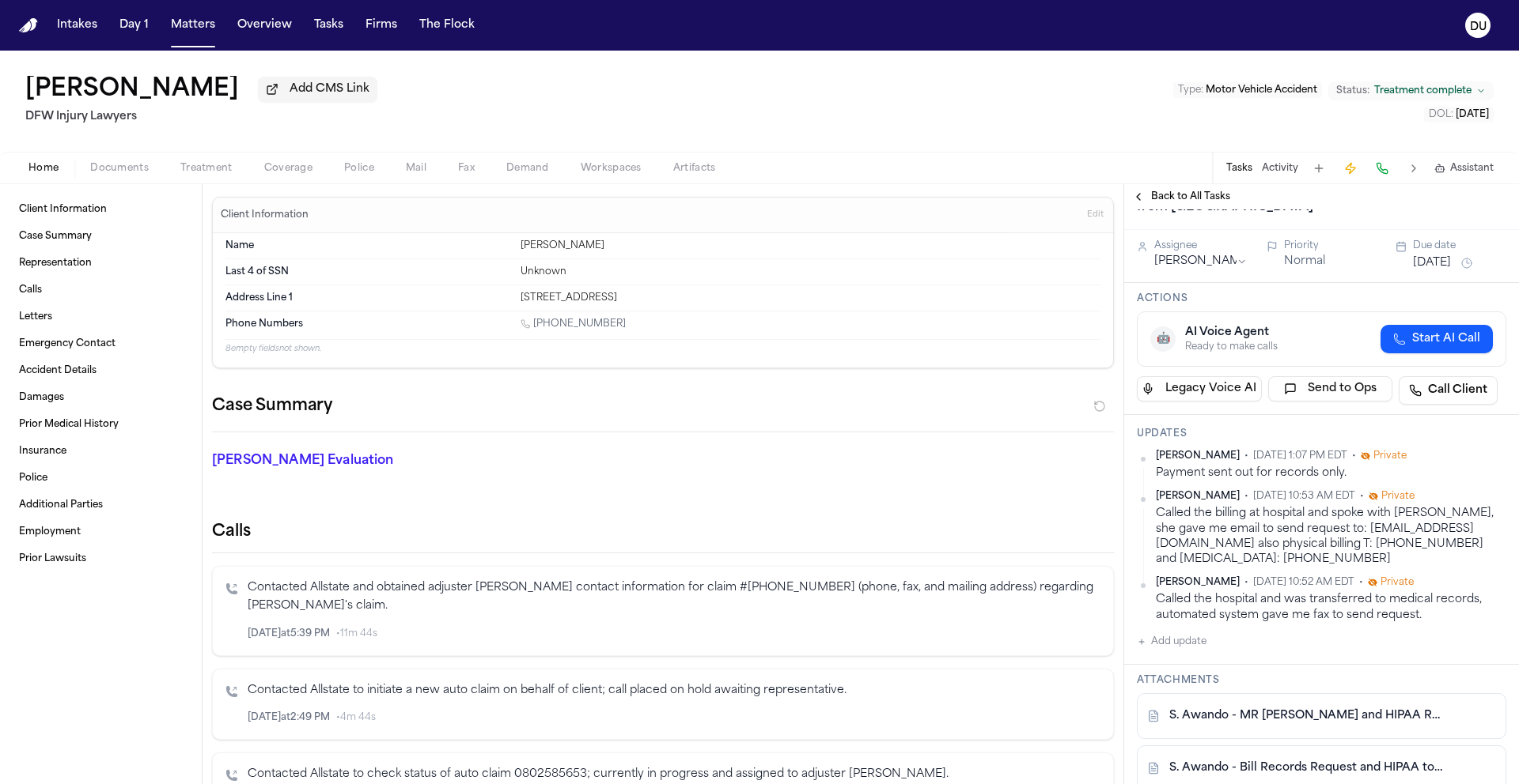
scroll to position [78, 0]
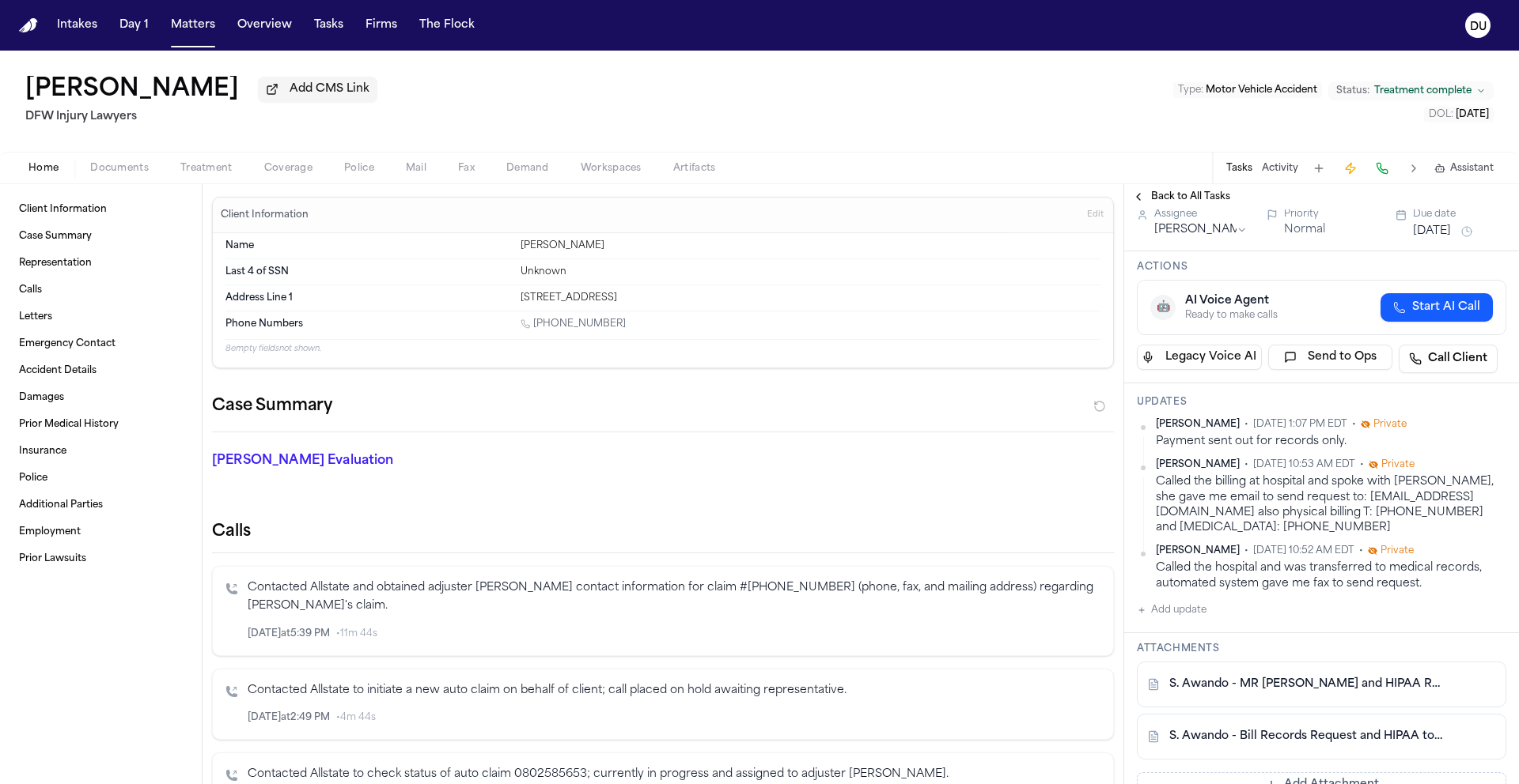
click at [251, 783] on p "Contacted Allstate to check status of auto claim 0802585653; currently in progr…" at bounding box center [673, 776] width 852 height 18
click at [1422, 235] on button "[DATE]" at bounding box center [1431, 232] width 38 height 16
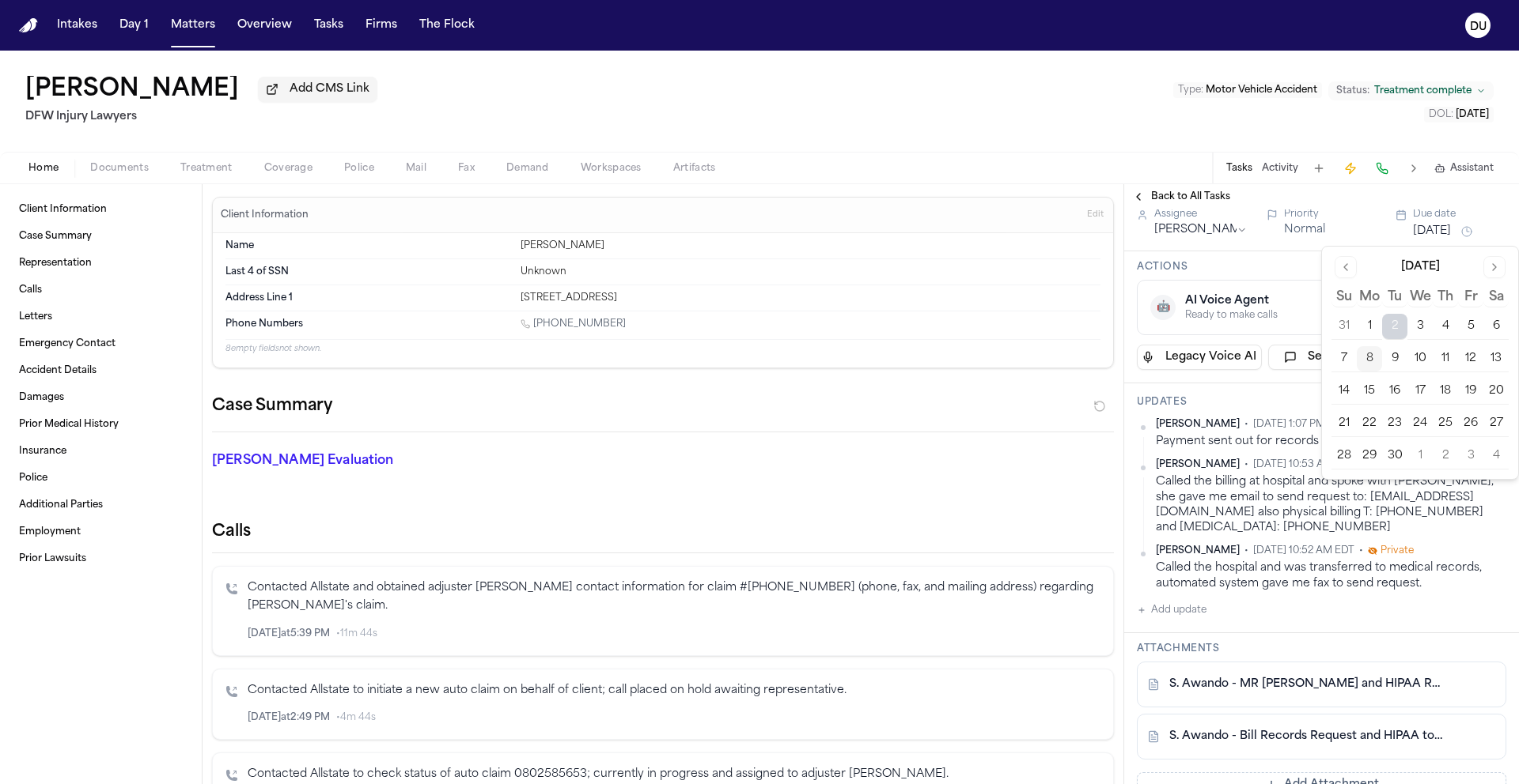
click at [1451, 361] on button "11" at bounding box center [1445, 359] width 25 height 25
click at [29, 16] on nav "Intakes Day 1 Matters Overview Tasks Firms The Flock DU" at bounding box center [759, 25] width 1519 height 50
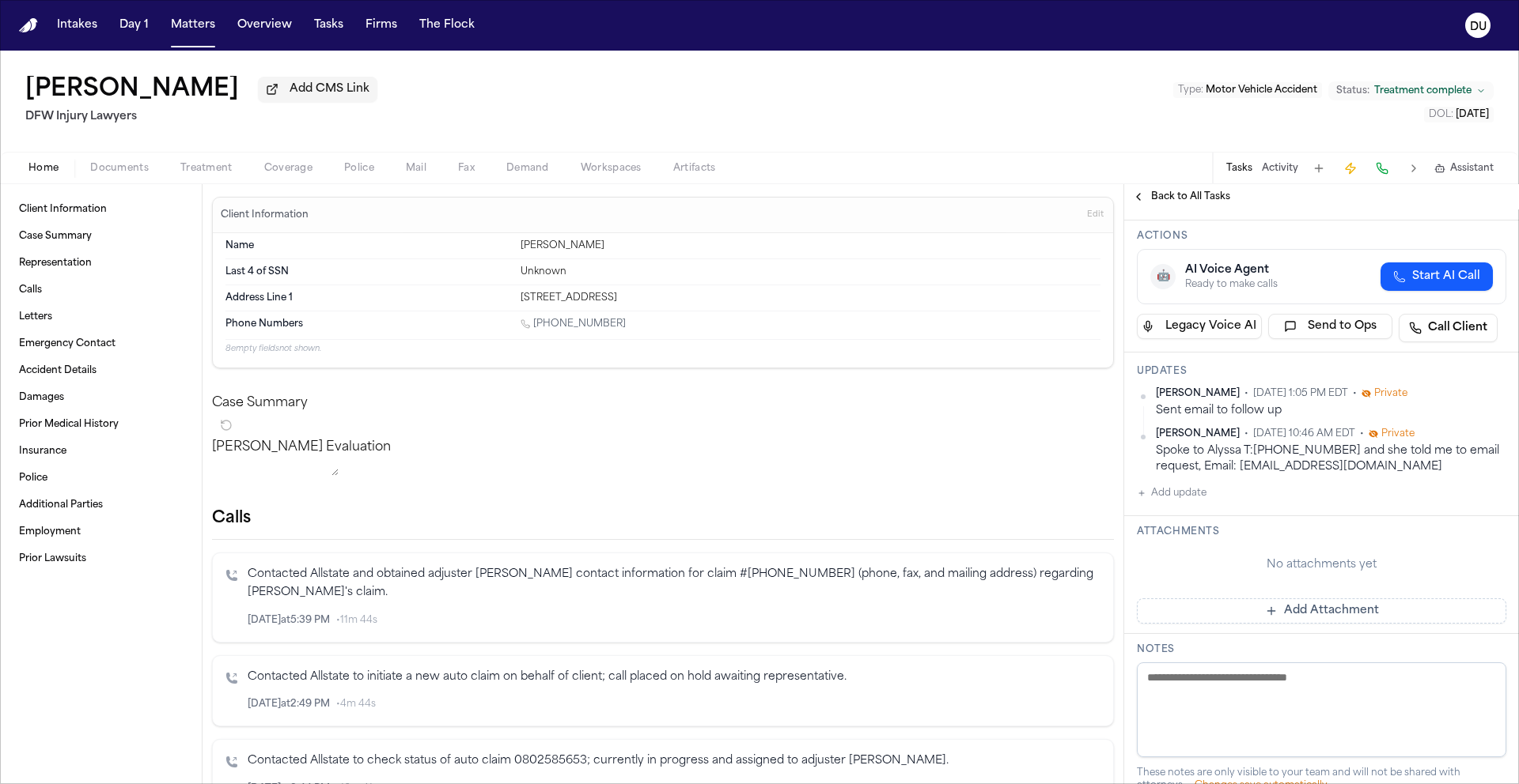
scroll to position [115, 0]
click at [1181, 493] on button "Add update" at bounding box center [1171, 488] width 70 height 19
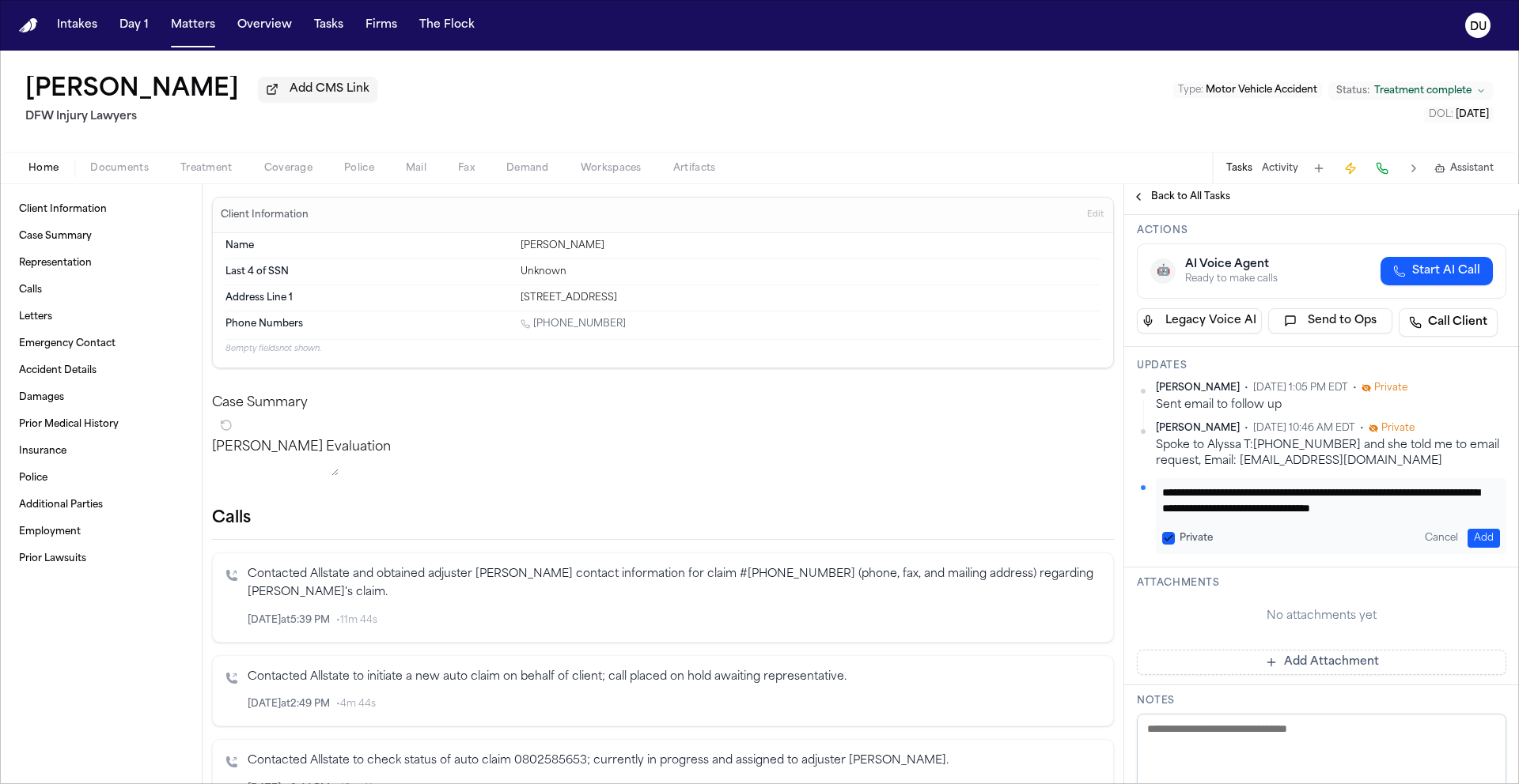
scroll to position [17, 0]
type textarea "**********"
click at [1467, 538] on button "Add" at bounding box center [1483, 538] width 33 height 19
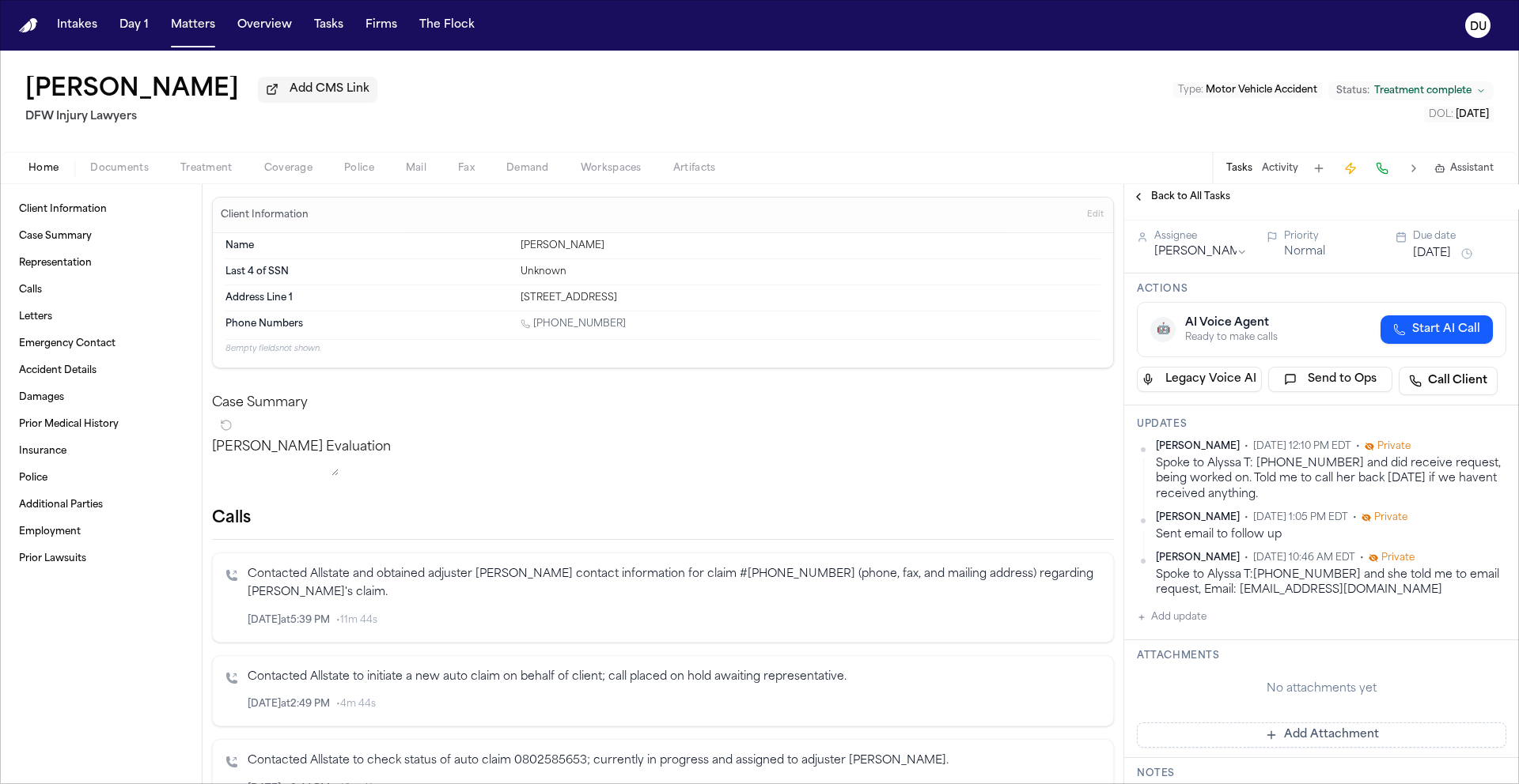
scroll to position [0, 0]
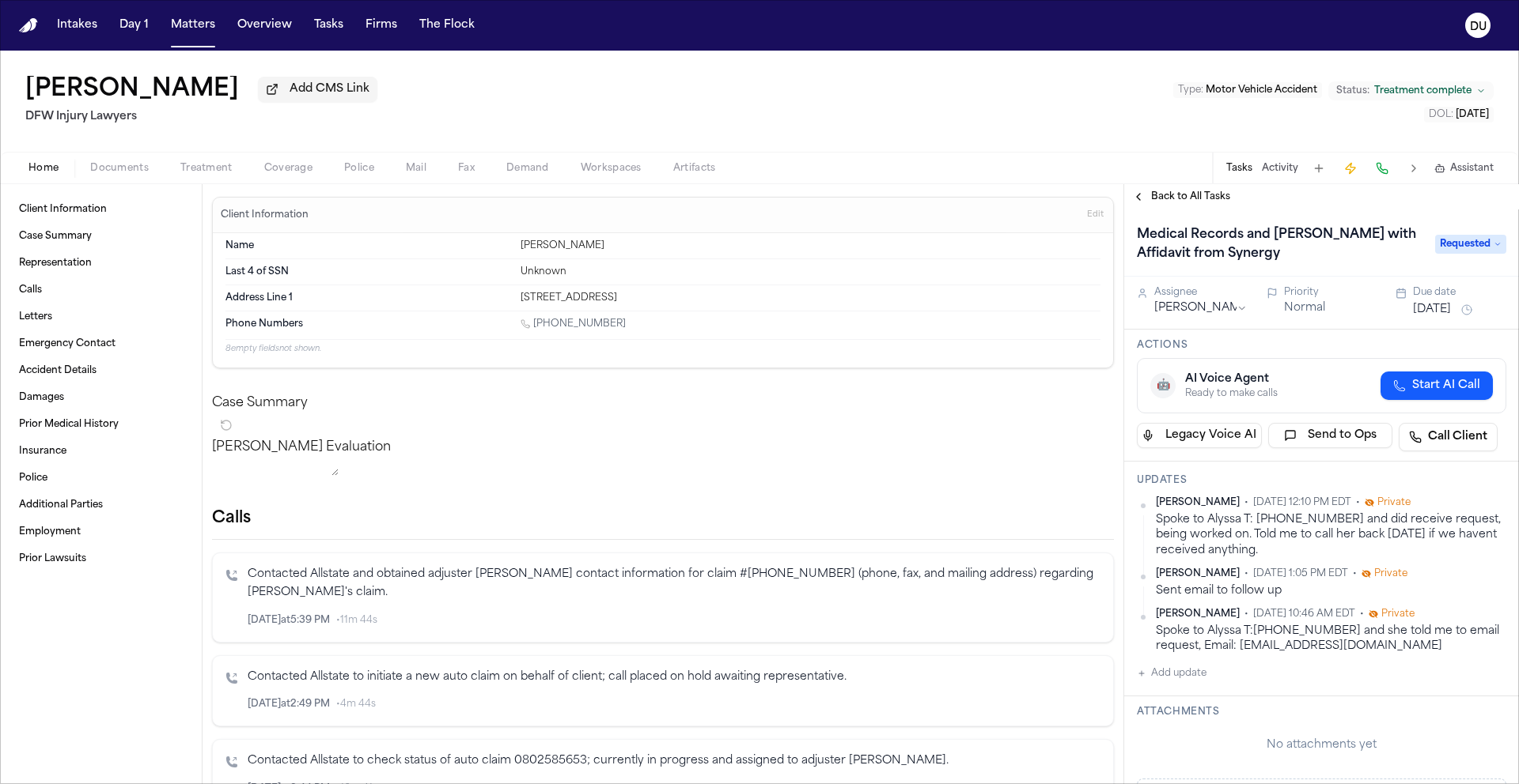
click at [1442, 258] on div "Medical Records and [PERSON_NAME] with Affidavit from Synergy Requested" at bounding box center [1322, 244] width 369 height 44
click at [1445, 248] on span "Requested" at bounding box center [1470, 244] width 71 height 19
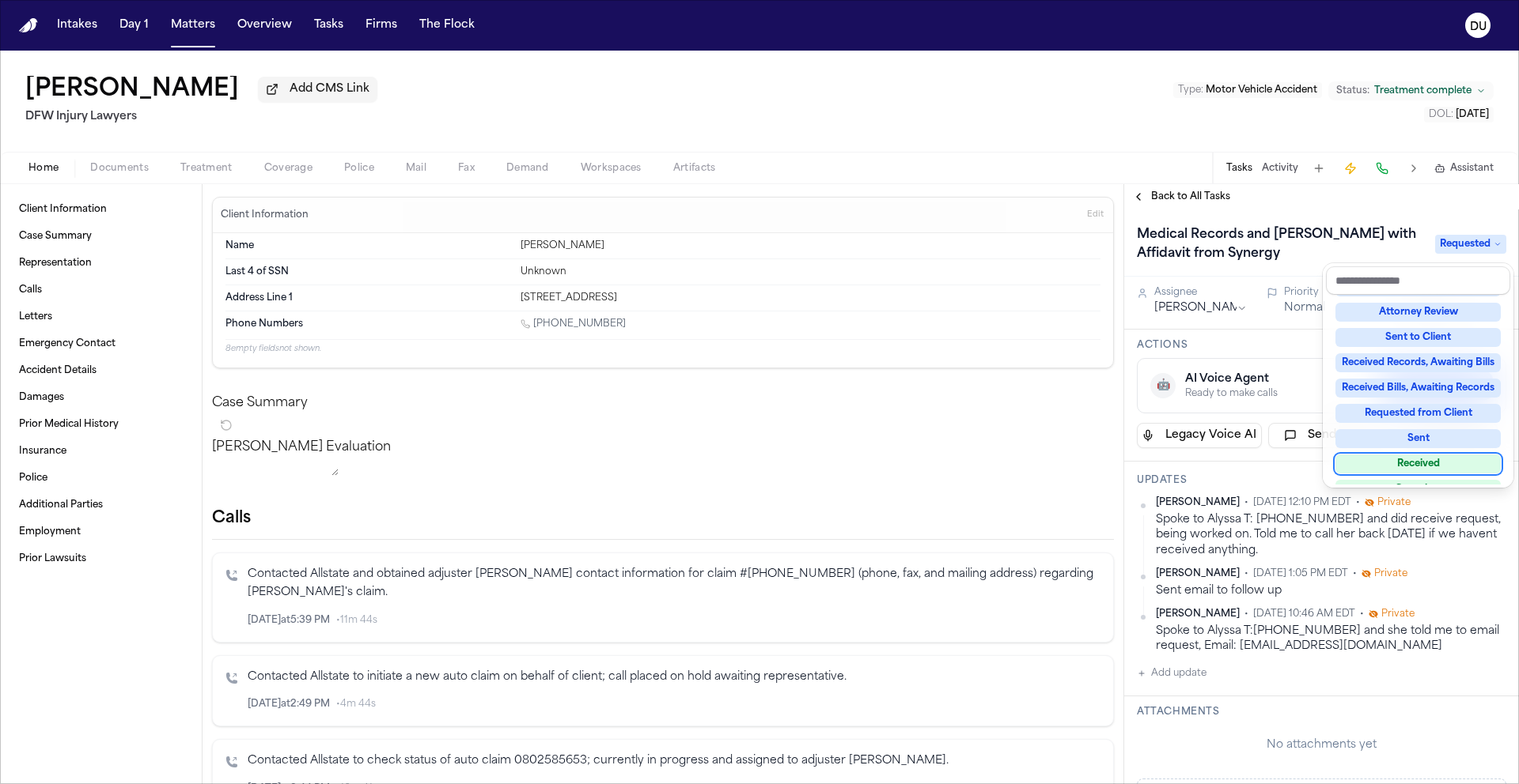
click at [1412, 462] on div "Received" at bounding box center [1417, 464] width 165 height 19
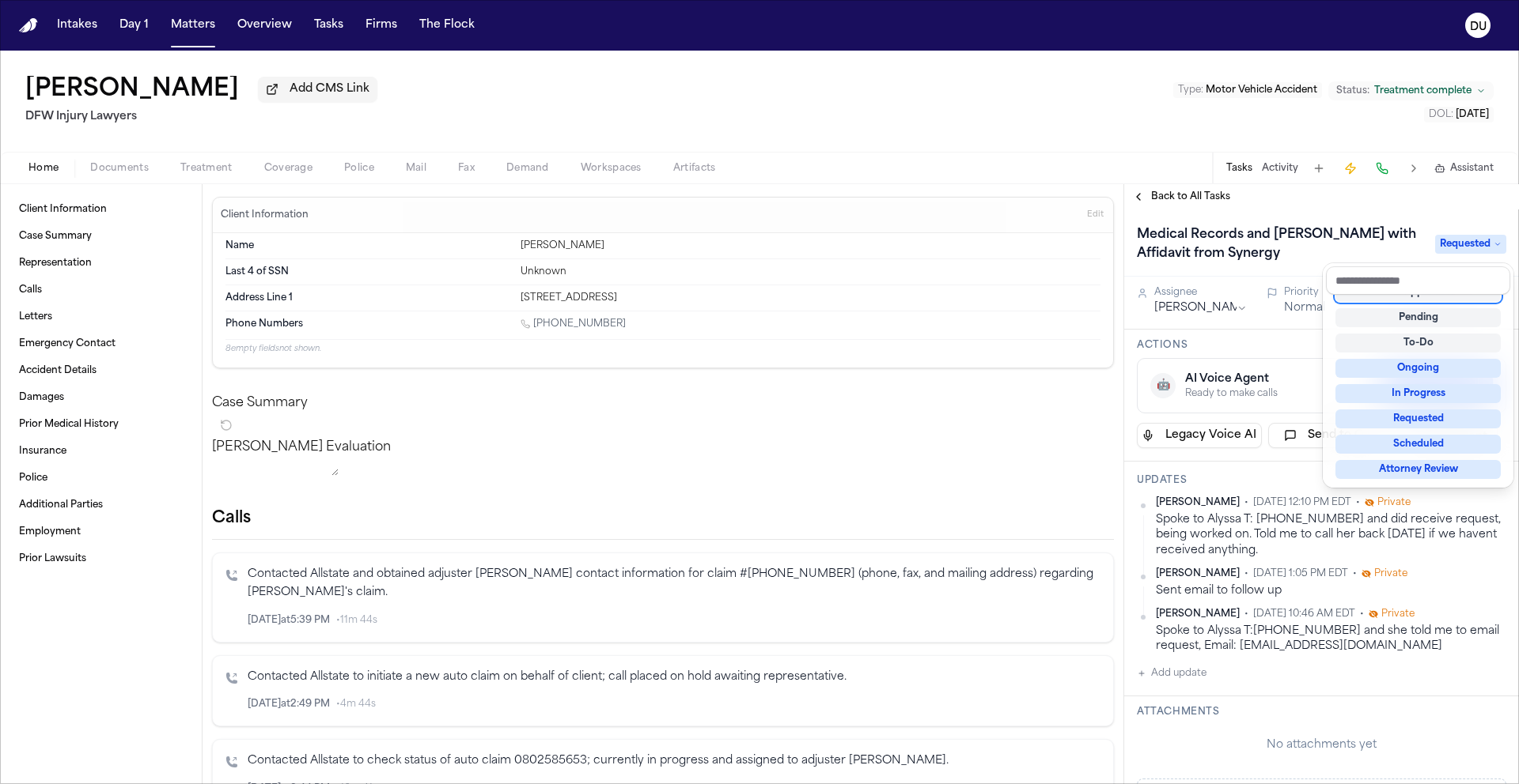
scroll to position [7, 0]
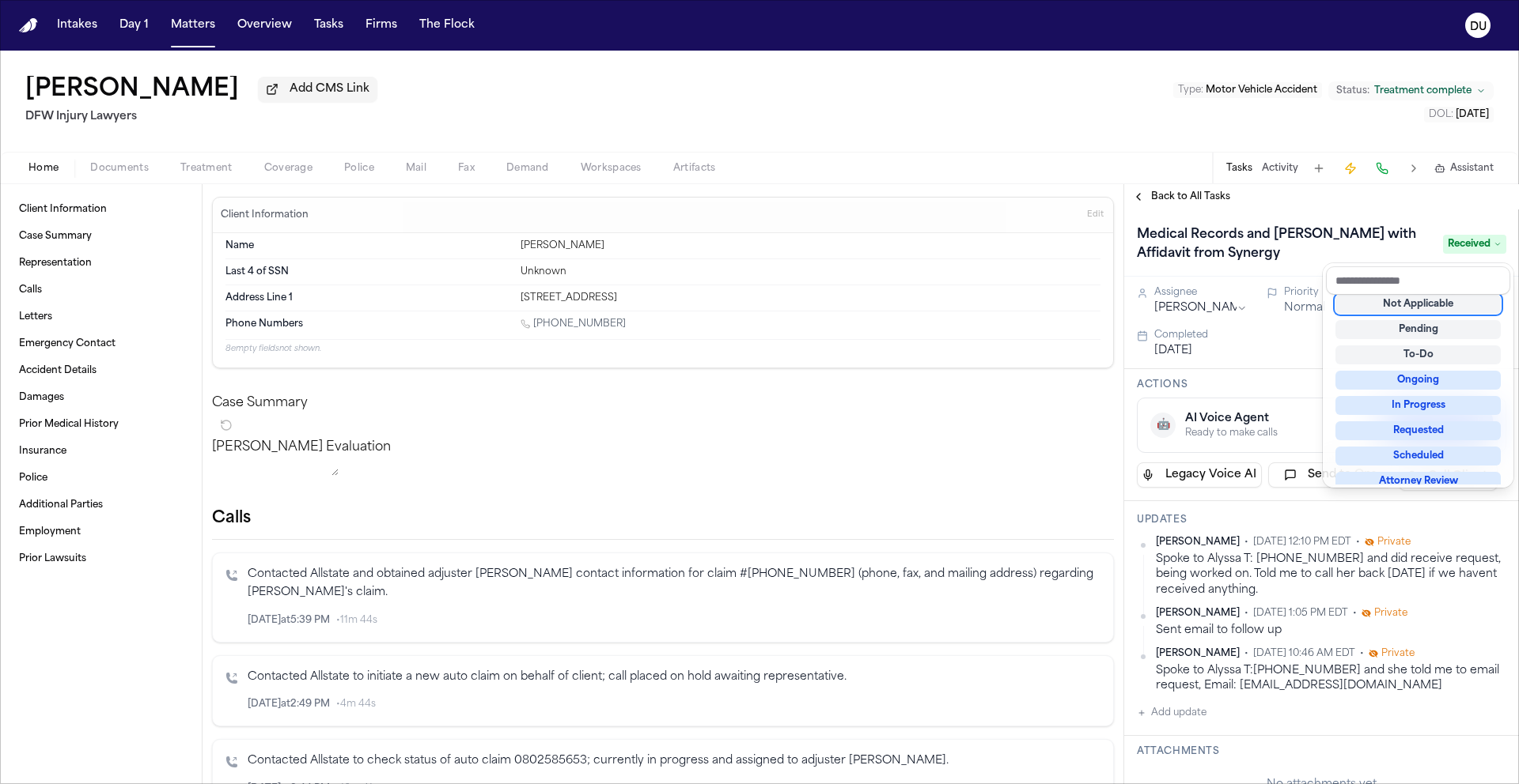
click at [1446, 244] on span "Received" at bounding box center [1474, 244] width 63 height 19
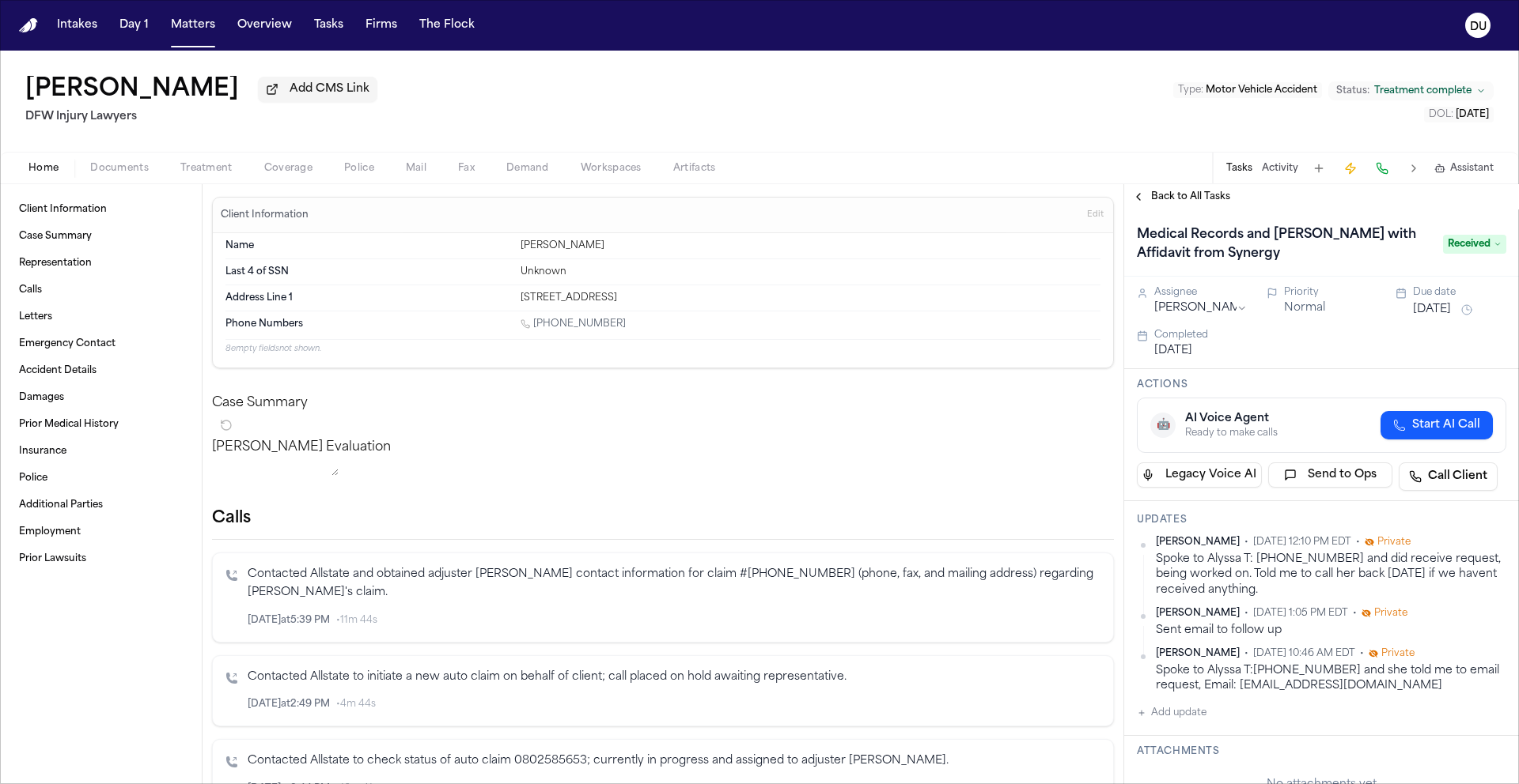
click at [1476, 227] on div "Medical Records and Bills with Affidavit from Synergy Received" at bounding box center [1322, 244] width 369 height 44
click at [1468, 245] on span "Received" at bounding box center [1474, 244] width 63 height 19
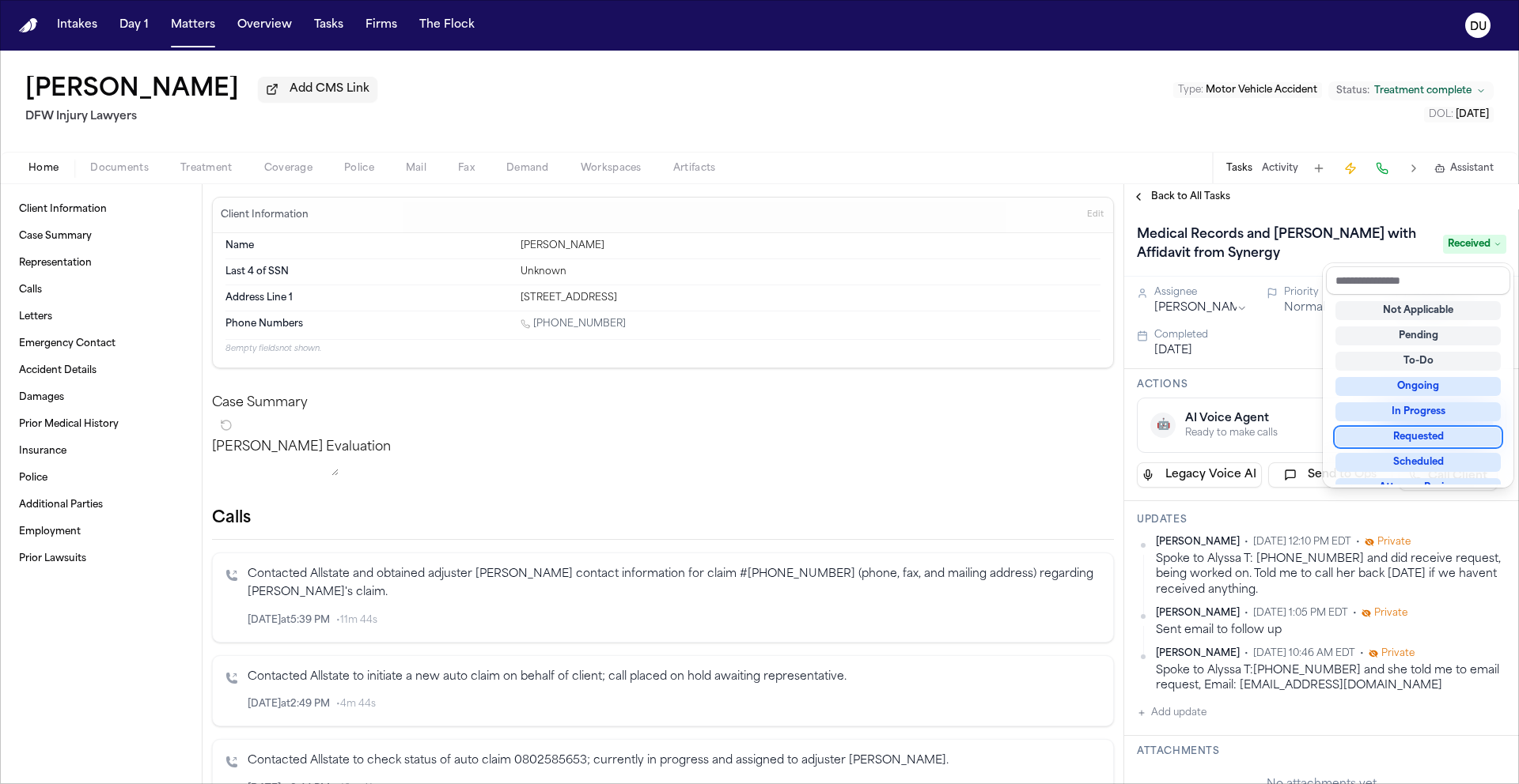
click at [1422, 440] on div "Requested" at bounding box center [1417, 437] width 165 height 19
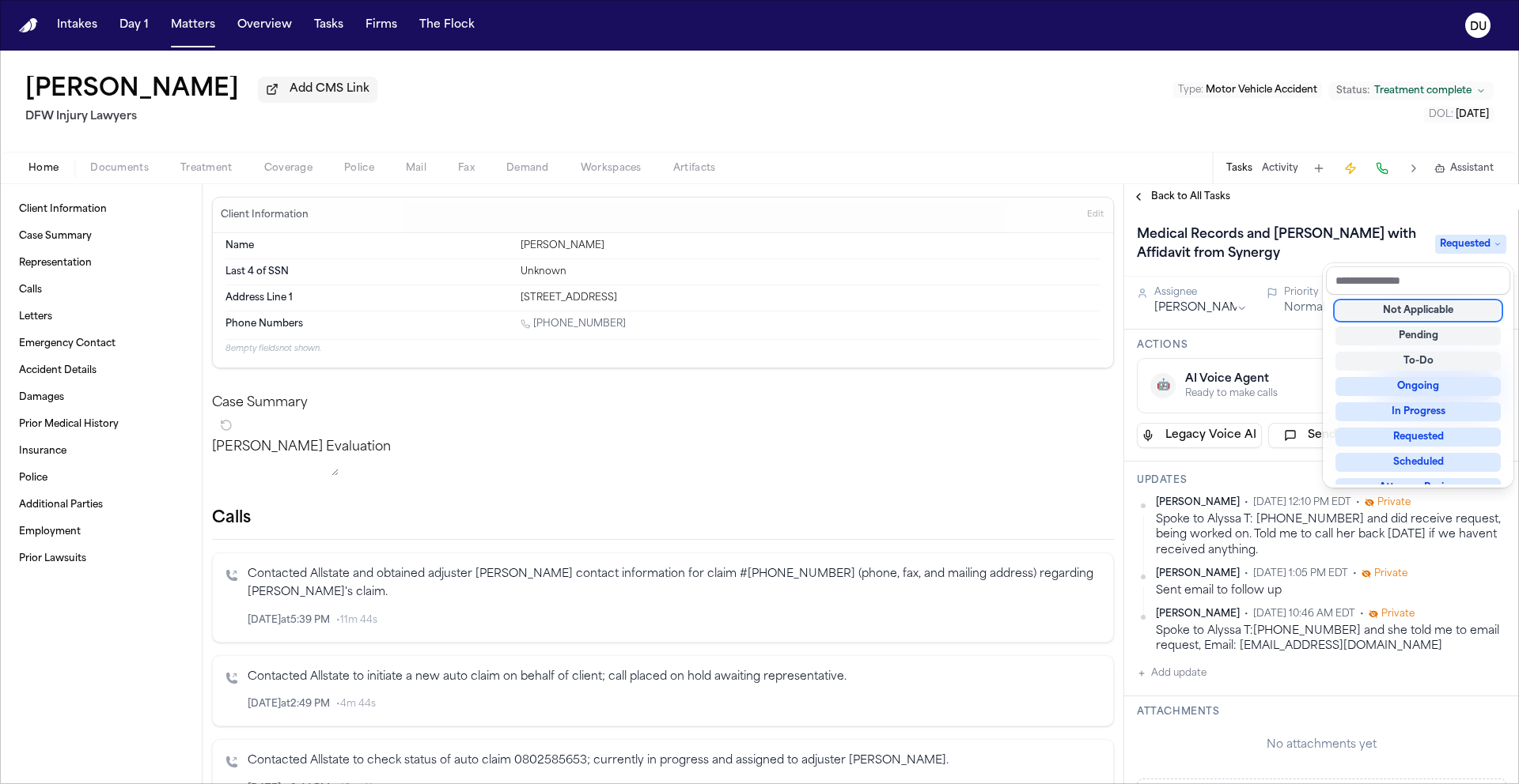
click at [1418, 197] on div "Back to All Tasks Medical Records and Bills with Affidavit from Synergy Request…" at bounding box center [1322, 483] width 395 height 600
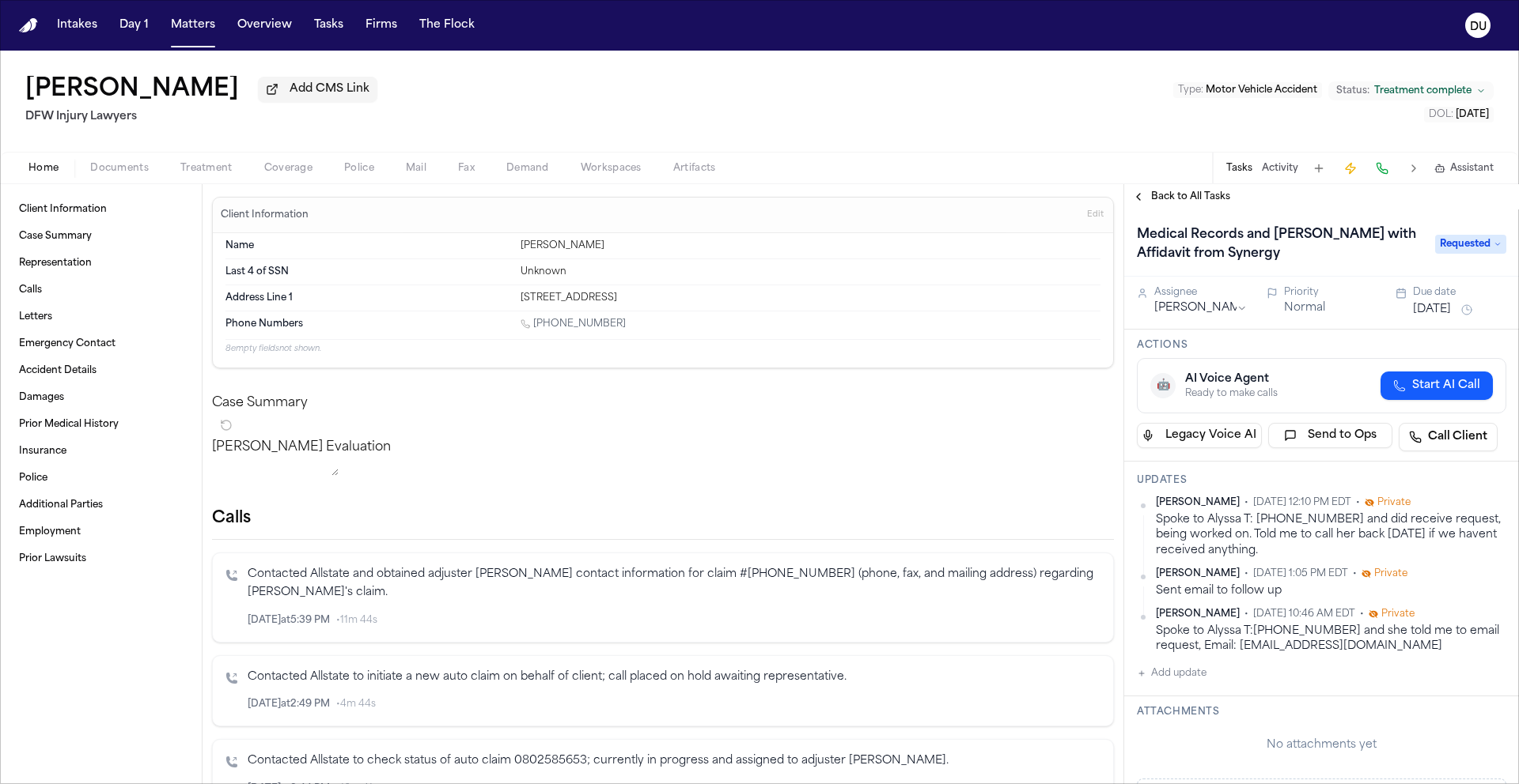
click at [1451, 312] on button "Sep 2, 2025" at bounding box center [1431, 310] width 38 height 16
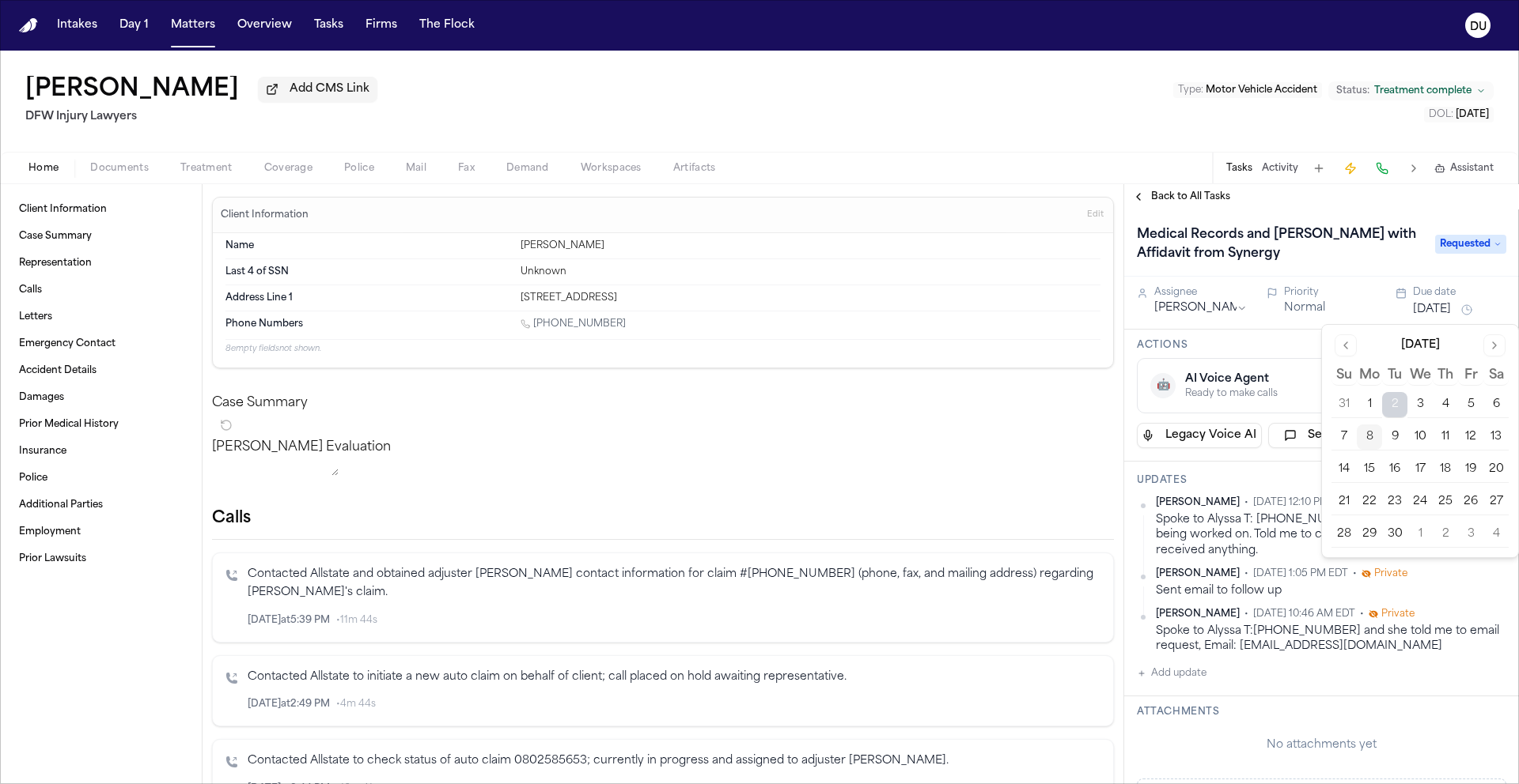
click at [1466, 436] on button "12" at bounding box center [1470, 437] width 25 height 25
click at [1385, 210] on div "Back to All Tasks" at bounding box center [1322, 196] width 395 height 25
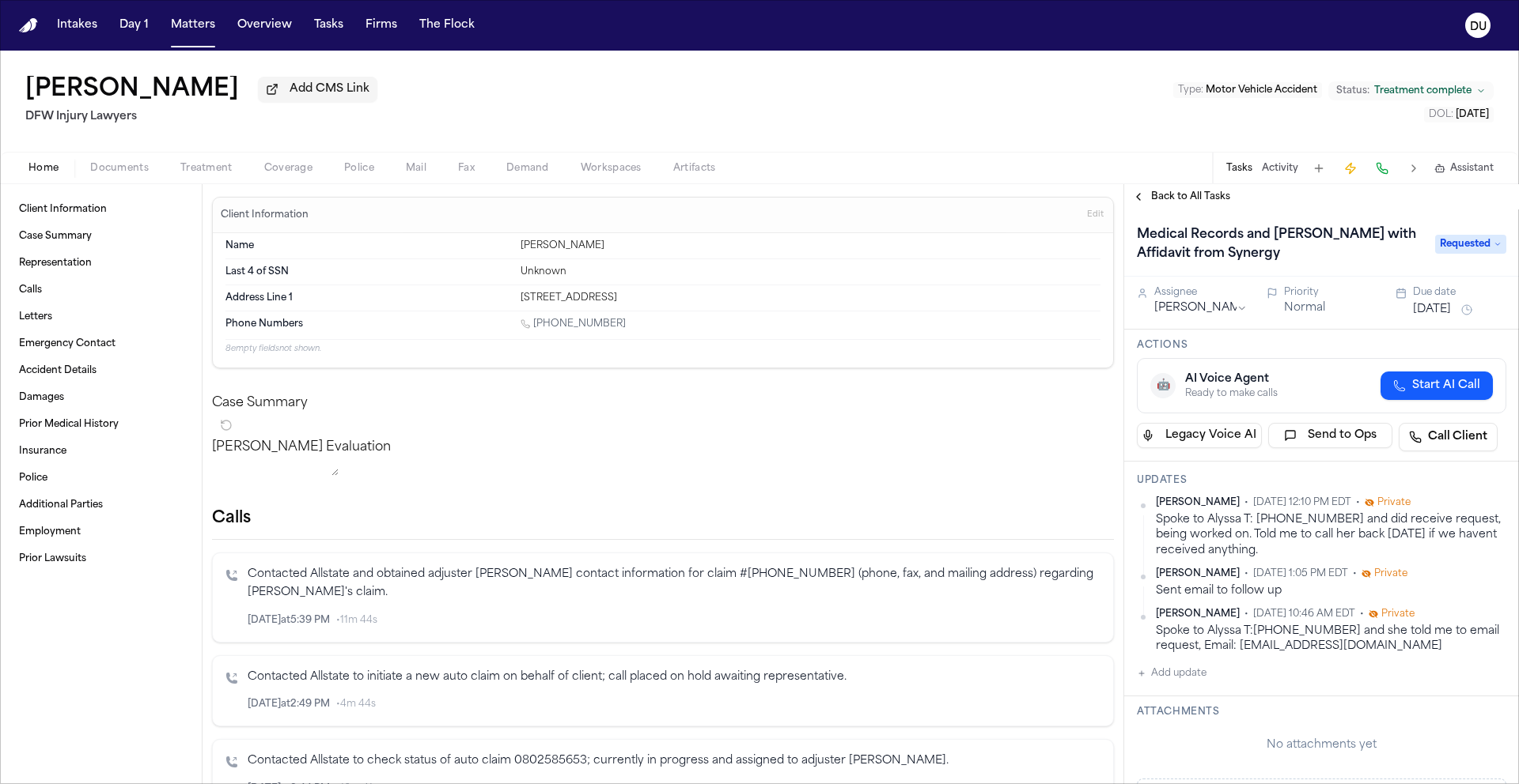
click at [1196, 198] on span "Back to All Tasks" at bounding box center [1191, 196] width 79 height 13
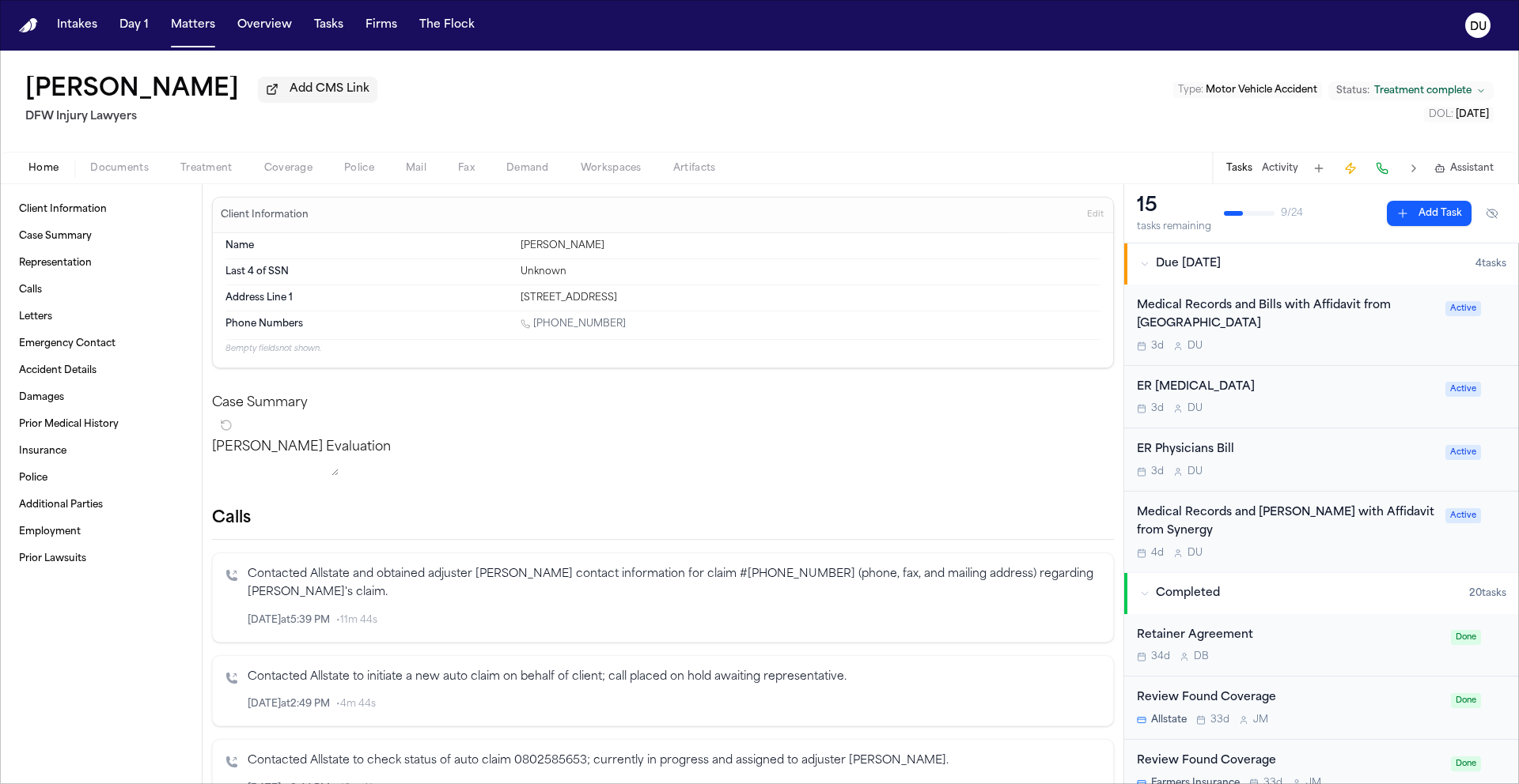
click at [34, 18] on img "Home" at bounding box center [29, 26] width 19 height 15
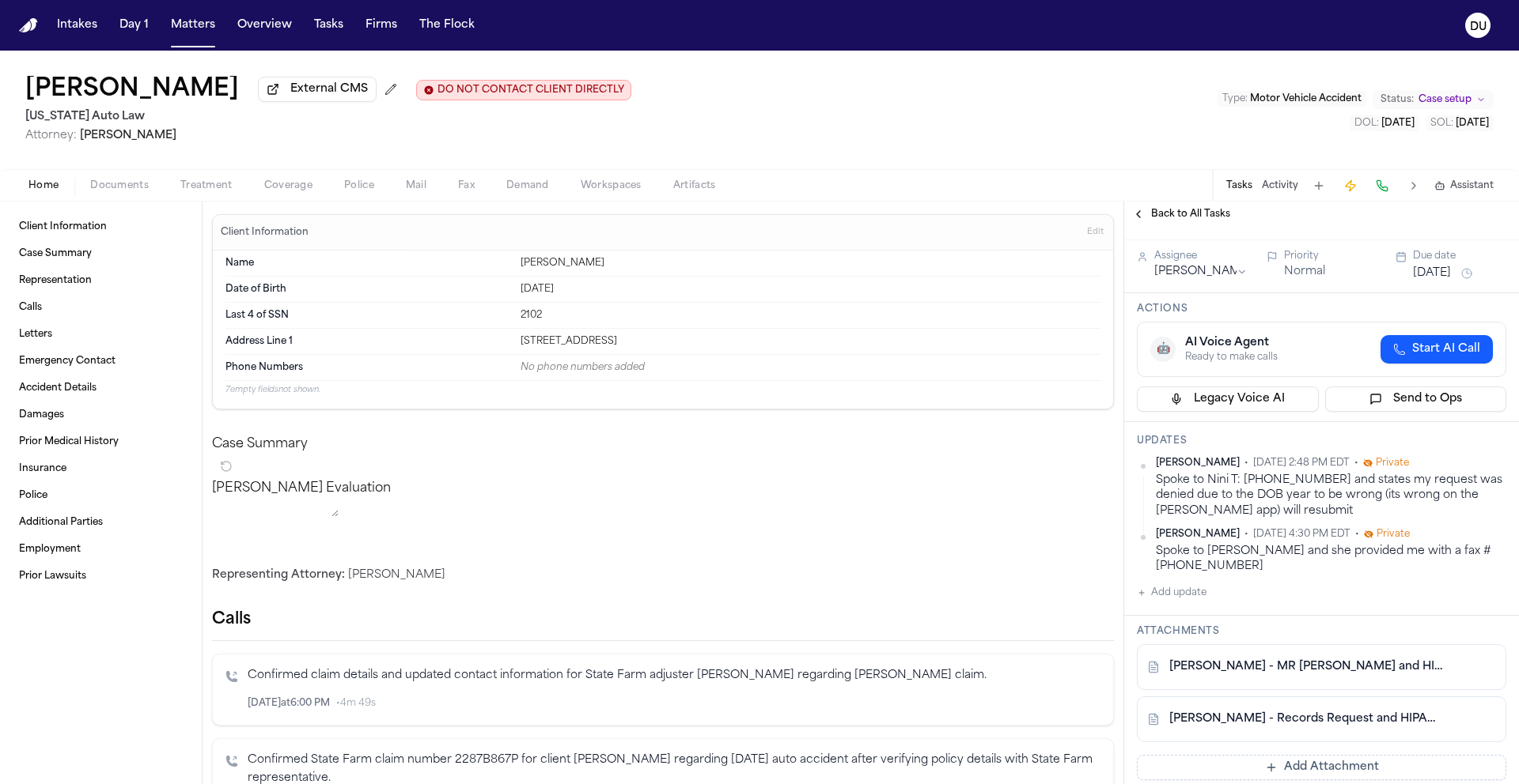
scroll to position [66, 0]
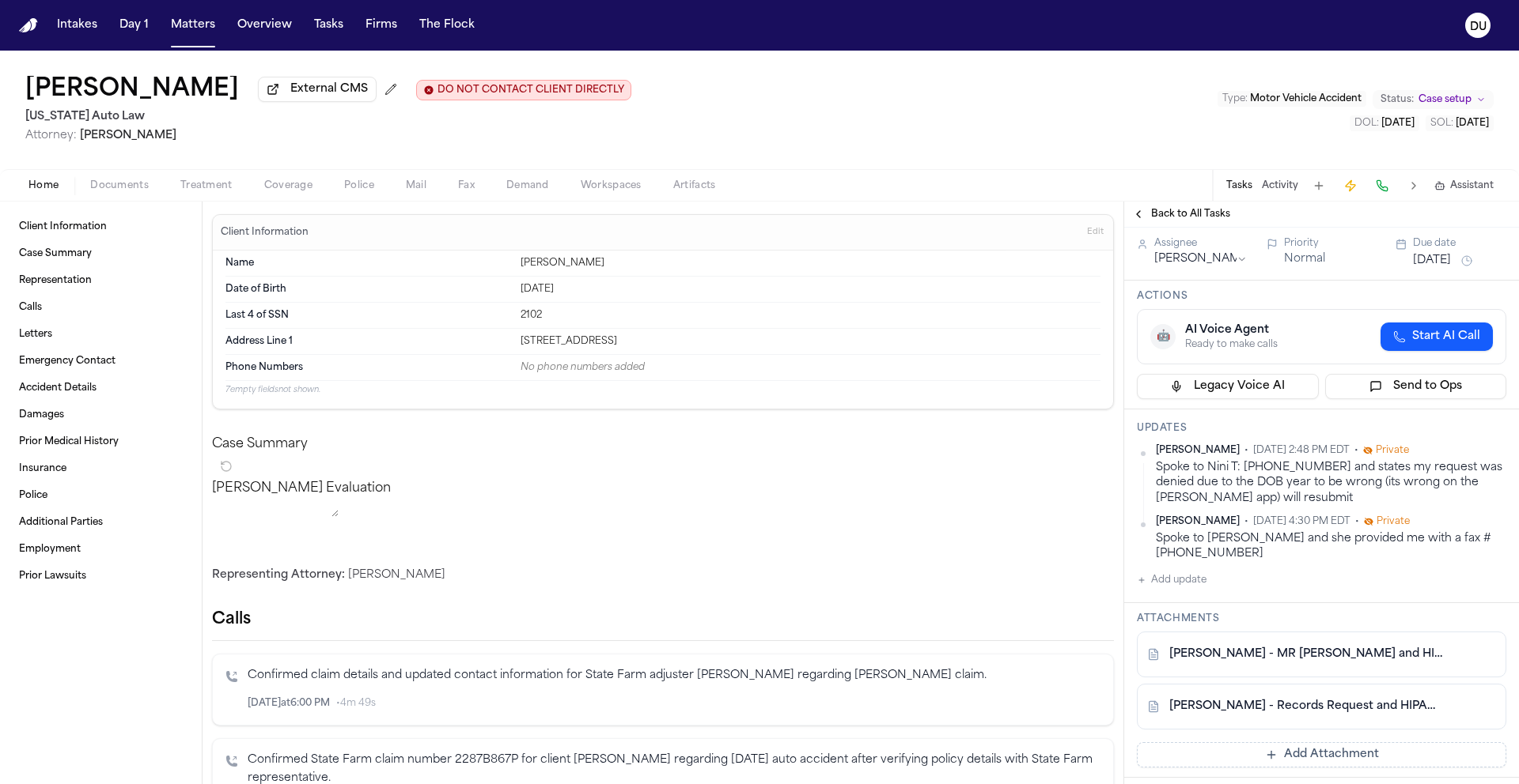
click at [1300, 718] on div "[PERSON_NAME] - Records Request and HIPAA Auth to The Core Institute - [DATE]" at bounding box center [1322, 707] width 369 height 46
click at [1302, 713] on link "[PERSON_NAME] - Records Request and HIPAA Auth to The Core Institute - [DATE]" at bounding box center [1305, 707] width 273 height 16
click at [1328, 661] on link "[PERSON_NAME] - MR [PERSON_NAME] and HIPAA Auth to The Core Institute - [DATE]" at bounding box center [1305, 655] width 273 height 16
click at [1254, 659] on link "[PERSON_NAME] - MR [PERSON_NAME] and HIPAA Auth to The Core Institute - [DATE]" at bounding box center [1305, 655] width 273 height 16
click at [1196, 590] on button "Add update" at bounding box center [1171, 580] width 70 height 19
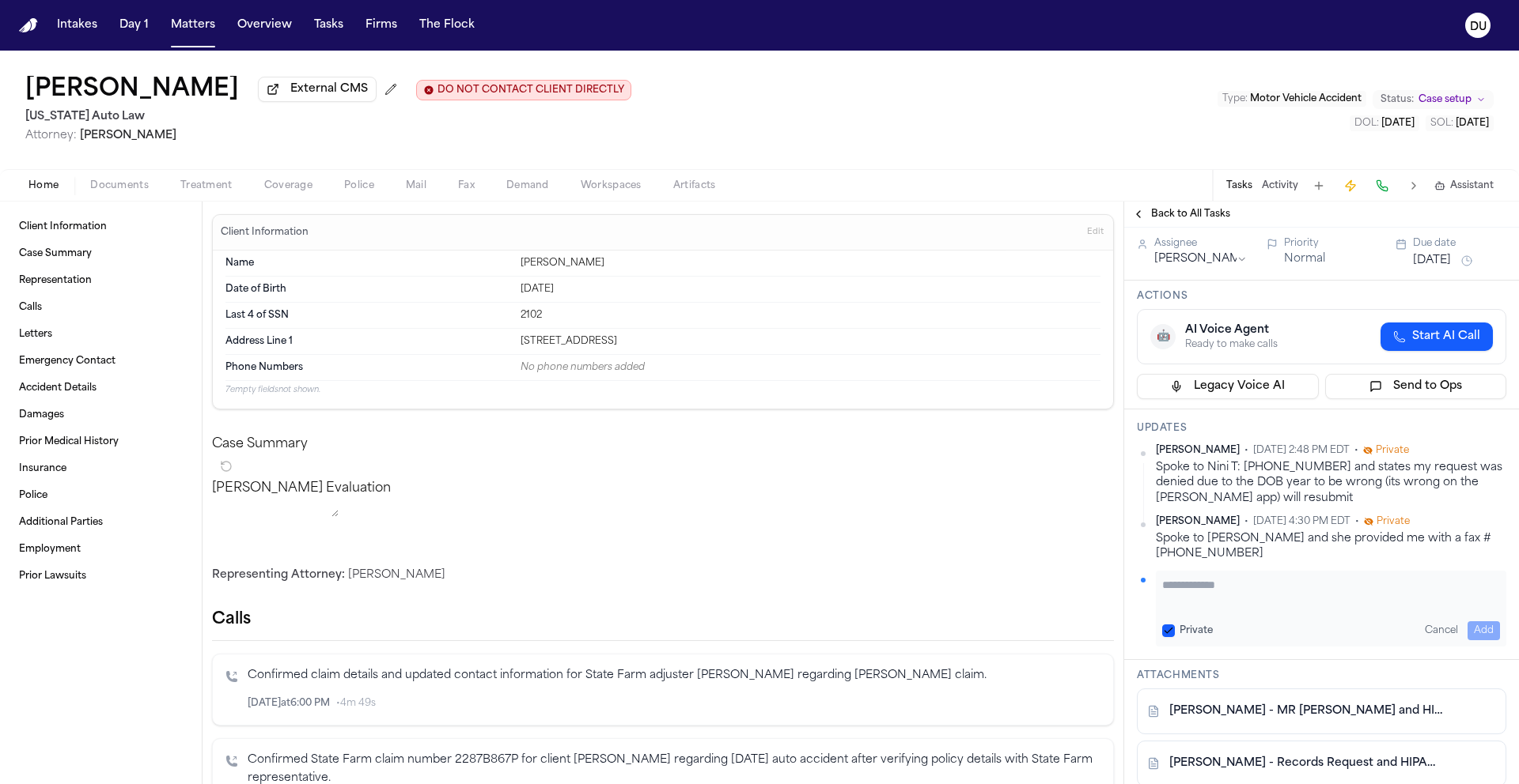
click at [1234, 577] on div "Private Cancel Add" at bounding box center [1330, 609] width 350 height 76
click at [1228, 591] on textarea "Add your update" at bounding box center [1331, 593] width 338 height 32
type textarea "**********"
click at [1467, 638] on button "Add" at bounding box center [1483, 630] width 33 height 19
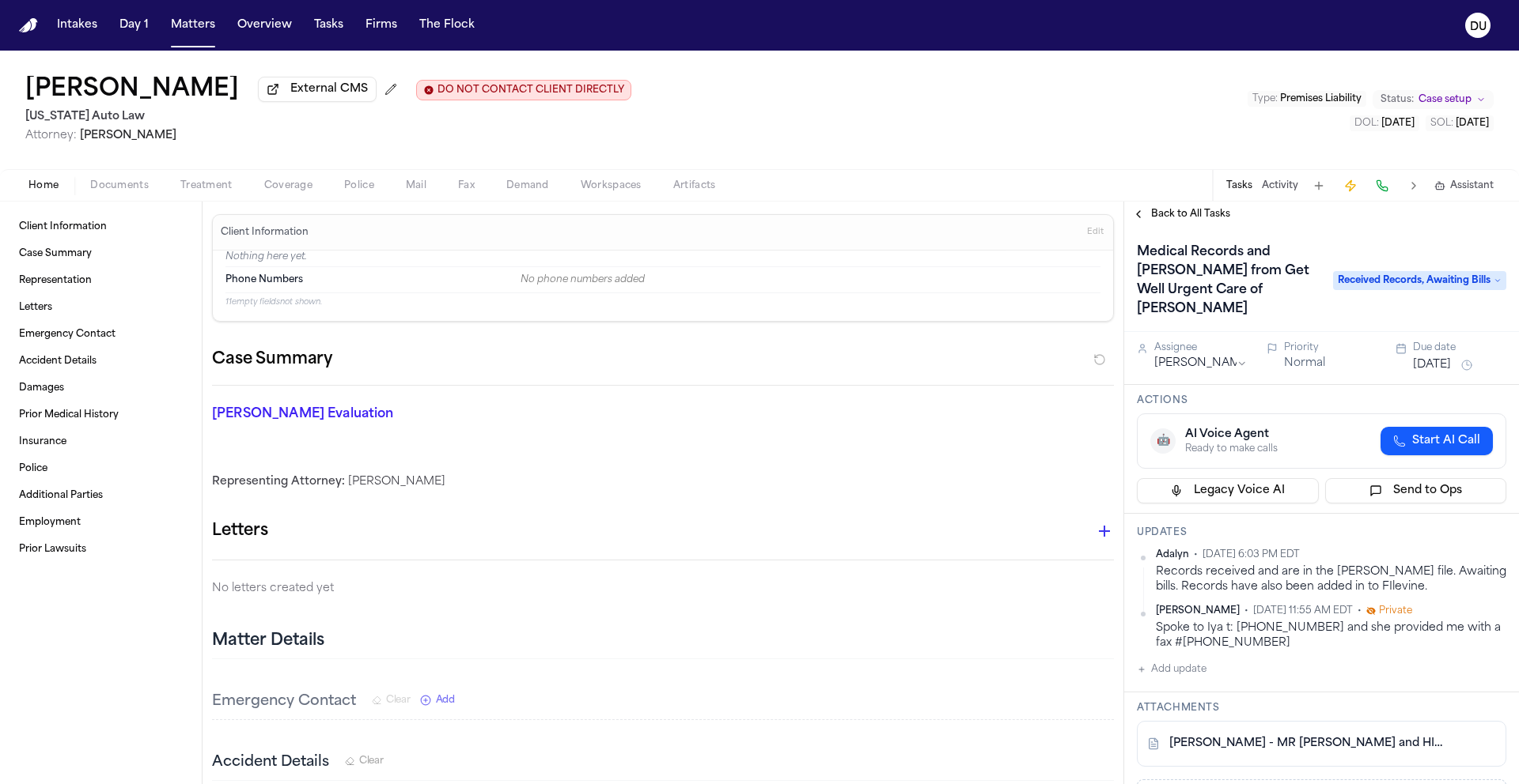
click at [1257, 736] on link "[PERSON_NAME] - MR [PERSON_NAME] and HIPAA Auth to Get Well Urgent Care - [DATE]" at bounding box center [1305, 744] width 273 height 16
click at [1274, 736] on link "[PERSON_NAME] - MR [PERSON_NAME] and HIPAA Auth to Get Well Urgent Care - [DATE]" at bounding box center [1305, 744] width 273 height 16
click at [1160, 661] on button "Add update" at bounding box center [1171, 670] width 70 height 19
click at [1250, 666] on textarea "Add your update" at bounding box center [1331, 682] width 338 height 32
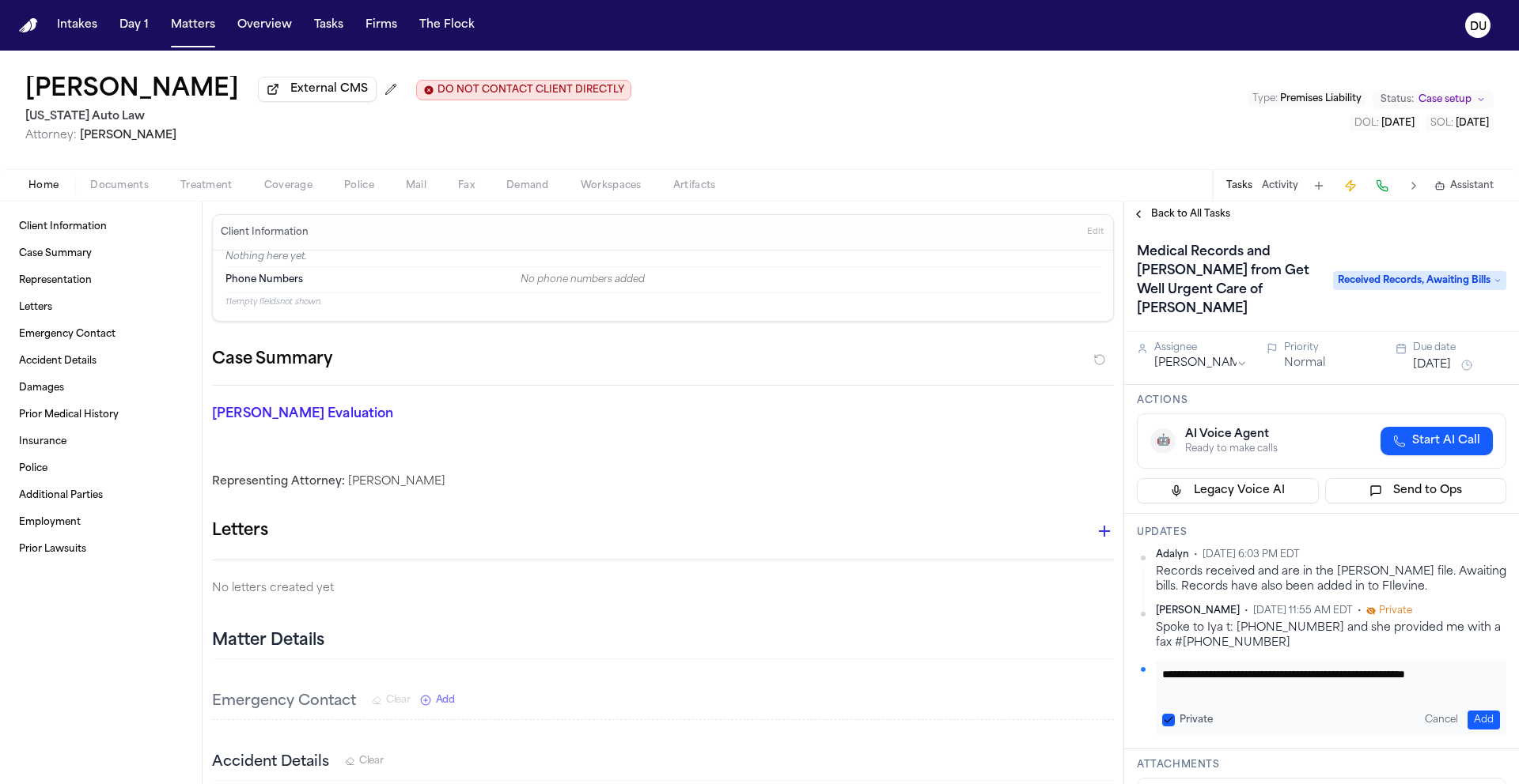
scroll to position [1, 0]
type textarea "**********"
click at [1467, 711] on button "Add" at bounding box center [1483, 720] width 33 height 19
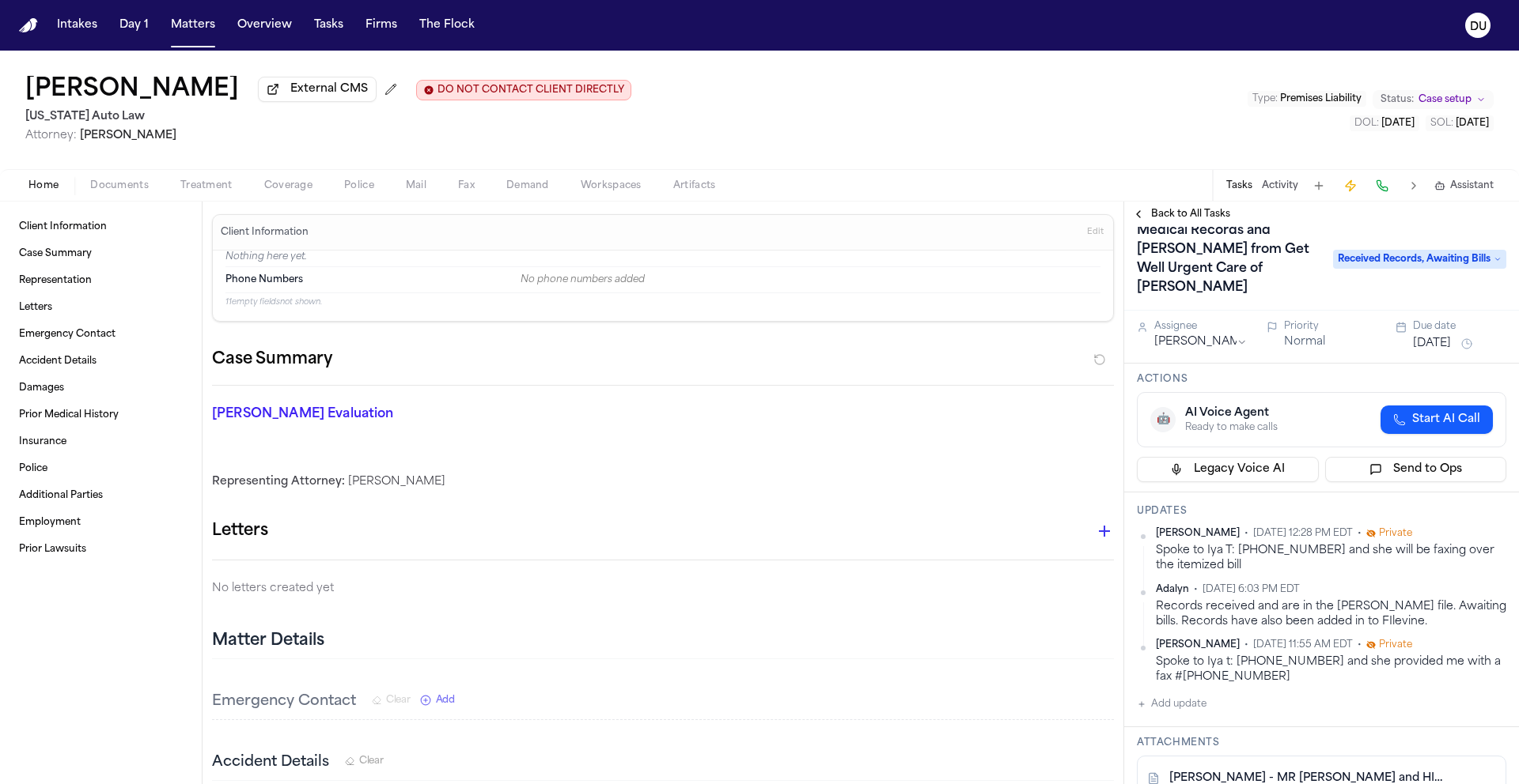
scroll to position [18, 0]
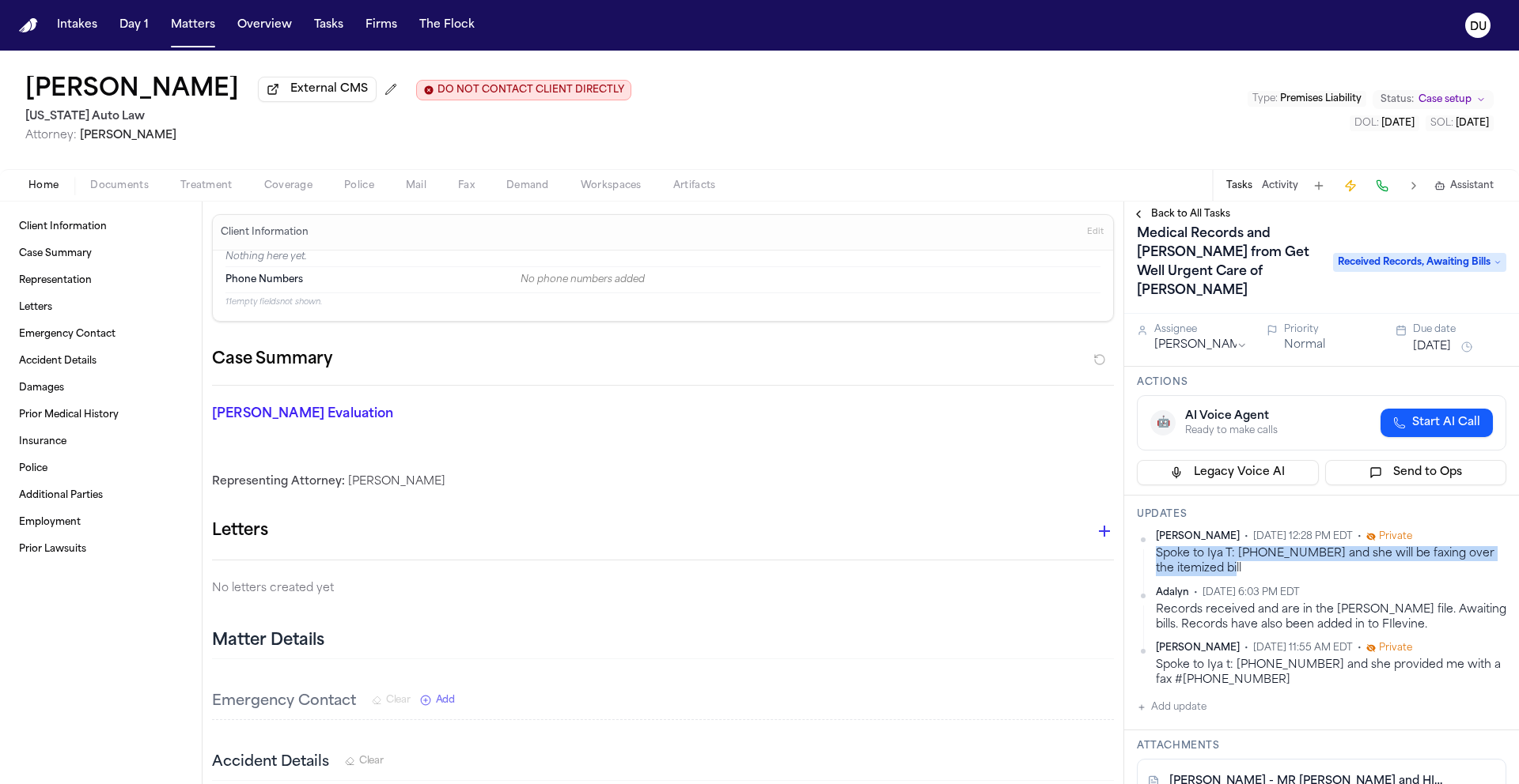
drag, startPoint x: 1225, startPoint y: 553, endPoint x: 1152, endPoint y: 537, distance: 74.7
click at [1152, 537] on div "[PERSON_NAME] • [DATE] 12:28 PM EDT • Private Spoke to Iya T: [PHONE_NUMBER] an…" at bounding box center [1322, 554] width 369 height 47
copy div "Spoke to Iya T: [PHONE_NUMBER] and she will be faxing over the itemized bill"
click at [1396, 658] on div "Spoke to Iya t: [PHONE_NUMBER] and she provided me with a fax #[PHONE_NUMBER]" at bounding box center [1330, 673] width 350 height 31
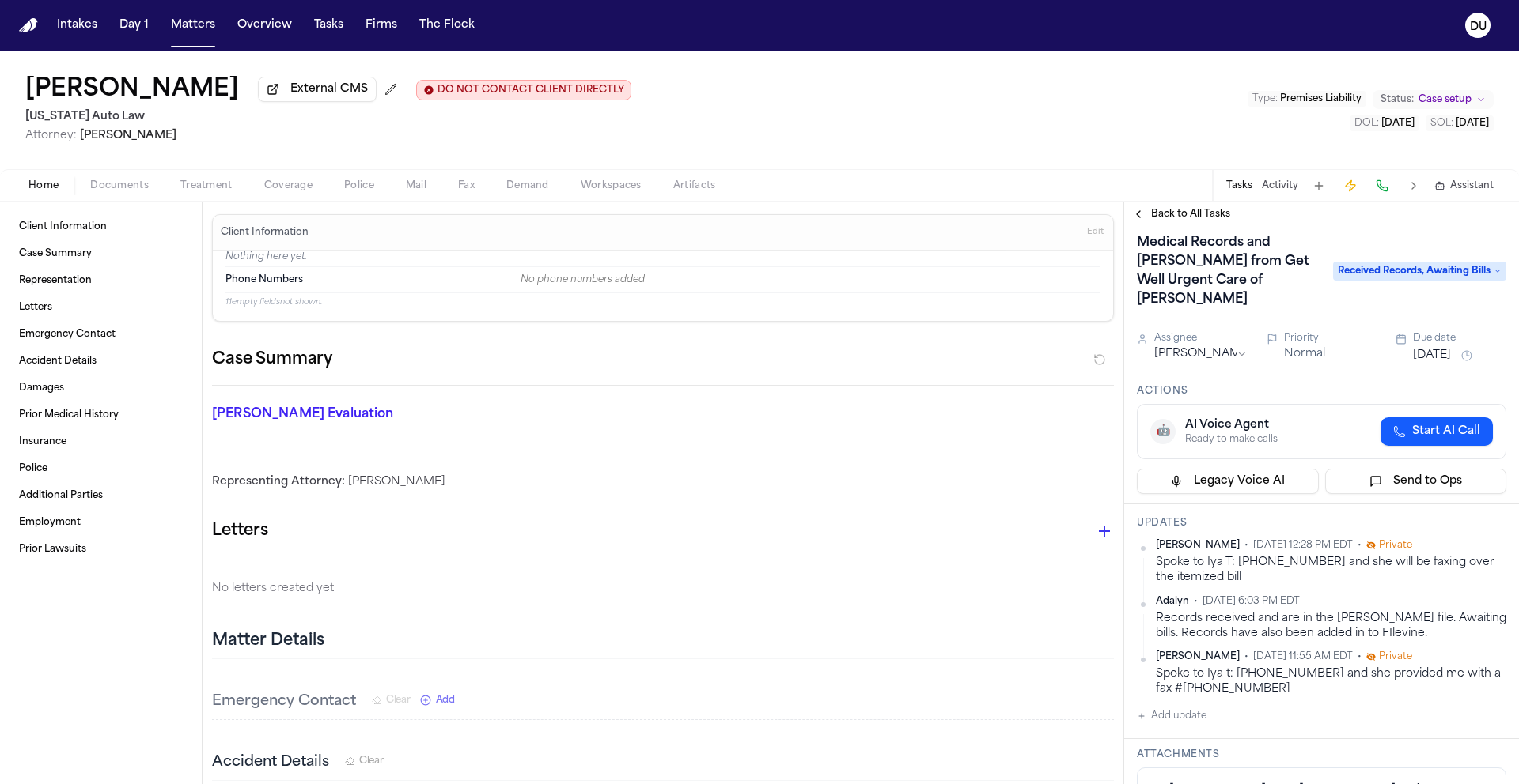
scroll to position [0, 0]
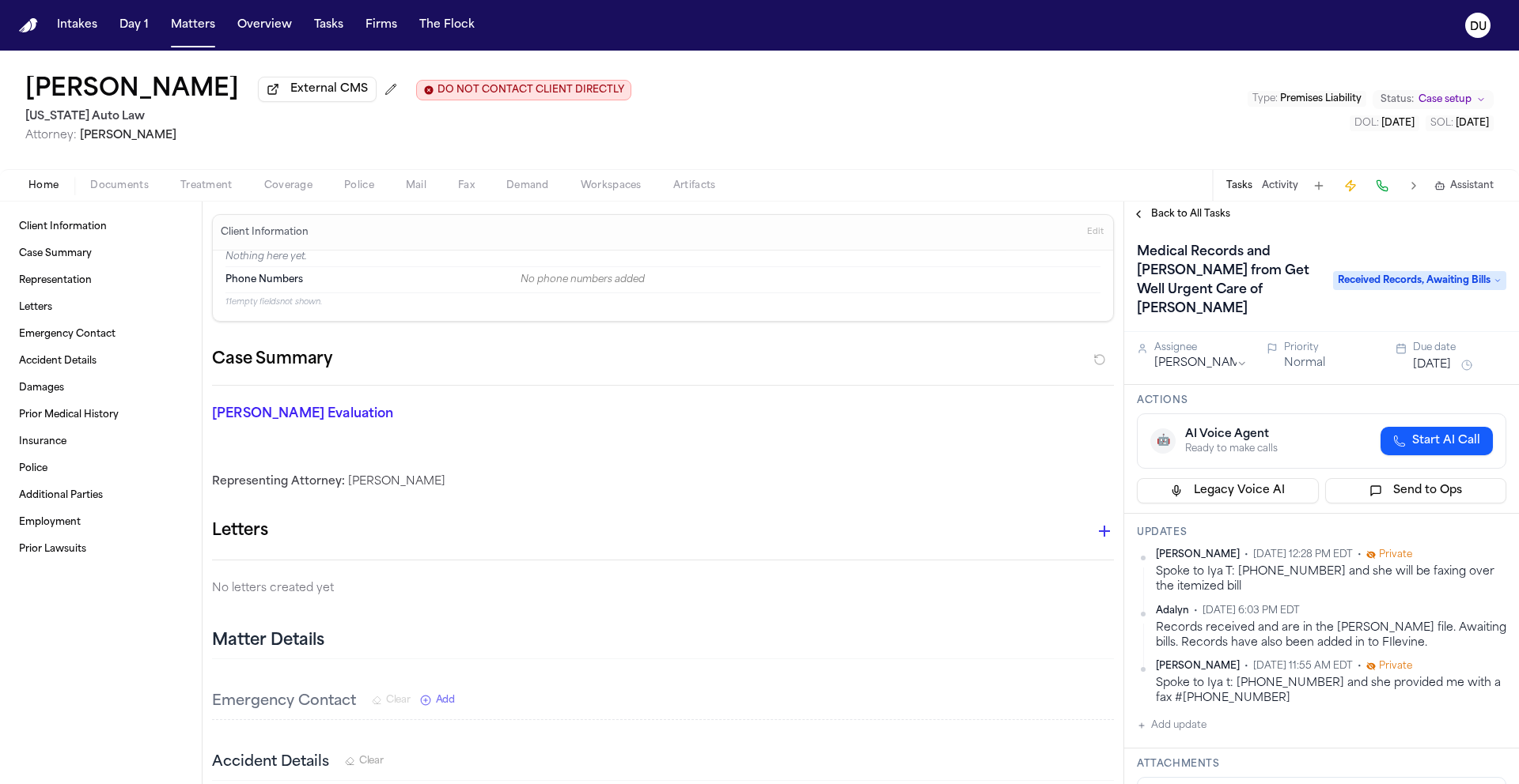
click at [1450, 358] on button "[DATE]" at bounding box center [1431, 365] width 38 height 16
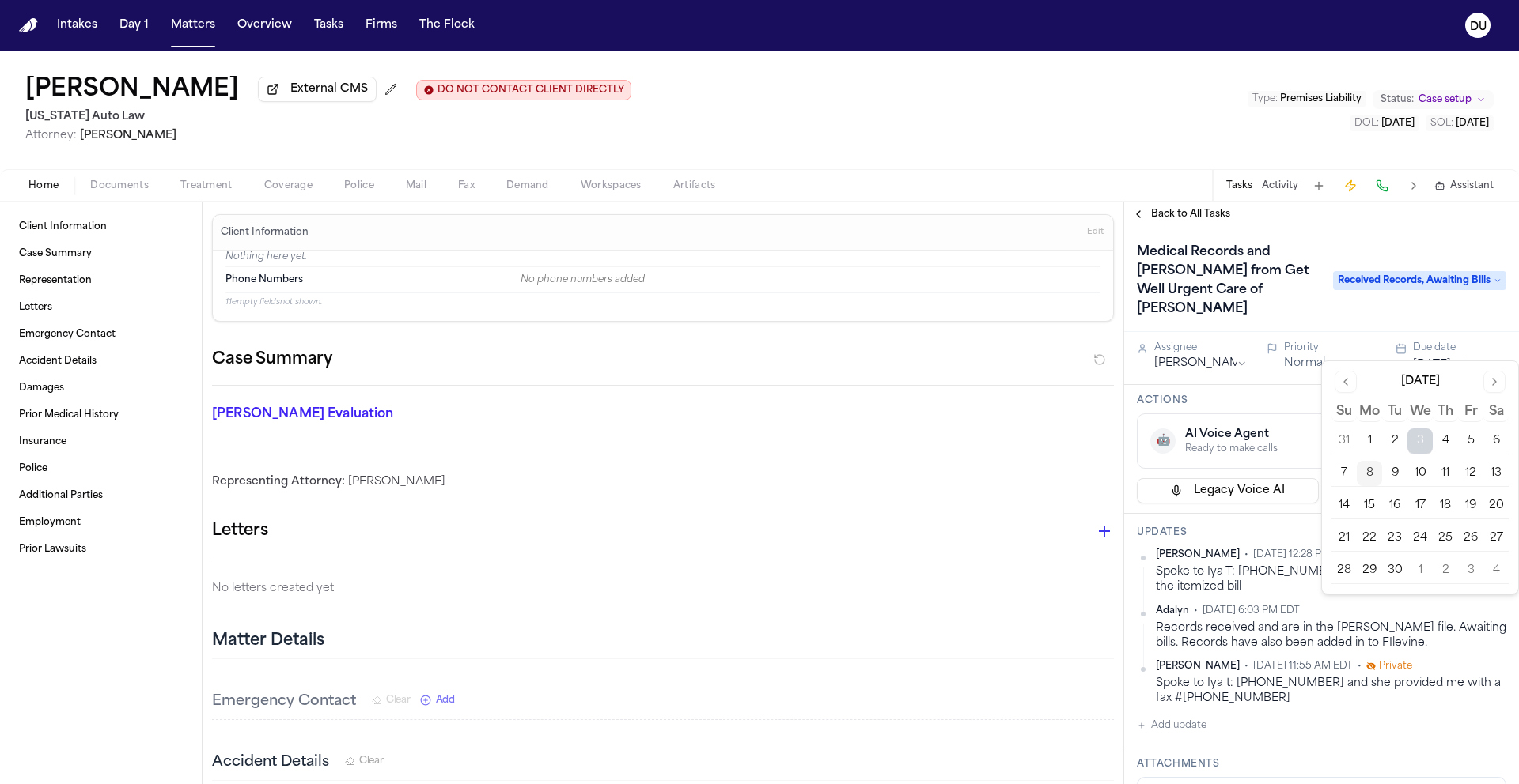
click at [1393, 476] on button "9" at bounding box center [1395, 473] width 25 height 25
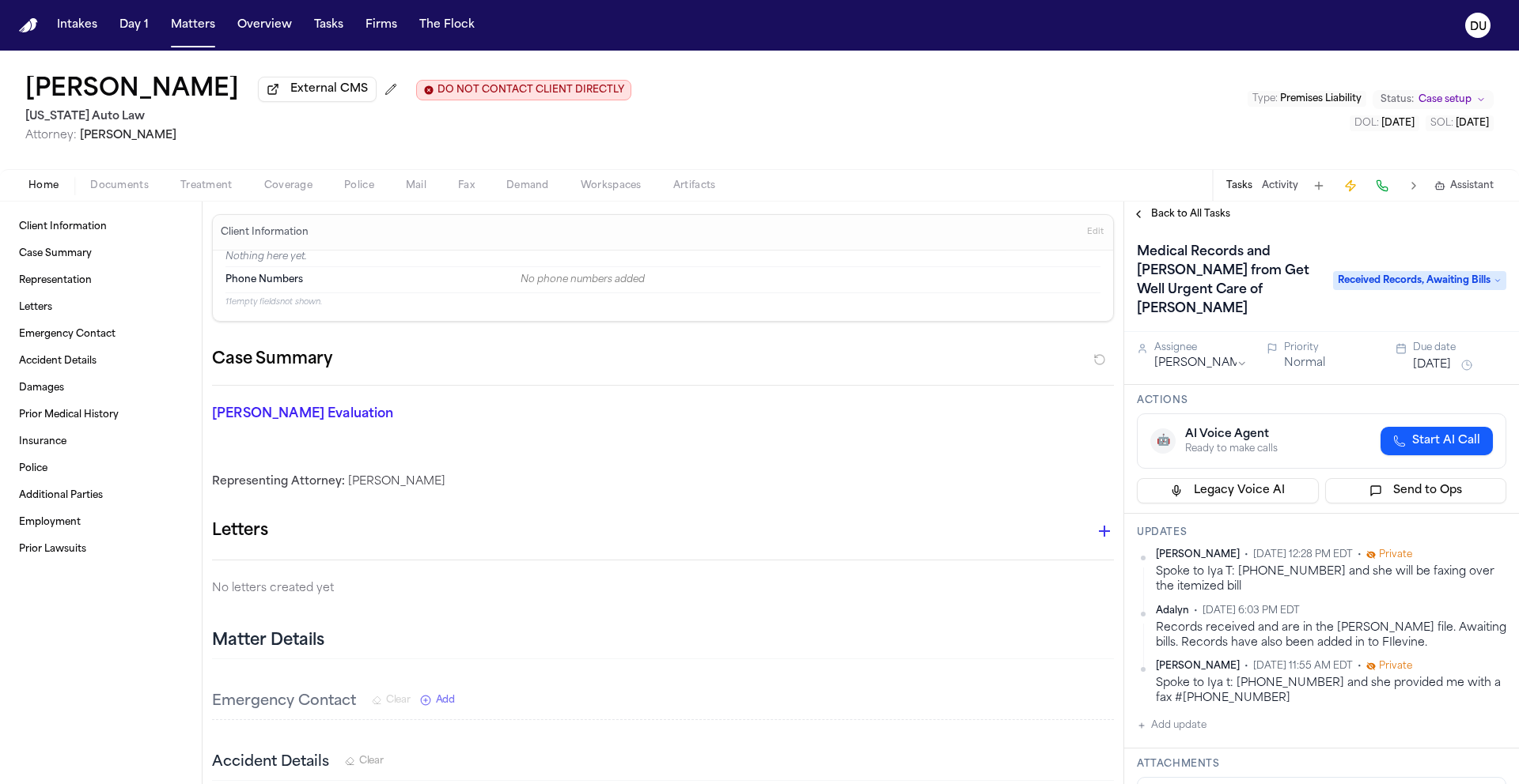
click at [1216, 176] on div "Tasks Activity Assistant" at bounding box center [1359, 186] width 294 height 31
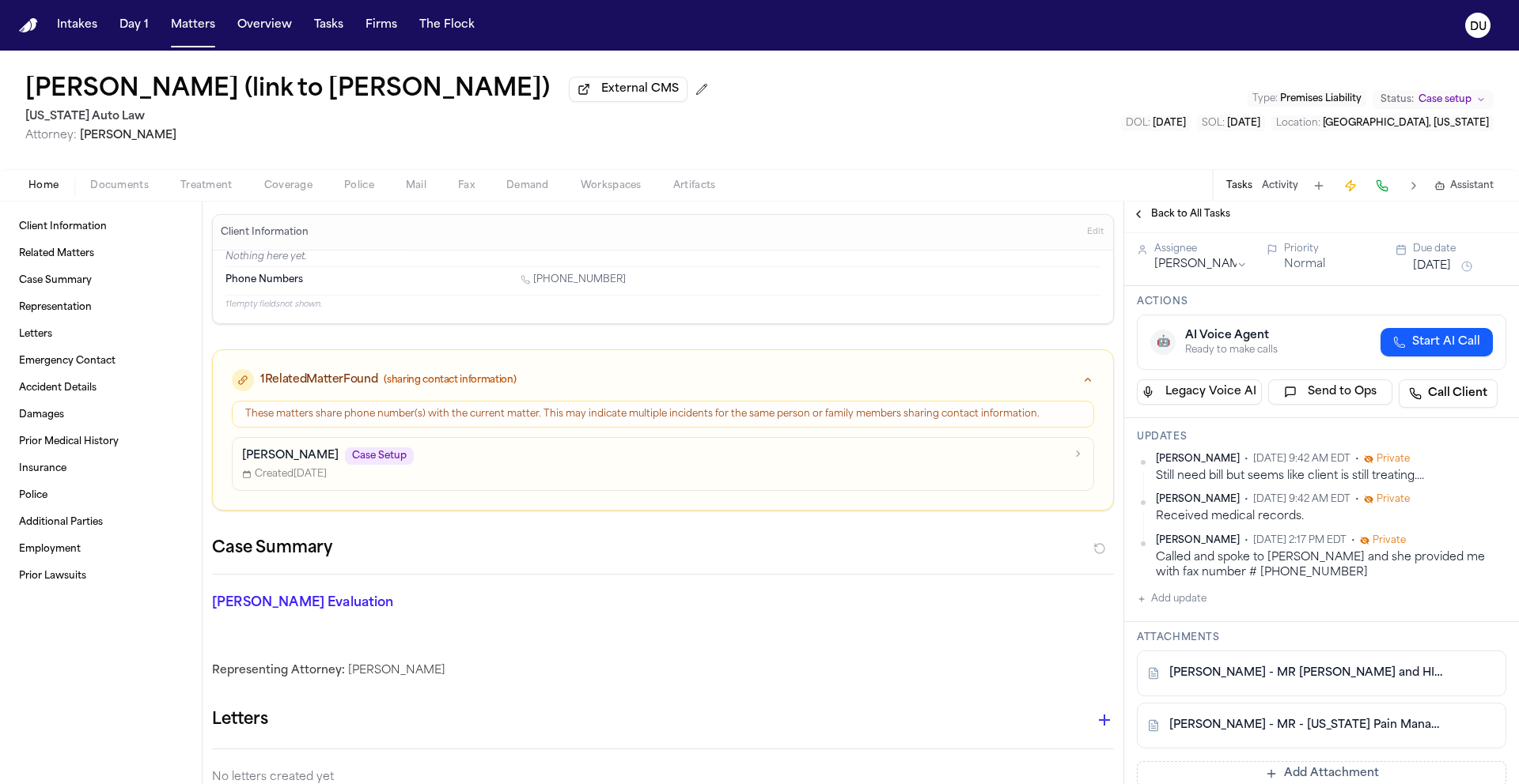
scroll to position [83, 0]
click at [27, 27] on img "Home" at bounding box center [29, 26] width 19 height 15
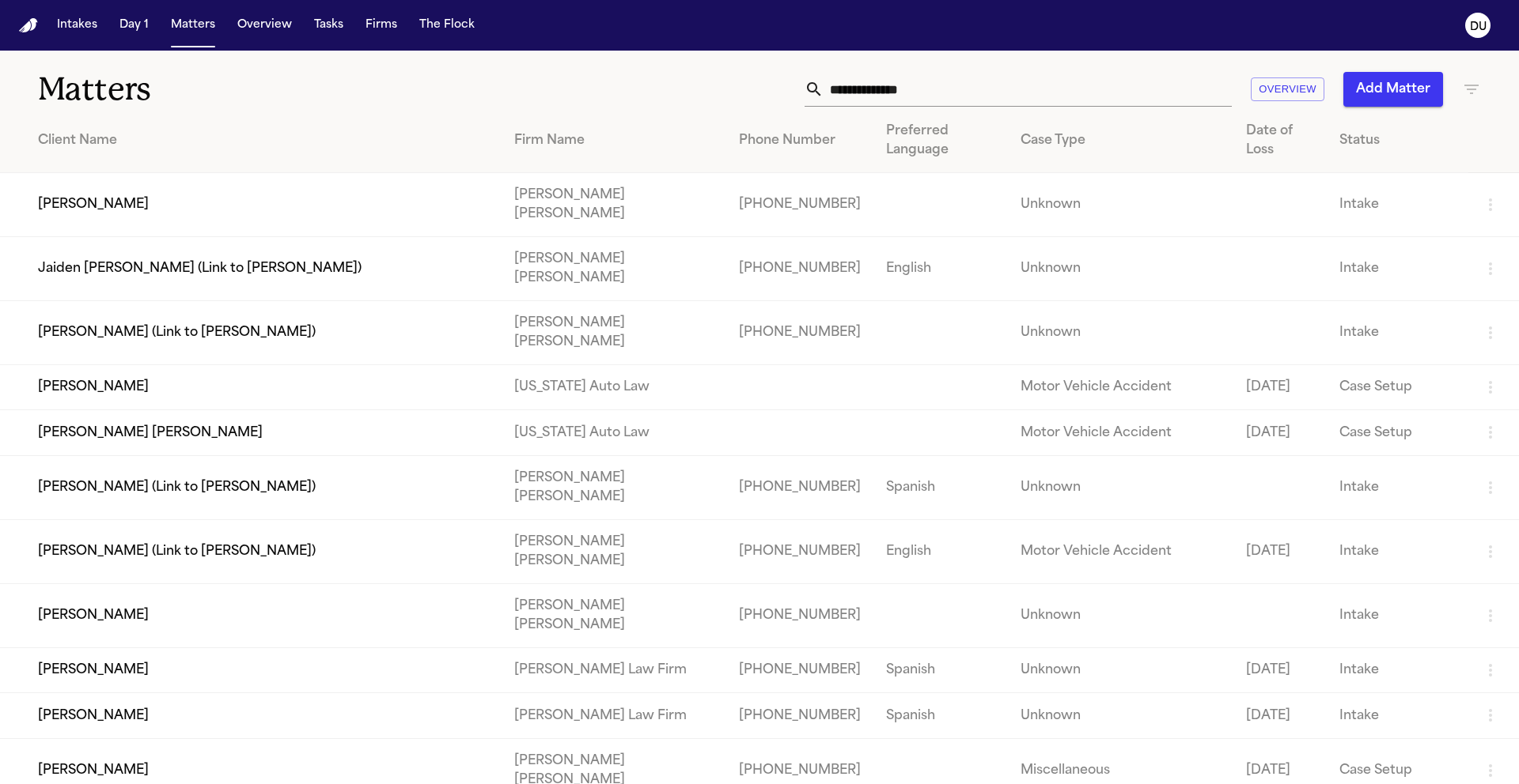
click at [347, 44] on nav "Intakes Day 1 Matters Overview Tasks Firms The Flock DU" at bounding box center [759, 25] width 1519 height 50
click at [374, 25] on button "Firms" at bounding box center [381, 25] width 45 height 29
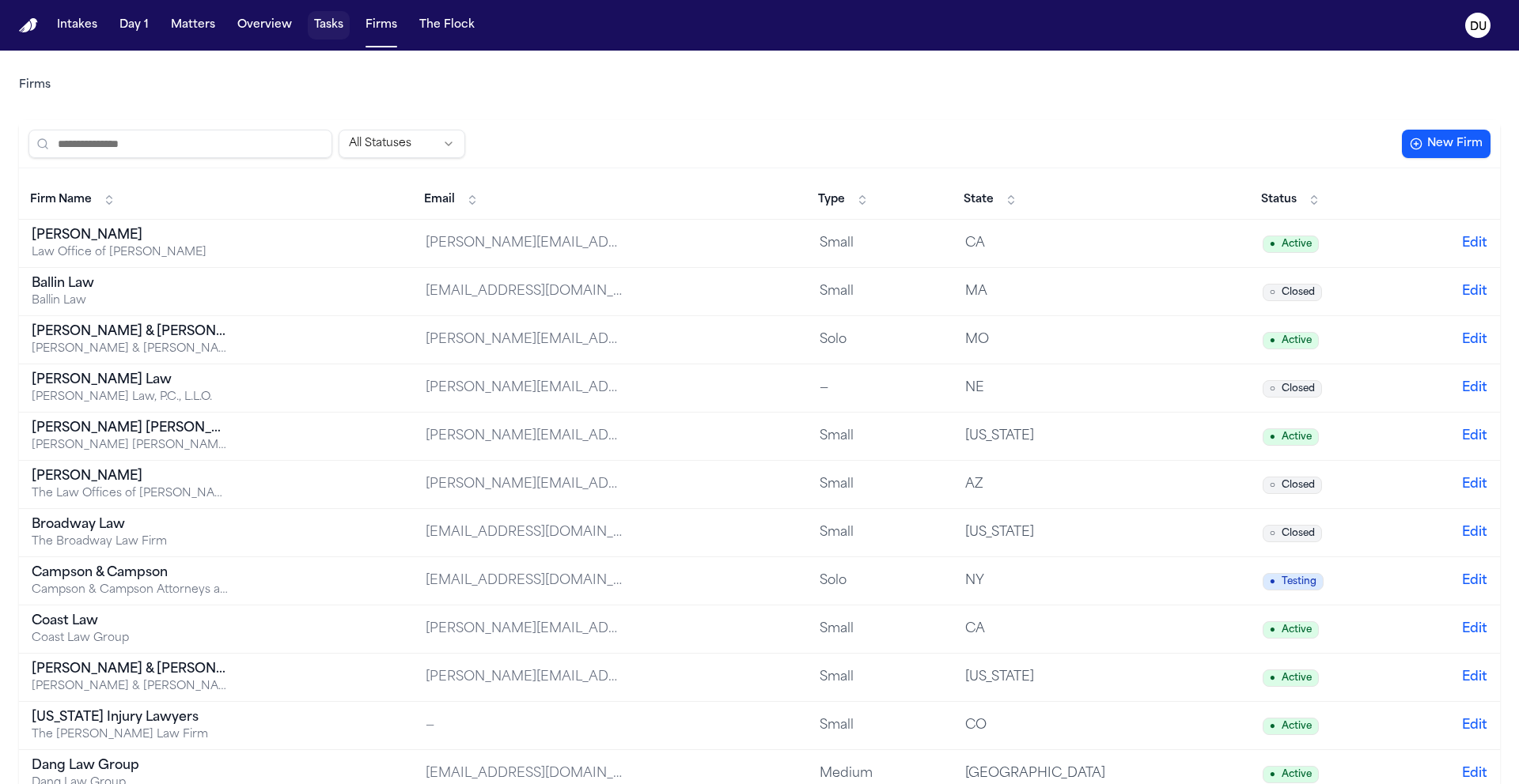
click at [330, 32] on button "Tasks" at bounding box center [328, 25] width 42 height 29
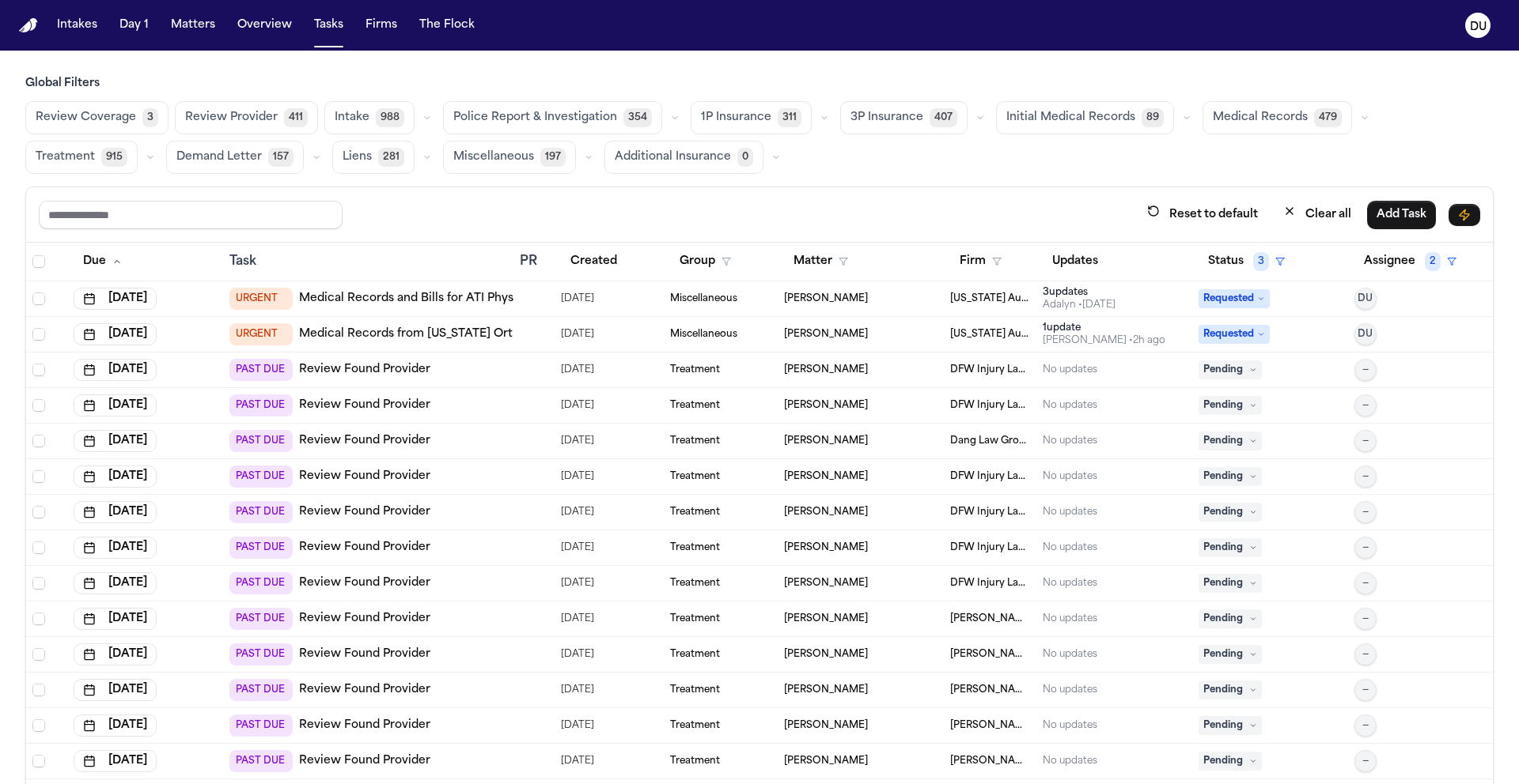
click at [1246, 116] on span "Medical Records" at bounding box center [1260, 118] width 95 height 16
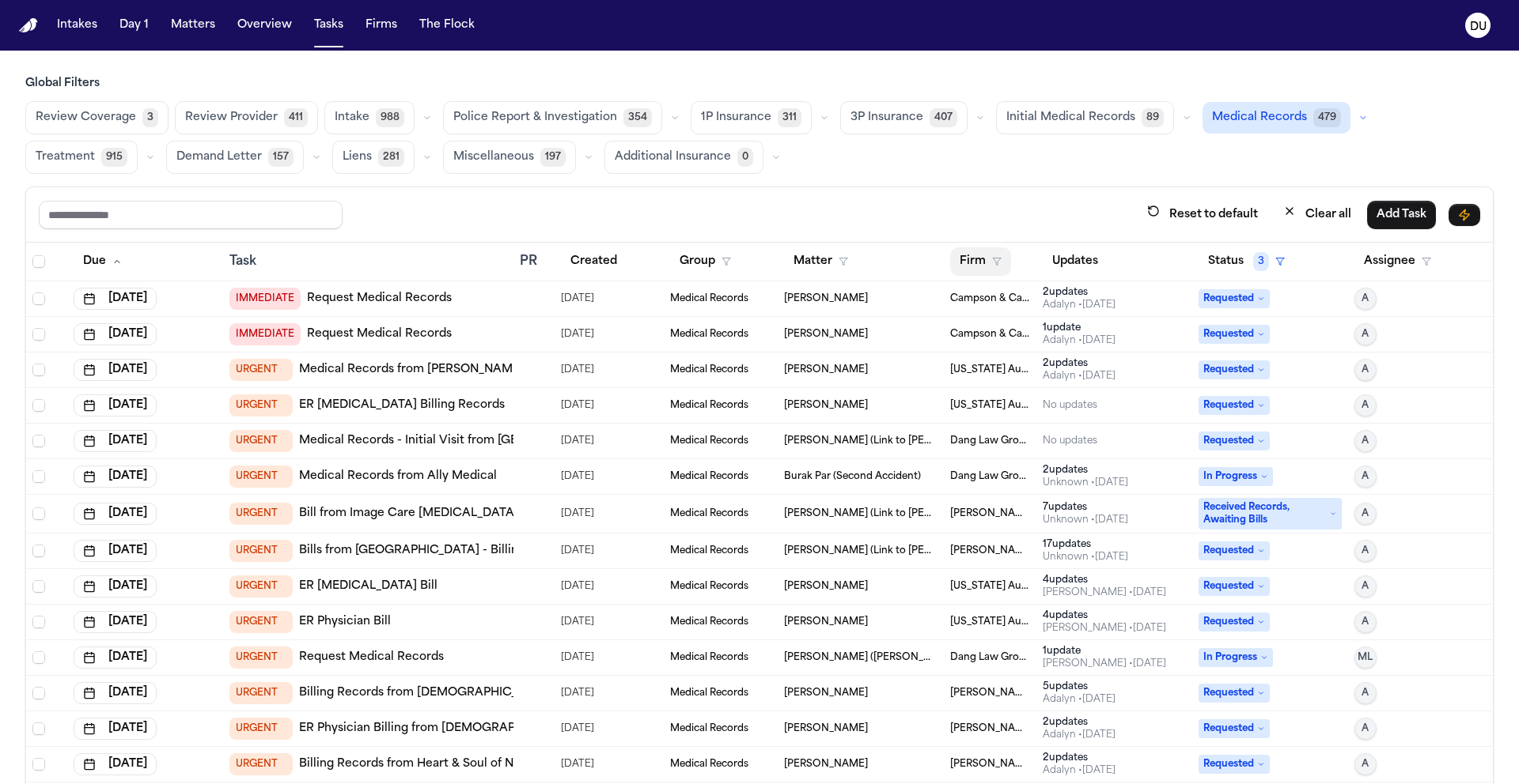
click at [972, 261] on button "Firm" at bounding box center [980, 262] width 61 height 29
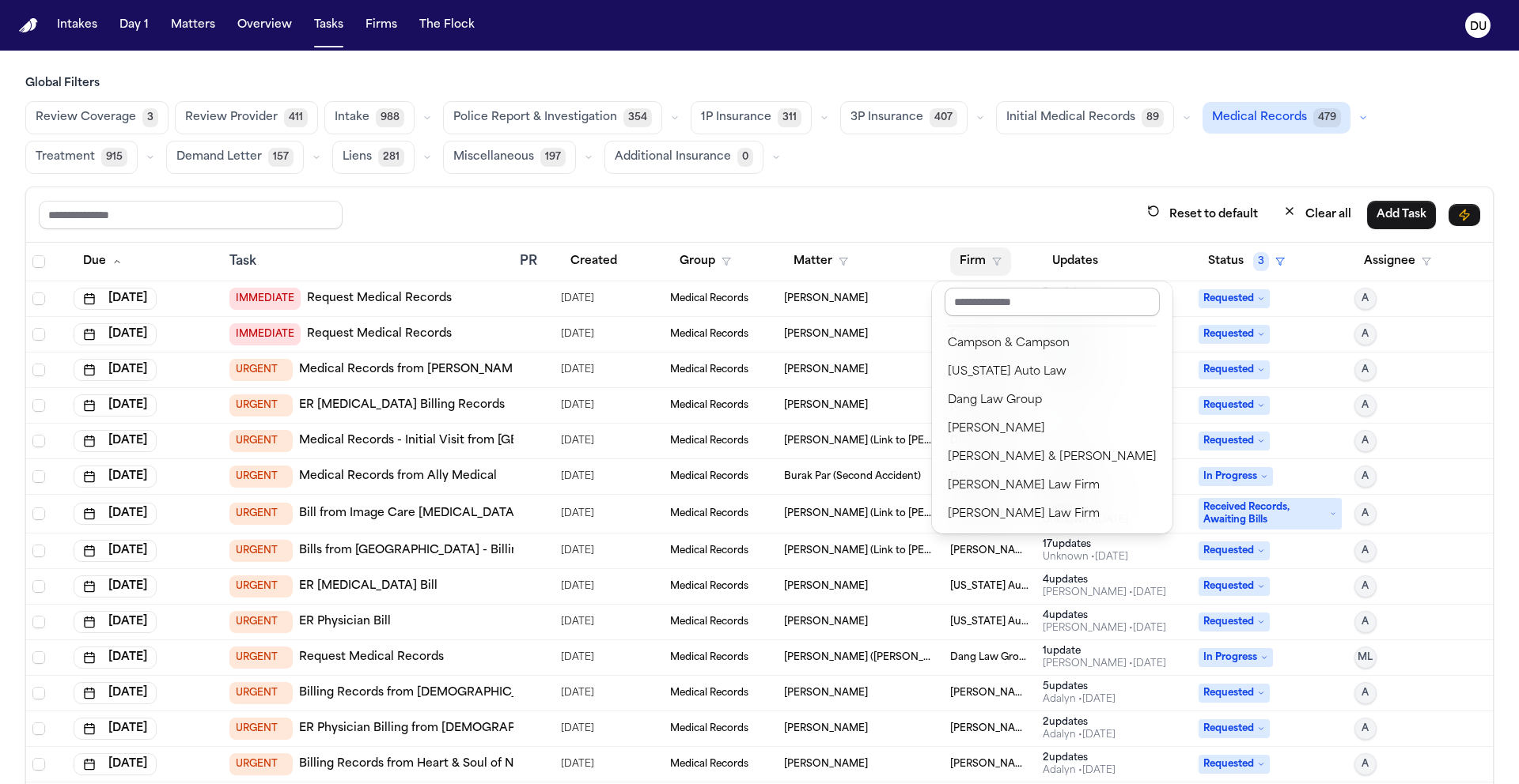
click at [1040, 303] on input "text" at bounding box center [1052, 302] width 215 height 29
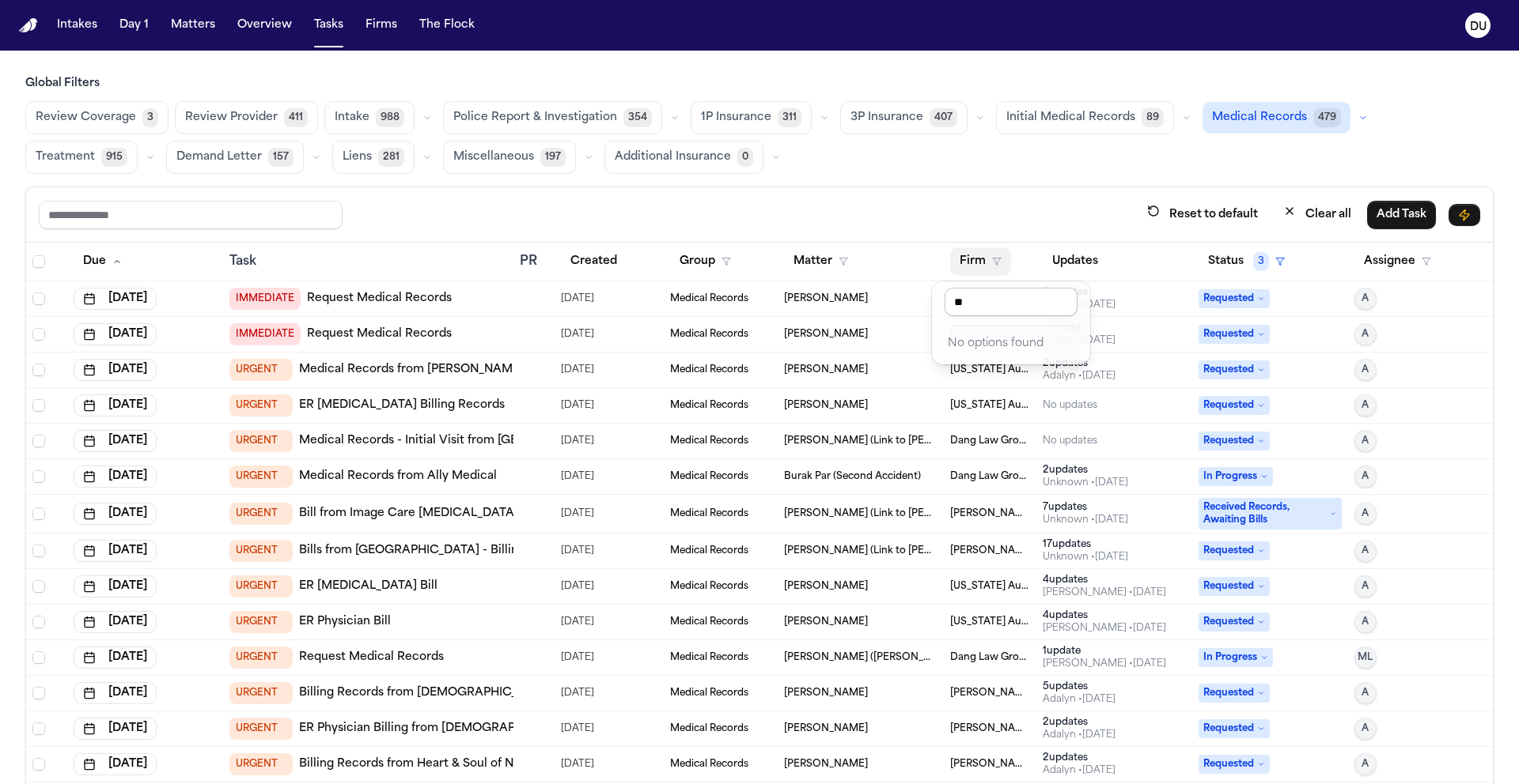
type input "*"
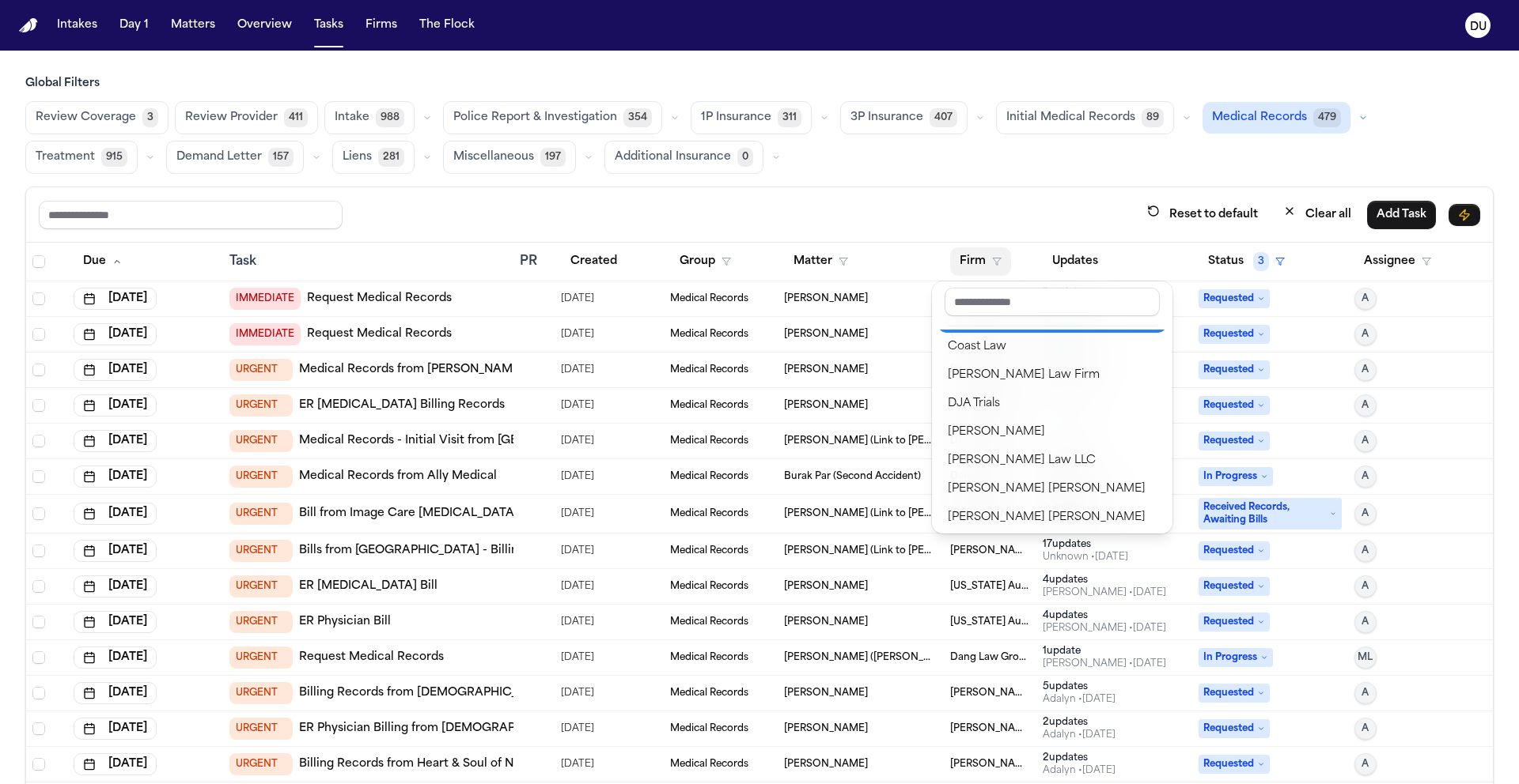
scroll to position [315, 0]
click at [1038, 192] on div "Reset to default Clear all Add Task Due Task PR Created Group Matter Firm Updat…" at bounding box center [759, 520] width 1468 height 667
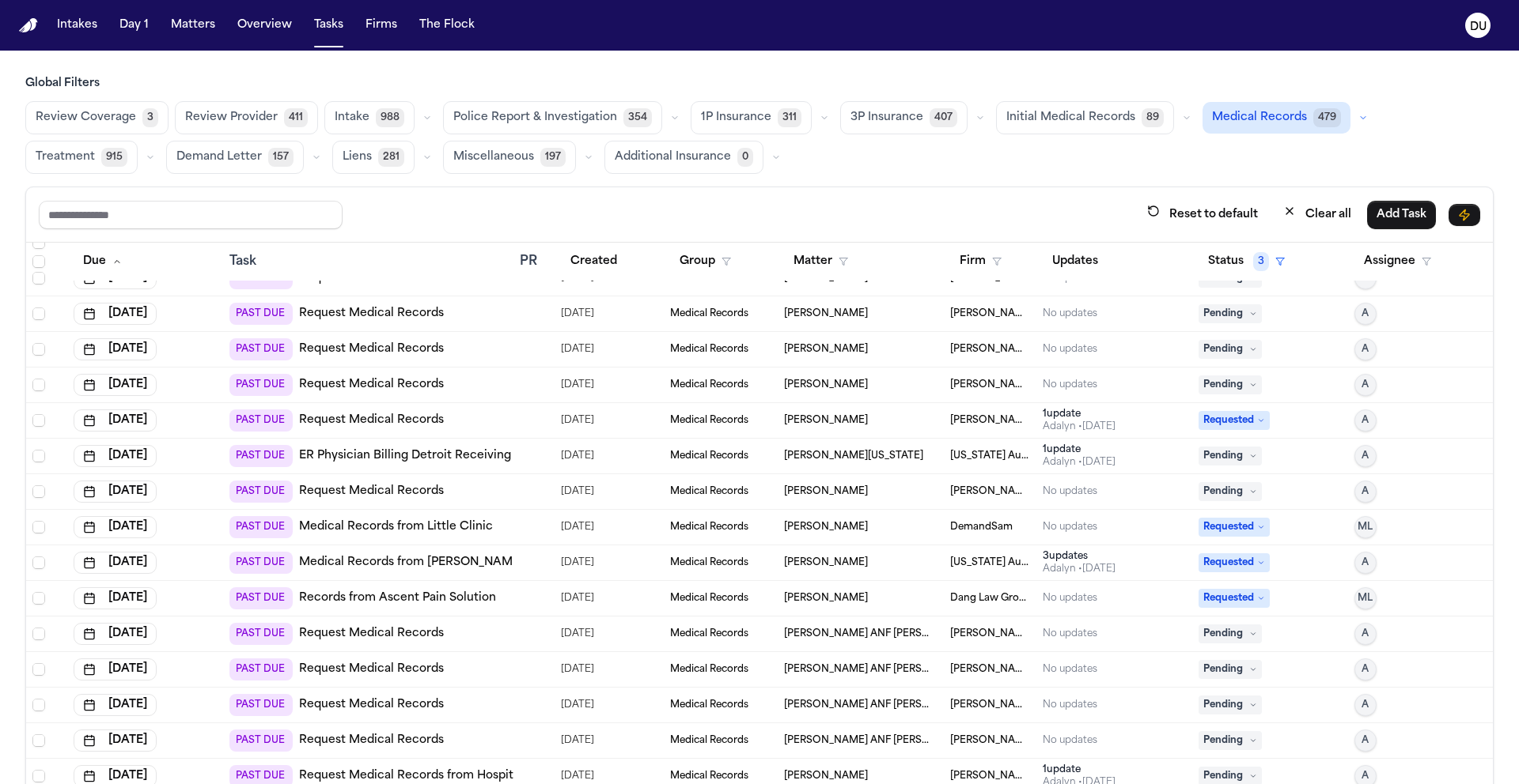
scroll to position [6000, 0]
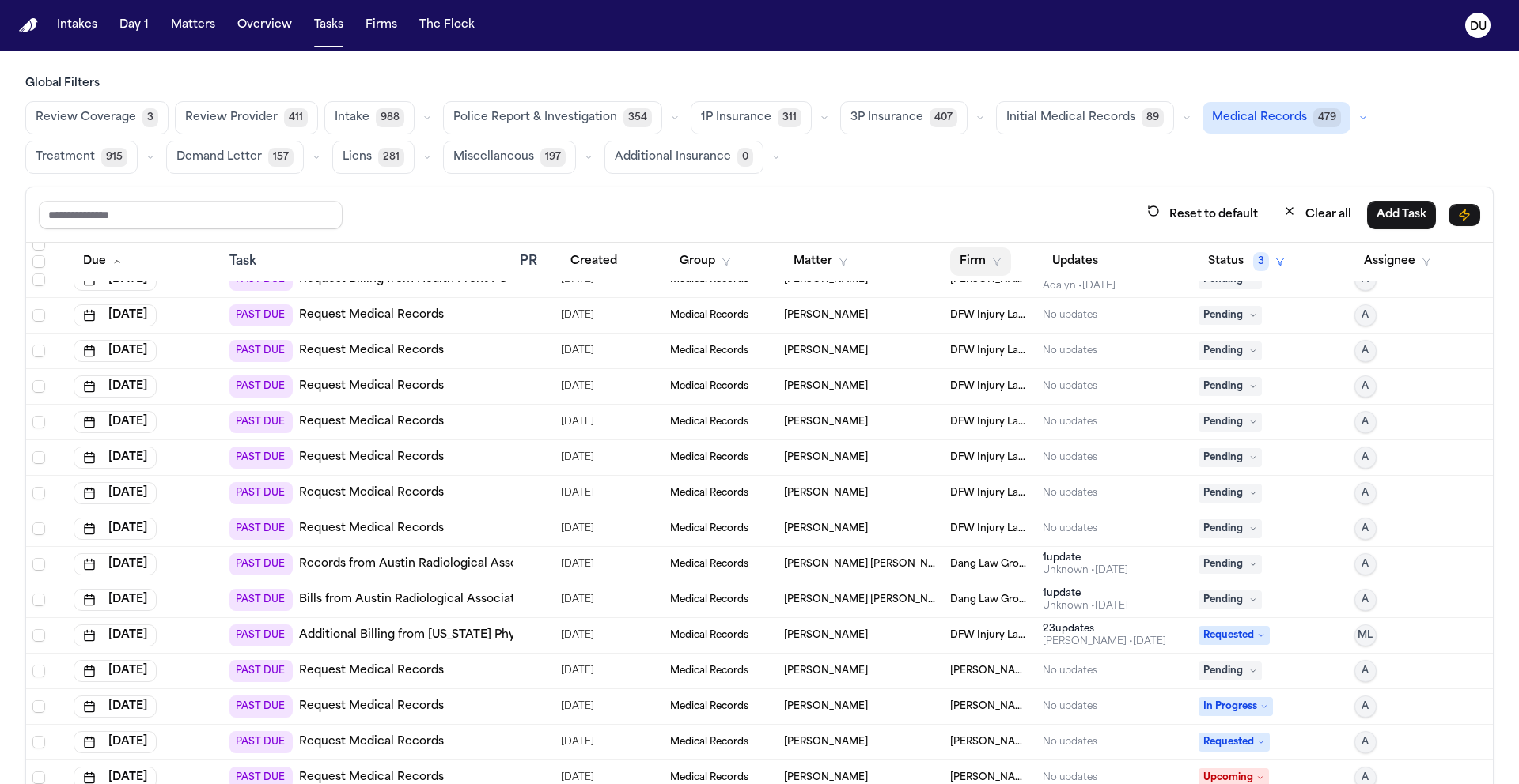
click at [950, 265] on button "Firm" at bounding box center [980, 262] width 61 height 29
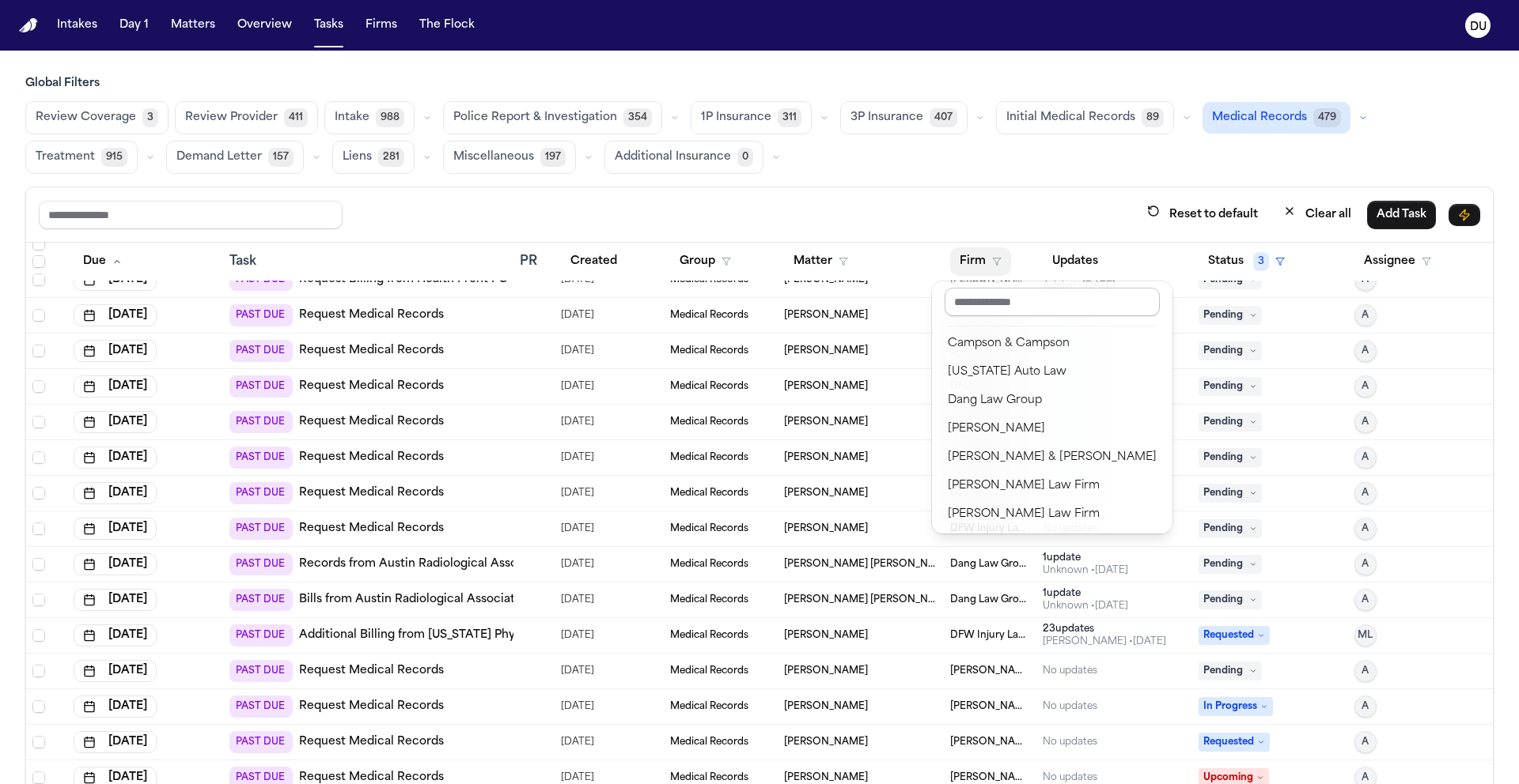
click at [971, 293] on input "text" at bounding box center [1052, 302] width 215 height 29
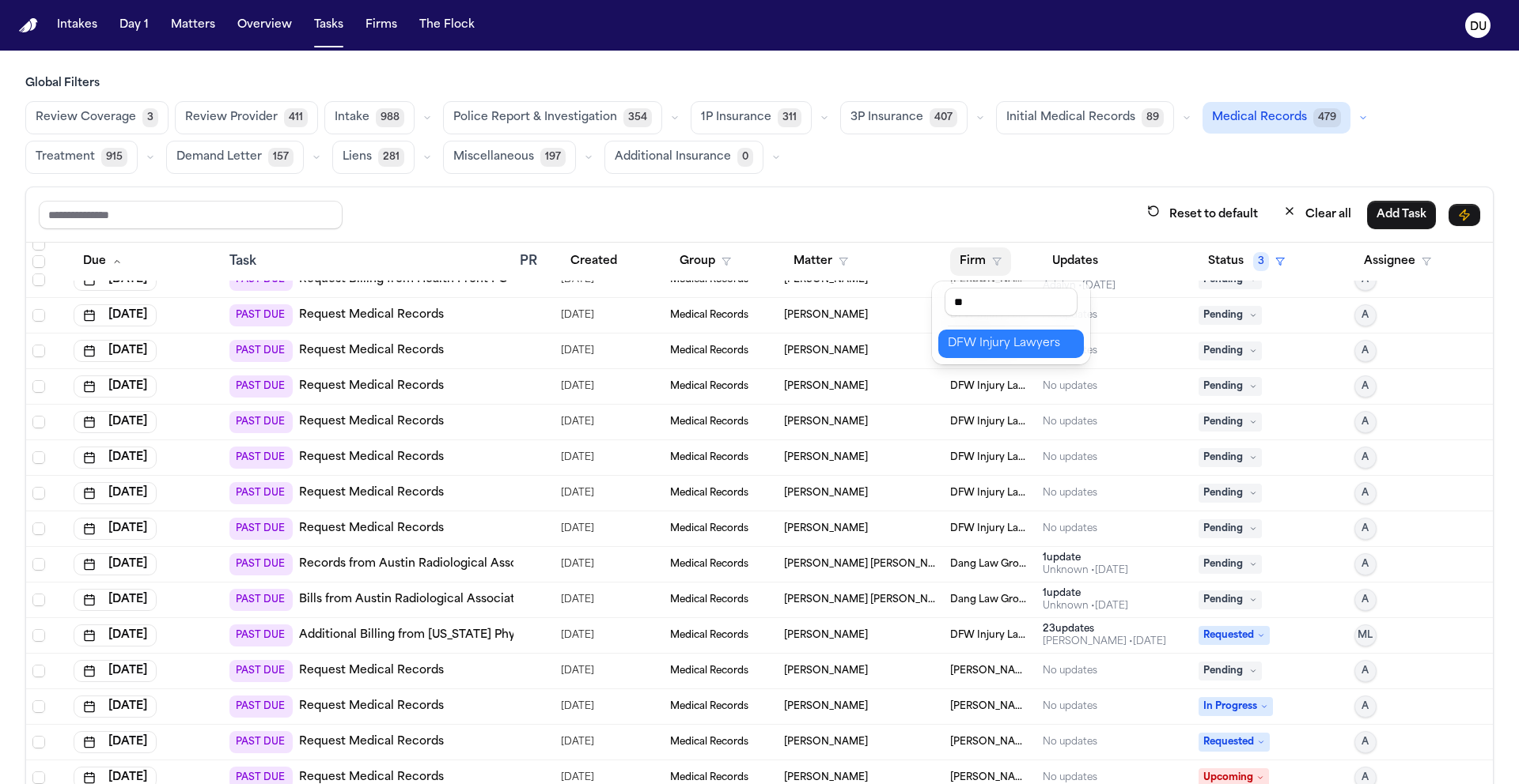
type input "**"
click at [992, 348] on div "DFW Injury Lawyers" at bounding box center [1010, 343] width 127 height 19
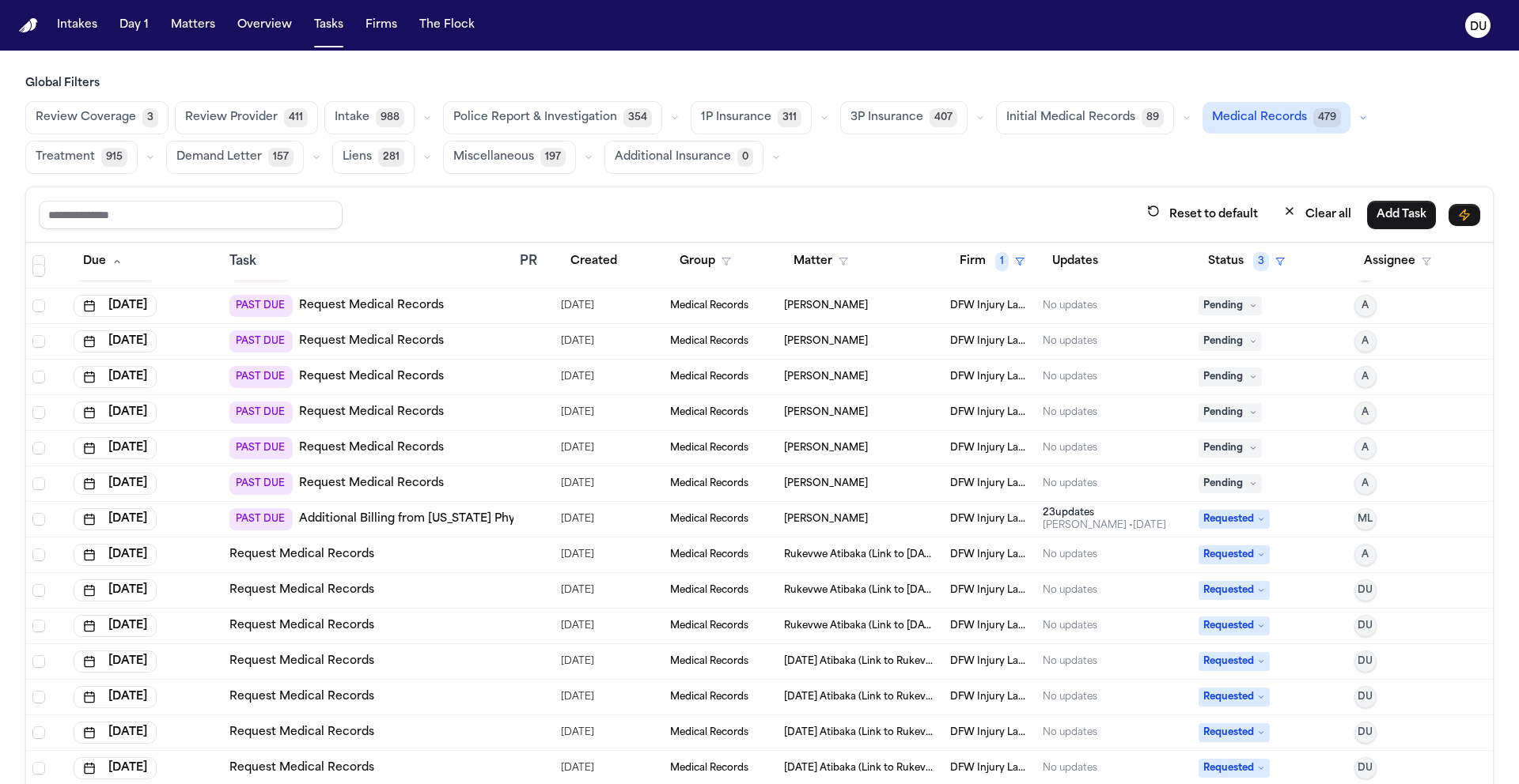
scroll to position [0, 0]
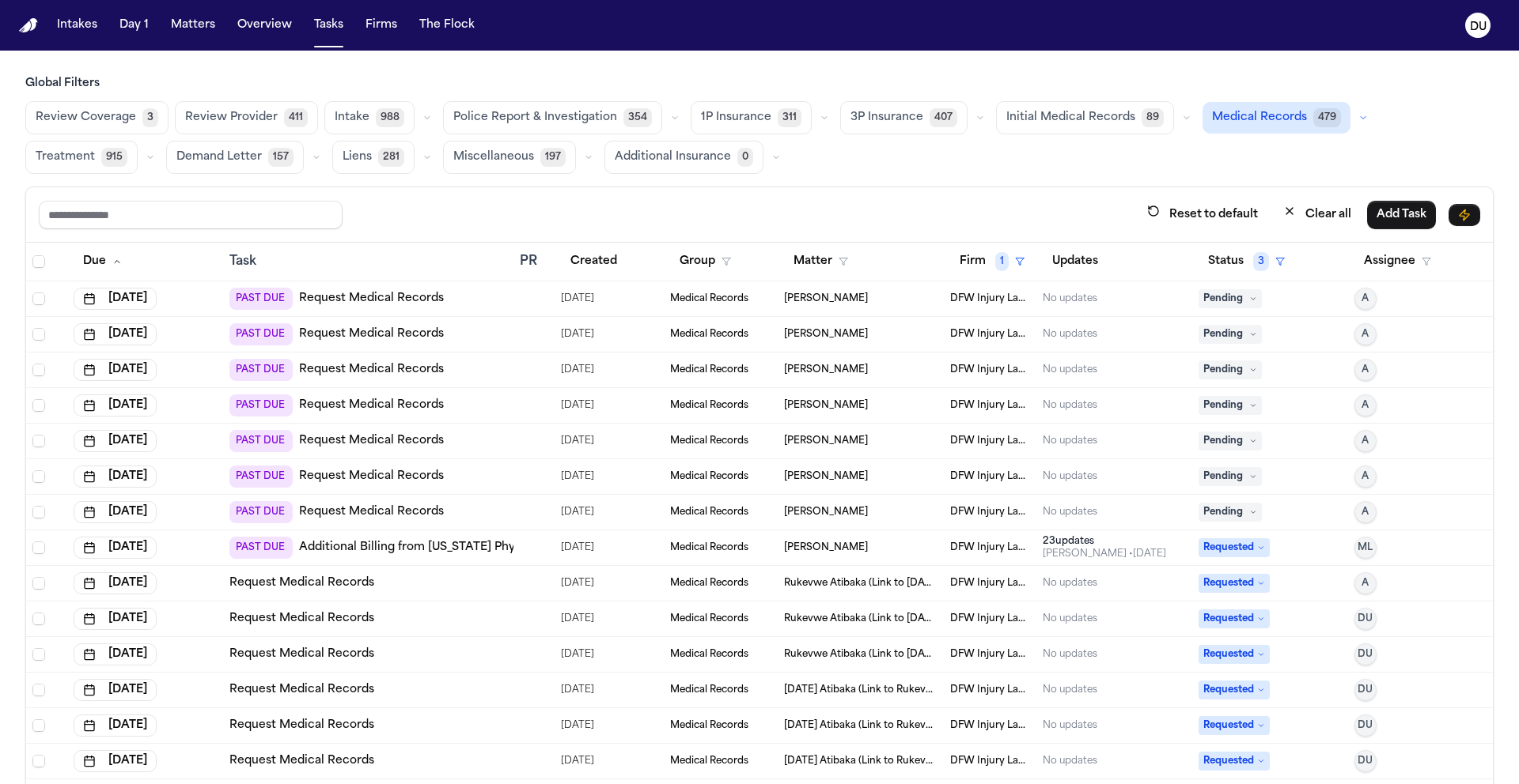
click at [333, 292] on link "Request Medical Records" at bounding box center [371, 299] width 144 height 16
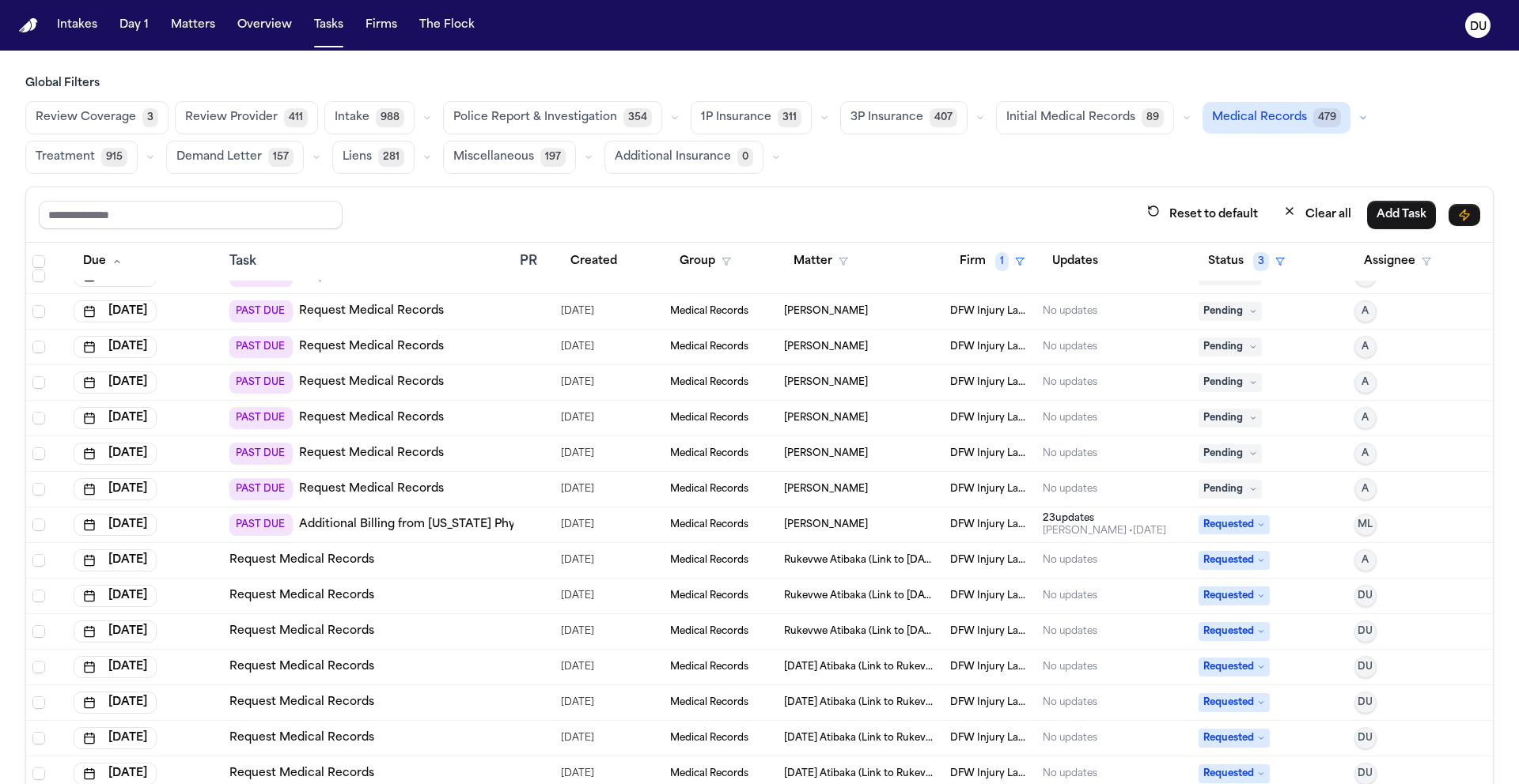
scroll to position [69, 0]
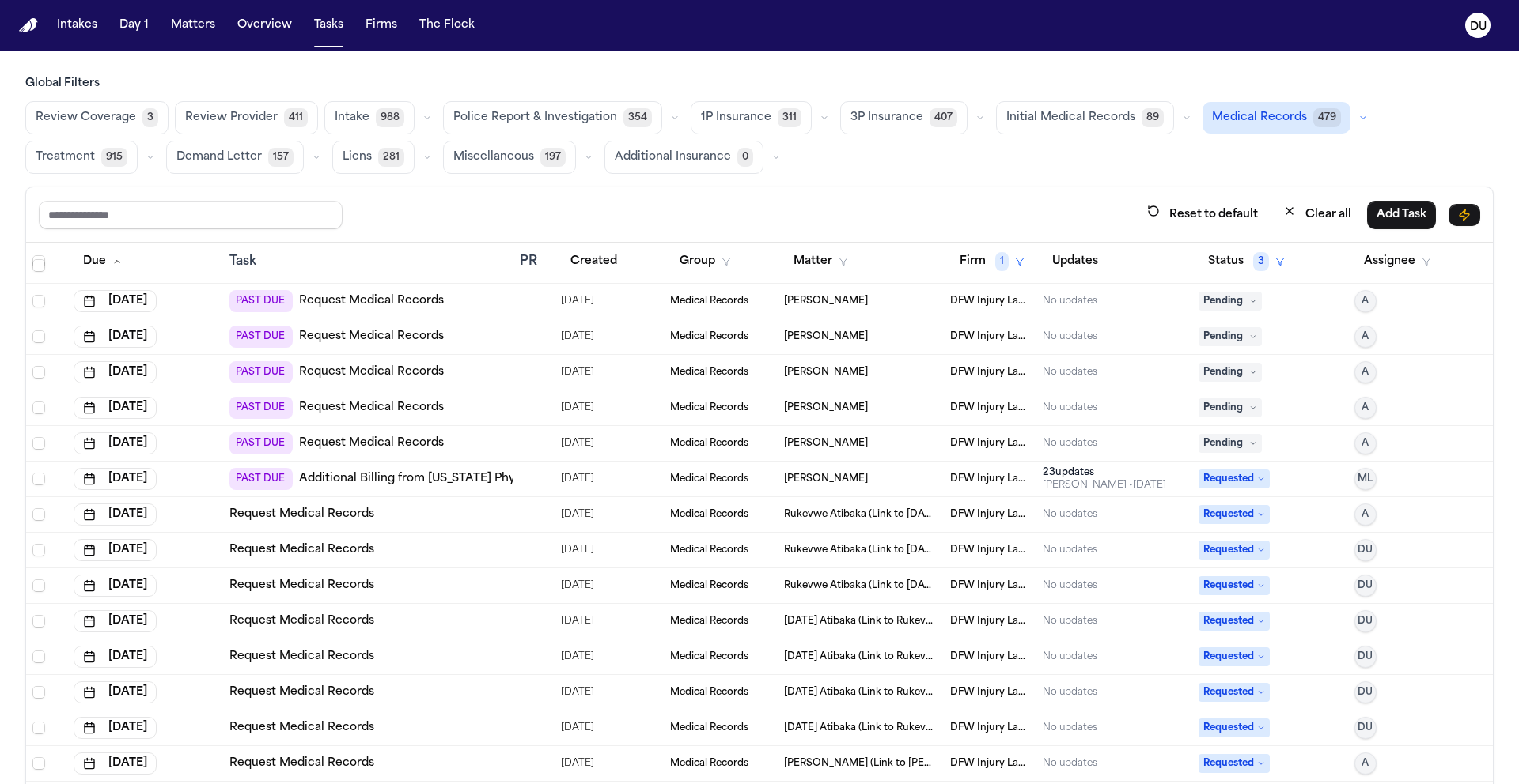
click at [285, 619] on link "Request Medical Records" at bounding box center [301, 621] width 144 height 16
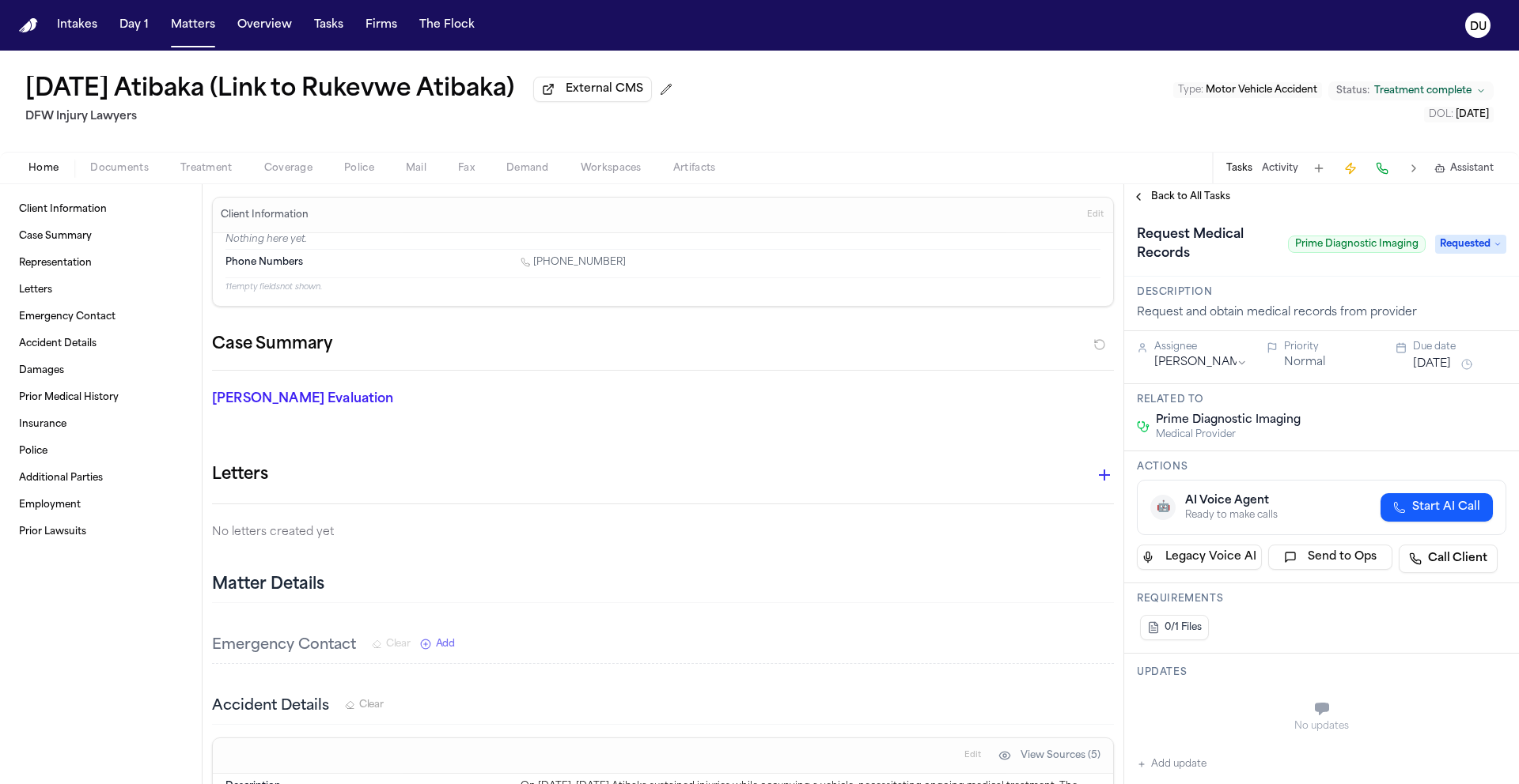
click at [1192, 189] on div "Back to All Tasks" at bounding box center [1322, 196] width 395 height 25
click at [1188, 202] on span "Back to All Tasks" at bounding box center [1191, 196] width 79 height 13
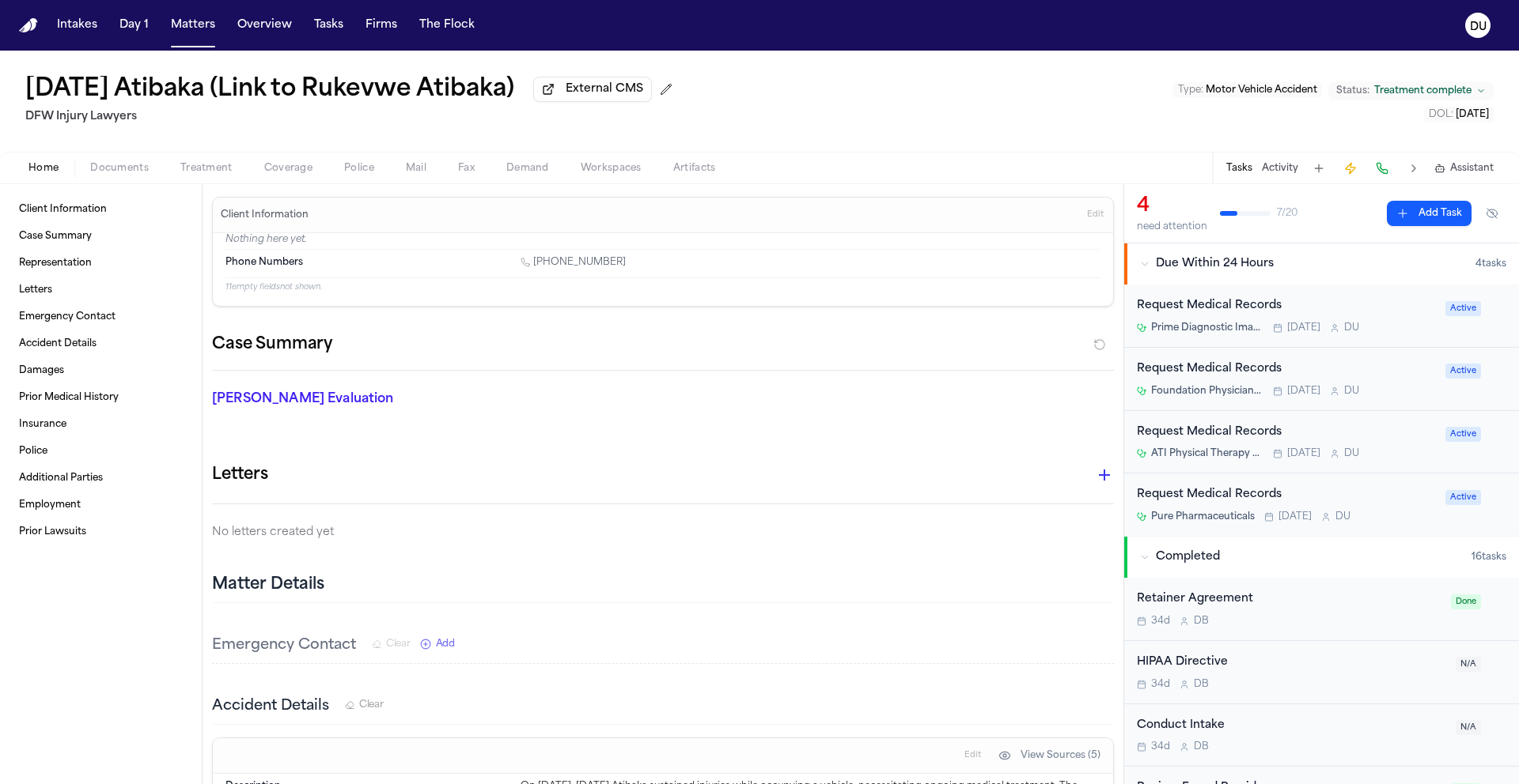
click at [1234, 312] on div "Request Medical Records" at bounding box center [1286, 306] width 299 height 18
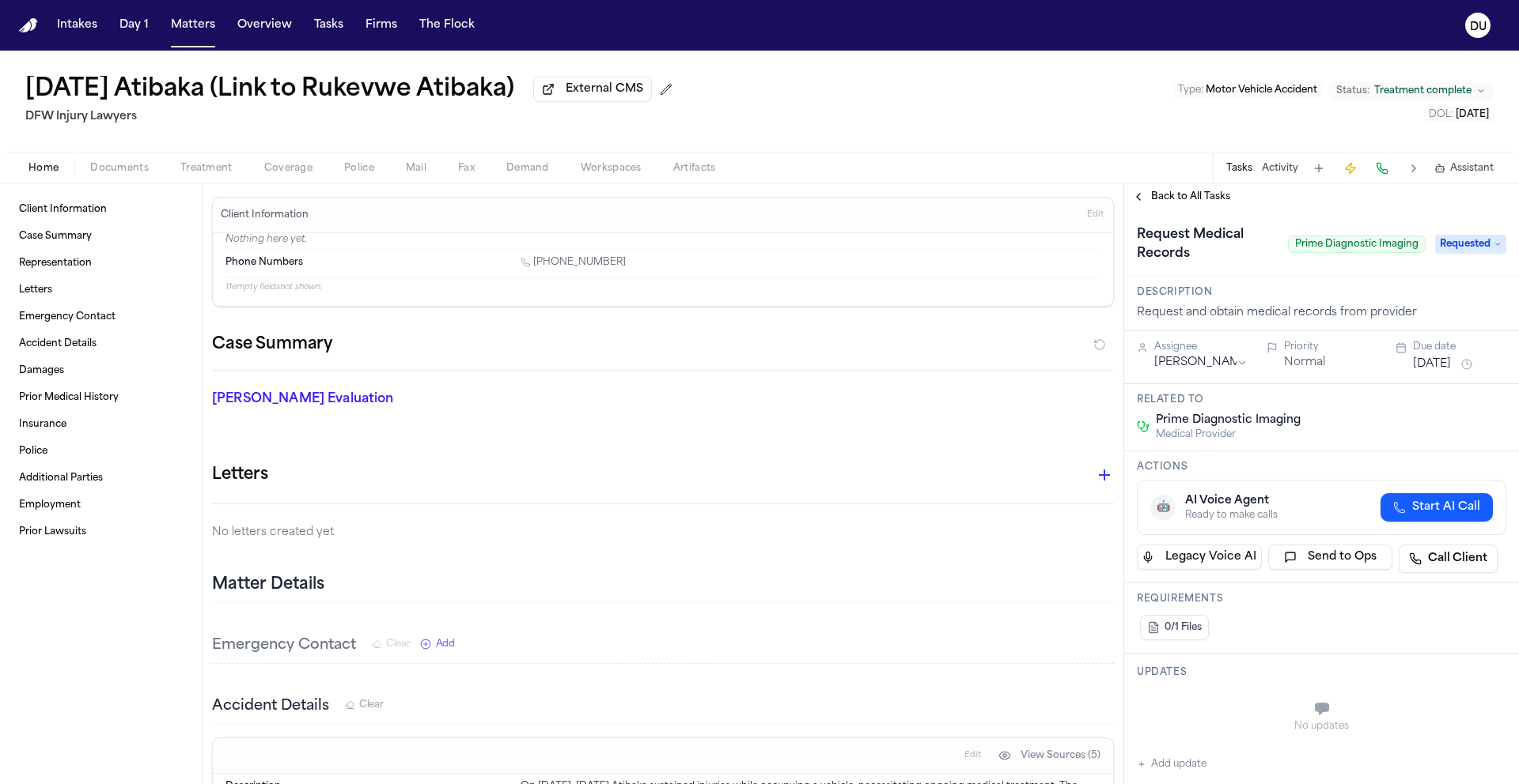
click at [1186, 202] on span "Back to All Tasks" at bounding box center [1191, 196] width 79 height 13
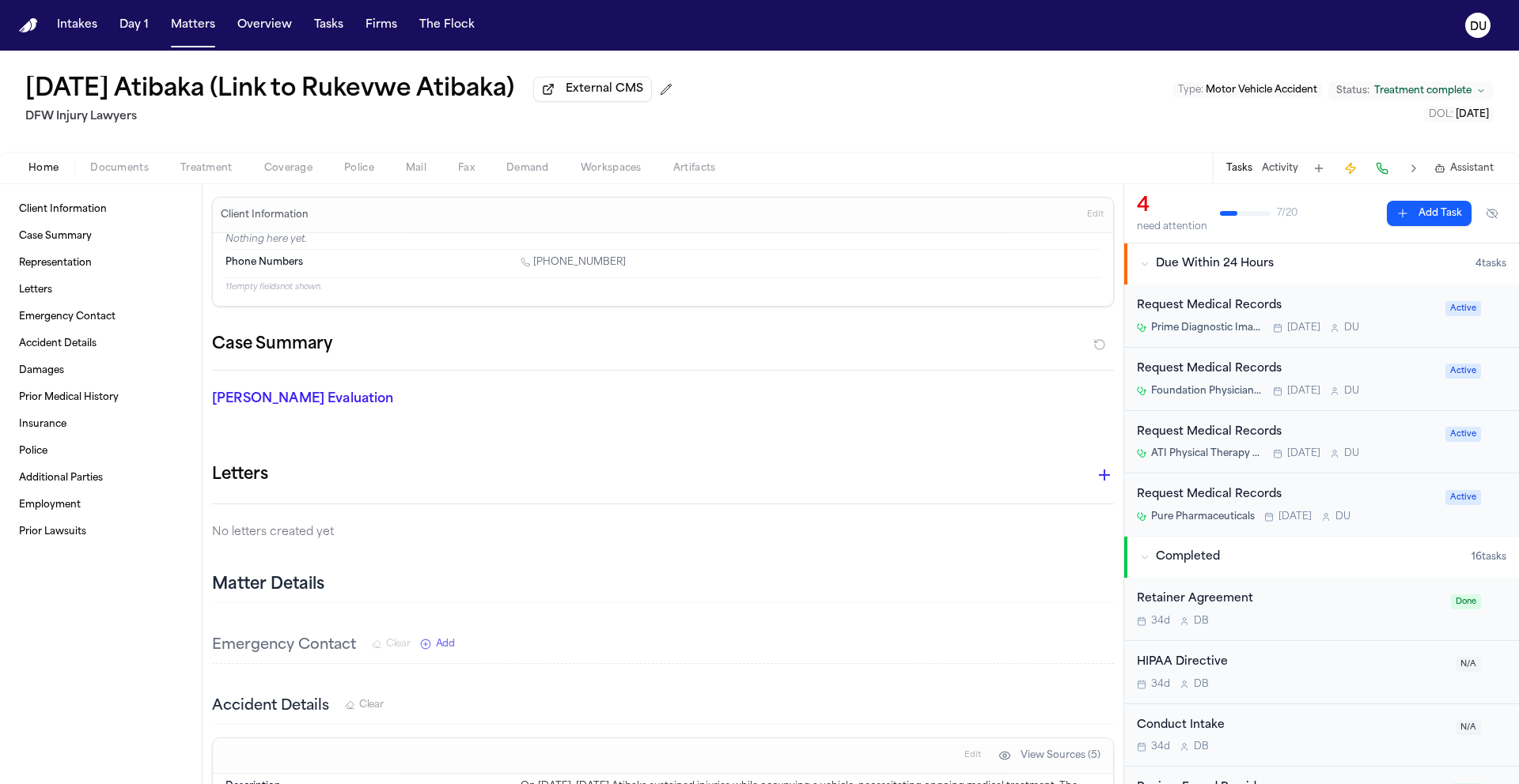
click at [1206, 509] on div "Request Medical Records Pure Pharmaceuticals [DATE] D U" at bounding box center [1286, 504] width 299 height 37
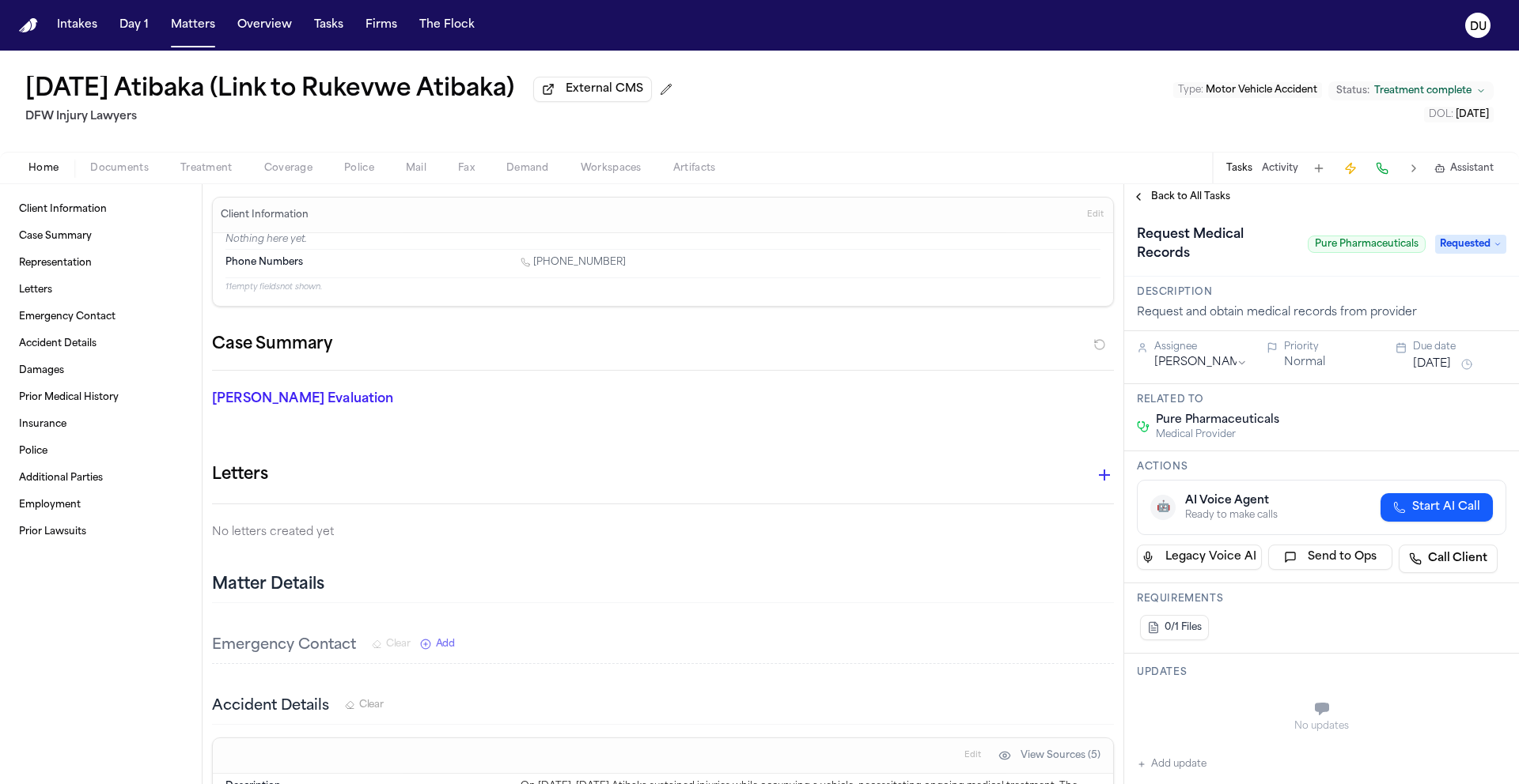
click at [1193, 198] on span "Back to All Tasks" at bounding box center [1191, 196] width 79 height 13
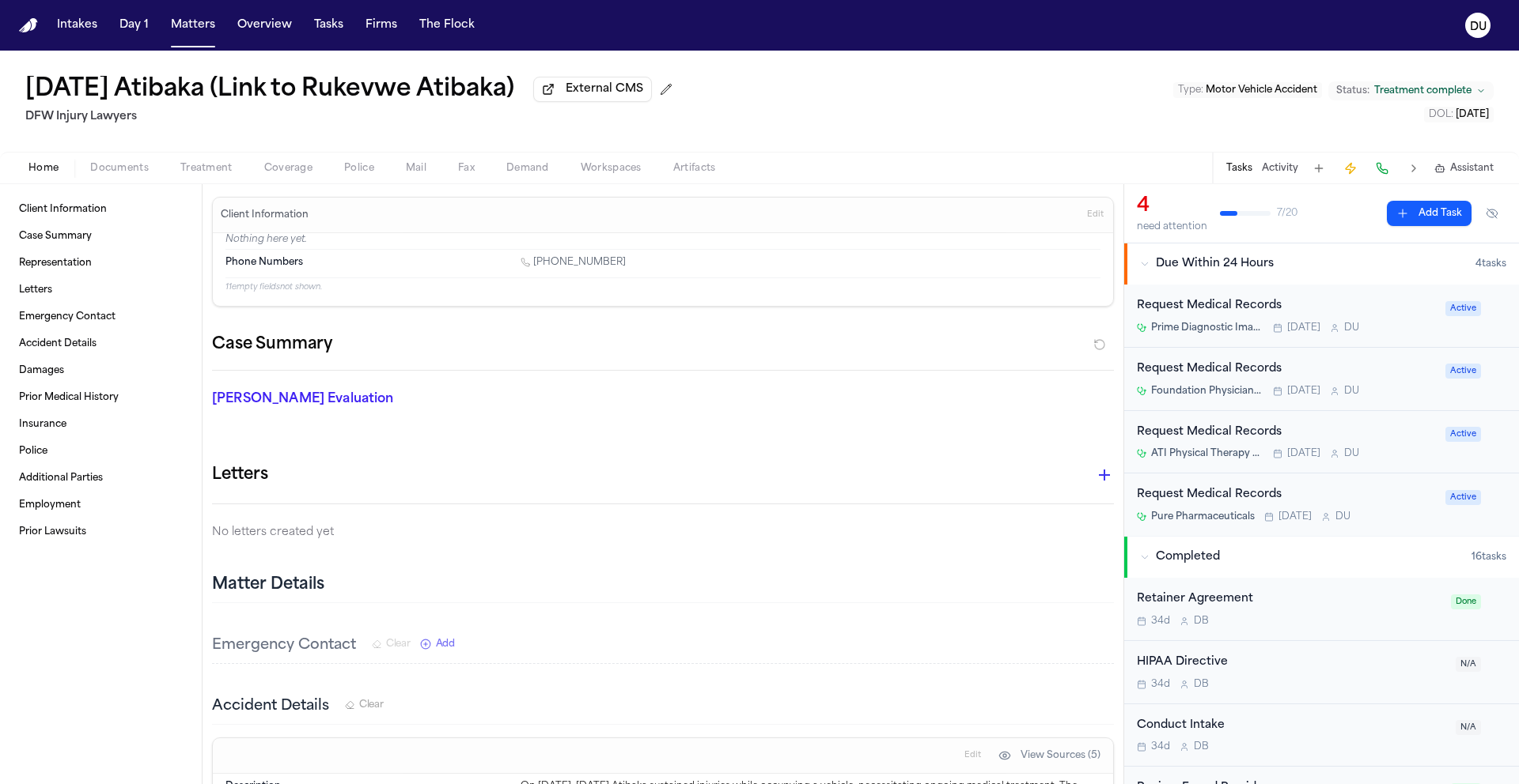
click at [1259, 499] on div "Request Medical Records" at bounding box center [1286, 495] width 299 height 18
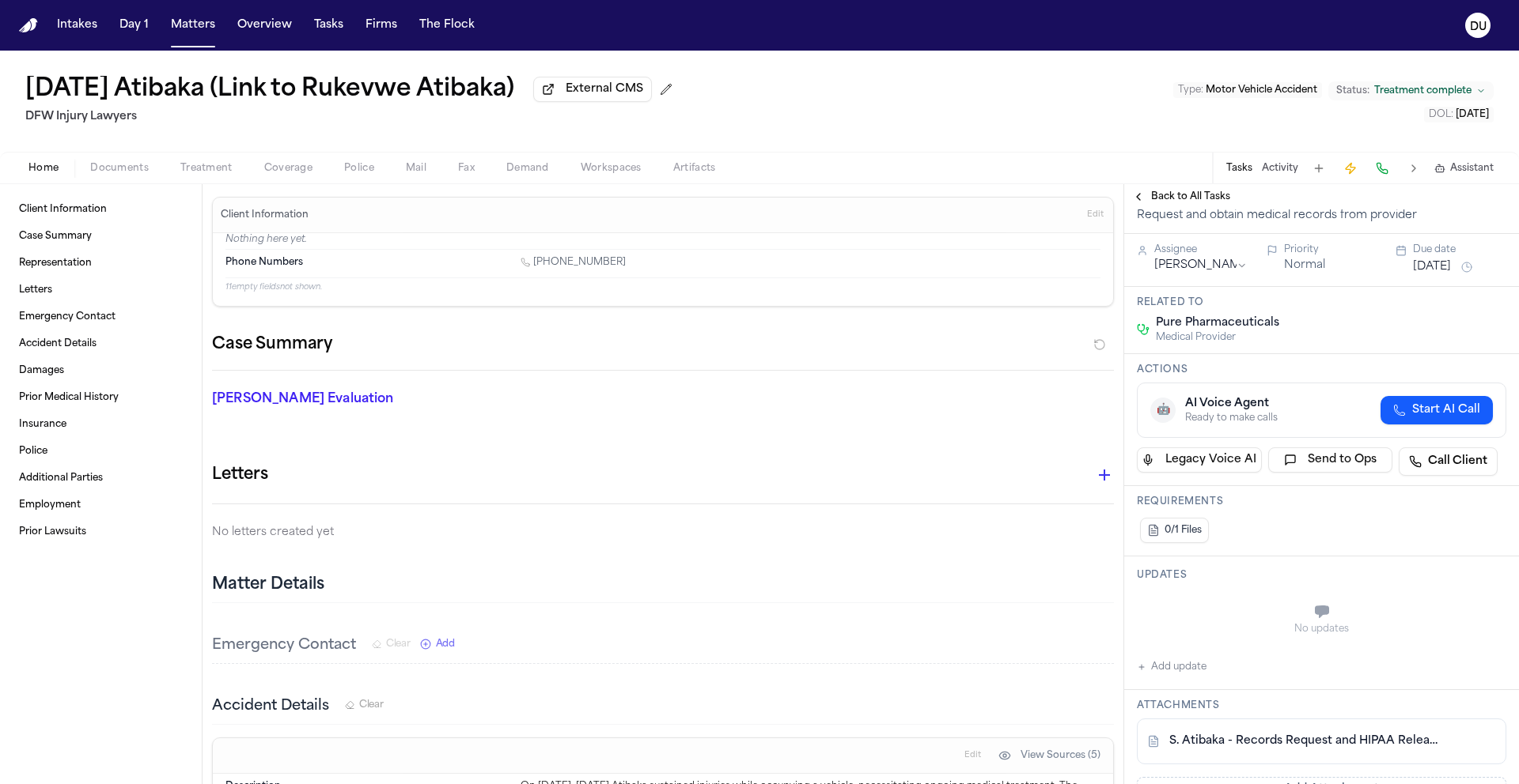
scroll to position [110, 0]
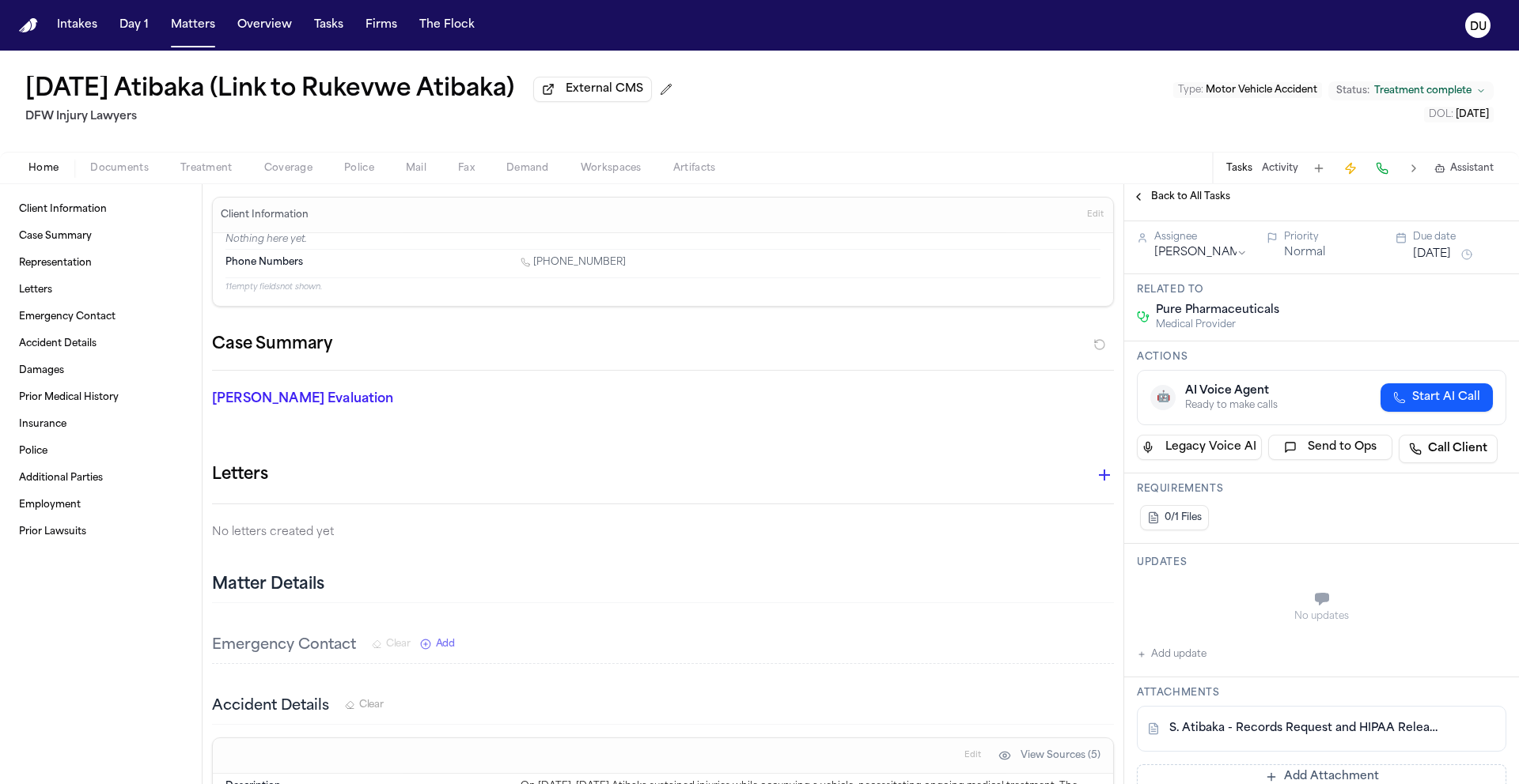
click at [1156, 654] on button "Add update" at bounding box center [1171, 655] width 70 height 19
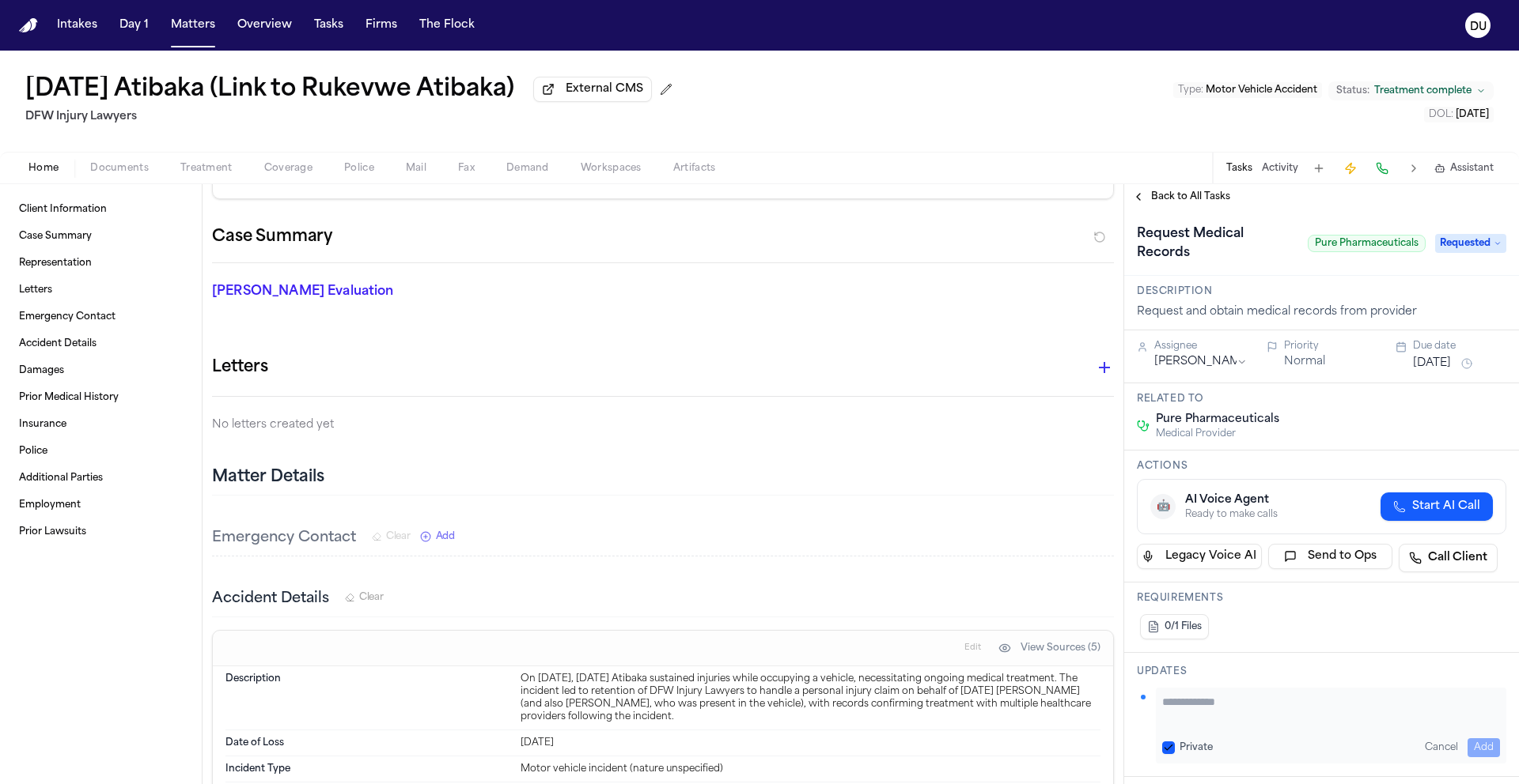
scroll to position [0, 0]
click at [1272, 705] on textarea "Add your update" at bounding box center [1331, 711] width 338 height 32
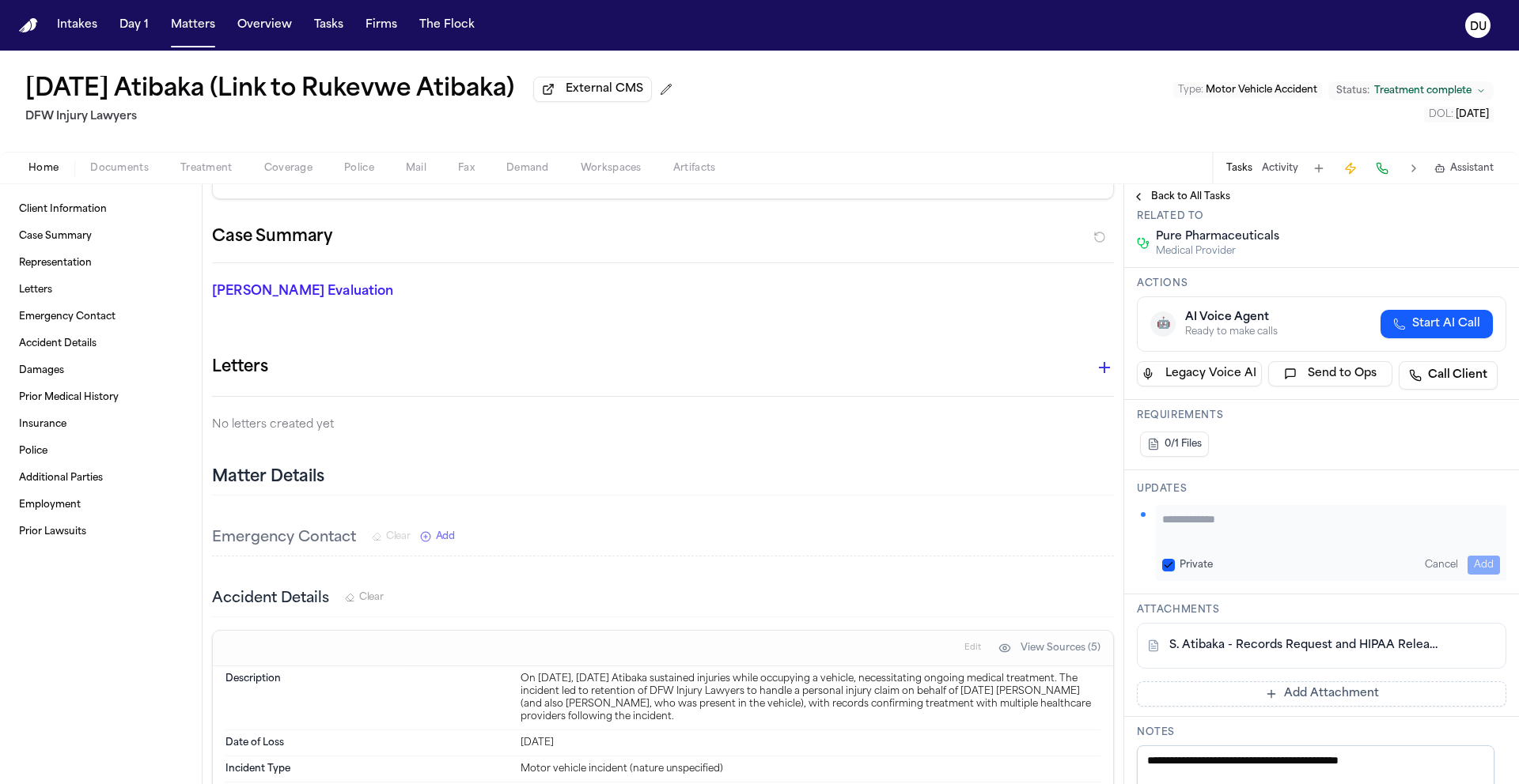
scroll to position [390, 0]
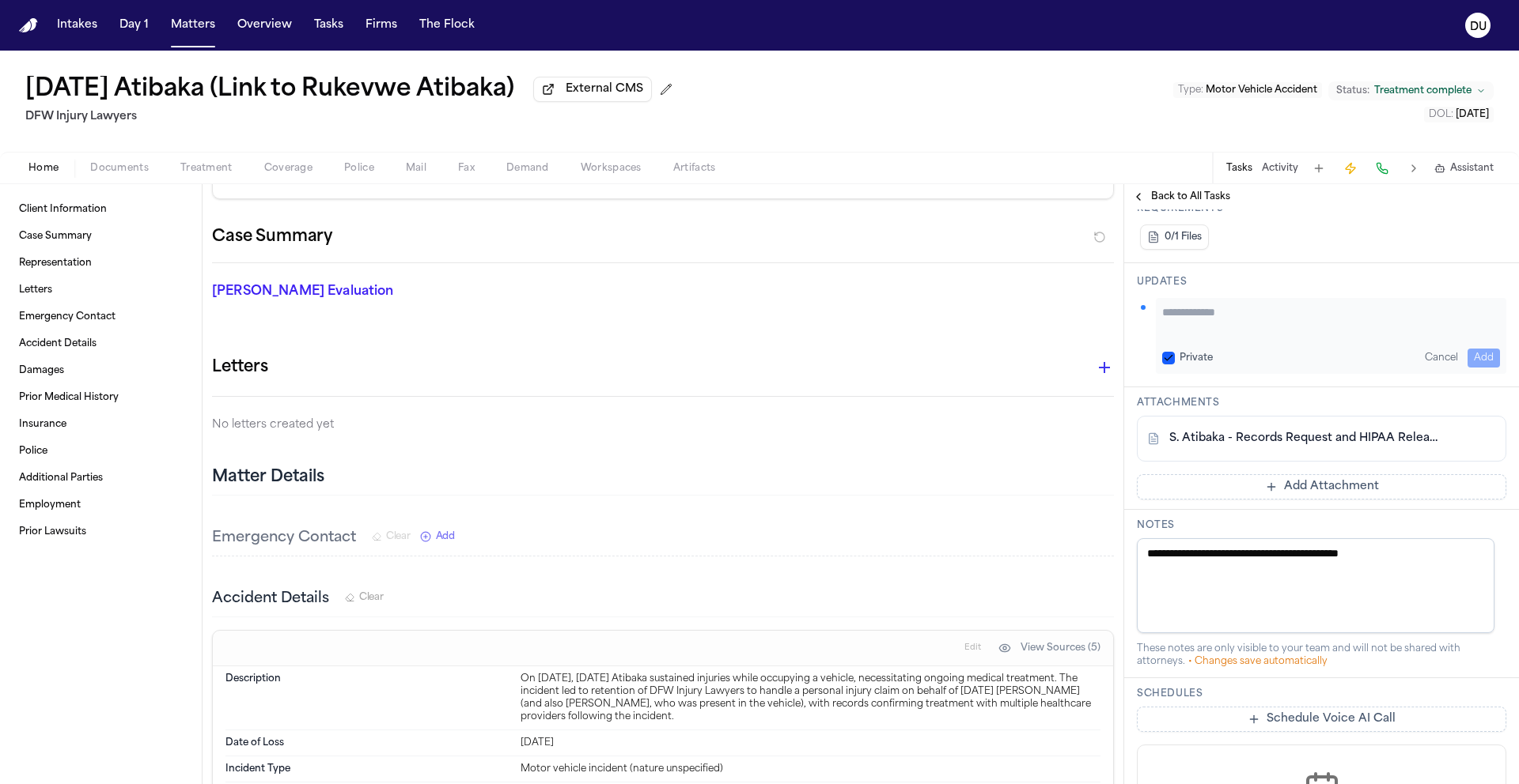
click at [1297, 490] on button "Add Attachment" at bounding box center [1322, 487] width 369 height 25
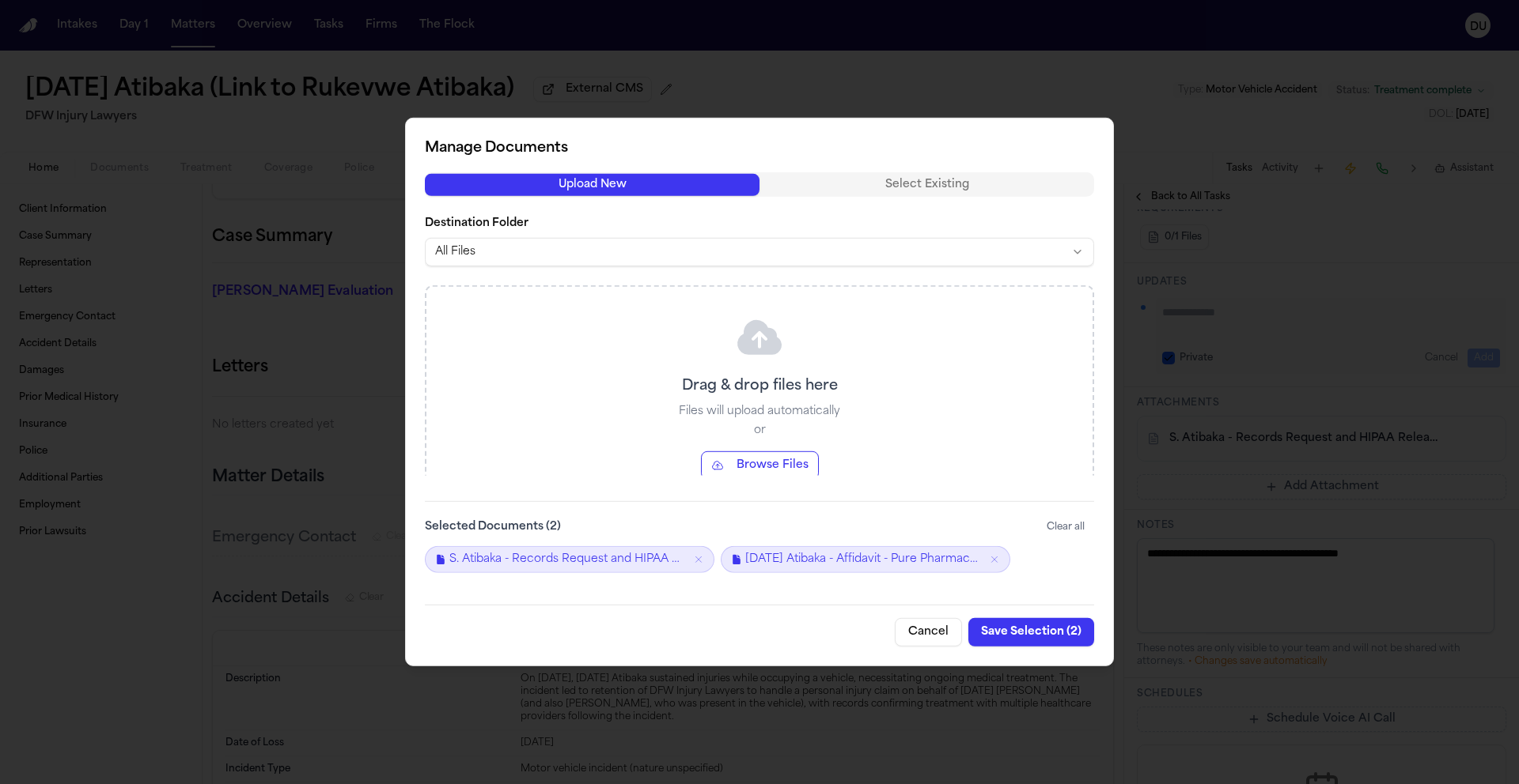
click at [1030, 635] on button "Save Selection ( 2 )" at bounding box center [1031, 633] width 126 height 29
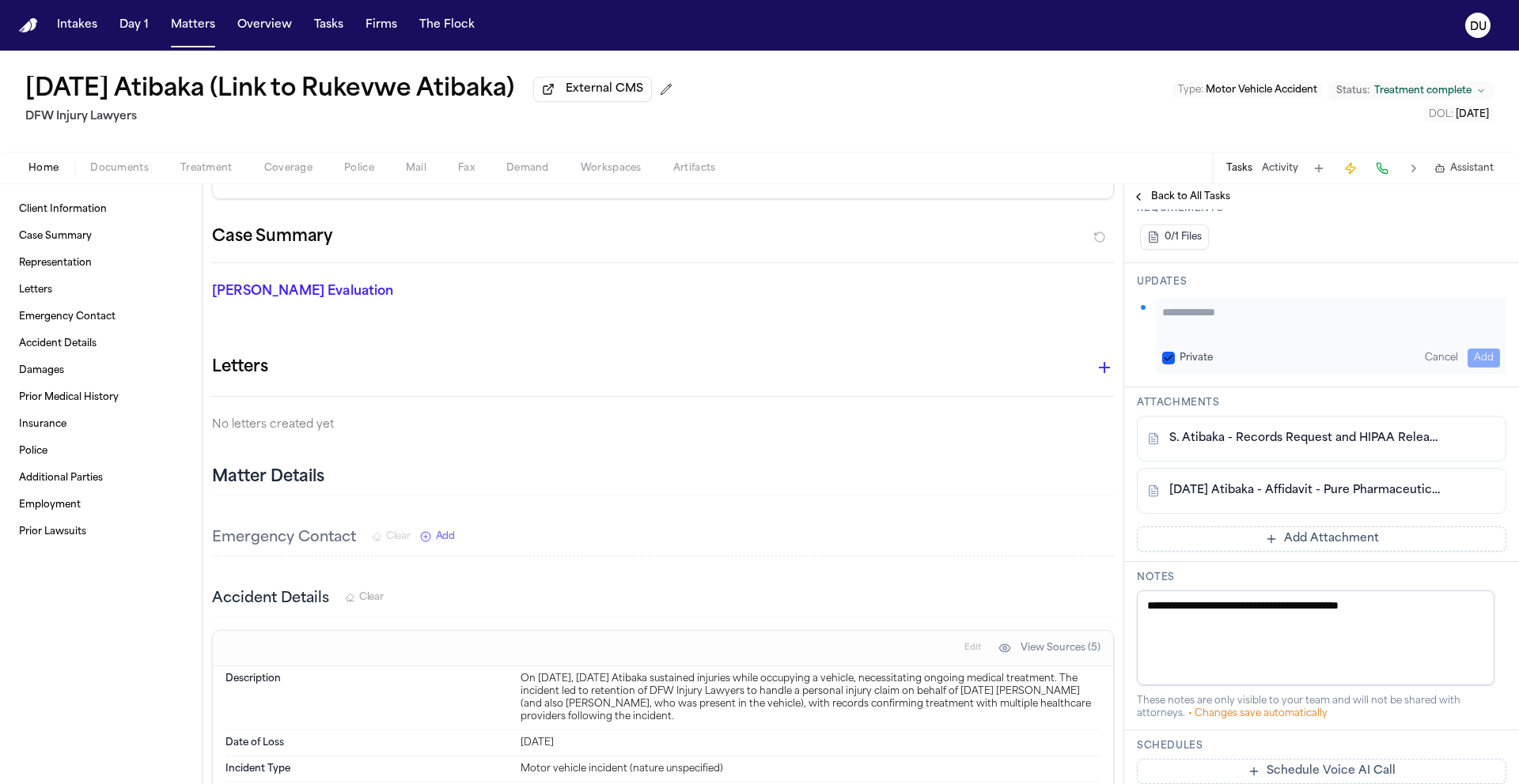
scroll to position [0, 0]
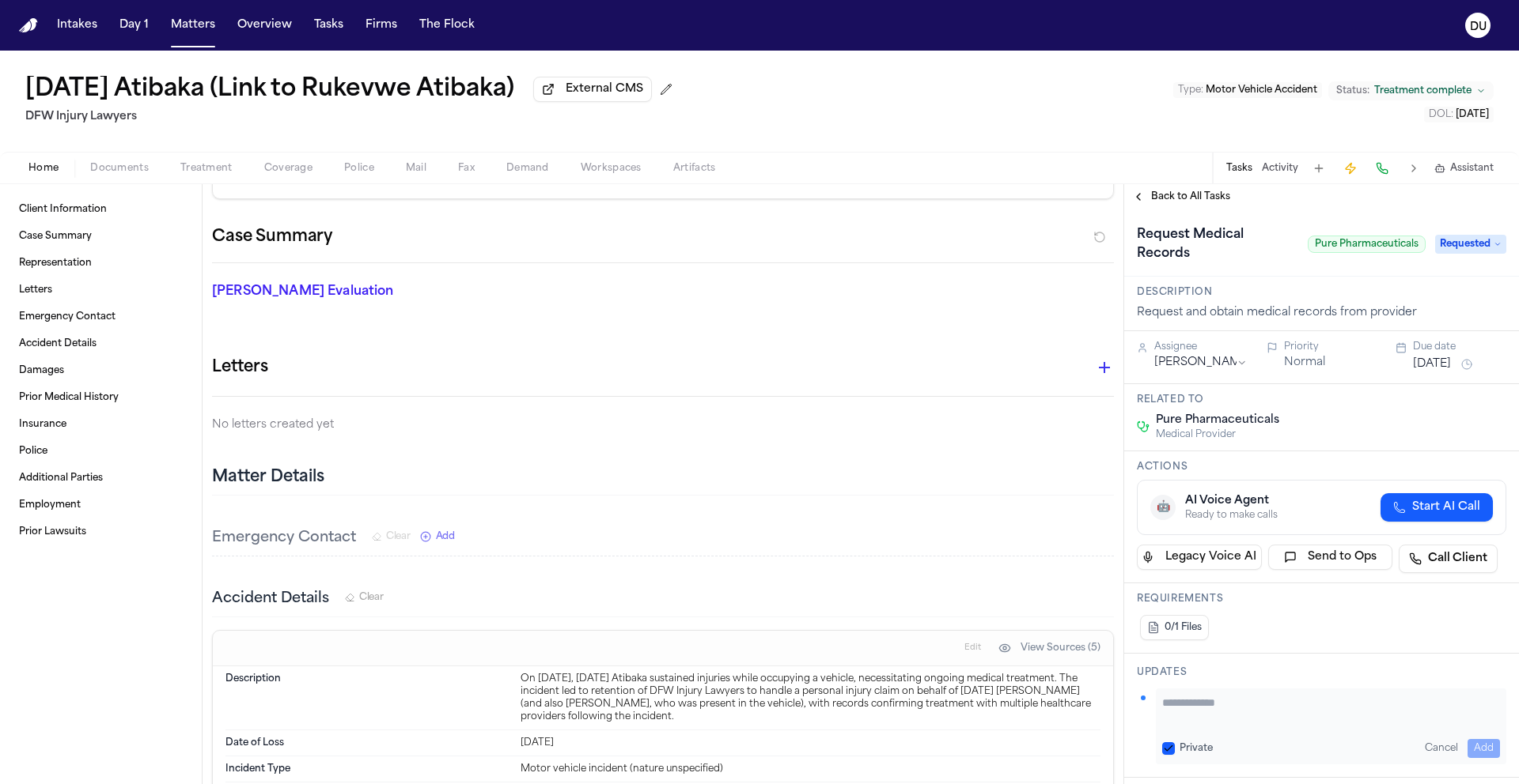
click at [1476, 244] on span "Requested" at bounding box center [1470, 244] width 71 height 19
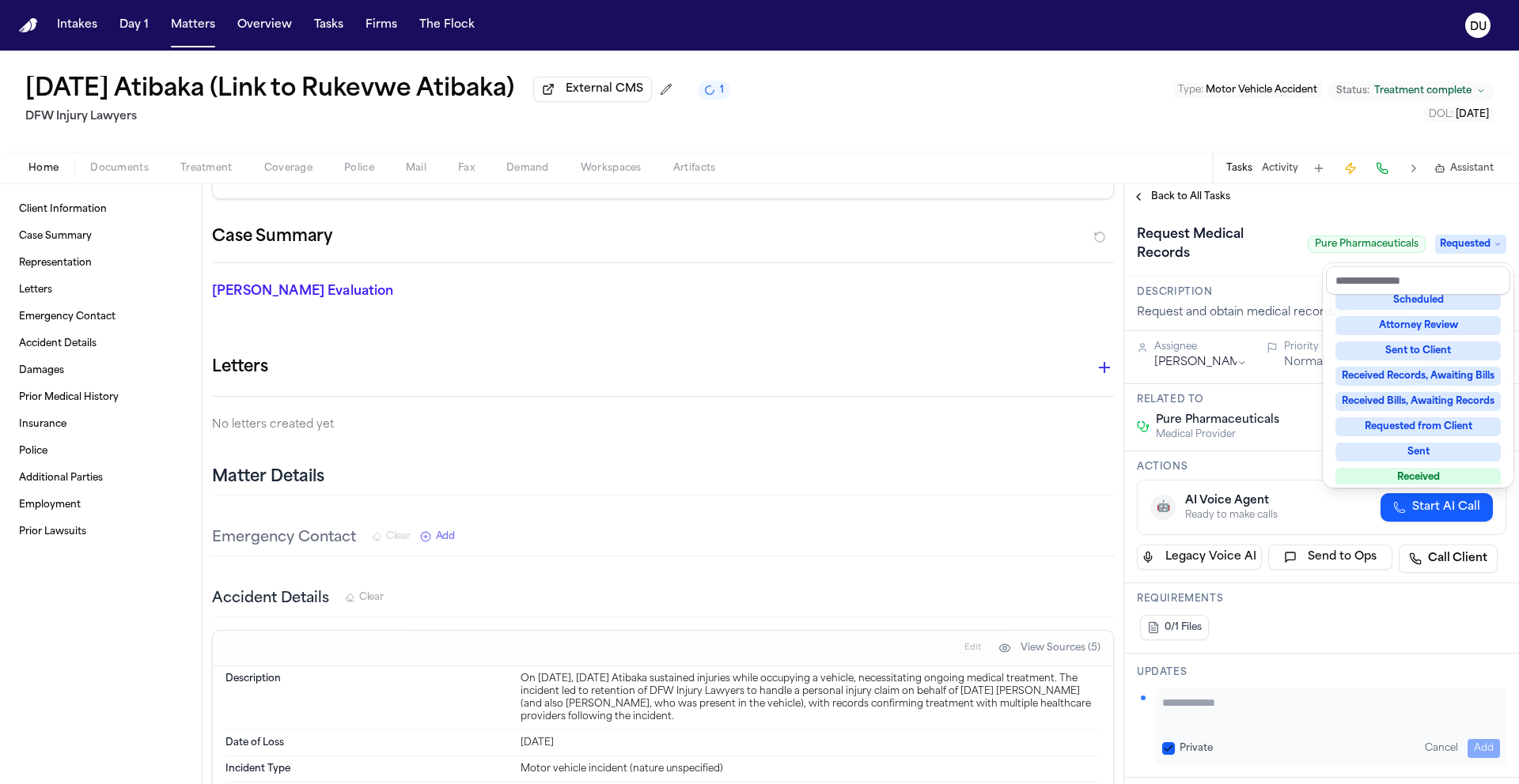
scroll to position [180, 0]
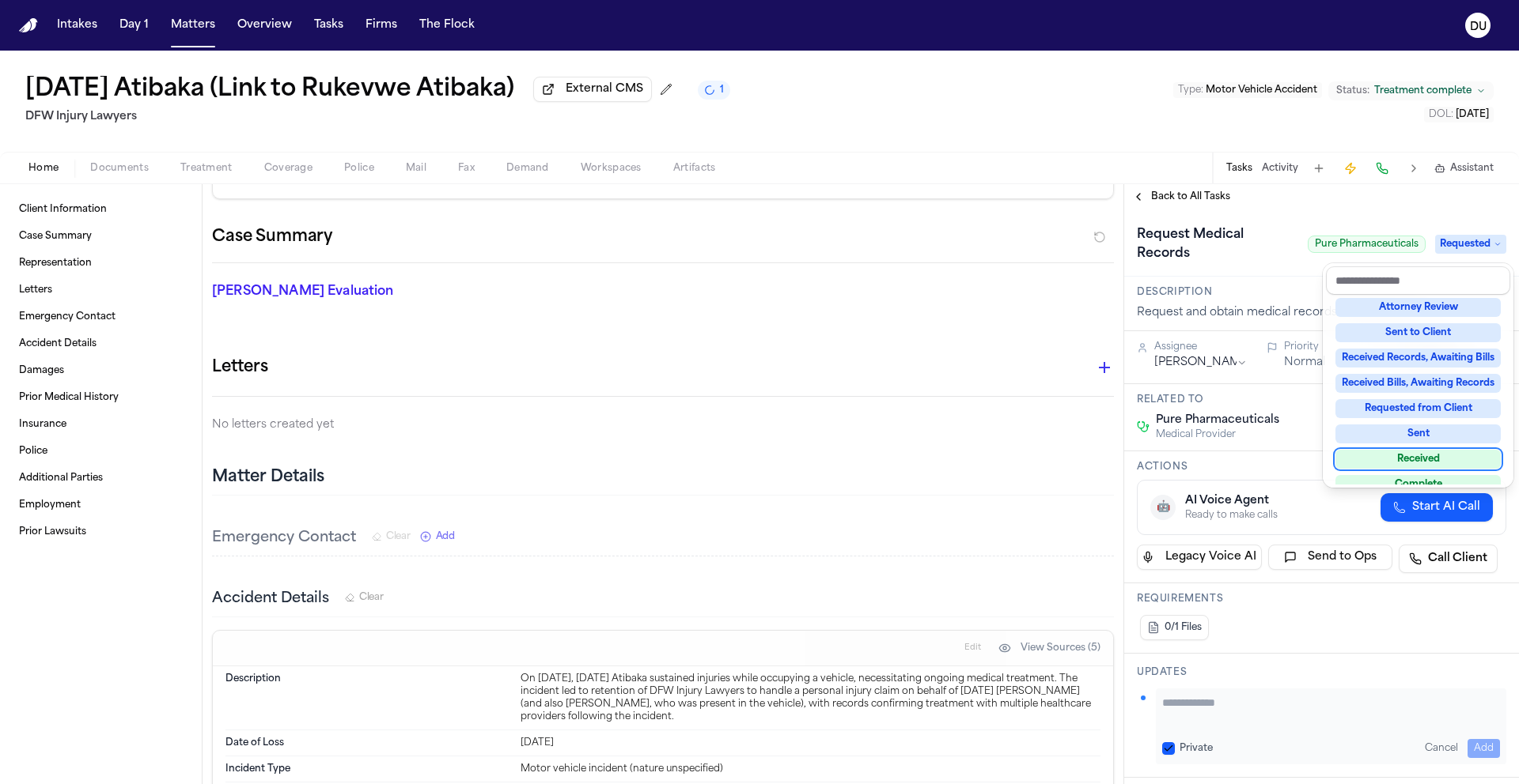
click at [1415, 463] on div "Received" at bounding box center [1417, 459] width 165 height 19
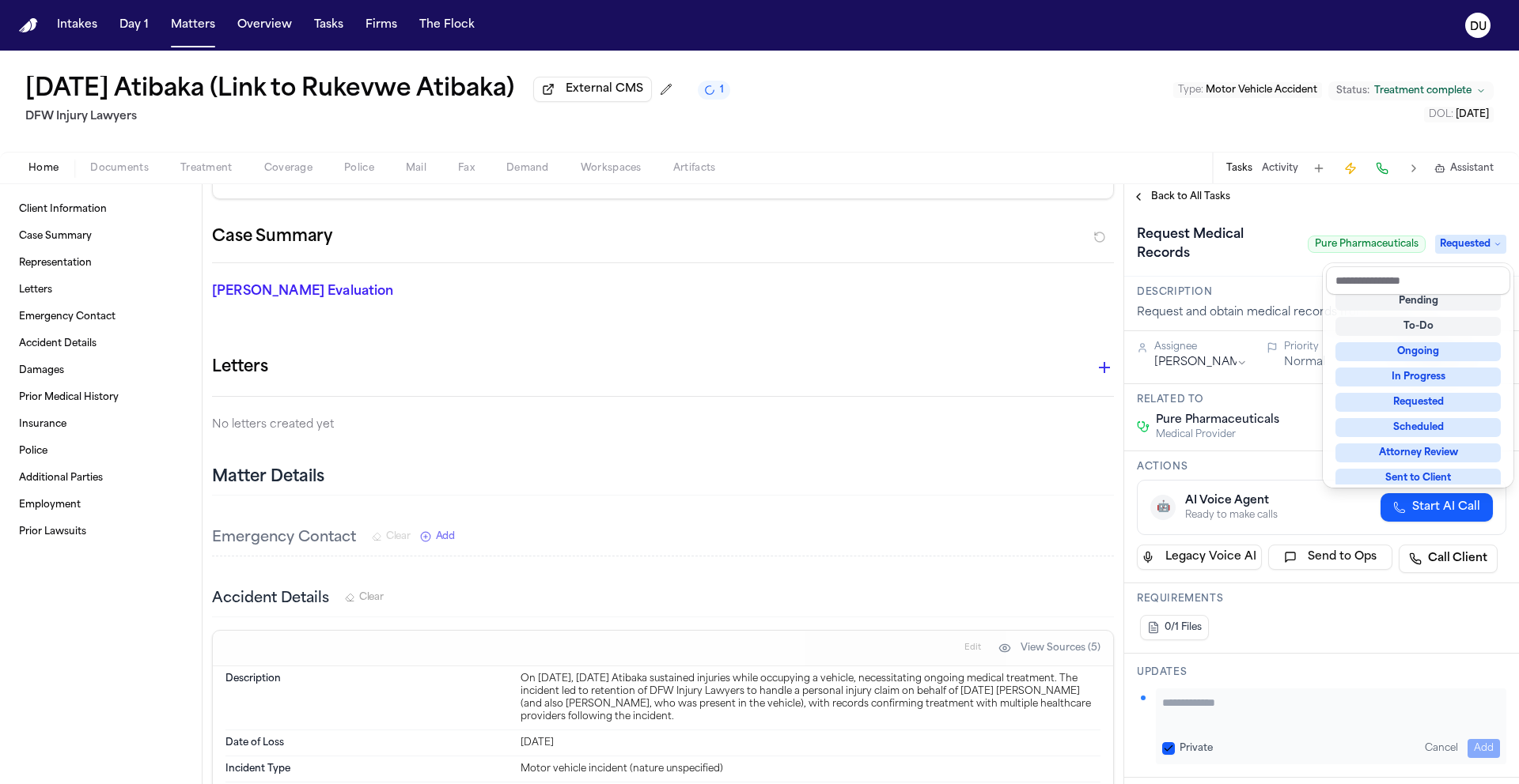
scroll to position [7, 0]
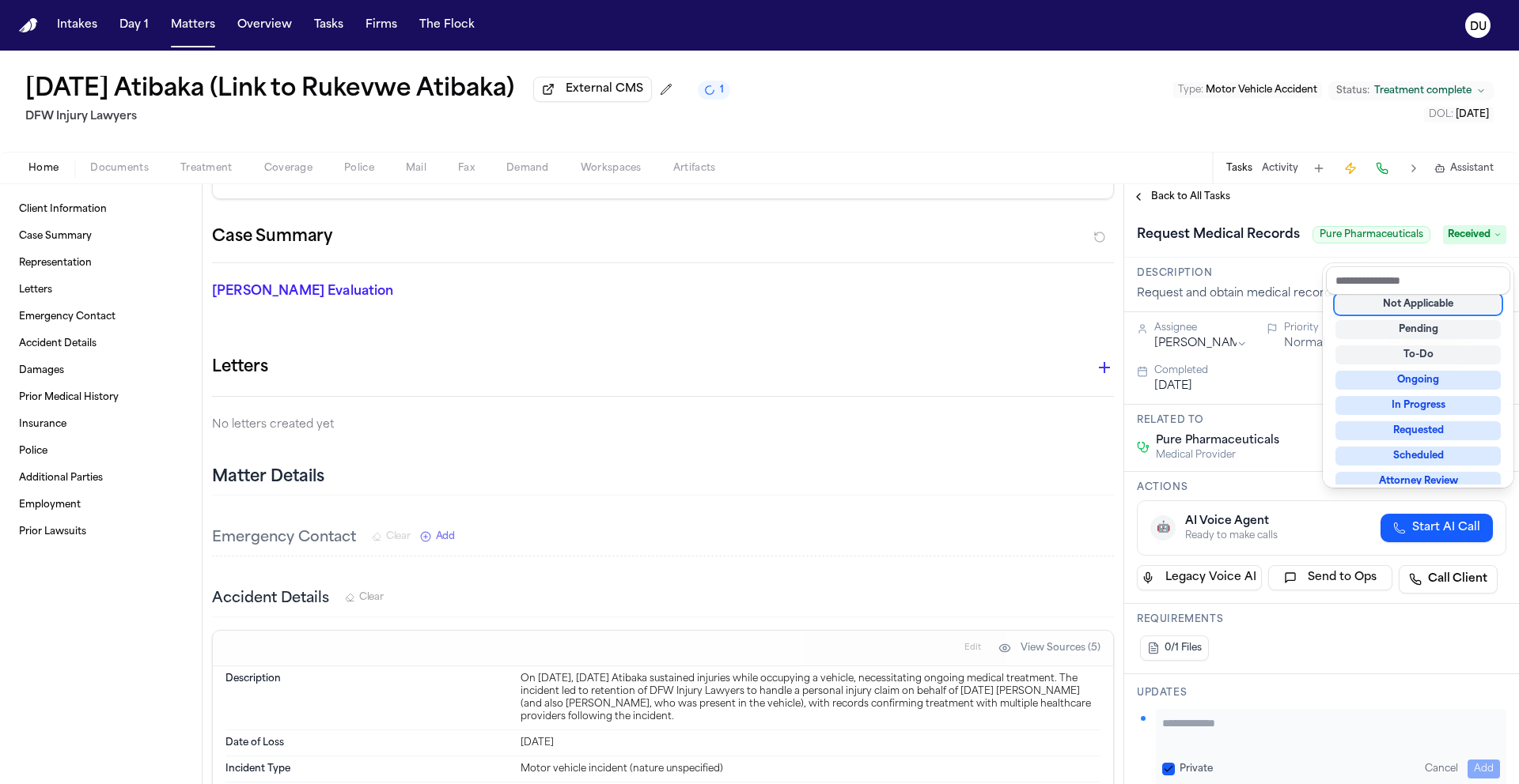
click at [1285, 201] on div "**********" at bounding box center [1322, 483] width 395 height 600
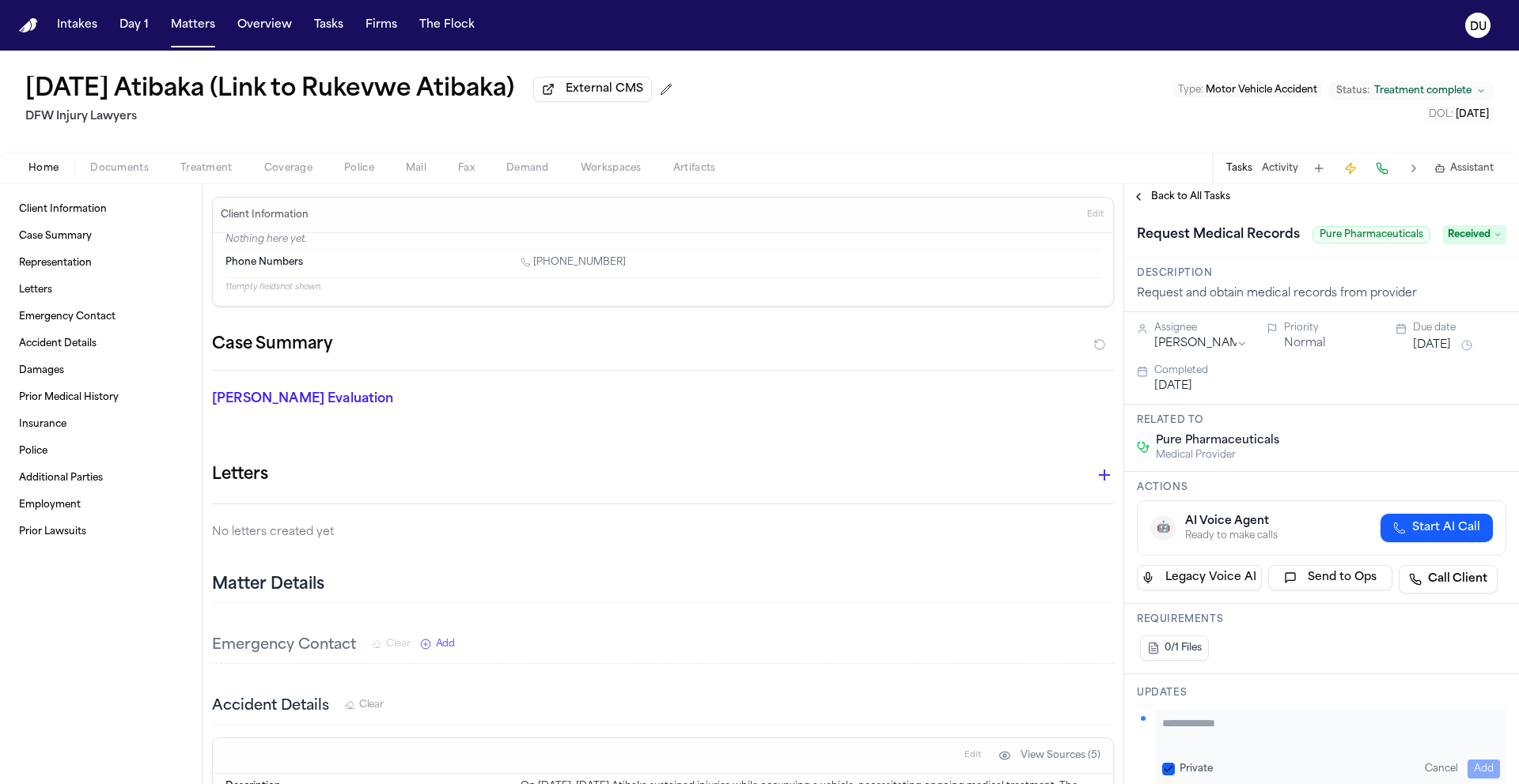
scroll to position [22, 0]
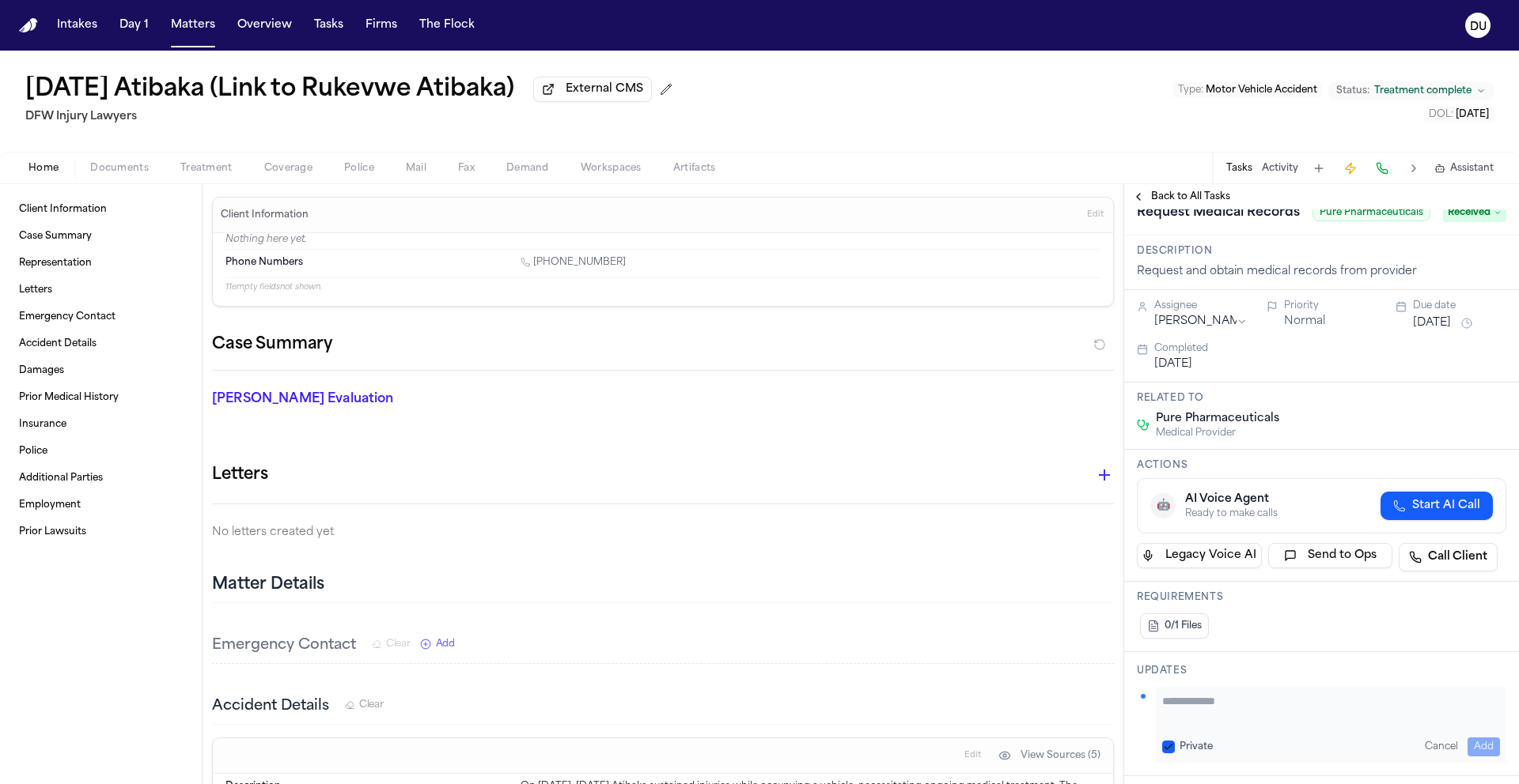
click at [1173, 725] on textarea "Add your update" at bounding box center [1331, 709] width 338 height 32
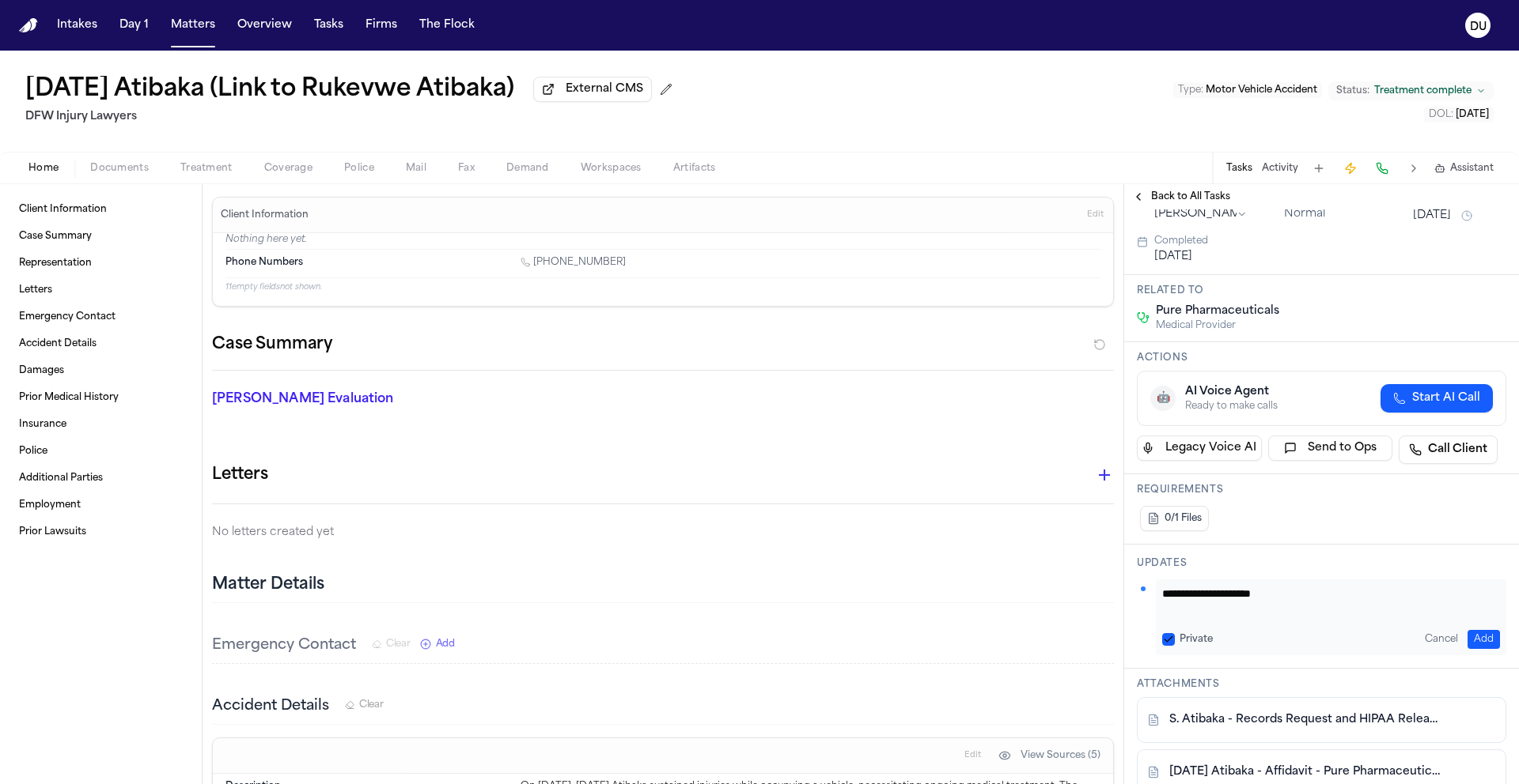
scroll to position [307, 0]
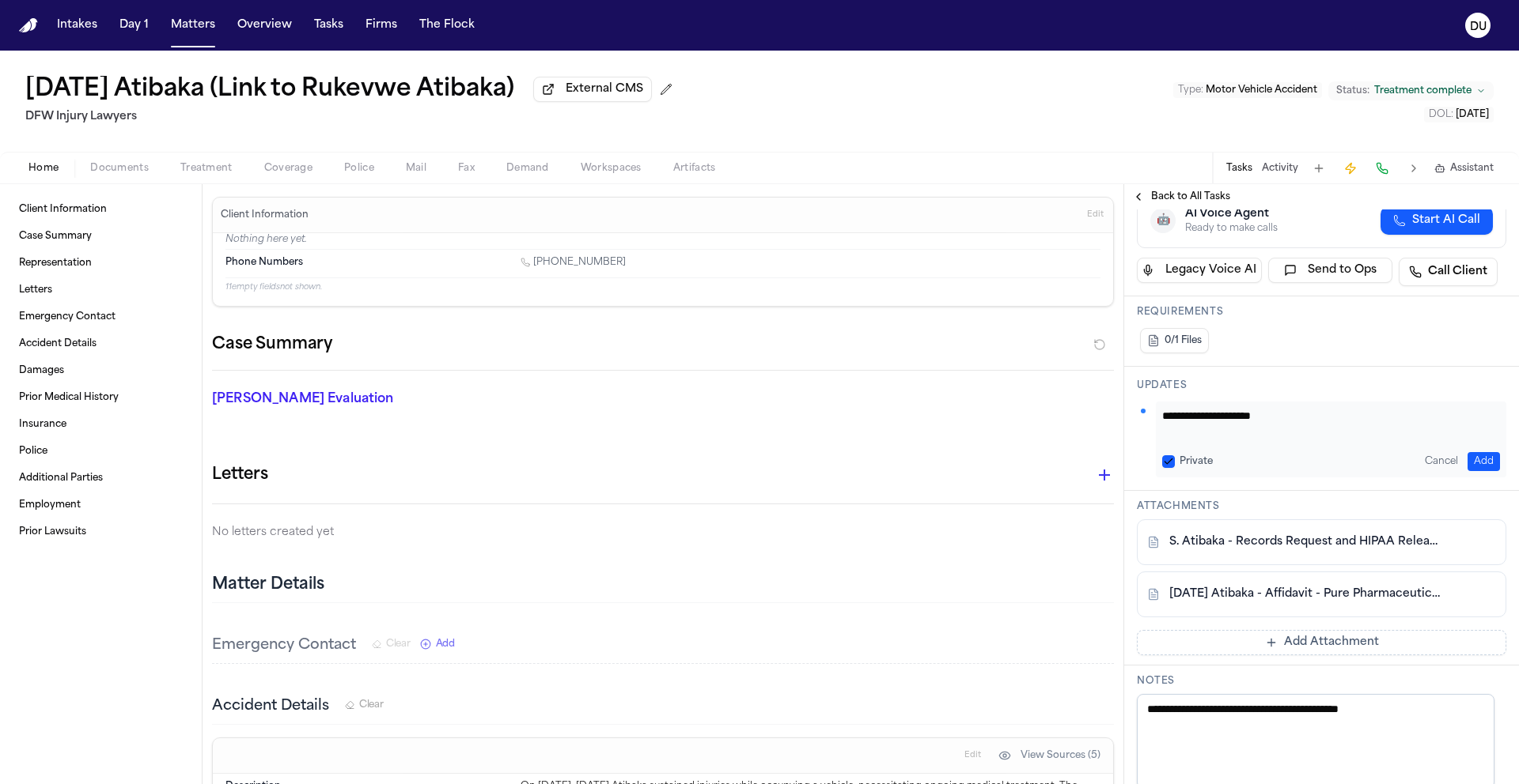
type textarea "**********"
click at [1467, 471] on button "Add" at bounding box center [1483, 462] width 33 height 19
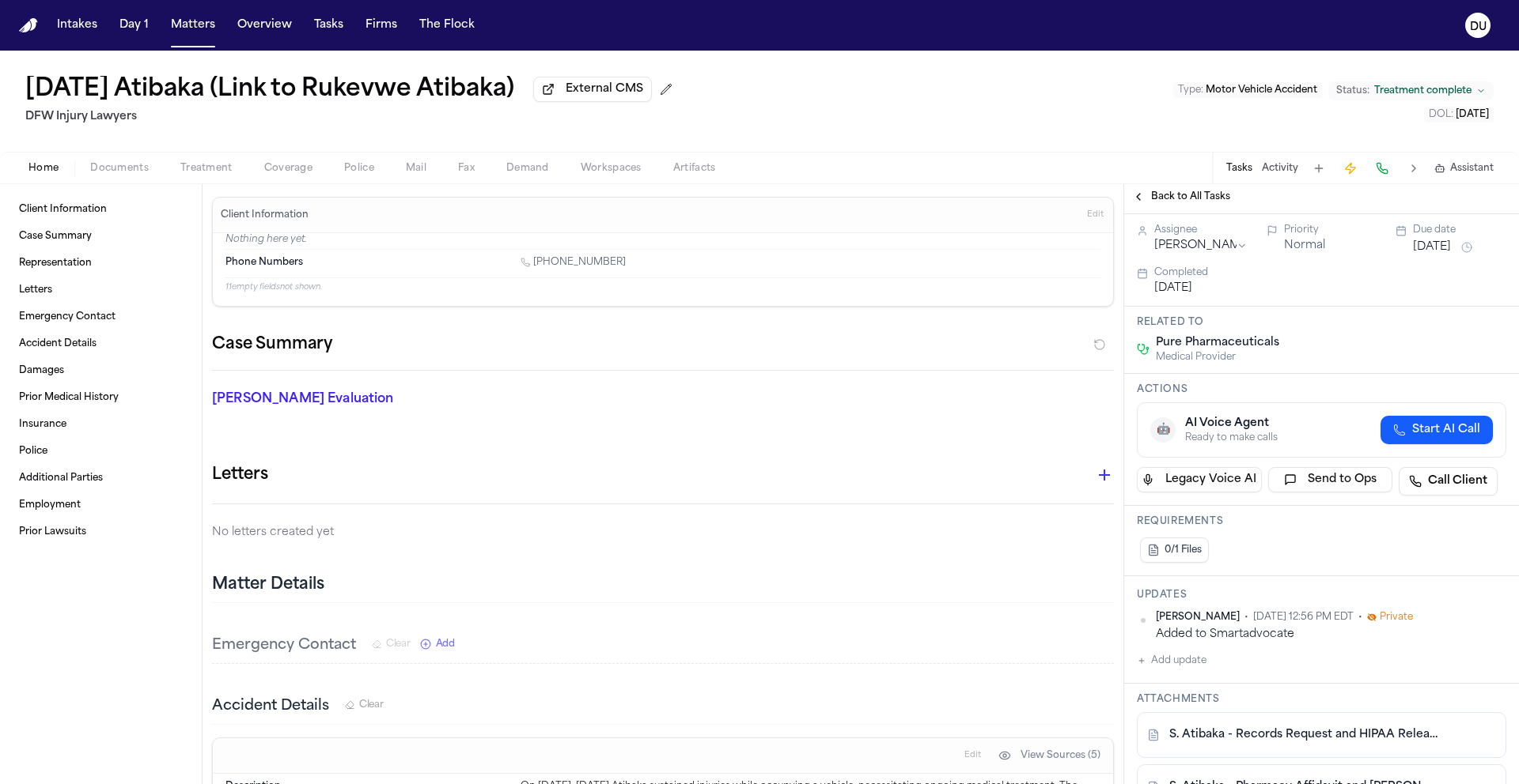
scroll to position [0, 0]
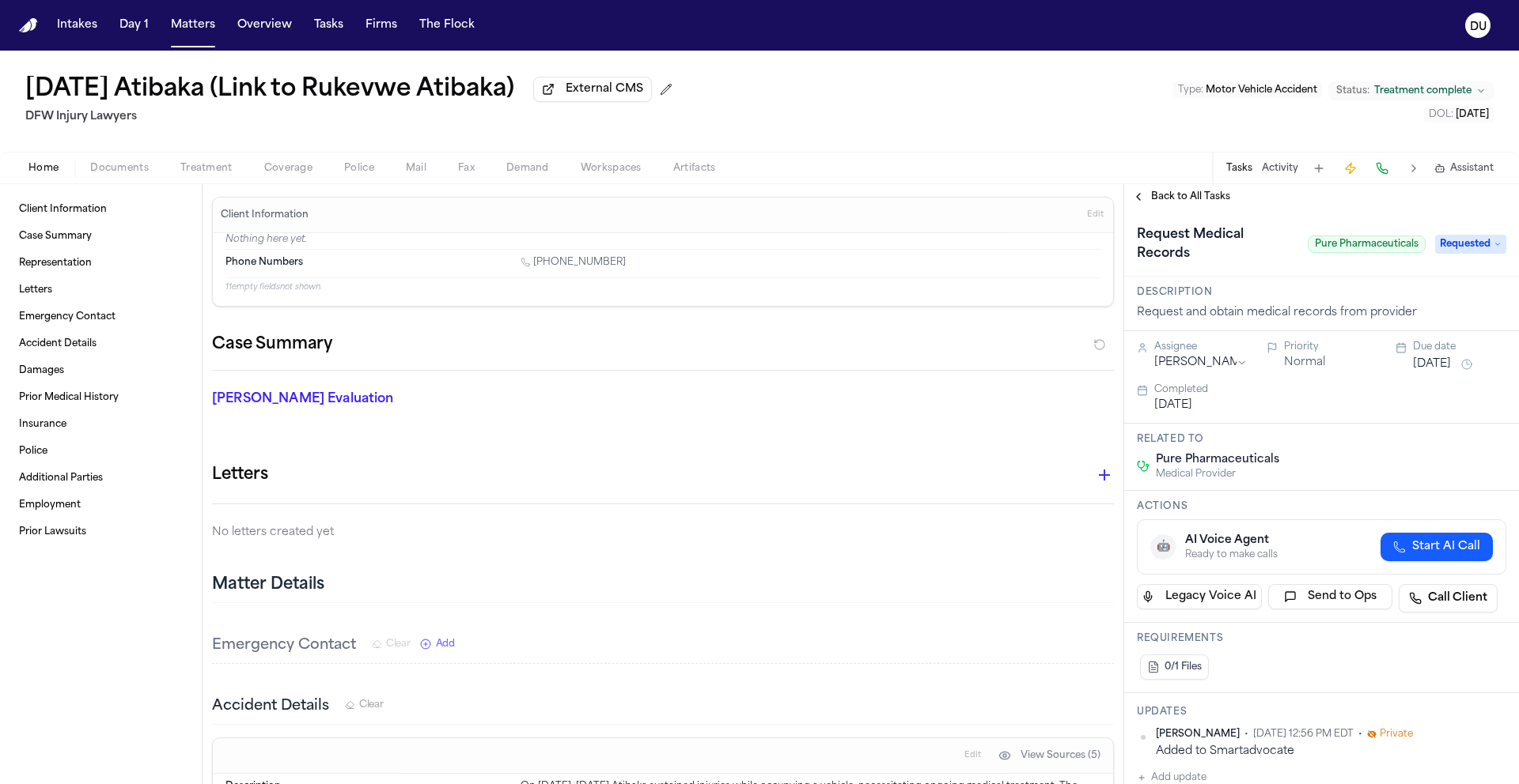
click at [1470, 238] on span "Requested" at bounding box center [1470, 244] width 71 height 19
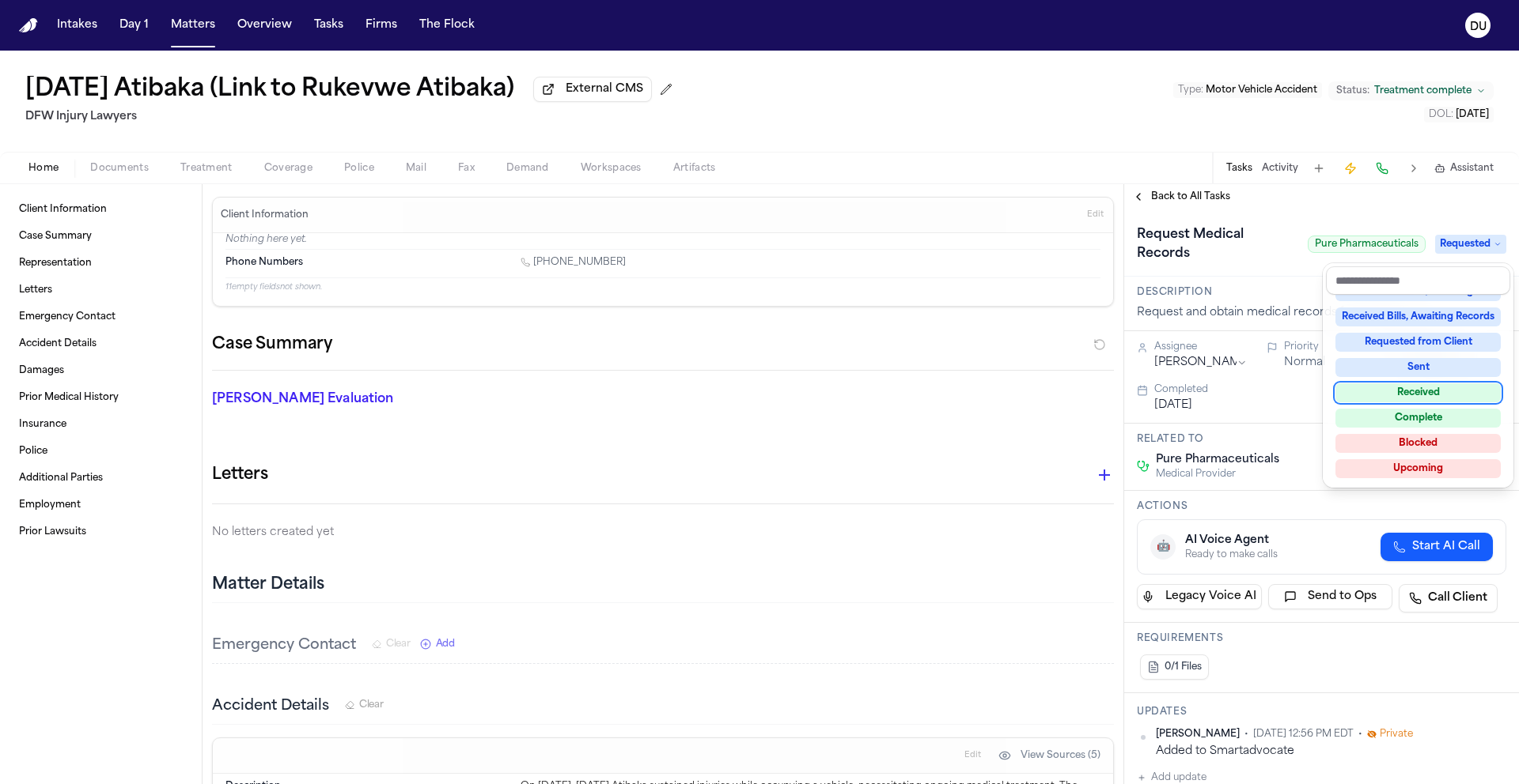
click at [1424, 390] on div "Received" at bounding box center [1417, 393] width 165 height 19
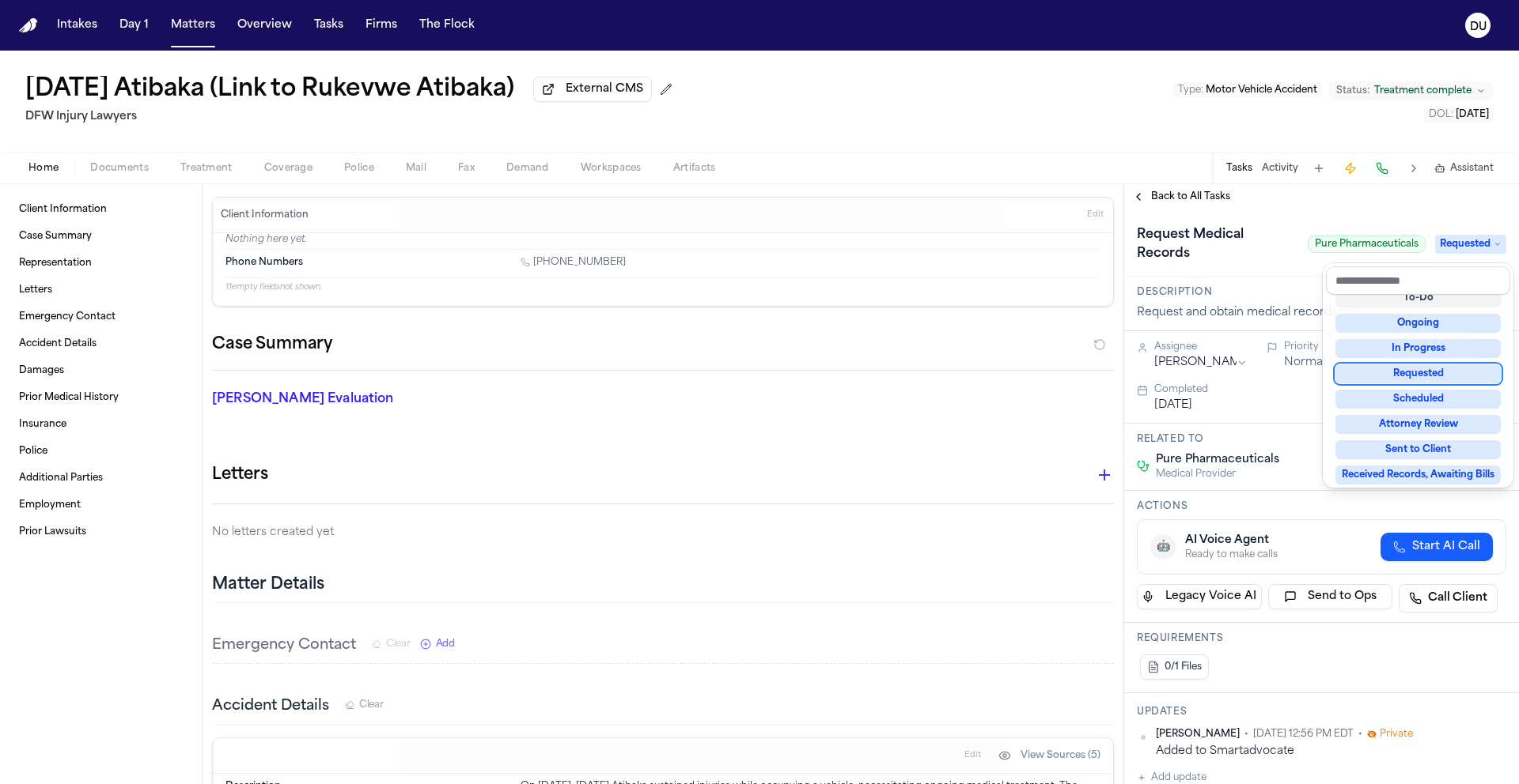
scroll to position [48, 0]
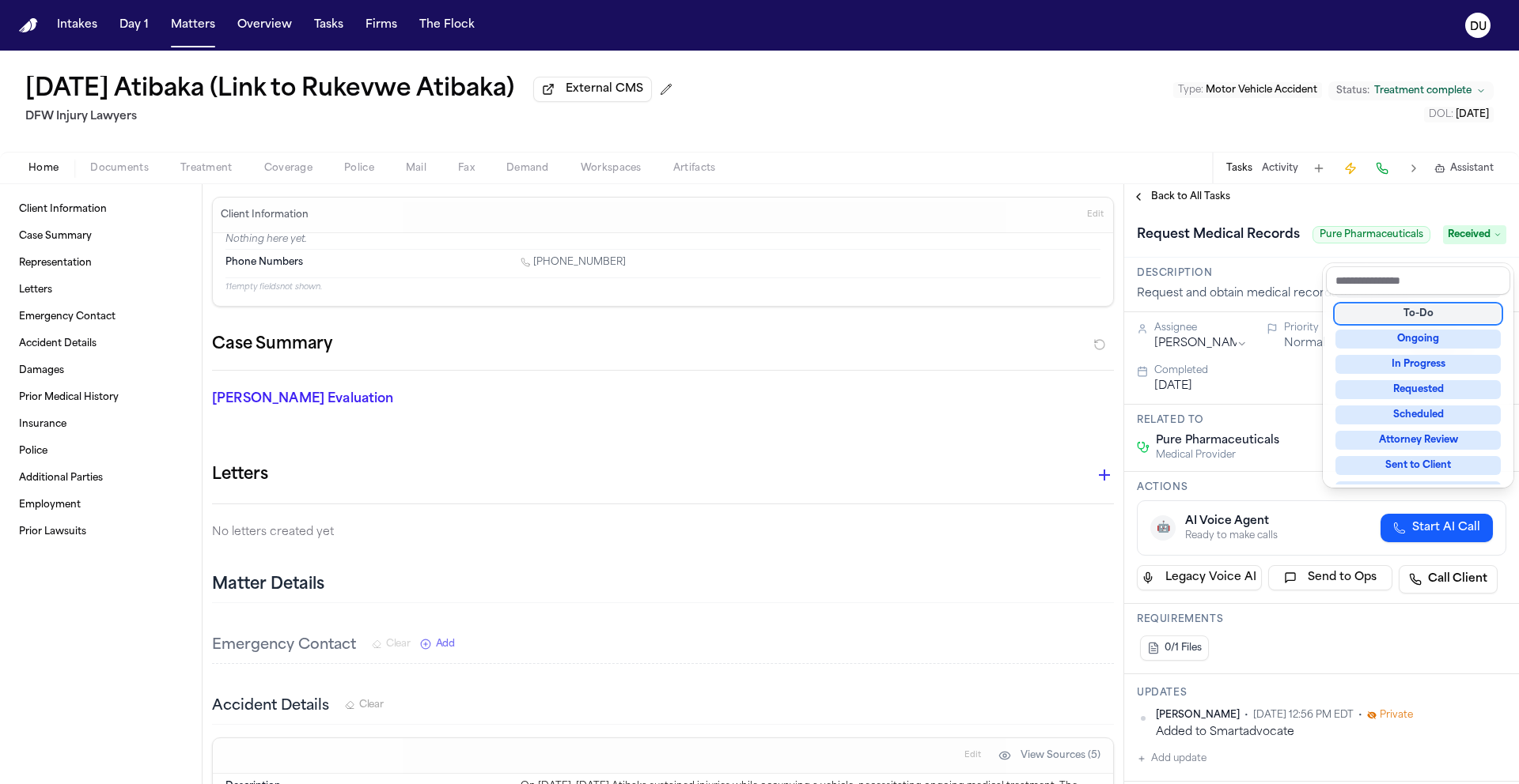
click at [1268, 212] on div "**********" at bounding box center [1322, 483] width 395 height 600
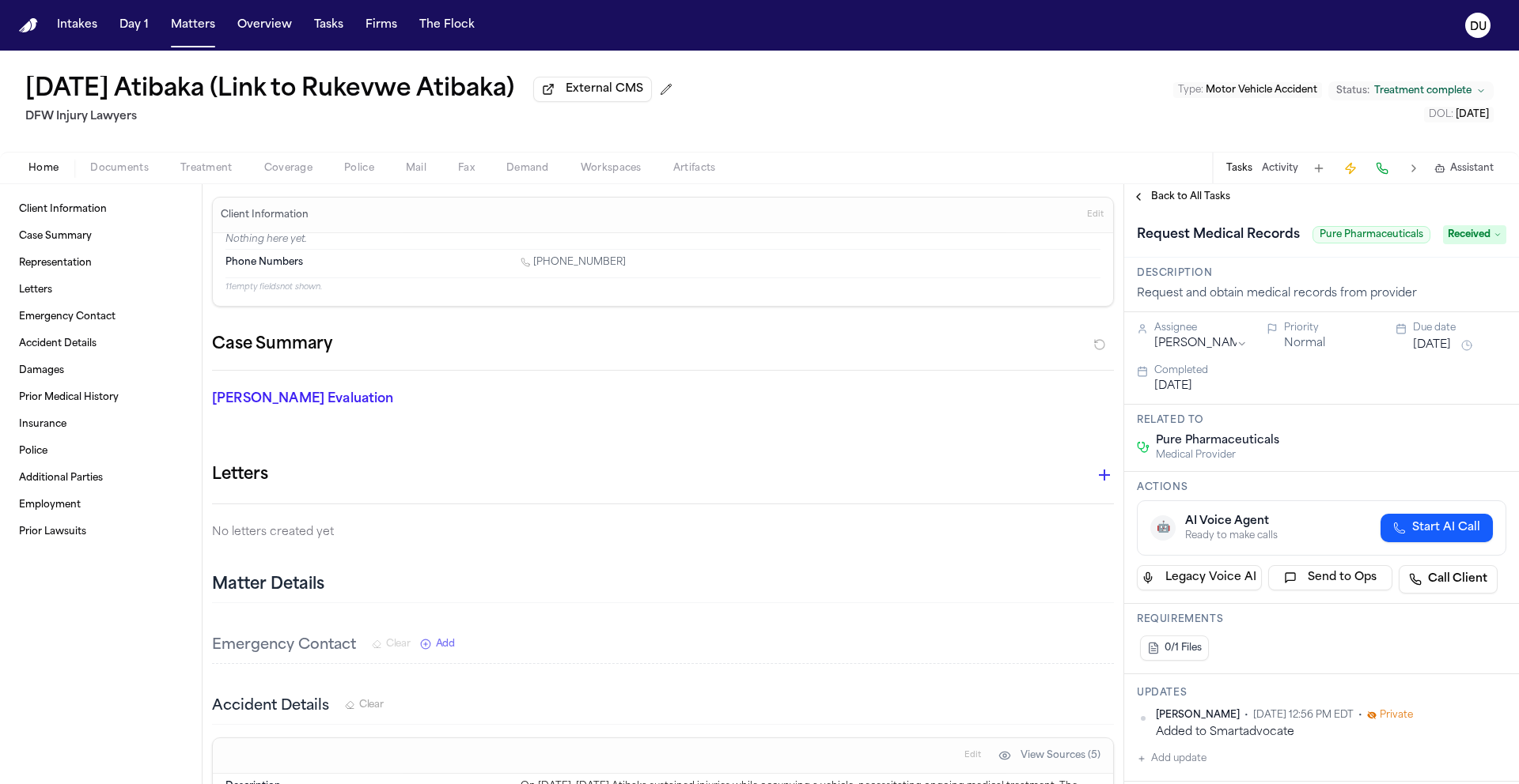
click at [1189, 196] on span "Back to All Tasks" at bounding box center [1191, 196] width 79 height 13
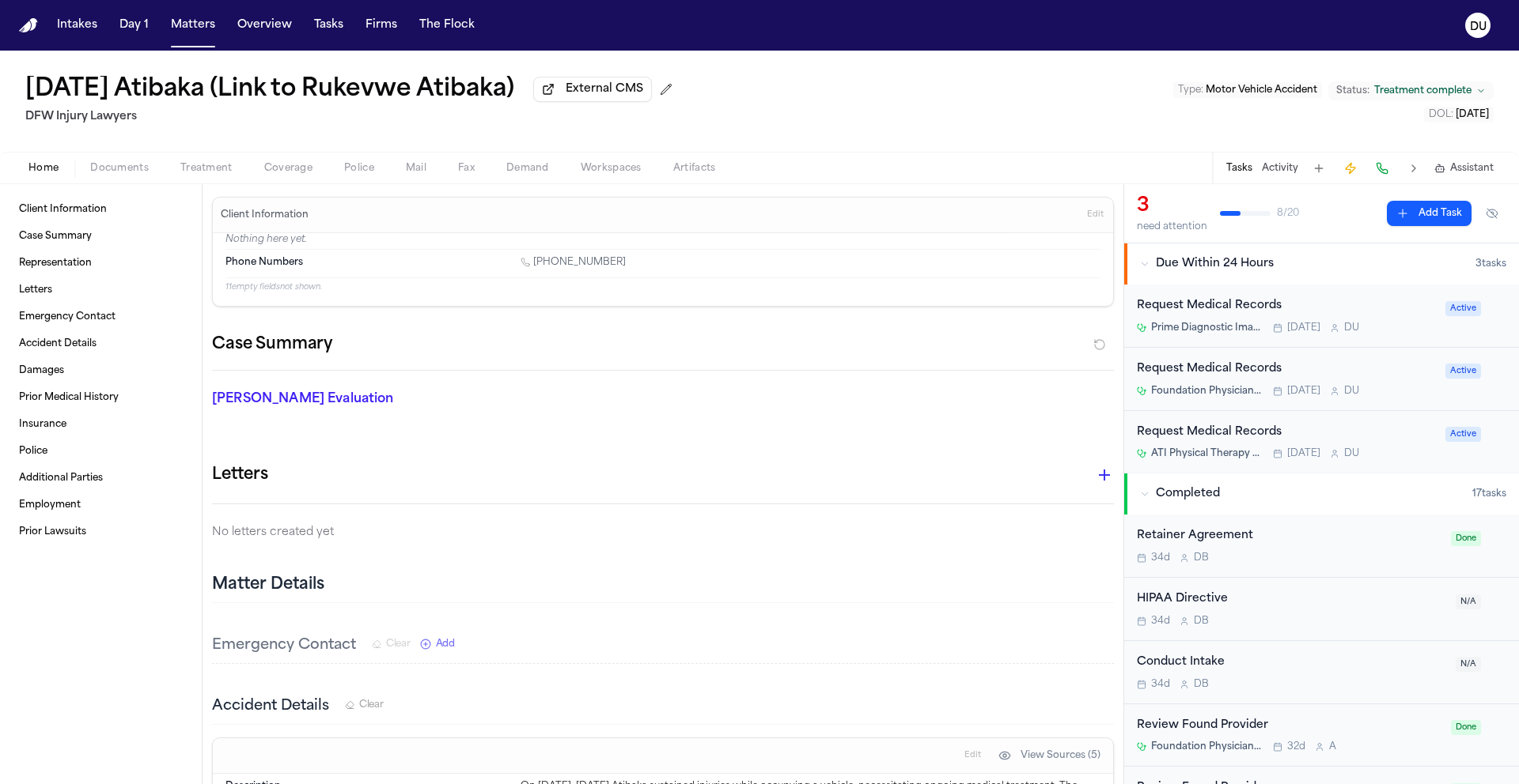
click at [1226, 314] on div "Request Medical Records" at bounding box center [1286, 306] width 299 height 18
